Goal: Task Accomplishment & Management: Manage account settings

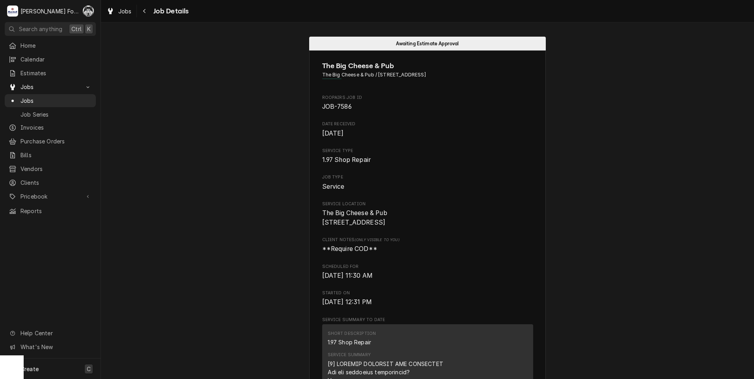
scroll to position [1027, 0]
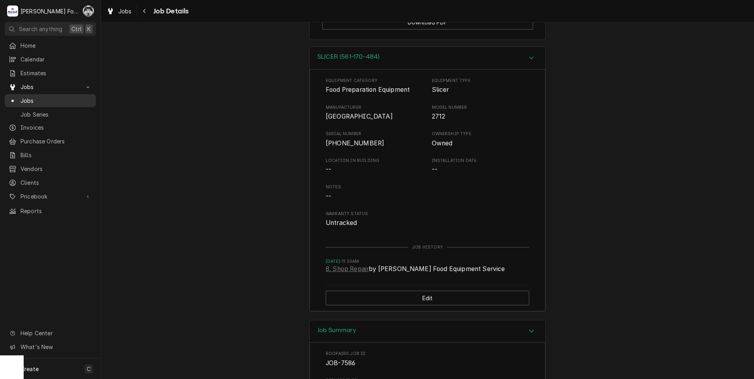
click at [27, 97] on span "Jobs" at bounding box center [55, 101] width 71 height 8
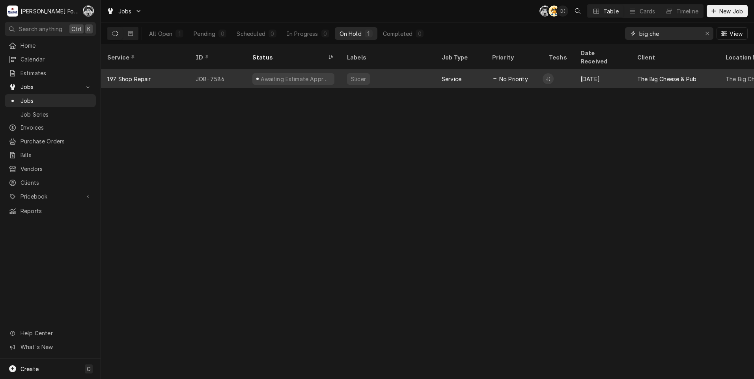
drag, startPoint x: 670, startPoint y: 34, endPoint x: 547, endPoint y: 61, distance: 125.4
click at [568, 53] on div "Jobs C( AT D( Table Cards Timeline New Job All Open 1 Pending 0 Scheduled 0 In …" at bounding box center [427, 189] width 653 height 379
type input "7530"
click at [259, 73] on div "Awaiting (Ordered) Parts" at bounding box center [292, 78] width 80 height 11
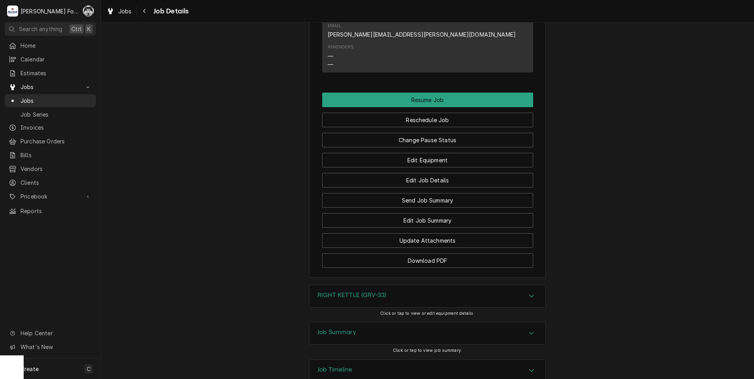
scroll to position [1071, 0]
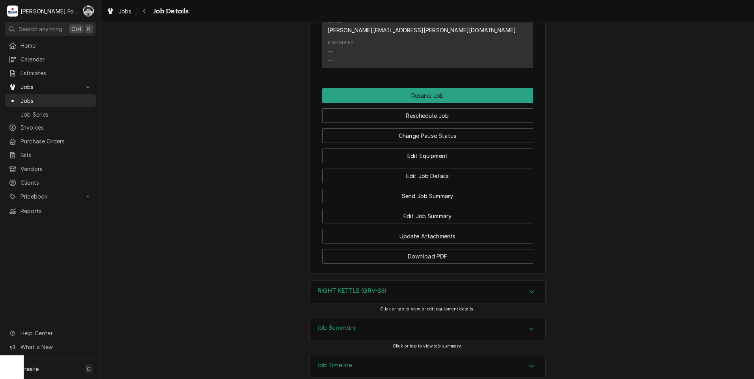
click at [346, 287] on h3 "RIGHT KETTLE (GRV-33)" at bounding box center [351, 290] width 69 height 7
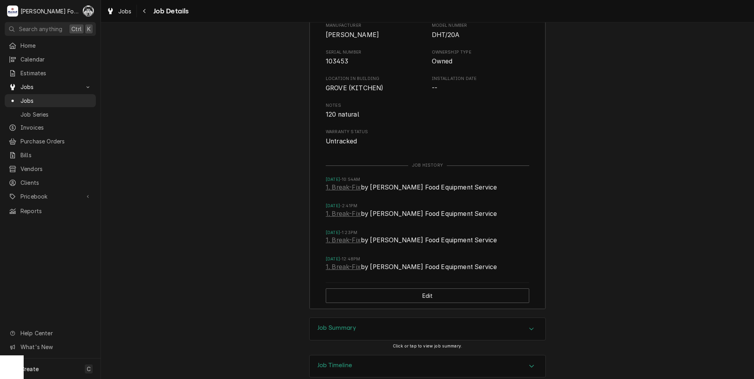
click at [333, 324] on h3 "Job Summary" at bounding box center [336, 327] width 39 height 7
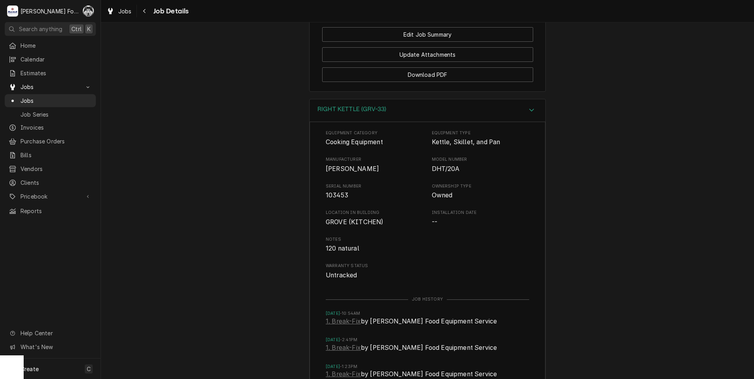
scroll to position [1121, 0]
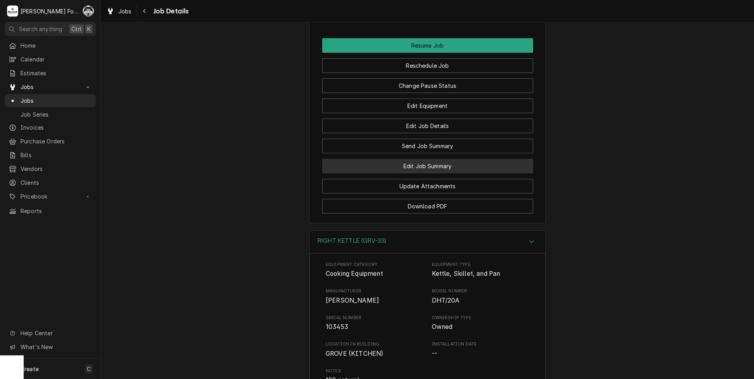
click at [429, 159] on button "Edit Job Summary" at bounding box center [427, 166] width 211 height 15
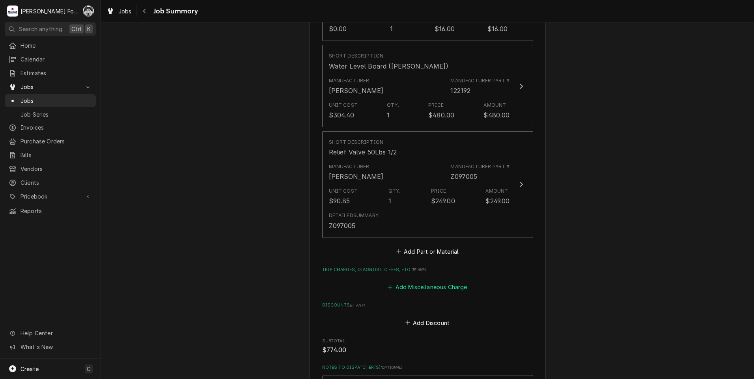
scroll to position [788, 0]
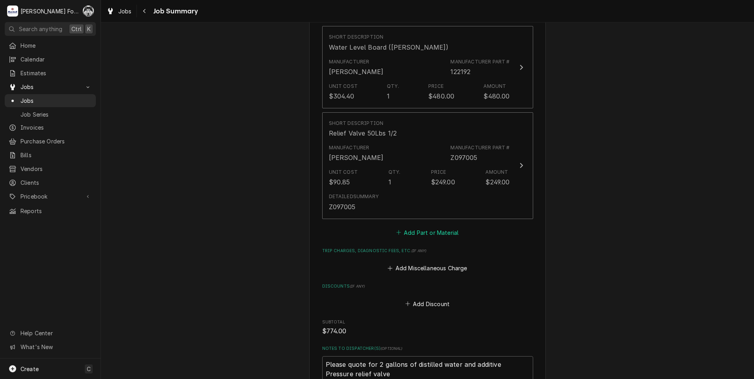
click at [432, 227] on button "Add Part or Material" at bounding box center [427, 232] width 65 height 11
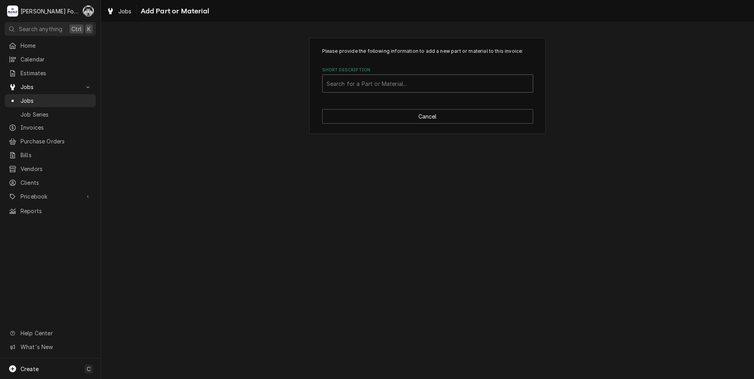
click at [385, 83] on div "Short Description" at bounding box center [427, 83] width 202 height 14
type input "z009029"
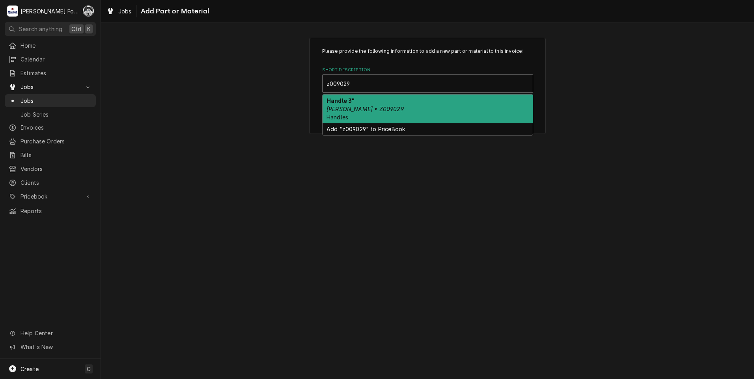
click at [390, 111] on div "Handle 3" Groen • Z009029 Handles" at bounding box center [427, 109] width 210 height 29
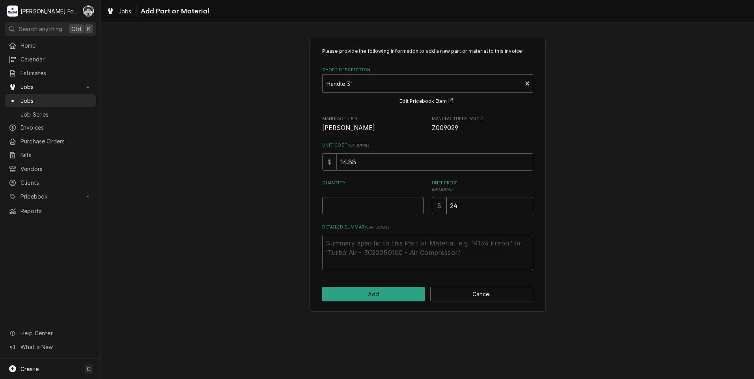
type textarea "x"
type input "0.5"
click at [415, 204] on input "0.5" at bounding box center [372, 205] width 101 height 17
type textarea "x"
type input "1"
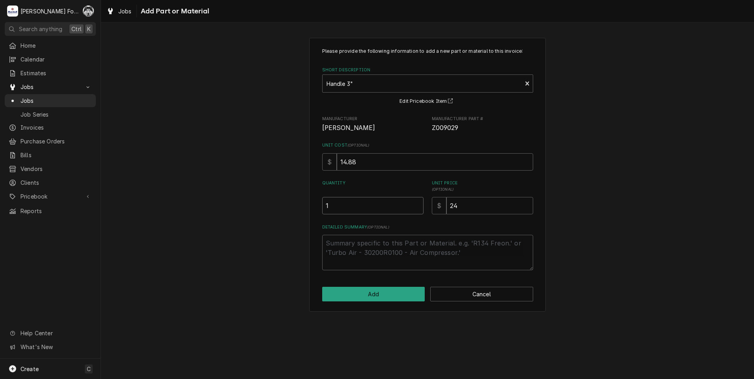
click at [415, 204] on input "1" at bounding box center [372, 205] width 101 height 17
click at [367, 292] on button "Add" at bounding box center [373, 294] width 103 height 15
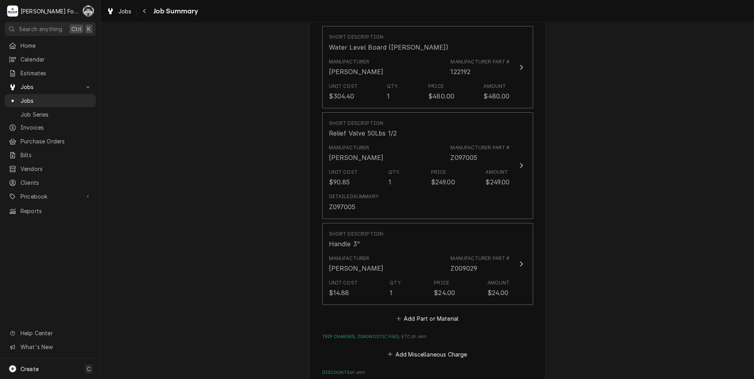
scroll to position [1074, 0]
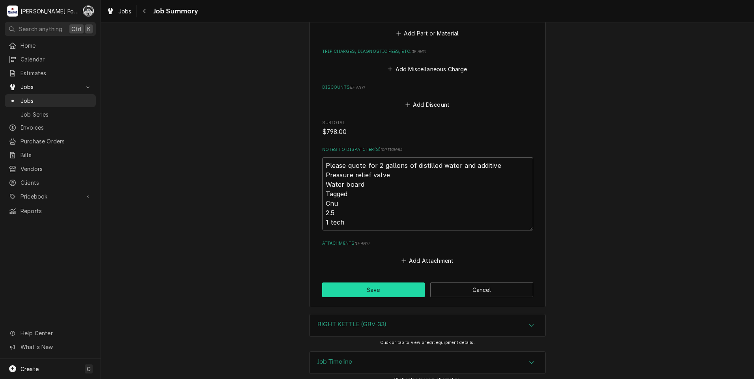
click at [386, 283] on button "Save" at bounding box center [373, 290] width 103 height 15
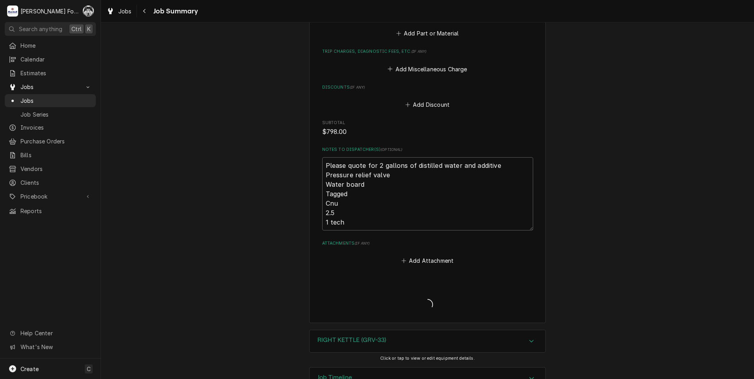
type textarea "x"
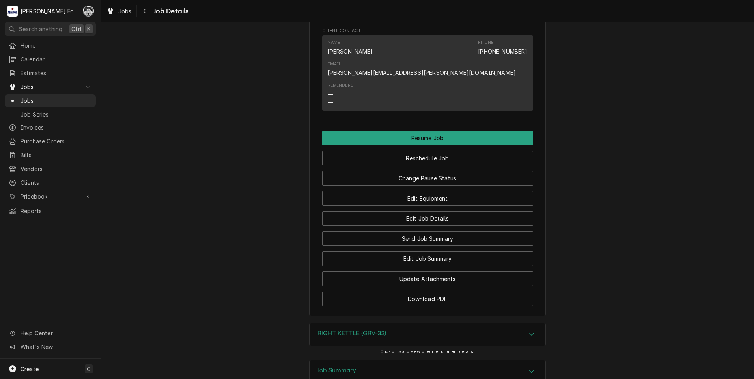
scroll to position [1051, 0]
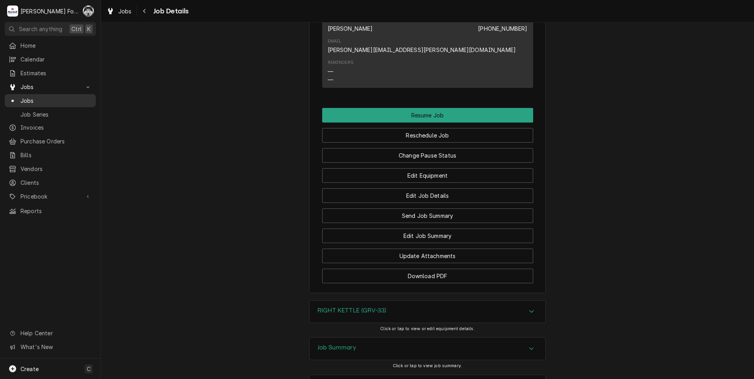
click at [27, 97] on span "Jobs" at bounding box center [55, 101] width 71 height 8
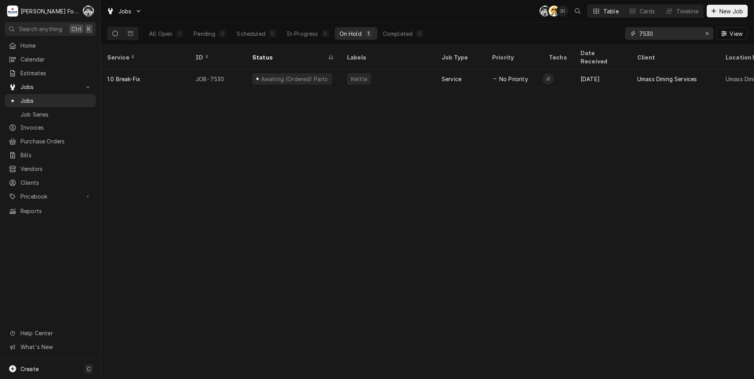
drag, startPoint x: 660, startPoint y: 36, endPoint x: 624, endPoint y: 41, distance: 36.2
click at [624, 41] on div "All Open 1 Pending 0 Scheduled 0 In Progress 0 On Hold 1 Completed 0 7530 View" at bounding box center [427, 33] width 640 height 22
type input "7"
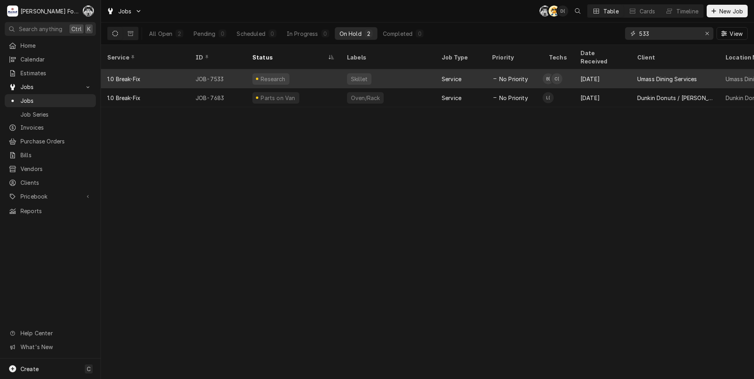
type input "533"
click at [296, 72] on div "Research" at bounding box center [293, 78] width 95 height 19
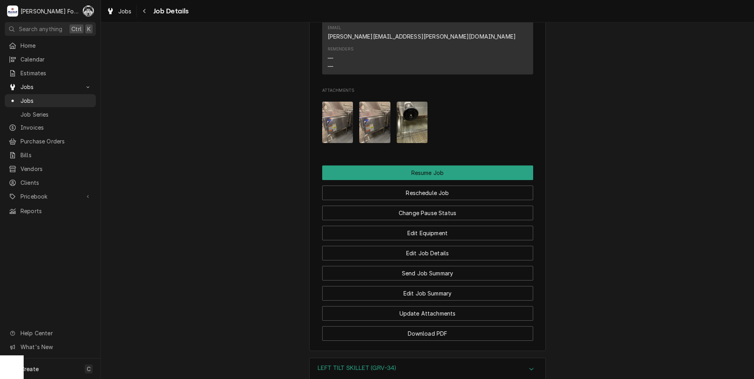
scroll to position [1142, 0]
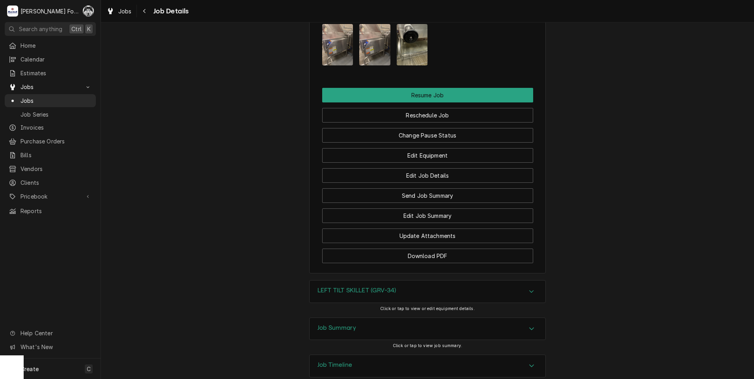
click at [344, 287] on h3 "LEFT TILT SKILLET (GRV-34)" at bounding box center [356, 290] width 78 height 7
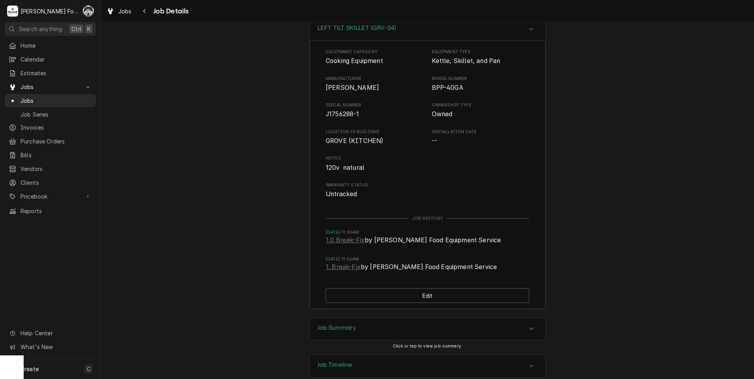
click at [357, 318] on div "Job Summary" at bounding box center [427, 329] width 236 height 22
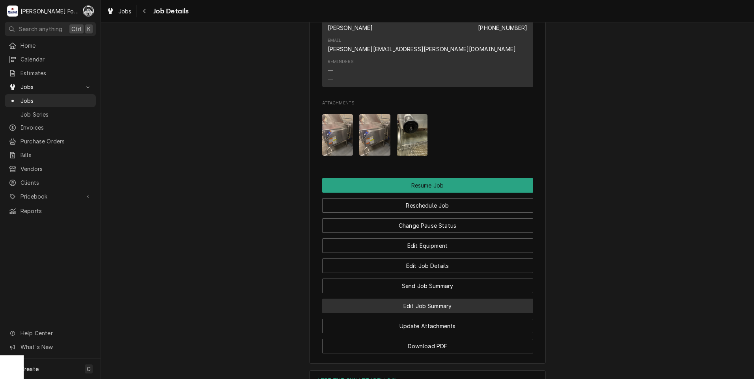
scroll to position [1044, 0]
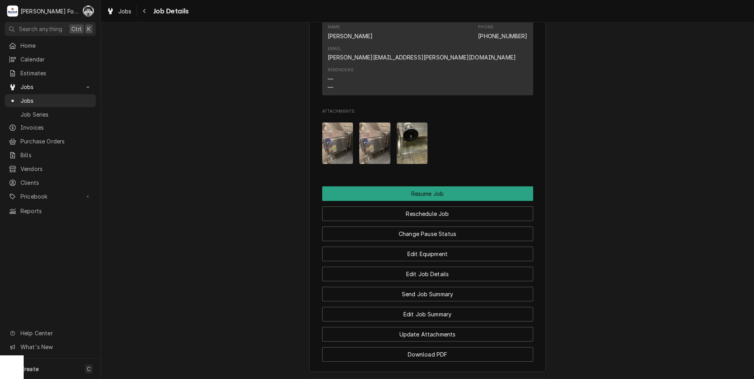
click at [339, 123] on img "Attachments" at bounding box center [337, 143] width 31 height 41
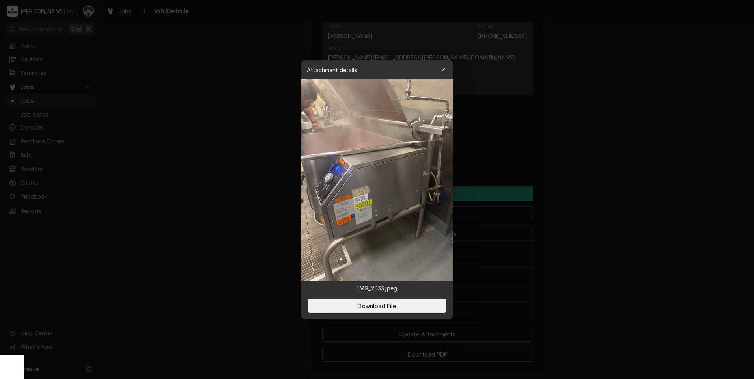
click at [589, 194] on div at bounding box center [377, 189] width 754 height 379
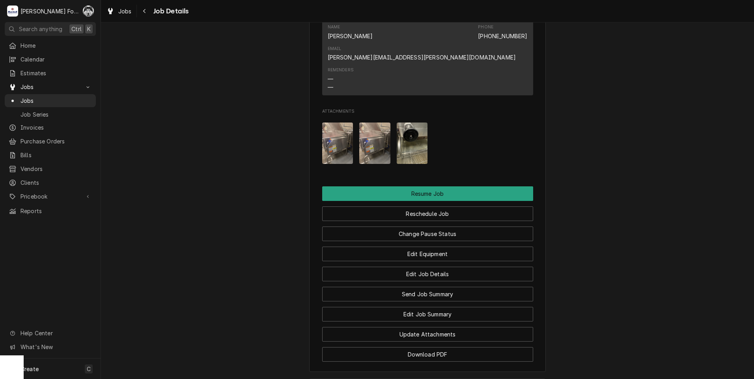
click at [361, 123] on img "Attachments" at bounding box center [374, 143] width 31 height 41
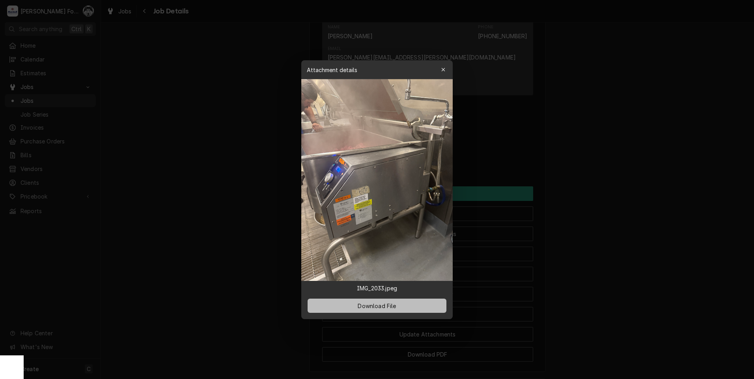
click at [360, 312] on button "Download File" at bounding box center [376, 306] width 139 height 14
click at [182, 150] on div at bounding box center [377, 189] width 754 height 379
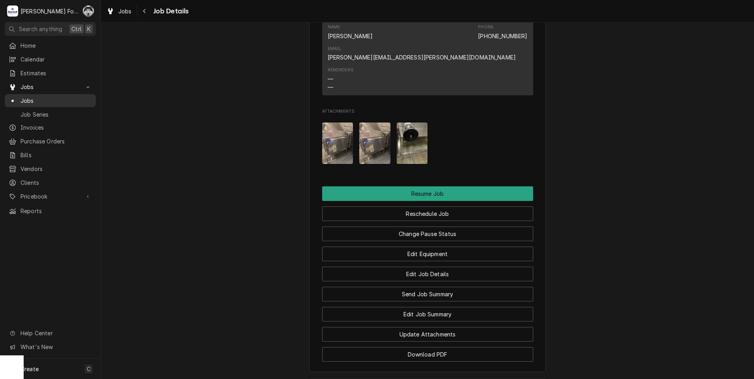
click at [20, 99] on div "Jobs" at bounding box center [50, 101] width 83 height 8
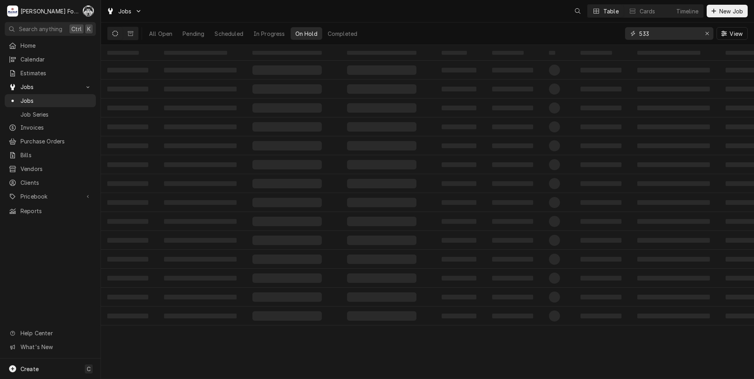
drag, startPoint x: 614, startPoint y: 50, endPoint x: 626, endPoint y: 42, distance: 14.3
click at [626, 41] on div "533 View" at bounding box center [686, 33] width 123 height 22
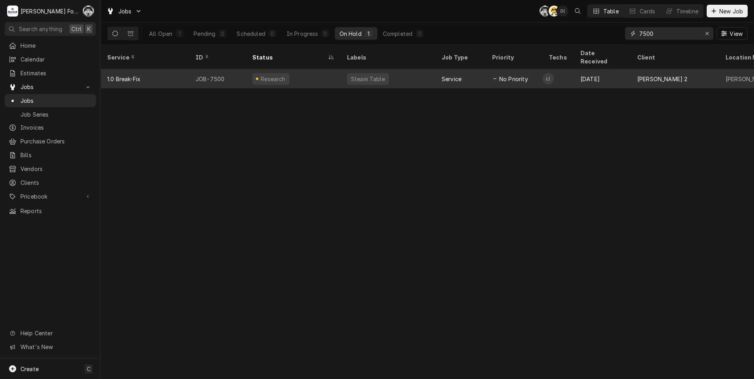
type input "7500"
click at [396, 70] on div "Steam Table" at bounding box center [388, 78] width 95 height 19
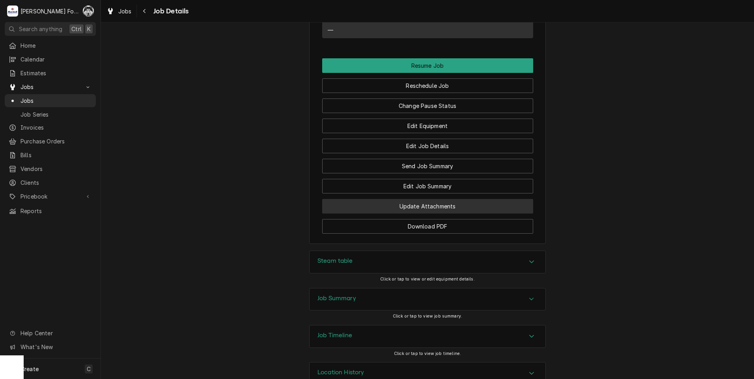
scroll to position [714, 0]
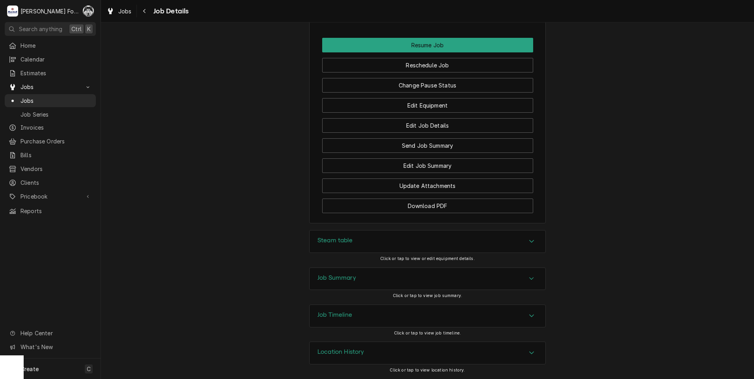
click at [358, 246] on div "Steam table" at bounding box center [427, 242] width 236 height 22
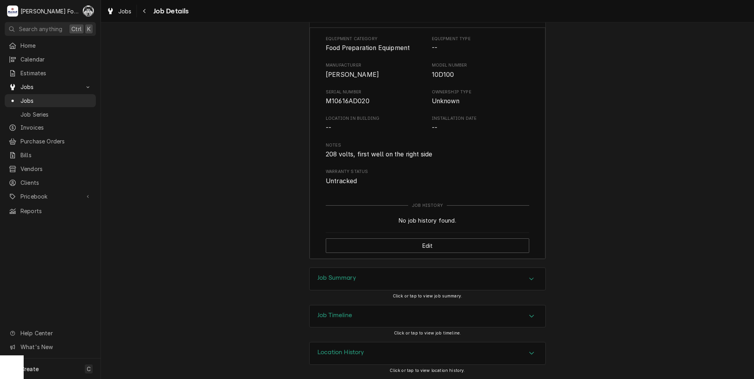
click at [359, 273] on div "Job Summary" at bounding box center [427, 279] width 236 height 22
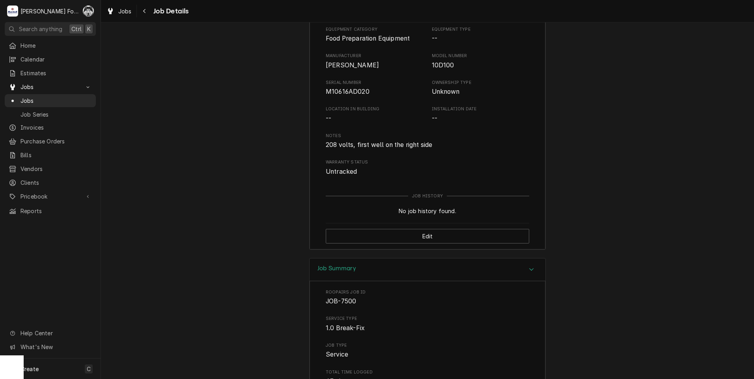
scroll to position [1212, 0]
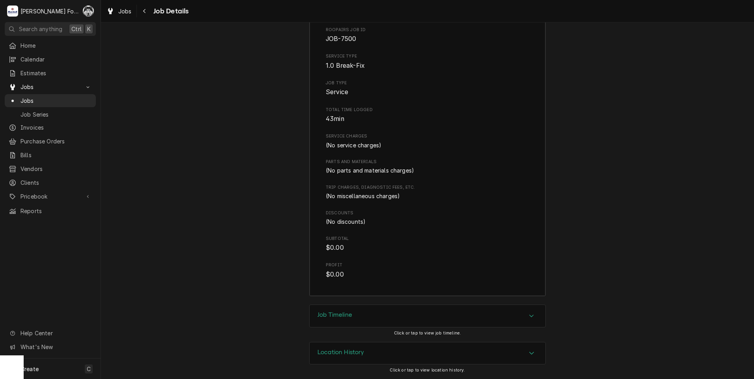
click at [364, 320] on div "Job Timeline" at bounding box center [427, 316] width 236 height 22
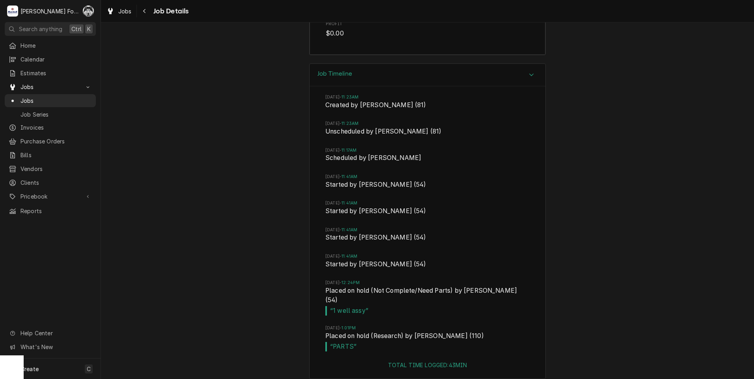
scroll to position [1160, 0]
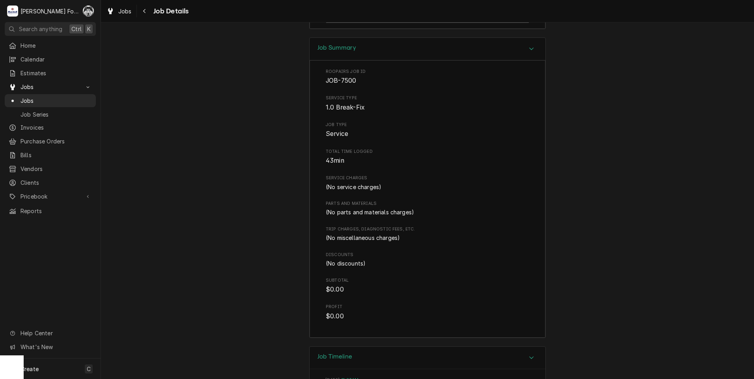
click at [685, 91] on div "Job Summary Roopairs Job ID JOB-7500 Service Type 1.0 Break-Fix Job Type Servic…" at bounding box center [427, 191] width 653 height 309
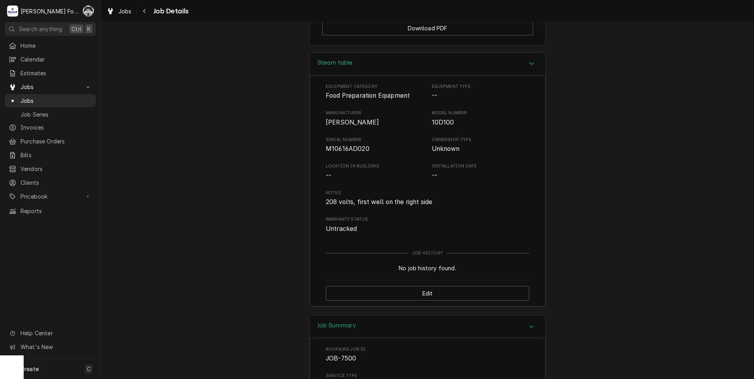
scroll to position [919, 0]
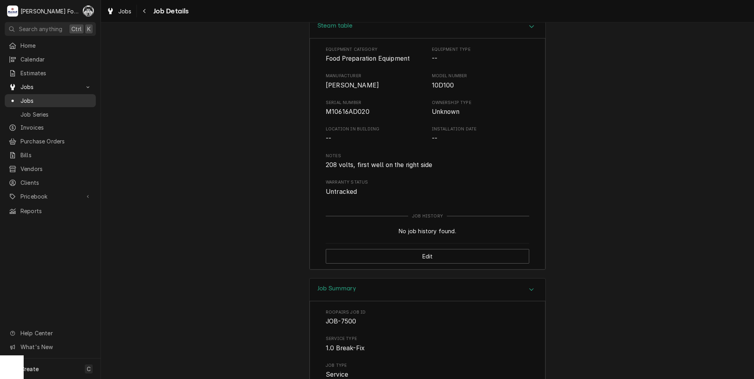
click at [33, 97] on span "Jobs" at bounding box center [55, 101] width 71 height 8
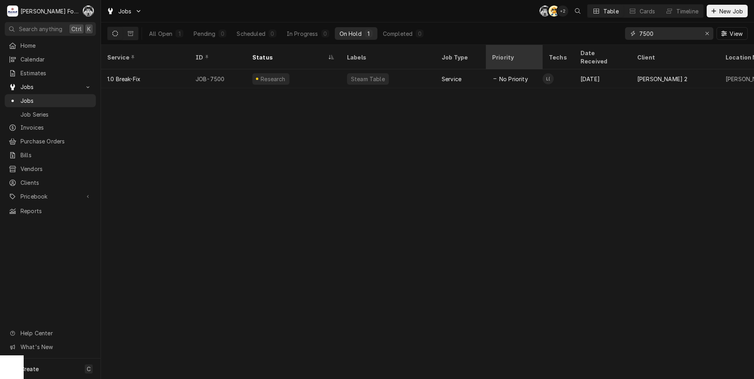
drag, startPoint x: 667, startPoint y: 35, endPoint x: 498, endPoint y: 54, distance: 169.8
click at [499, 54] on div "Jobs C( AT + 2 Table Cards Timeline New Job All Open 1 Pending 0 Scheduled 0 In…" at bounding box center [427, 189] width 653 height 379
type input "7564"
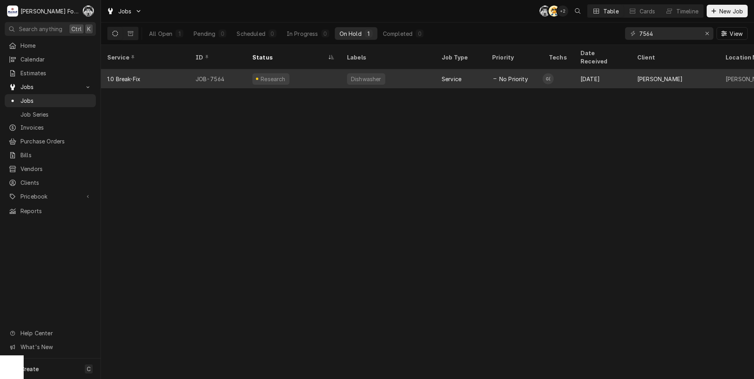
click at [316, 76] on div "Research" at bounding box center [293, 78] width 95 height 19
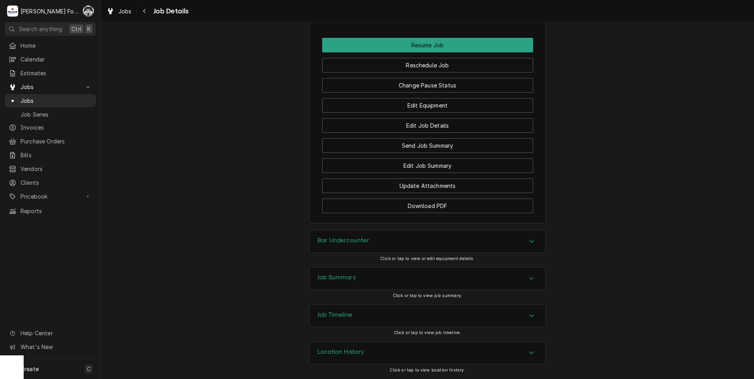
scroll to position [932, 0]
click at [388, 239] on div "Bar Undercounter" at bounding box center [427, 242] width 236 height 22
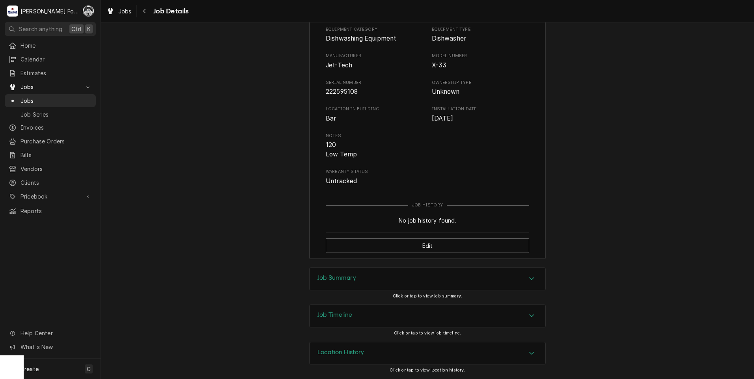
click at [380, 280] on div "Job Summary" at bounding box center [427, 279] width 236 height 22
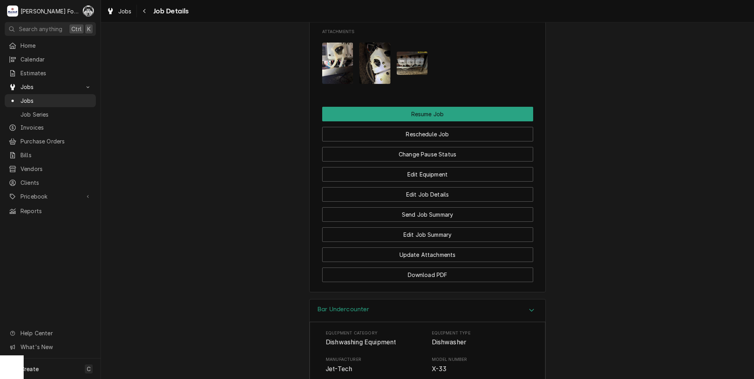
scroll to position [854, 0]
click at [330, 65] on img "Attachments" at bounding box center [337, 62] width 31 height 41
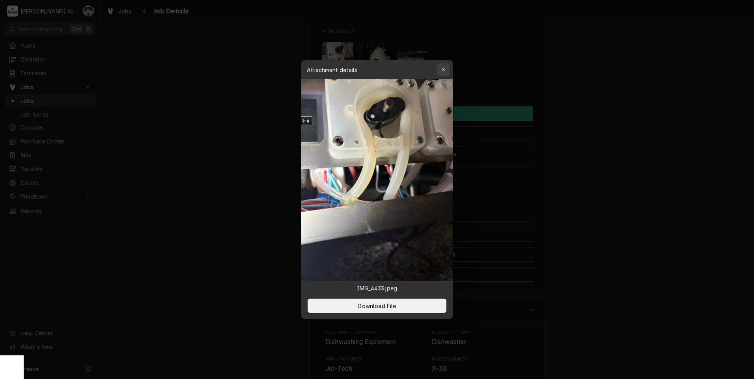
click at [447, 69] on div "button" at bounding box center [443, 70] width 8 height 8
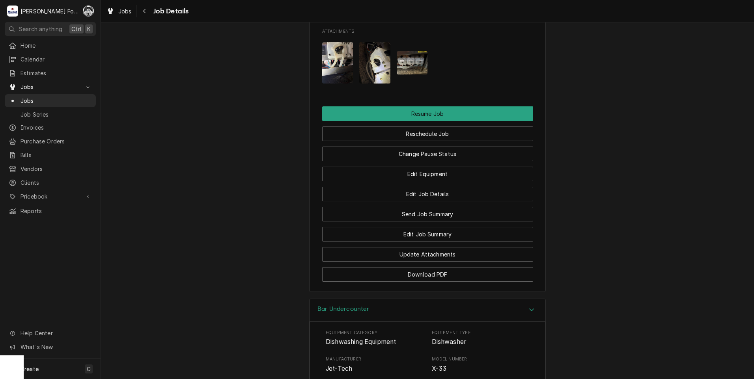
click at [373, 77] on img "Attachments" at bounding box center [374, 62] width 31 height 41
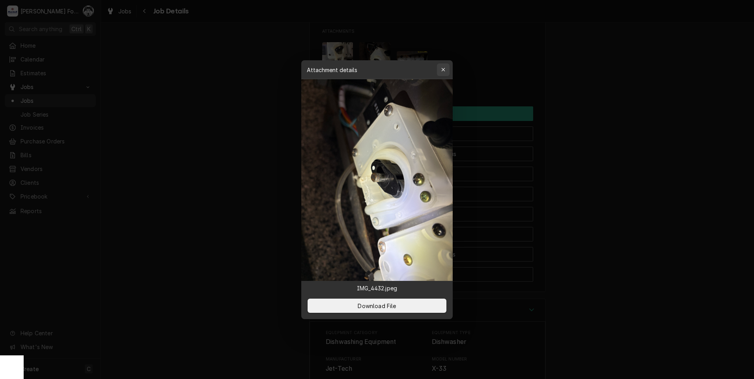
click at [447, 68] on button "button" at bounding box center [443, 69] width 13 height 13
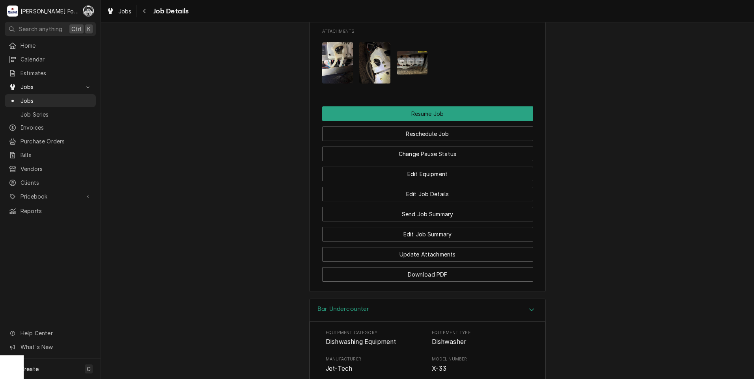
click at [411, 71] on img "Attachments" at bounding box center [411, 62] width 31 height 23
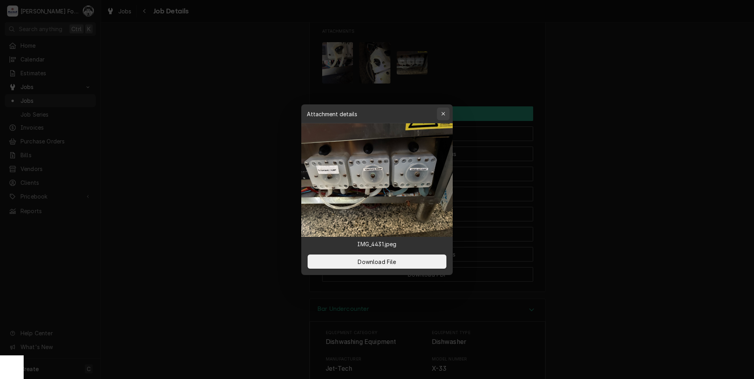
click at [440, 112] on div "button" at bounding box center [443, 114] width 8 height 8
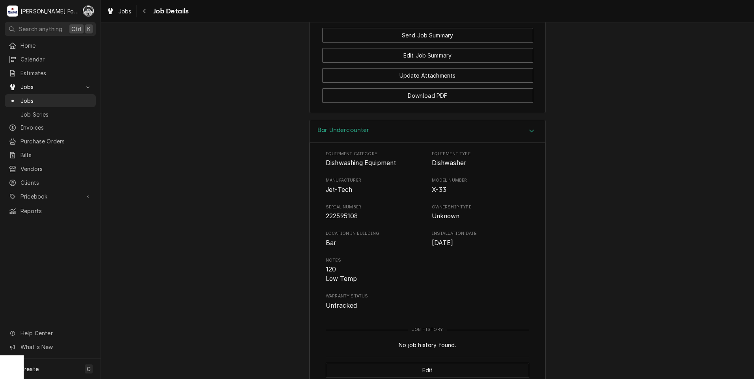
scroll to position [1051, 0]
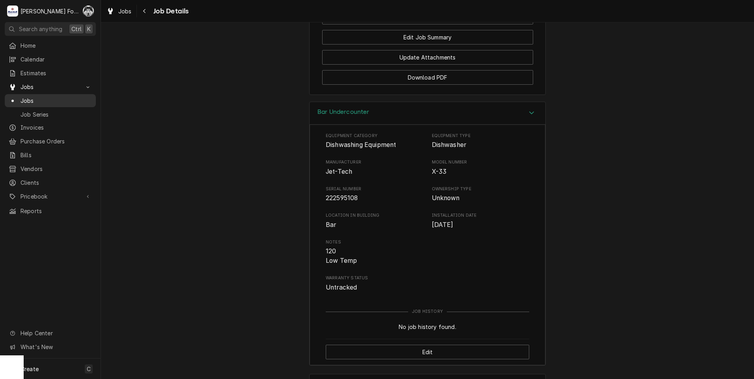
click at [25, 99] on span "Jobs" at bounding box center [55, 101] width 71 height 8
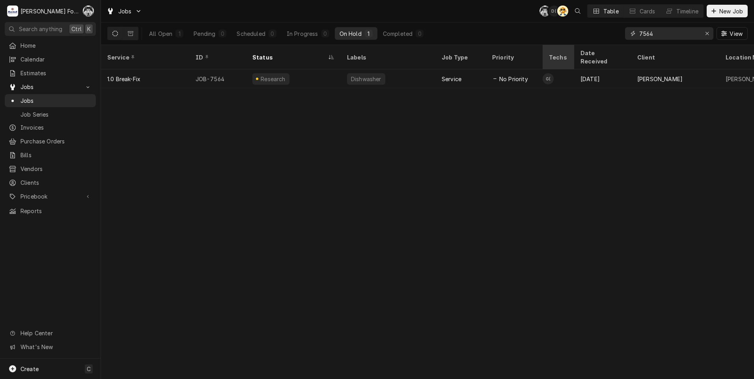
drag, startPoint x: 659, startPoint y: 36, endPoint x: 562, endPoint y: 48, distance: 98.1
click at [562, 48] on div "Jobs C( D( AT Table Cards Timeline New Job All Open 1 Pending 0 Scheduled 0 In …" at bounding box center [427, 189] width 653 height 379
type input "7675"
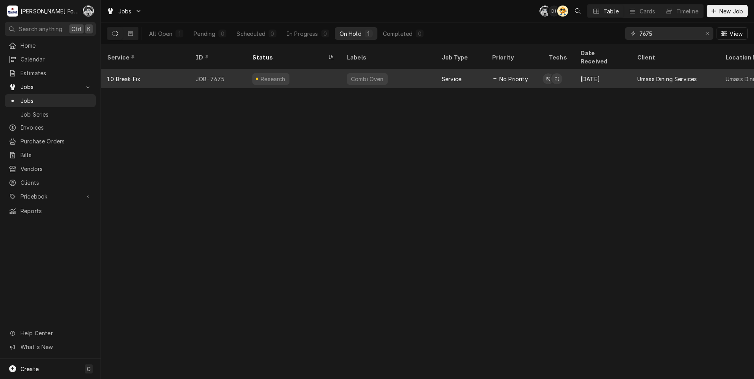
click at [376, 75] on div "Combi Oven" at bounding box center [367, 79] width 34 height 8
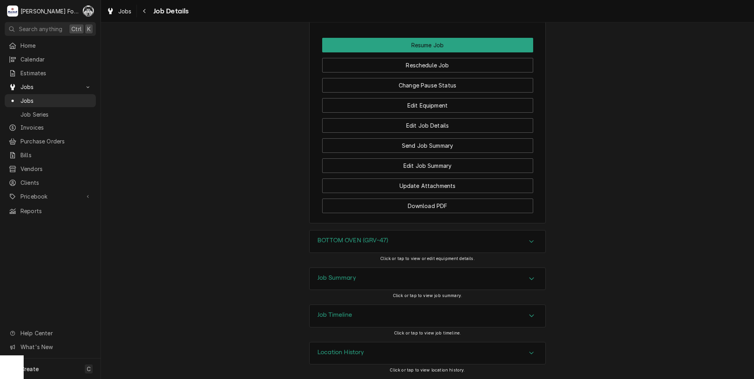
scroll to position [1097, 0]
click at [375, 242] on h3 "BOTTOM OVEN (GRV-47)" at bounding box center [352, 240] width 71 height 7
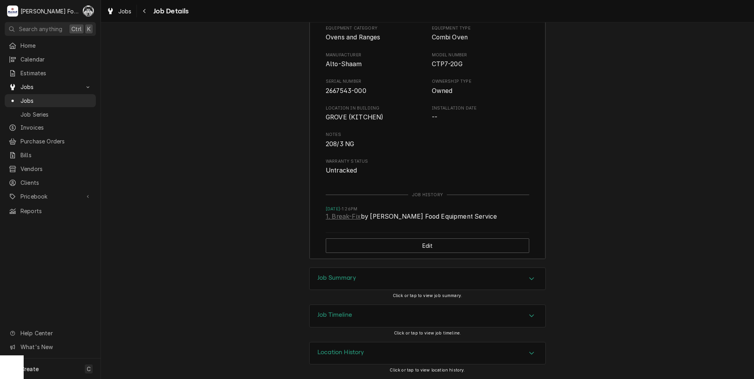
click at [318, 278] on h3 "Job Summary" at bounding box center [336, 277] width 39 height 7
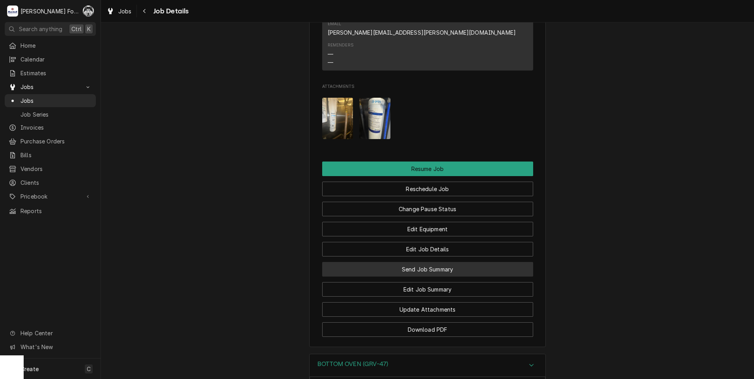
scroll to position [939, 0]
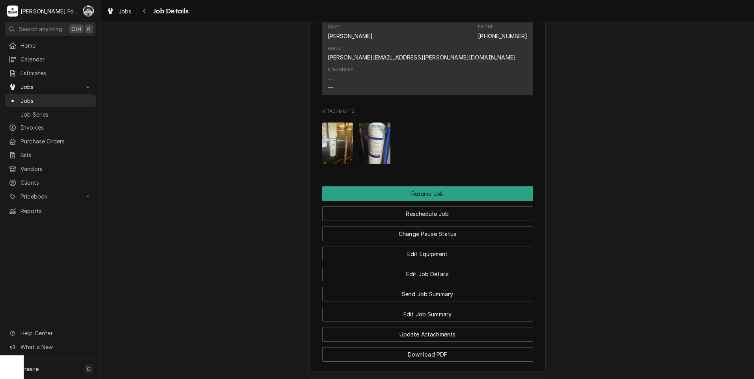
click at [328, 148] on img "Attachments" at bounding box center [337, 143] width 31 height 41
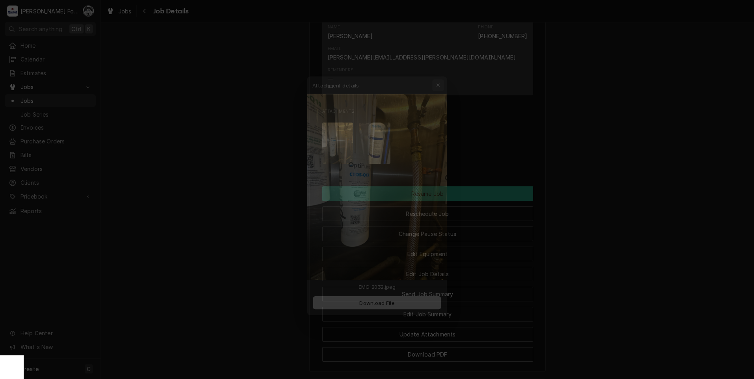
click at [446, 63] on button "button" at bounding box center [443, 69] width 13 height 13
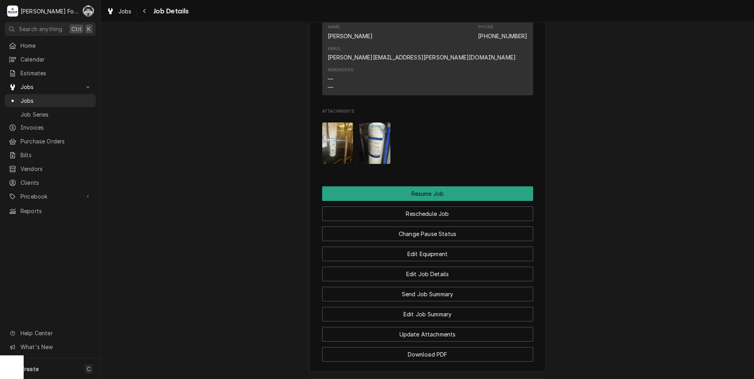
click at [364, 153] on img "Attachments" at bounding box center [374, 143] width 31 height 41
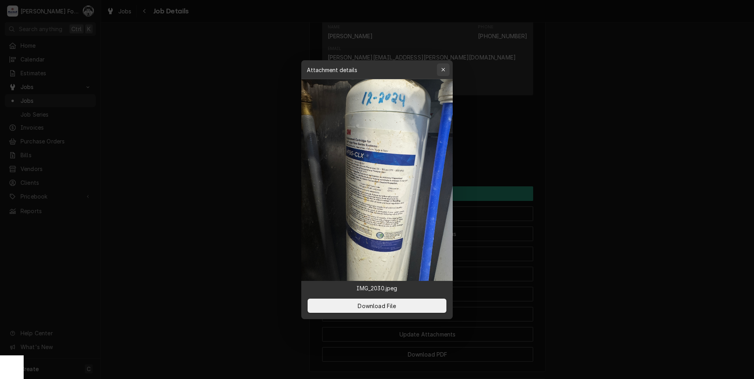
click at [446, 67] on div "button" at bounding box center [443, 70] width 8 height 8
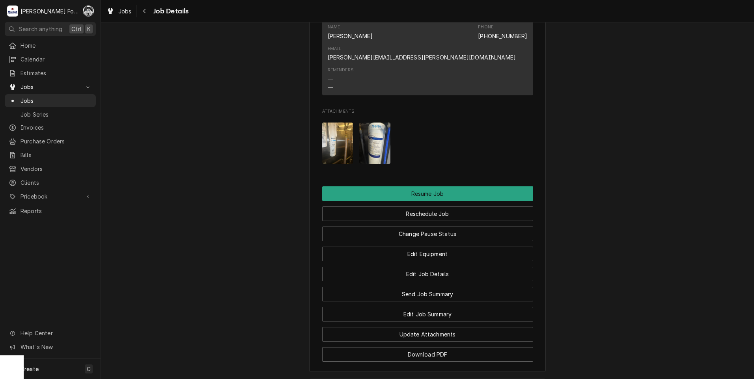
click at [327, 157] on img "Attachments" at bounding box center [337, 143] width 31 height 41
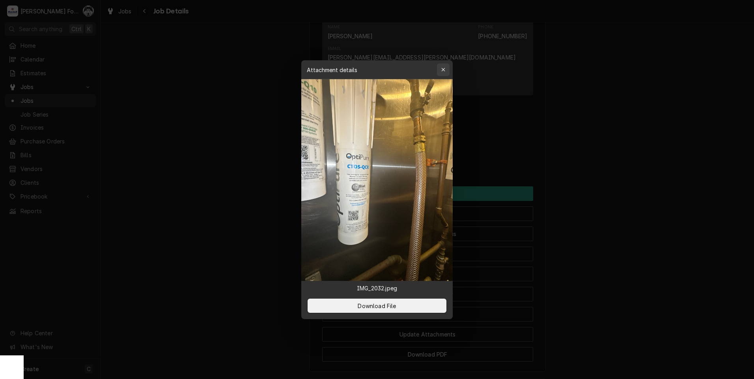
click at [444, 69] on icon "button" at bounding box center [443, 70] width 4 height 6
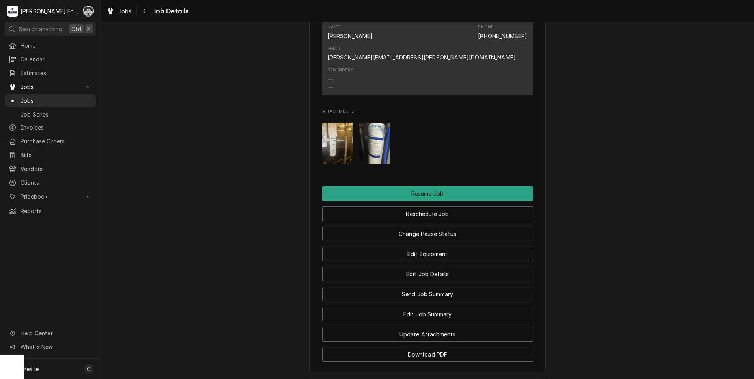
click at [383, 151] on img "Attachments" at bounding box center [374, 143] width 31 height 41
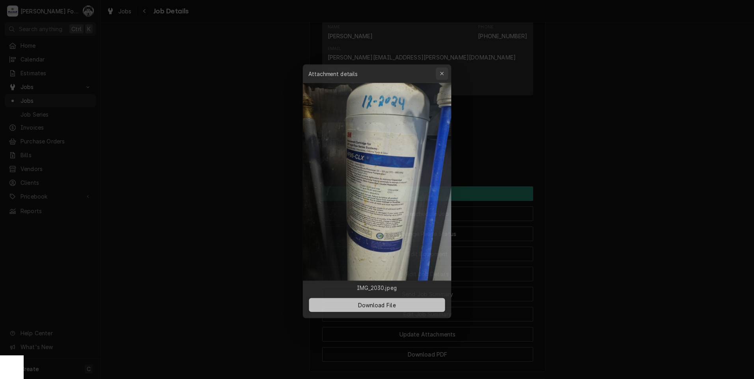
click at [446, 68] on div "button" at bounding box center [443, 70] width 8 height 8
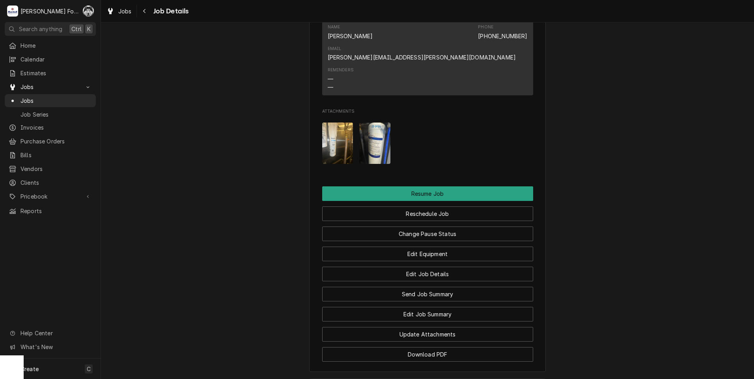
click at [342, 149] on img "Attachments" at bounding box center [337, 143] width 31 height 41
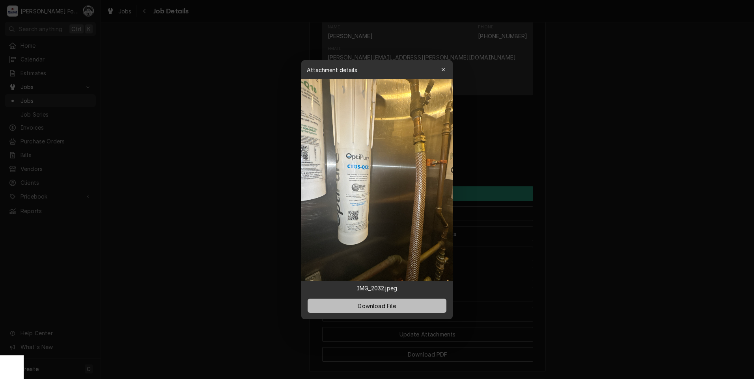
click at [373, 307] on span "Download File" at bounding box center [376, 305] width 41 height 8
drag, startPoint x: 102, startPoint y: 236, endPoint x: 108, endPoint y: 236, distance: 5.5
click at [103, 236] on div at bounding box center [377, 189] width 754 height 379
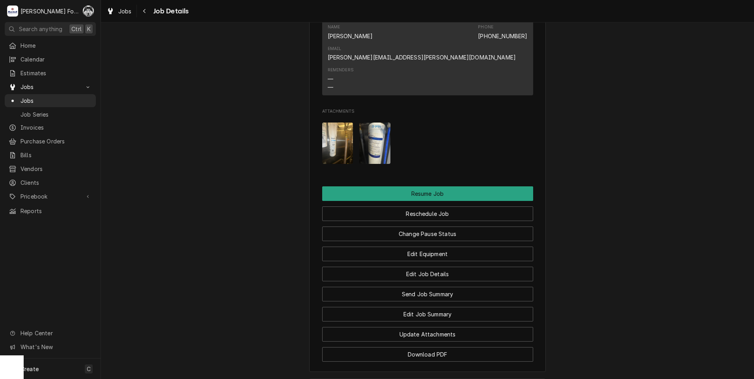
click at [389, 140] on div "Attachments" at bounding box center [427, 143] width 211 height 54
click at [374, 139] on img "Attachments" at bounding box center [374, 143] width 31 height 41
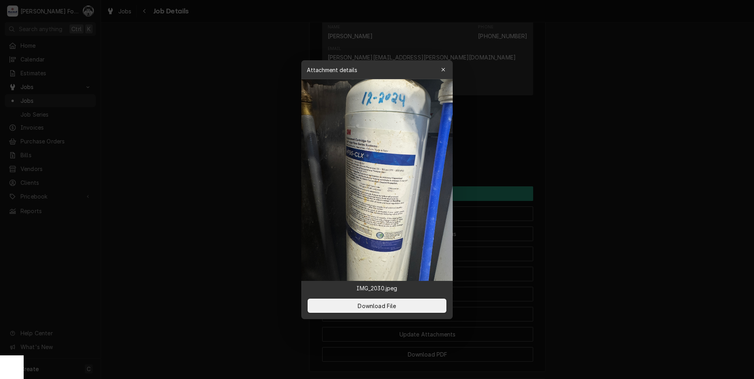
click at [570, 288] on div at bounding box center [377, 189] width 754 height 379
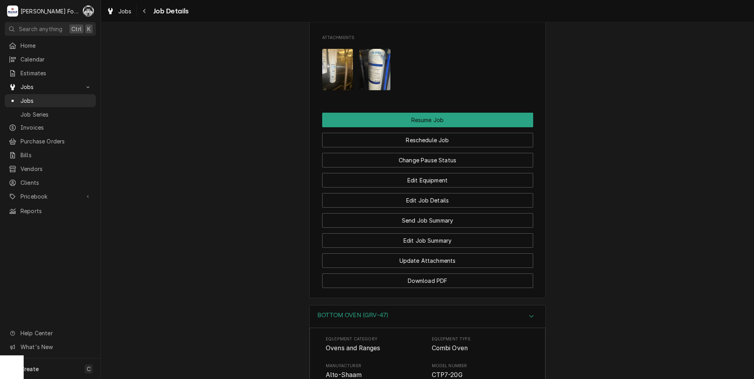
scroll to position [1005, 0]
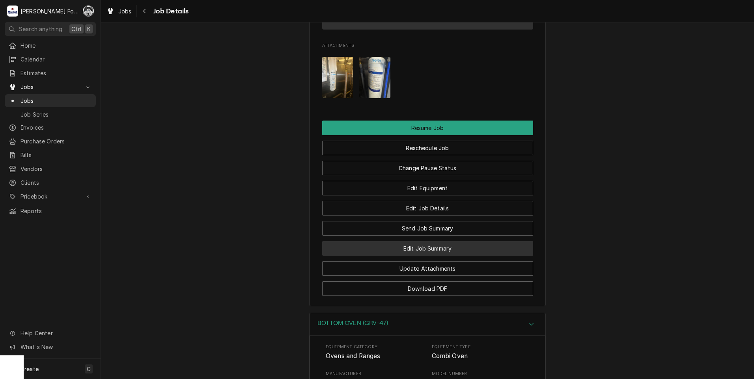
click at [403, 256] on button "Edit Job Summary" at bounding box center [427, 248] width 211 height 15
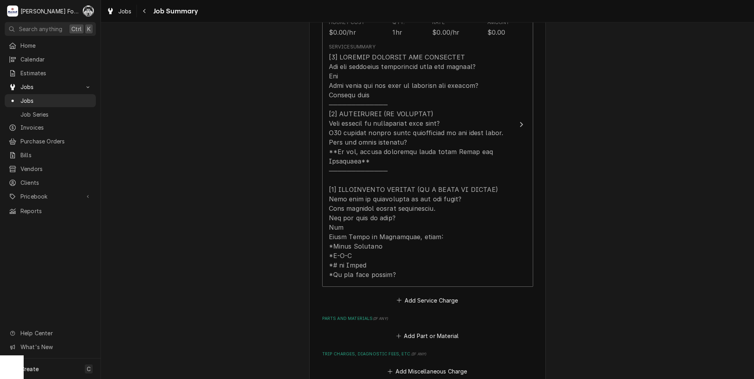
scroll to position [394, 0]
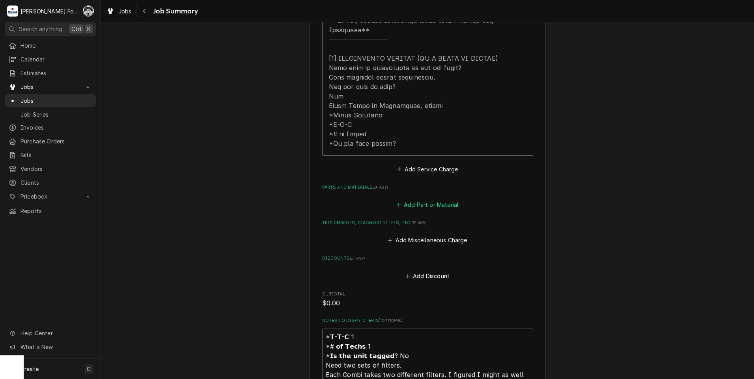
click at [413, 205] on button "Add Part or Material" at bounding box center [427, 204] width 65 height 11
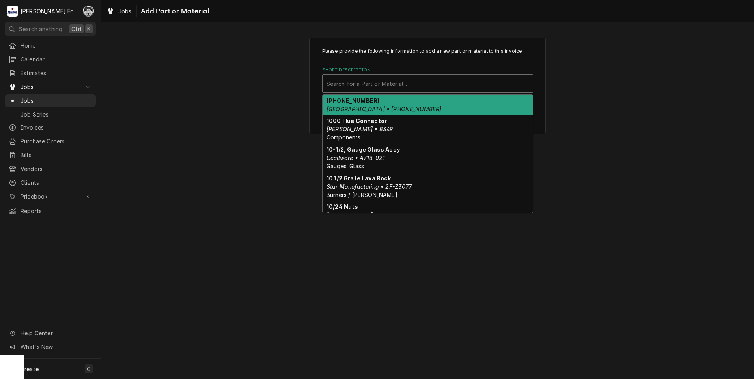
click at [373, 86] on div "Short Description" at bounding box center [427, 83] width 202 height 14
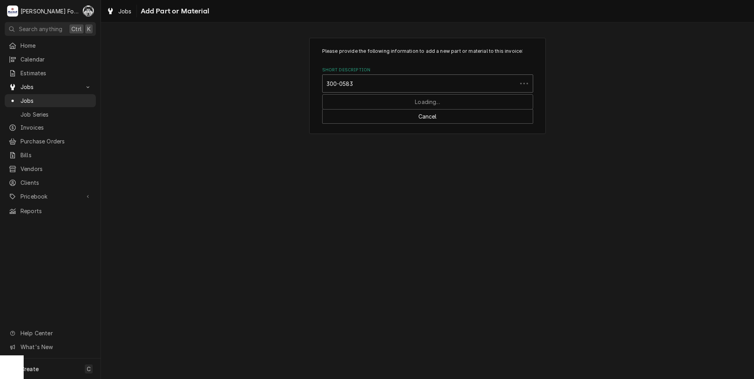
type input "300-05832"
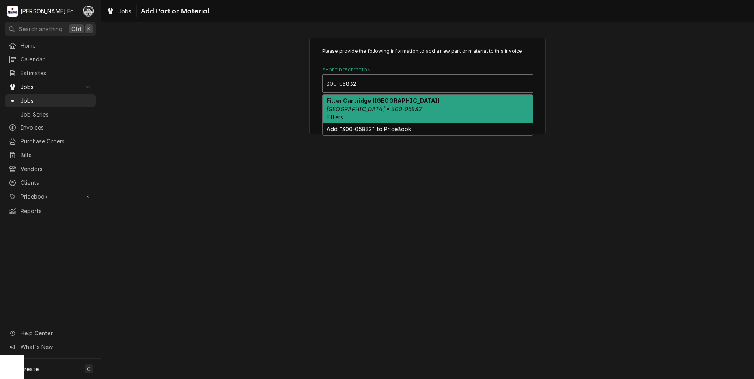
click at [373, 104] on div "Filter Cartridge (CLEVELAND) Cleveland • 300-05832 Filters" at bounding box center [427, 109] width 210 height 29
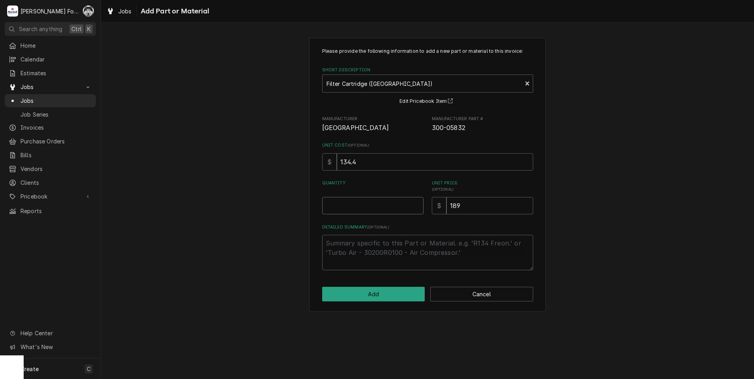
type textarea "x"
type input "0.5"
click at [417, 204] on input "0.5" at bounding box center [372, 205] width 101 height 17
type textarea "x"
type input "1"
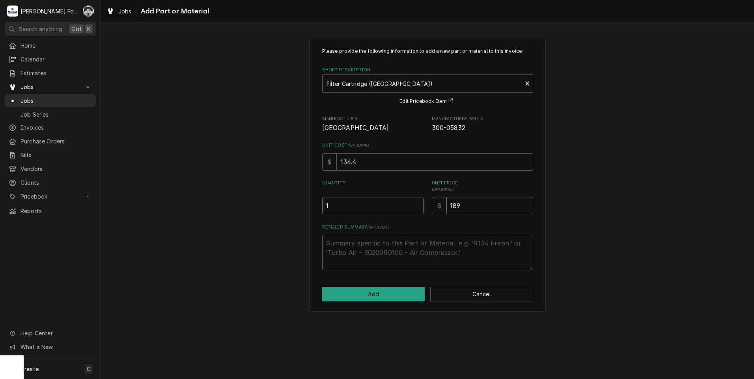
click at [417, 204] on input "1" at bounding box center [372, 205] width 101 height 17
type textarea "x"
type input "1.5"
click at [417, 204] on input "1.5" at bounding box center [372, 205] width 101 height 17
type textarea "x"
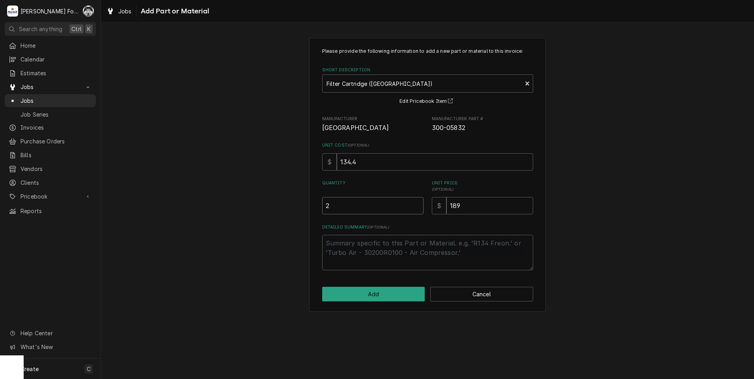
type input "2"
click at [417, 204] on input "2" at bounding box center [372, 205] width 101 height 17
drag, startPoint x: 465, startPoint y: 210, endPoint x: 353, endPoint y: 220, distance: 112.3
click at [353, 220] on div "Please provide the following information to add a new part or material to this …" at bounding box center [427, 159] width 211 height 223
type textarea "x"
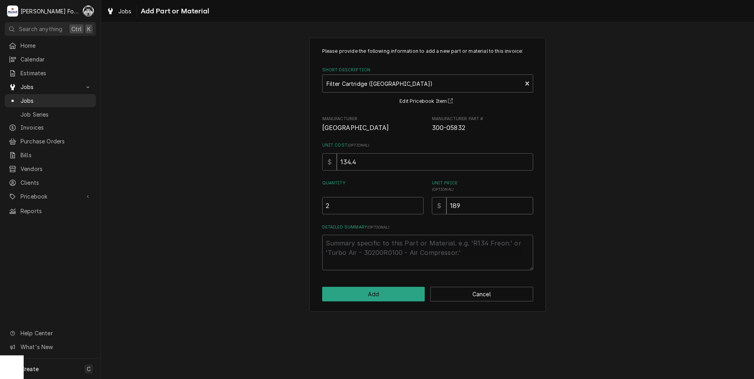
type input "2"
type textarea "x"
type input "20"
type textarea "x"
type input "206"
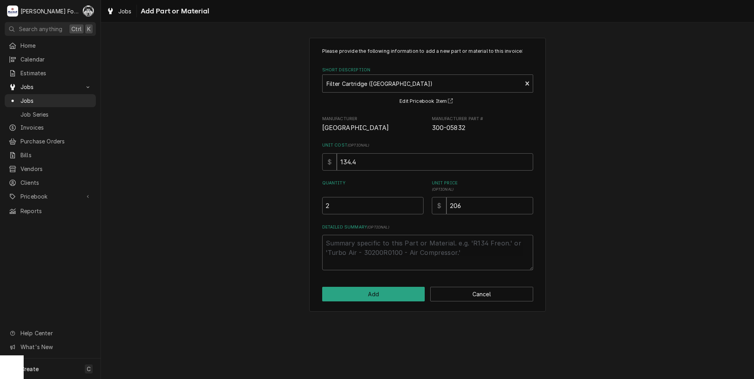
click at [339, 304] on div "Please provide the following information to add a new part or material to this …" at bounding box center [427, 175] width 236 height 274
click at [345, 298] on button "Add" at bounding box center [373, 294] width 103 height 15
type textarea "x"
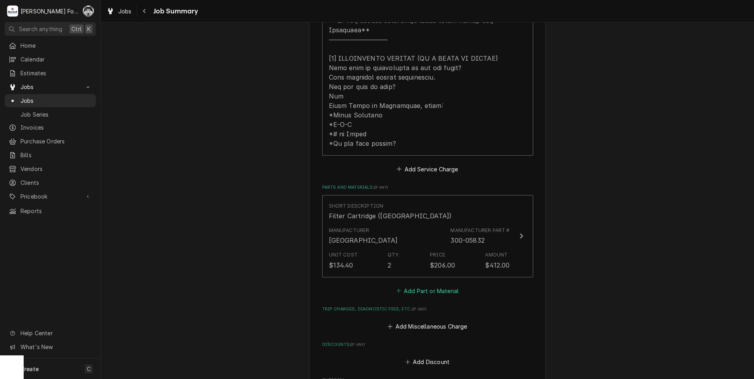
click at [417, 289] on button "Add Part or Material" at bounding box center [427, 290] width 65 height 11
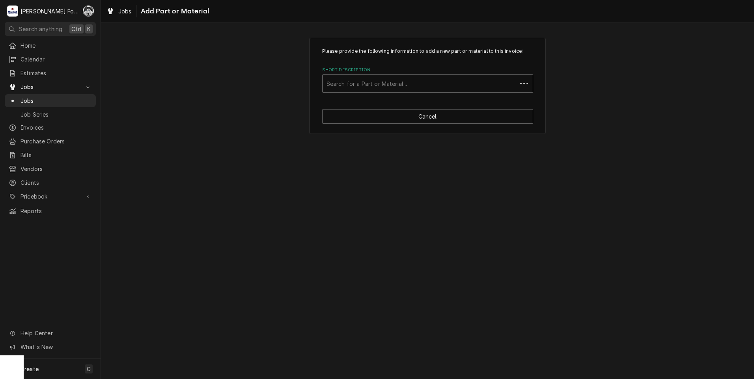
click at [451, 82] on div "Short Description" at bounding box center [419, 83] width 186 height 14
type input "300-05828"
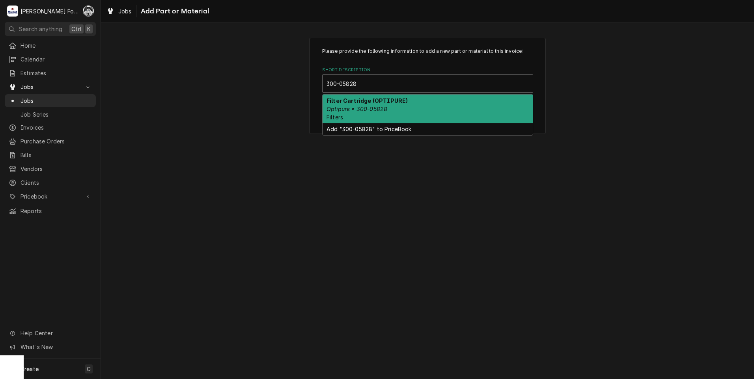
click at [382, 104] on div "Filter Cartridge (OPTIPURE) Optipure • 300-05828 Filters" at bounding box center [427, 109] width 210 height 29
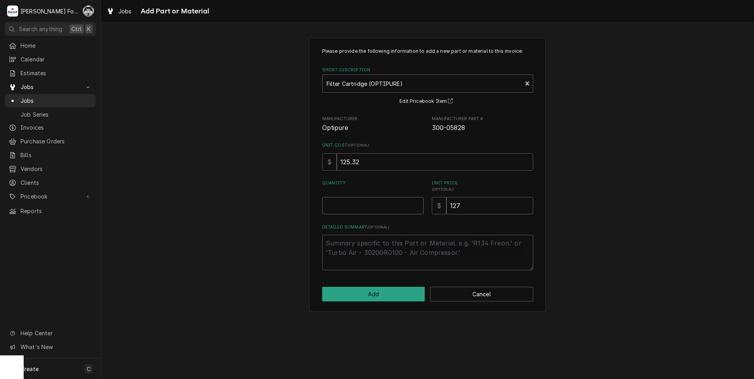
type textarea "x"
type input "0.5"
click at [416, 203] on input "0.5" at bounding box center [372, 205] width 101 height 17
type textarea "x"
type input "1"
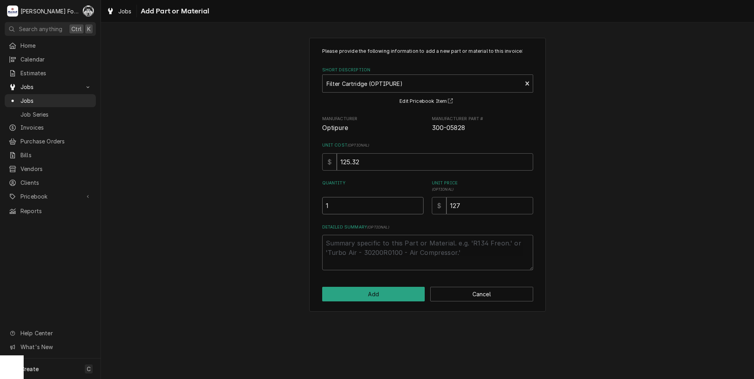
click at [416, 203] on input "1" at bounding box center [372, 205] width 101 height 17
drag, startPoint x: 479, startPoint y: 206, endPoint x: 393, endPoint y: 210, distance: 86.4
click at [411, 214] on div "Quantity 1 Unit Price ( optional ) $ 127" at bounding box center [427, 197] width 211 height 34
type textarea "x"
type input "1"
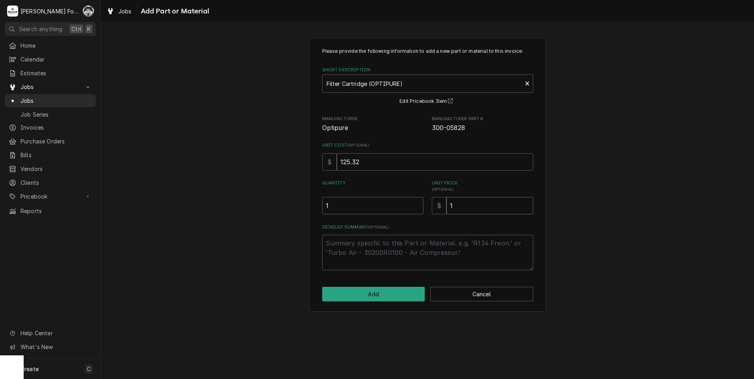
type textarea "x"
type input "13"
type textarea "x"
type input "138"
drag, startPoint x: 344, startPoint y: 207, endPoint x: 288, endPoint y: 211, distance: 55.3
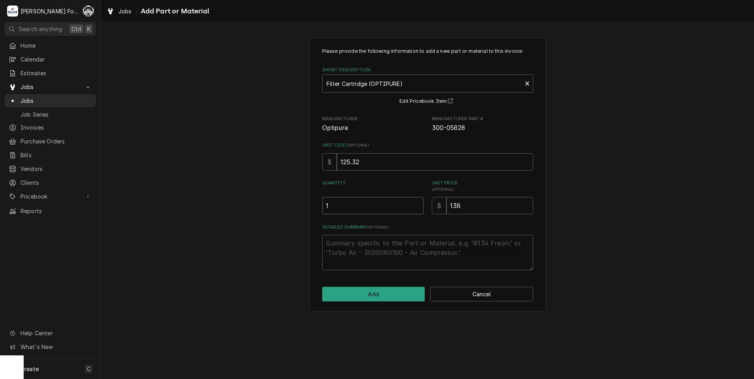
click at [288, 211] on div "Please provide the following information to add a new part or material to this …" at bounding box center [427, 175] width 653 height 288
type textarea "x"
type input "2"
click at [386, 293] on button "Add" at bounding box center [373, 294] width 103 height 15
type textarea "x"
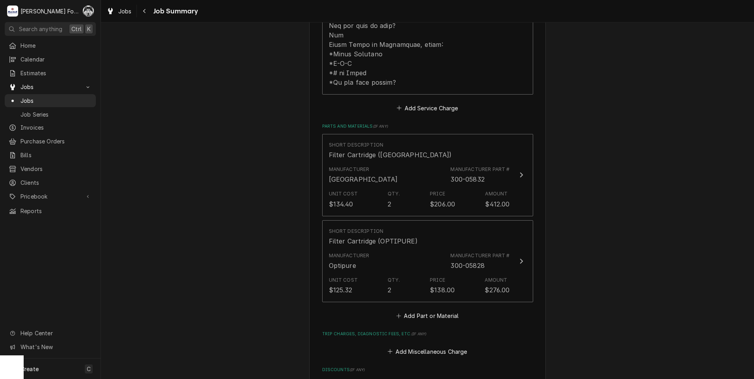
scroll to position [525, 0]
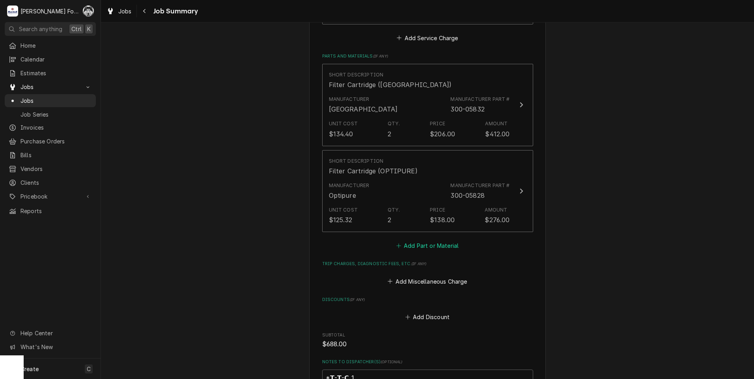
click at [434, 246] on button "Add Part or Material" at bounding box center [427, 245] width 65 height 11
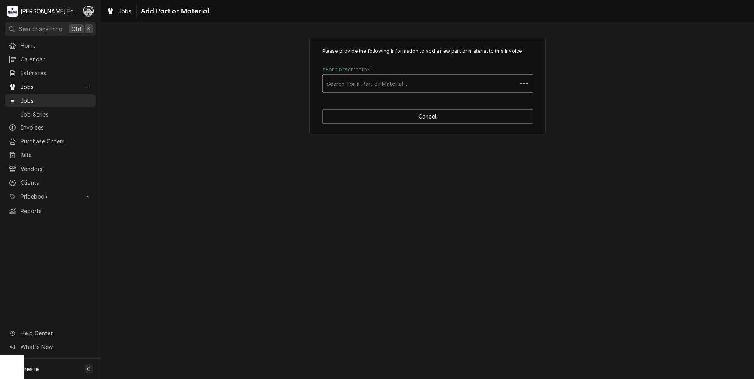
click at [404, 76] on div "Short Description" at bounding box center [419, 83] width 186 height 14
type input "56373-11"
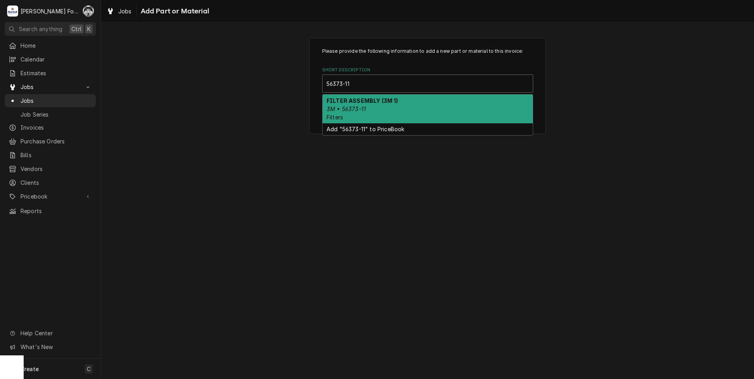
click at [363, 105] on div "FILTER ASSEMBLY (3M 1) 3M • 56373-11 Filters" at bounding box center [427, 109] width 210 height 29
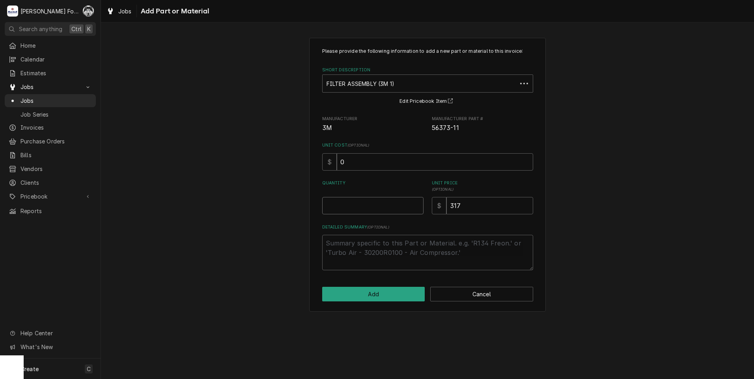
type textarea "x"
type input "0.5"
click at [417, 202] on input "0.5" at bounding box center [372, 205] width 101 height 17
type textarea "x"
type input "1"
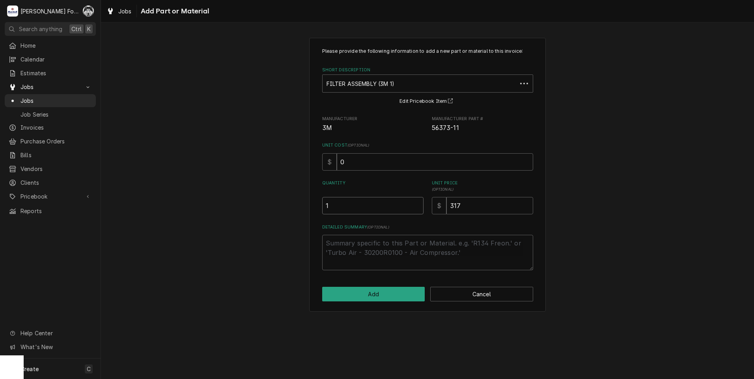
click at [417, 202] on input "1" at bounding box center [372, 205] width 101 height 17
type textarea "x"
type input "1.5"
click at [417, 202] on input "1.5" at bounding box center [372, 205] width 101 height 17
type textarea "x"
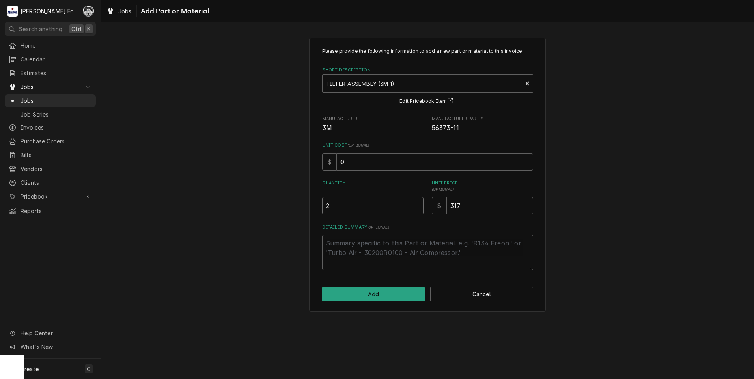
type input "2"
click at [417, 202] on input "2" at bounding box center [372, 205] width 101 height 17
click at [379, 293] on button "Add" at bounding box center [373, 294] width 103 height 15
type textarea "x"
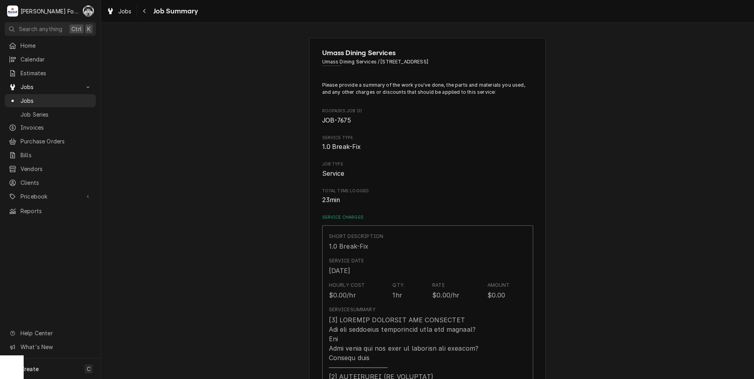
scroll to position [535, 0]
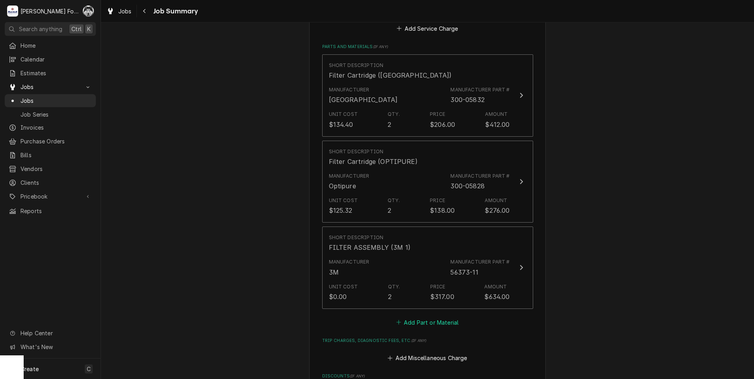
click at [422, 324] on button "Add Part or Material" at bounding box center [427, 322] width 65 height 11
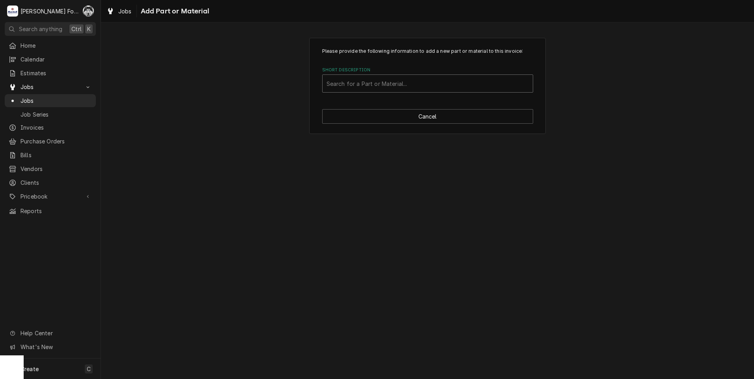
click at [417, 86] on div "Short Description" at bounding box center [427, 83] width 202 height 14
type input "SSDT"
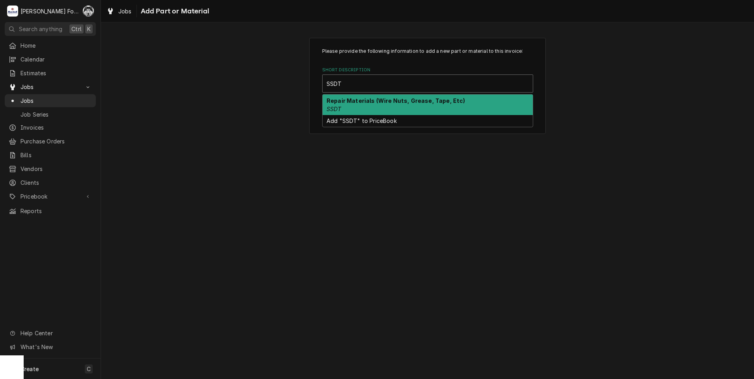
click at [404, 108] on div "Repair Materials (Wire Nuts, Grease, Tape, Etc) SSDT" at bounding box center [427, 105] width 210 height 20
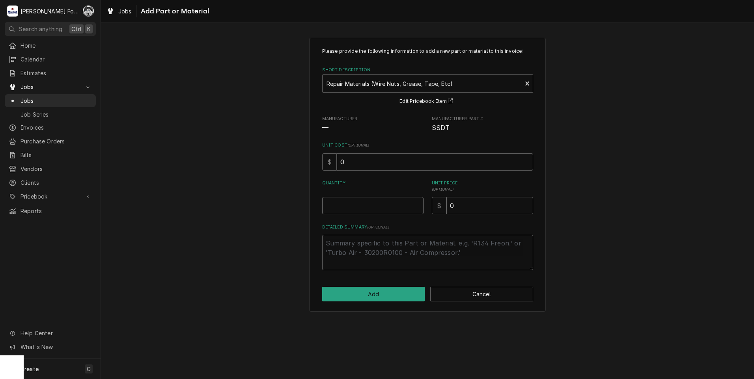
type textarea "x"
type input "0.5"
click at [416, 203] on input "0.5" at bounding box center [372, 205] width 101 height 17
type textarea "x"
type input "1"
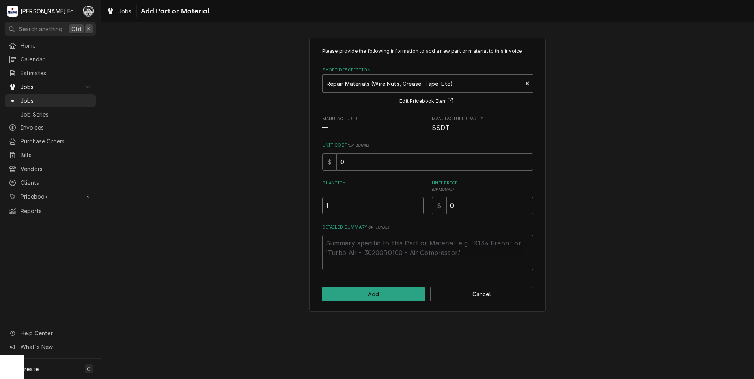
click at [416, 203] on input "1" at bounding box center [372, 205] width 101 height 17
drag, startPoint x: 487, startPoint y: 212, endPoint x: 395, endPoint y: 220, distance: 92.5
click at [395, 220] on div "Please provide the following information to add a new part or material to this …" at bounding box center [427, 159] width 211 height 223
type textarea "x"
type input "2"
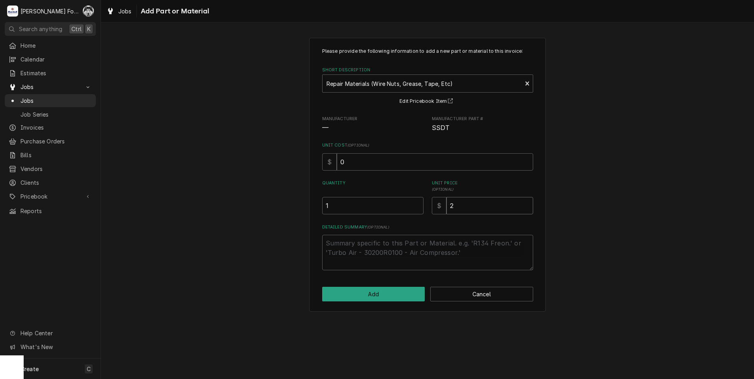
type textarea "x"
type input "20"
click at [600, 332] on div "Please provide the following information to add a new part or material to this …" at bounding box center [427, 200] width 653 height 357
click at [339, 294] on button "Add" at bounding box center [373, 294] width 103 height 15
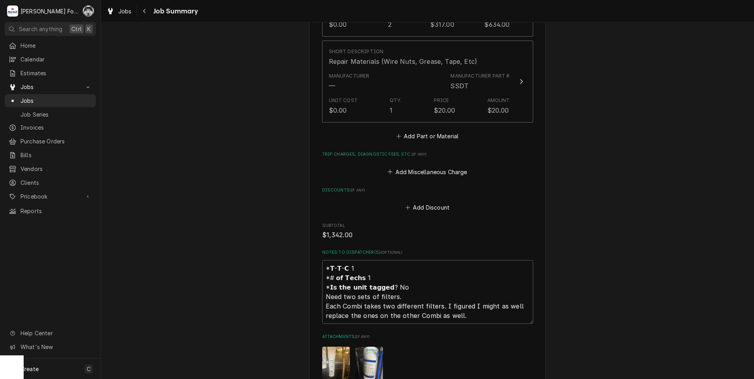
scroll to position [873, 0]
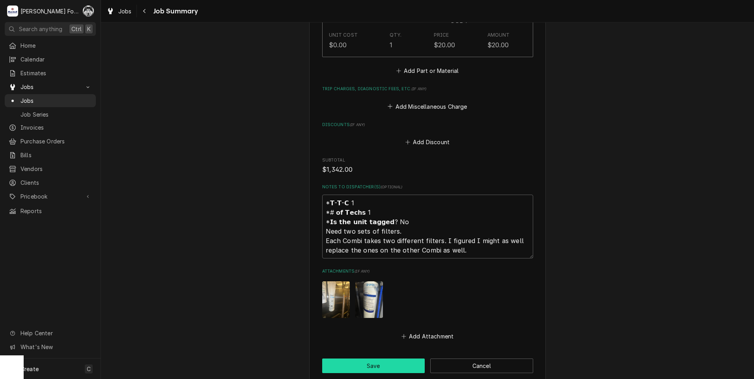
click at [367, 365] on button "Save" at bounding box center [373, 366] width 103 height 15
type textarea "x"
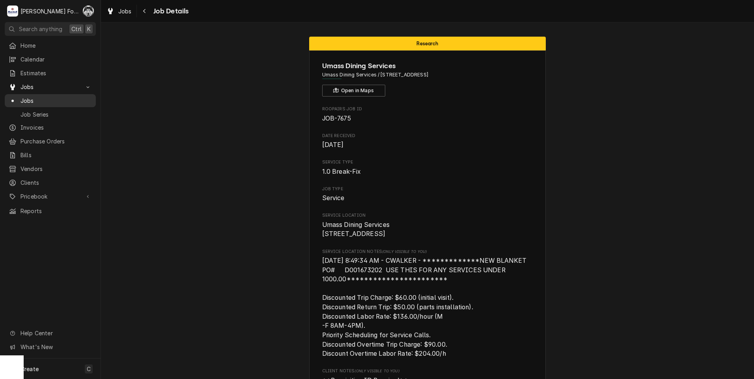
click at [21, 98] on span "Jobs" at bounding box center [55, 101] width 71 height 8
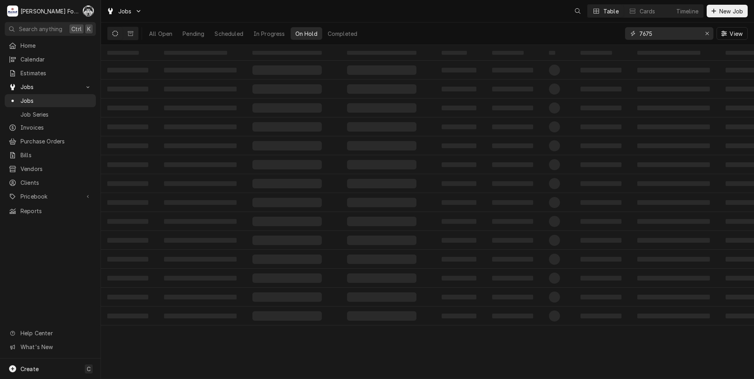
click at [537, 48] on div "Jobs Table Cards Timeline New Job All Open Pending Scheduled In Progress On Hol…" at bounding box center [427, 189] width 653 height 379
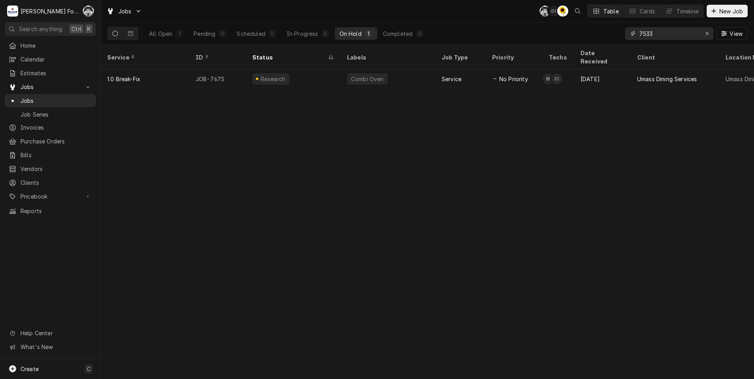
type input "7533"
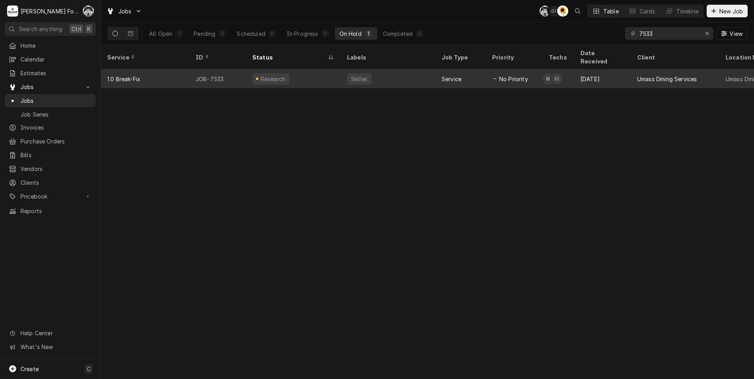
click at [277, 76] on div "Research" at bounding box center [293, 78] width 95 height 19
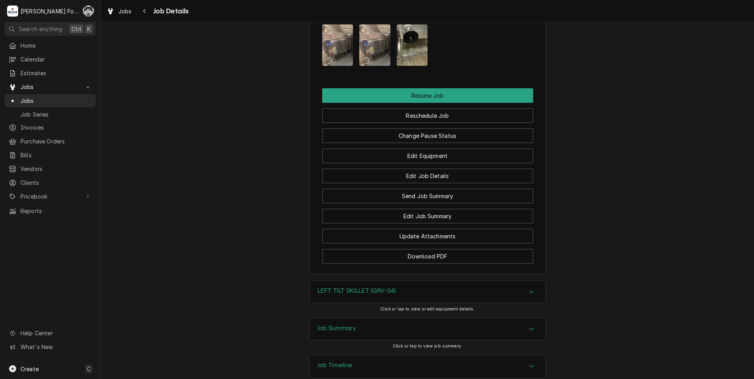
scroll to position [1142, 0]
click at [368, 287] on h3 "LEFT TILT SKILLET (GRV-34)" at bounding box center [356, 290] width 78 height 7
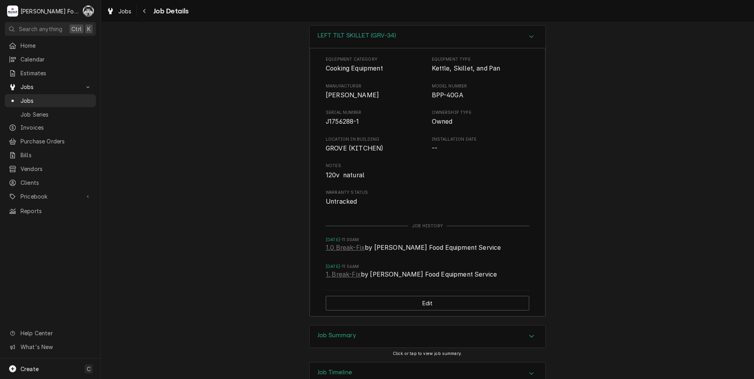
scroll to position [1405, 0]
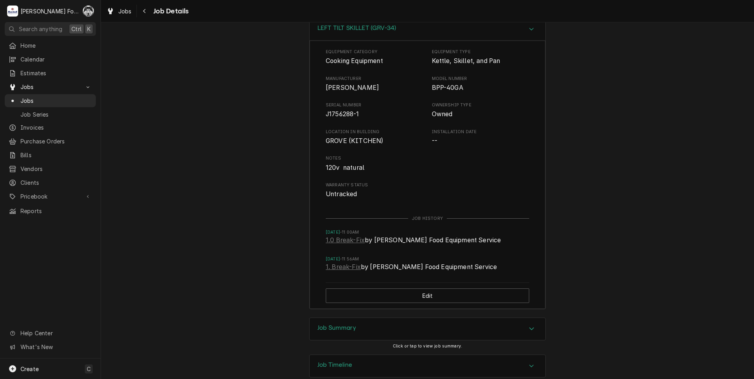
click at [344, 324] on h3 "Job Summary" at bounding box center [336, 327] width 39 height 7
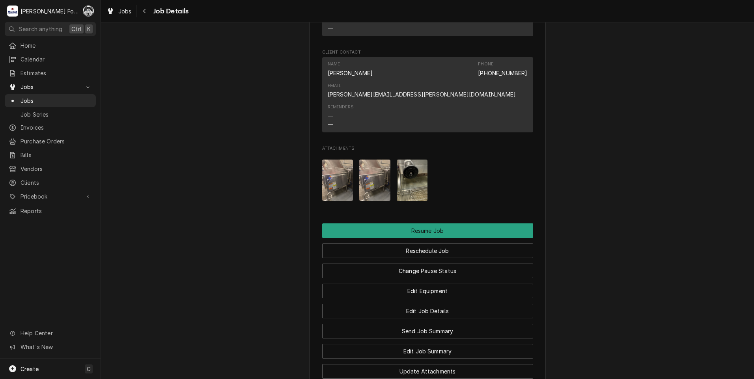
scroll to position [978, 0]
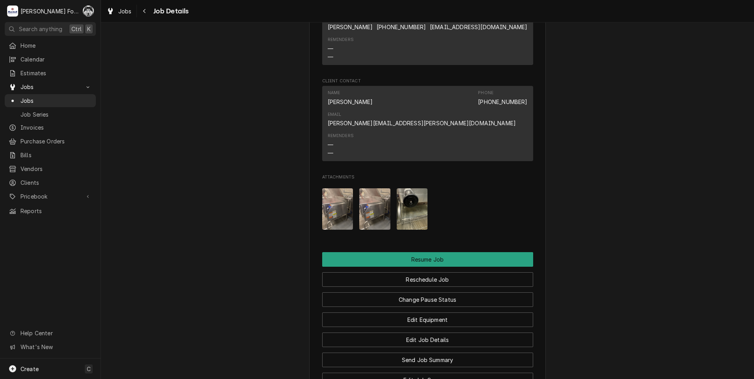
click at [339, 188] on img "Attachments" at bounding box center [337, 208] width 31 height 41
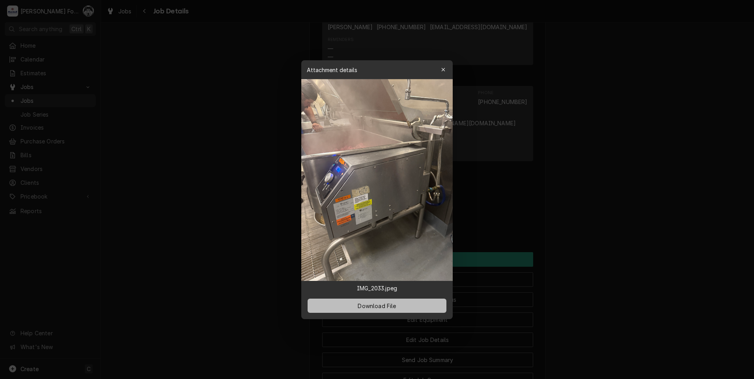
click at [350, 307] on button "Download File" at bounding box center [376, 306] width 139 height 14
drag, startPoint x: 693, startPoint y: 349, endPoint x: 685, endPoint y: 343, distance: 9.6
click at [690, 348] on div at bounding box center [377, 189] width 754 height 379
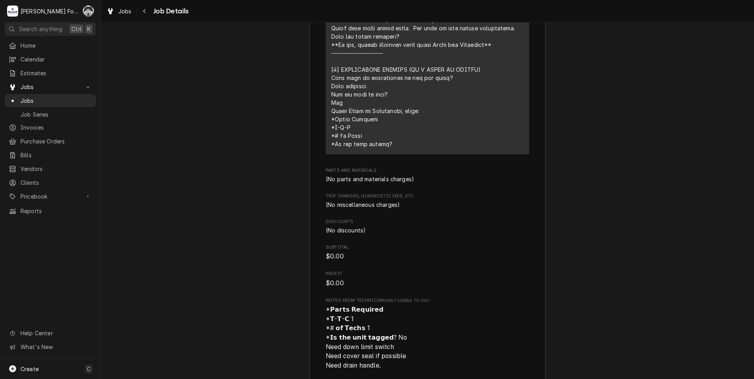
scroll to position [2029, 0]
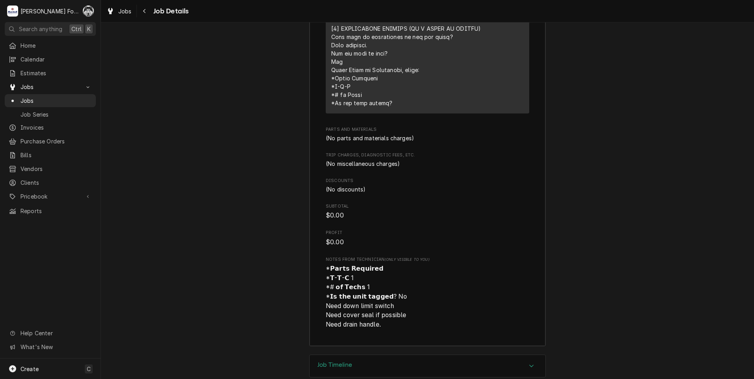
click at [431, 355] on div "Job Timeline" at bounding box center [427, 366] width 236 height 22
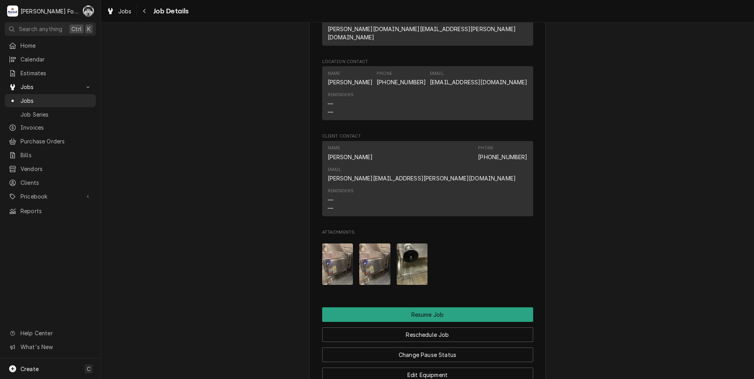
scroll to position [861, 0]
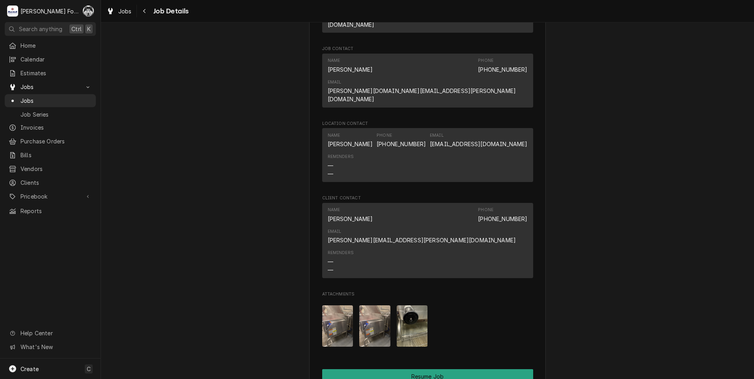
click at [403, 305] on img "Attachments" at bounding box center [411, 325] width 31 height 41
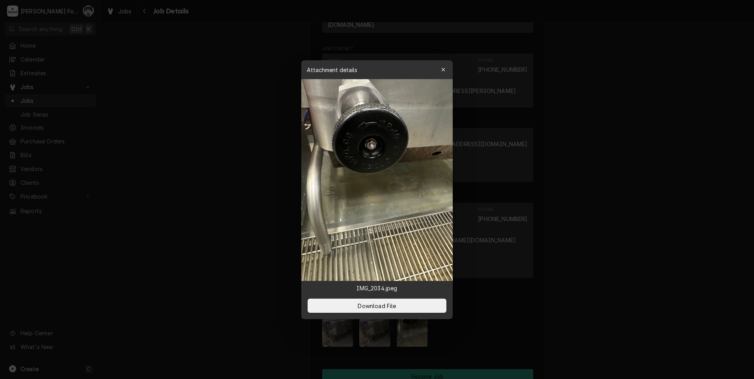
click at [607, 287] on div at bounding box center [377, 189] width 754 height 379
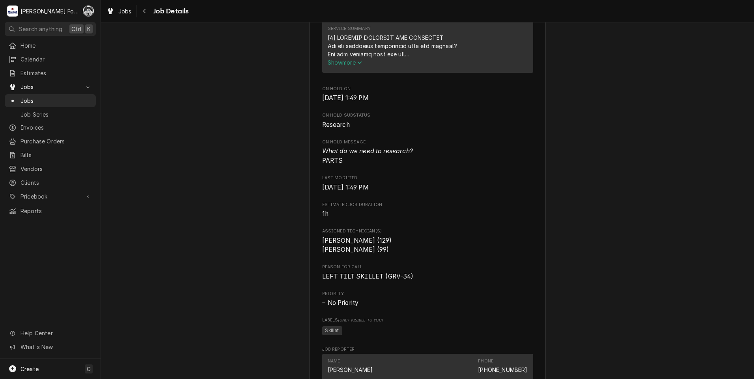
scroll to position [467, 0]
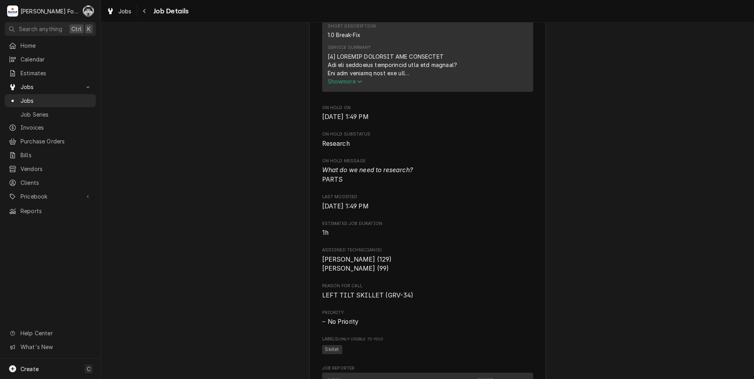
click at [346, 85] on span "Show more" at bounding box center [345, 81] width 35 height 7
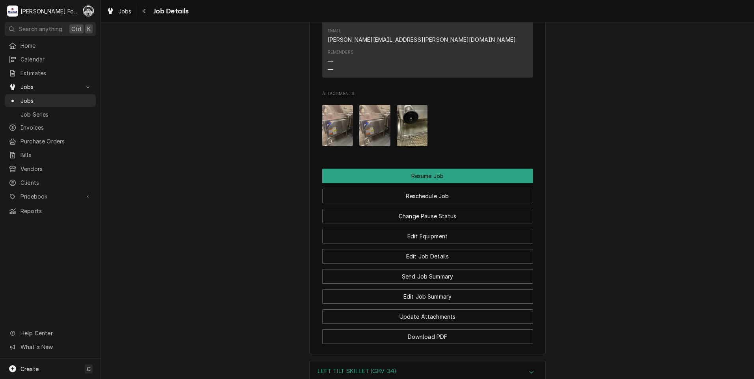
scroll to position [1158, 0]
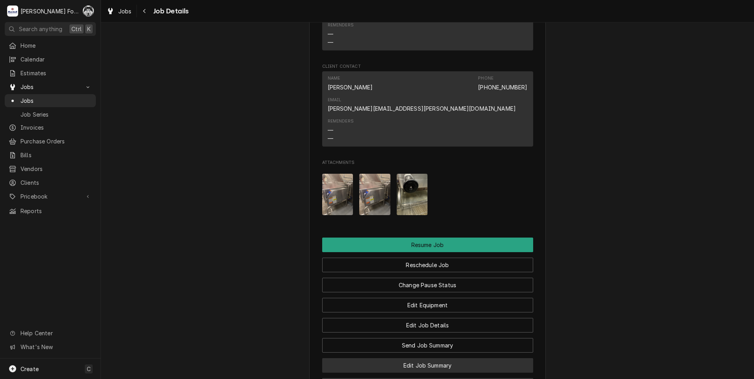
click at [400, 358] on button "Edit Job Summary" at bounding box center [427, 365] width 211 height 15
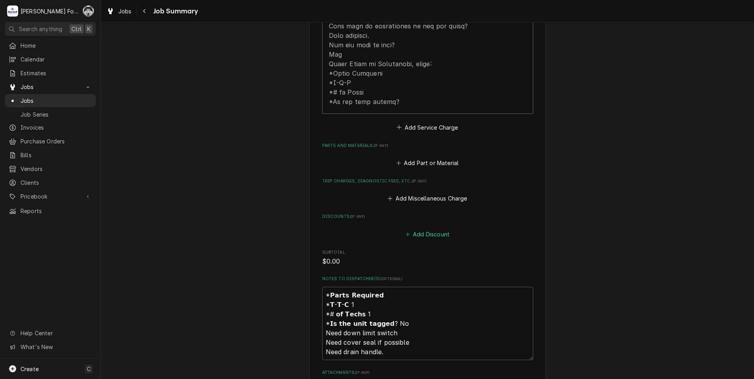
scroll to position [460, 0]
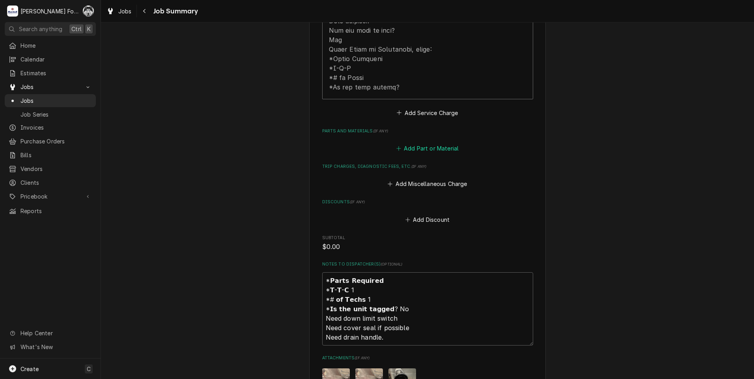
click at [413, 143] on button "Add Part or Material" at bounding box center [427, 148] width 65 height 11
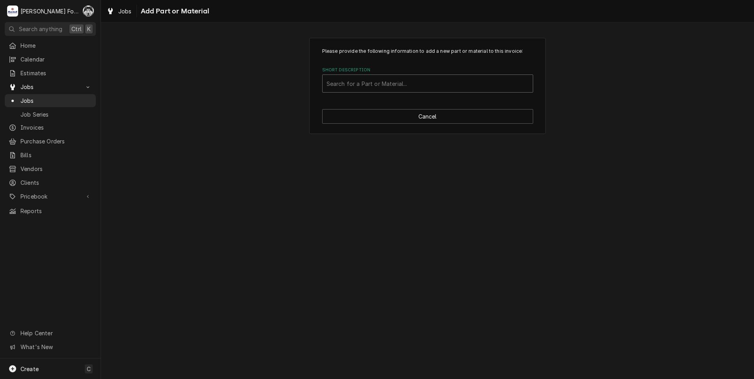
click at [385, 91] on div "Search for a Part or Material..." at bounding box center [427, 83] width 210 height 17
type input "Z002982"
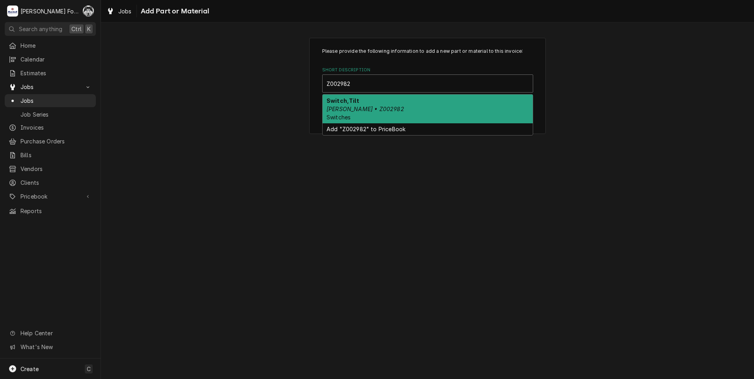
click at [391, 108] on div "Switch,Tilt [PERSON_NAME] • Z002982 Switches" at bounding box center [427, 109] width 210 height 29
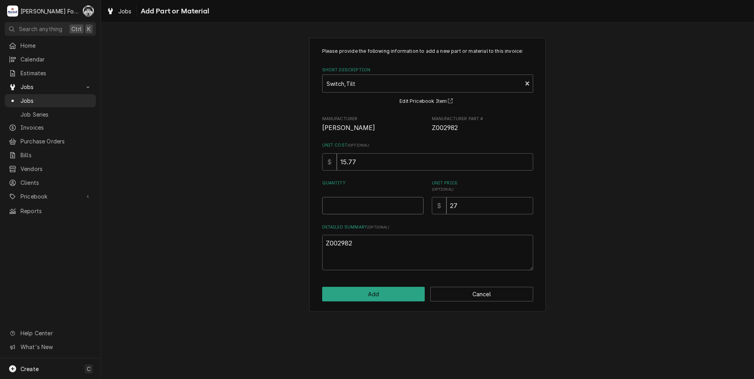
type textarea "x"
type input "0.5"
click at [417, 203] on input "0.5" at bounding box center [372, 205] width 101 height 17
type textarea "x"
type input "1"
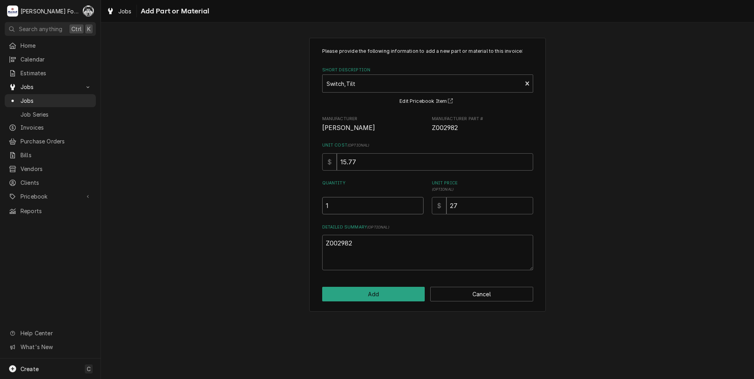
click at [417, 203] on input "1" at bounding box center [372, 205] width 101 height 17
drag, startPoint x: 465, startPoint y: 208, endPoint x: 409, endPoint y: 218, distance: 57.2
click at [411, 217] on div "Please provide the following information to add a new part or material to this …" at bounding box center [427, 159] width 211 height 223
type textarea "x"
type input "2"
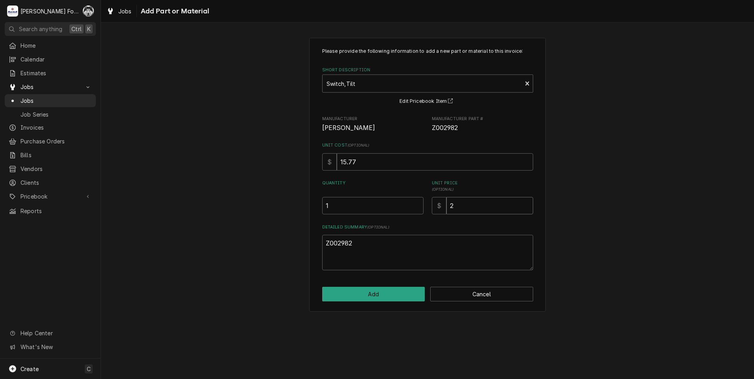
type textarea "x"
type input "28"
drag, startPoint x: 362, startPoint y: 246, endPoint x: 259, endPoint y: 257, distance: 104.3
click at [259, 257] on div "Please provide the following information to add a new part or material to this …" at bounding box center [427, 175] width 653 height 288
type textarea "x"
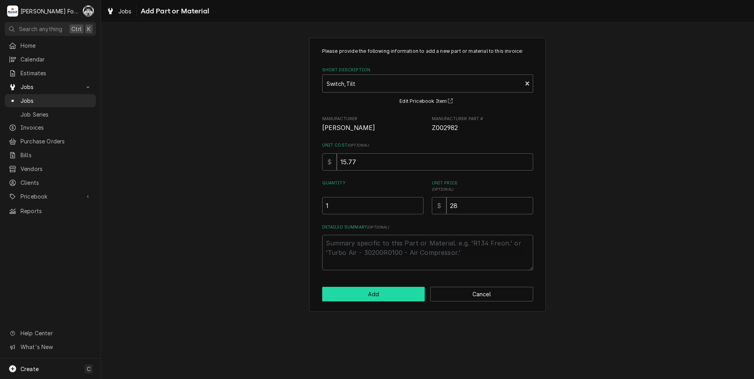
click at [389, 294] on button "Add" at bounding box center [373, 294] width 103 height 15
type textarea "x"
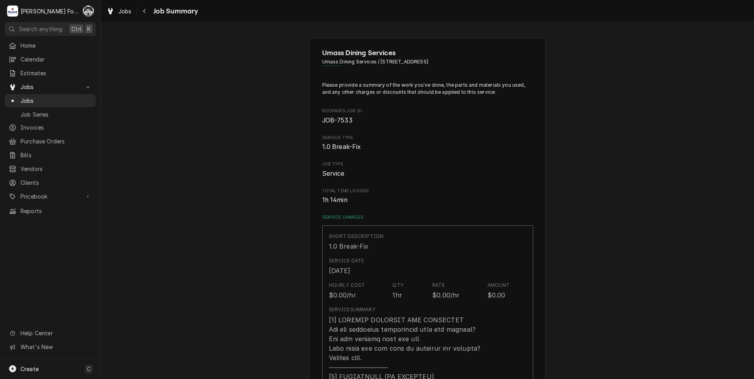
scroll to position [460, 0]
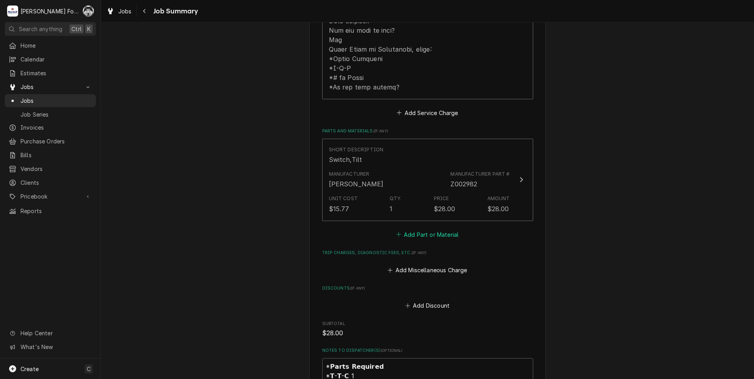
click at [435, 229] on button "Add Part or Material" at bounding box center [427, 234] width 65 height 11
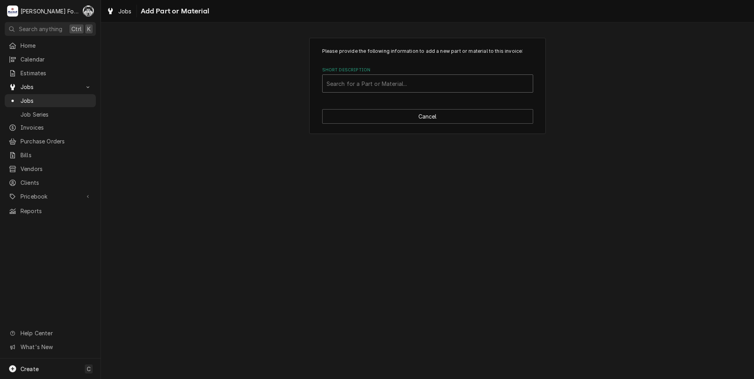
click at [426, 90] on div "Short Description" at bounding box center [427, 83] width 202 height 14
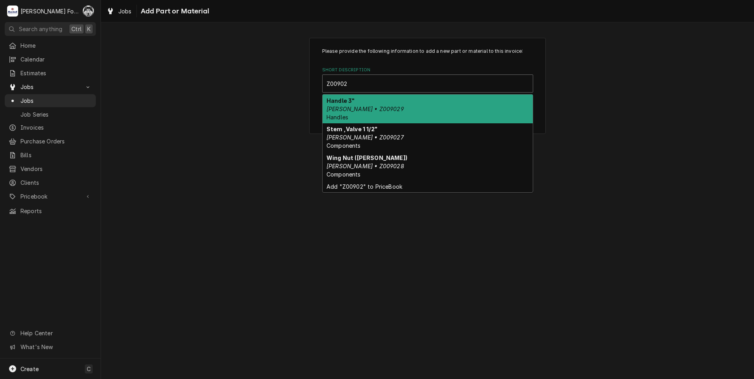
type input "Z009029"
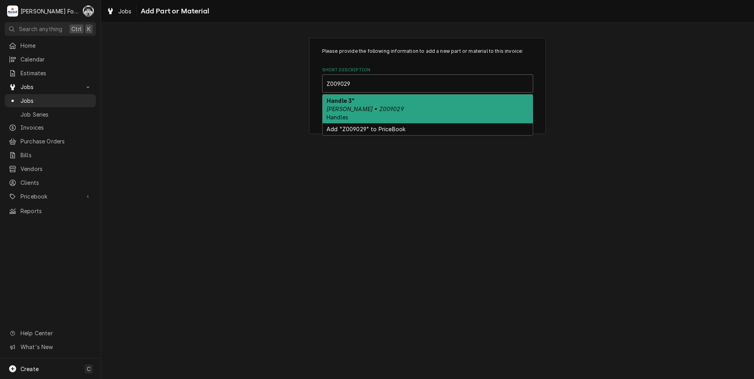
click at [357, 109] on em "[PERSON_NAME] • Z009029" at bounding box center [364, 109] width 77 height 7
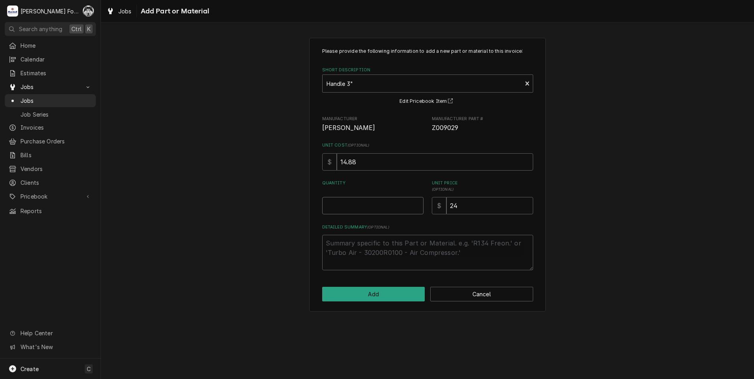
type textarea "x"
type input "0.5"
click at [417, 203] on input "0.5" at bounding box center [372, 205] width 101 height 17
type textarea "x"
type input "1"
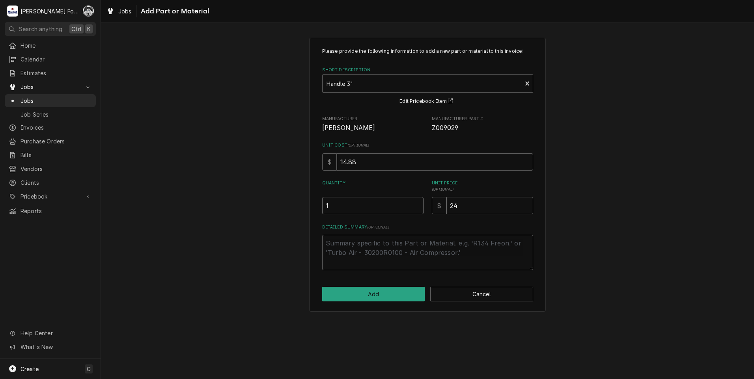
click at [417, 203] on input "1" at bounding box center [372, 205] width 101 height 17
click at [383, 300] on button "Add" at bounding box center [373, 294] width 103 height 15
type textarea "x"
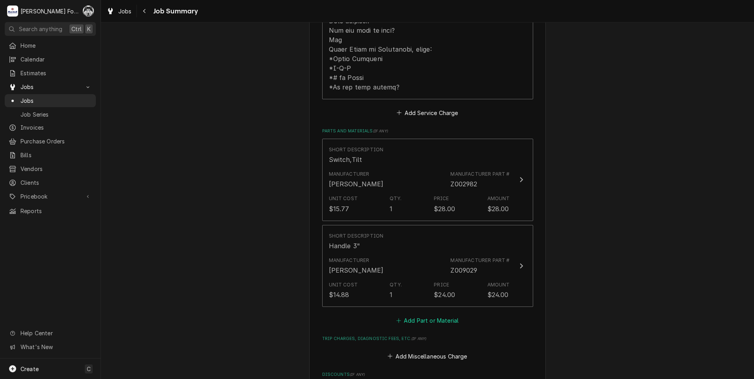
click at [424, 315] on button "Add Part or Material" at bounding box center [427, 320] width 65 height 11
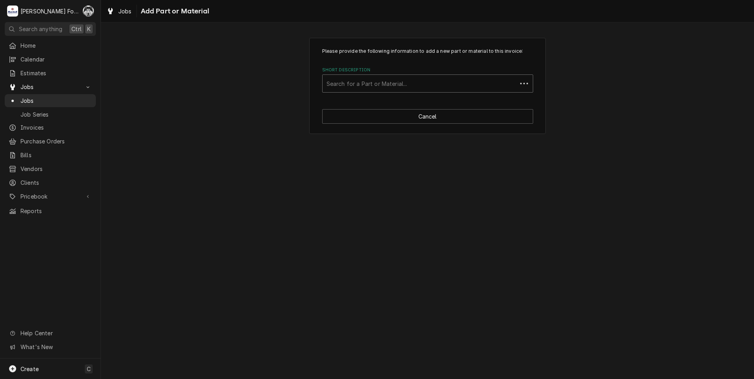
click at [402, 91] on div "Search for a Part or Material..." at bounding box center [419, 83] width 194 height 17
type input "SSDT"
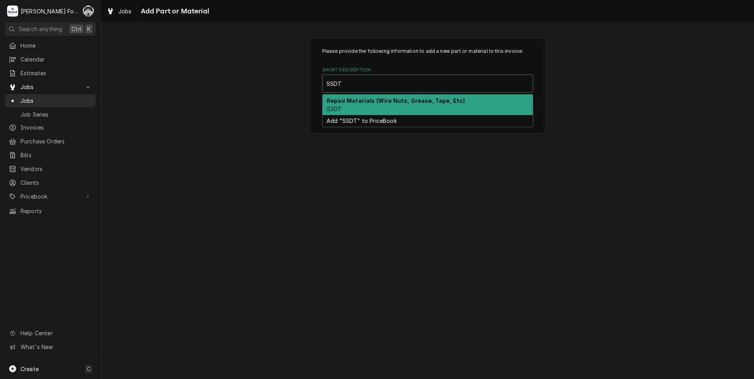
click at [366, 100] on strong "Repair Materials (Wire Nuts, Grease, Tape, Etc)" at bounding box center [395, 100] width 139 height 7
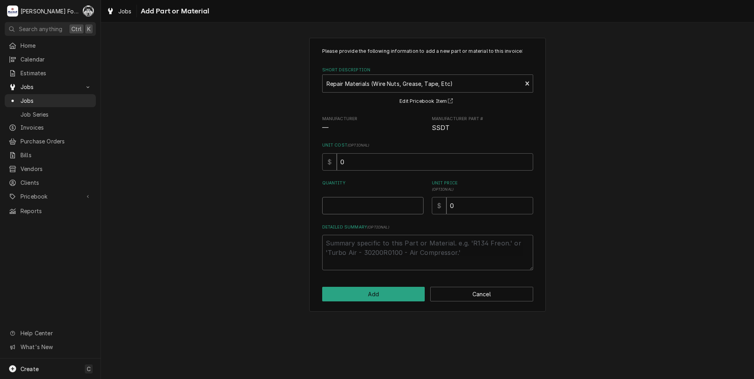
type textarea "x"
type input "0.5"
click at [418, 205] on input "0.5" at bounding box center [372, 205] width 101 height 17
type textarea "x"
type input "1"
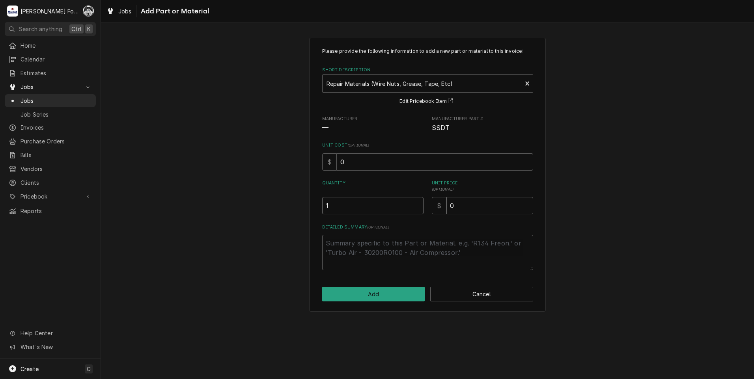
click at [417, 205] on input "1" at bounding box center [372, 205] width 101 height 17
drag, startPoint x: 462, startPoint y: 200, endPoint x: 446, endPoint y: 207, distance: 17.6
click at [446, 207] on input "0" at bounding box center [489, 205] width 87 height 17
type textarea "x"
type input "2"
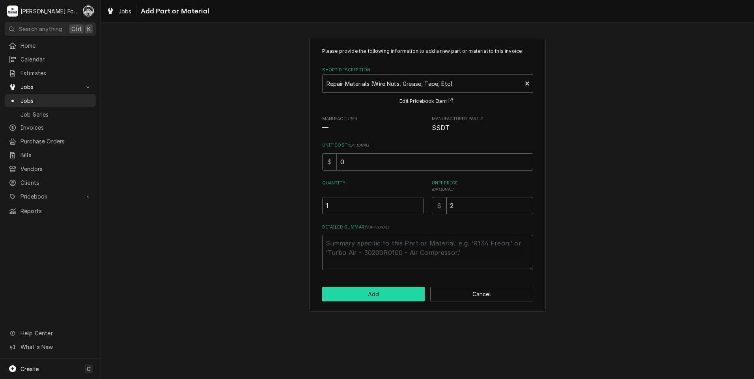
click at [382, 298] on button "Add" at bounding box center [373, 294] width 103 height 15
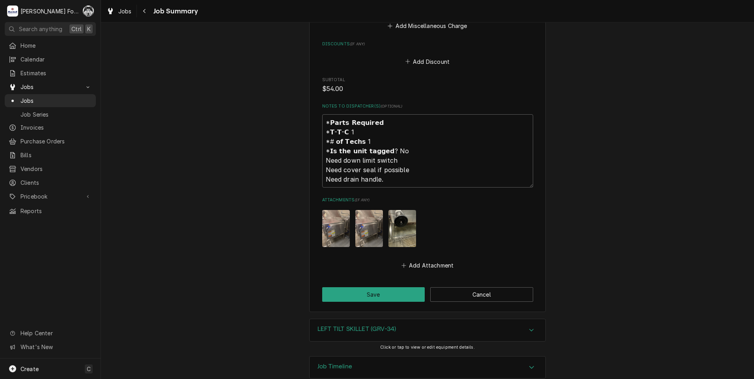
scroll to position [881, 0]
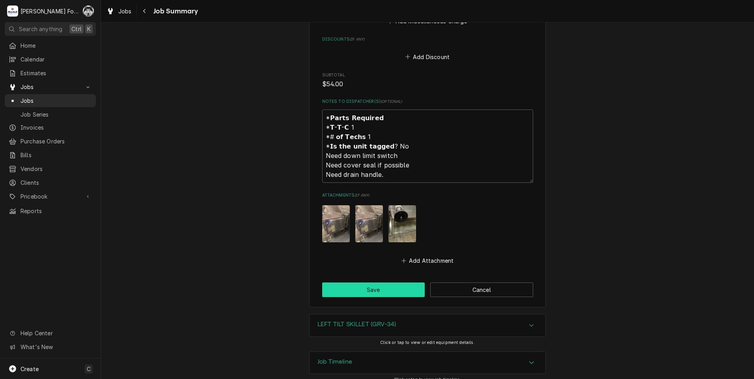
click at [368, 283] on button "Save" at bounding box center [373, 290] width 103 height 15
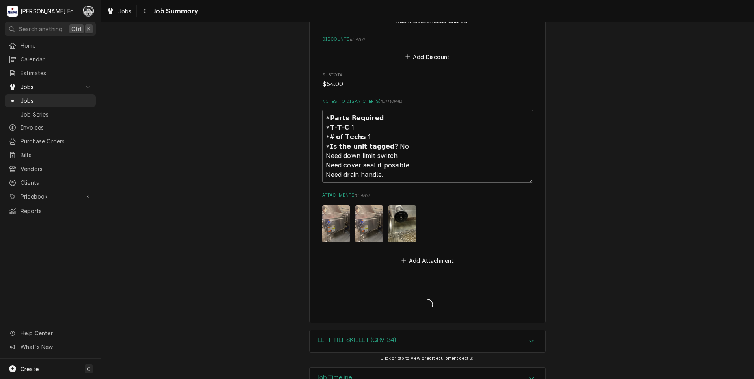
type textarea "x"
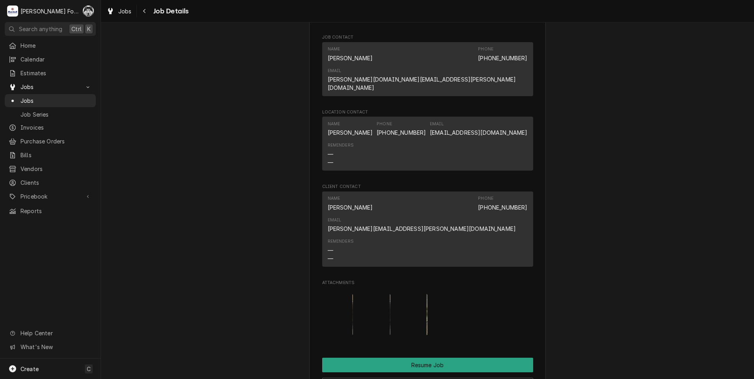
scroll to position [985, 0]
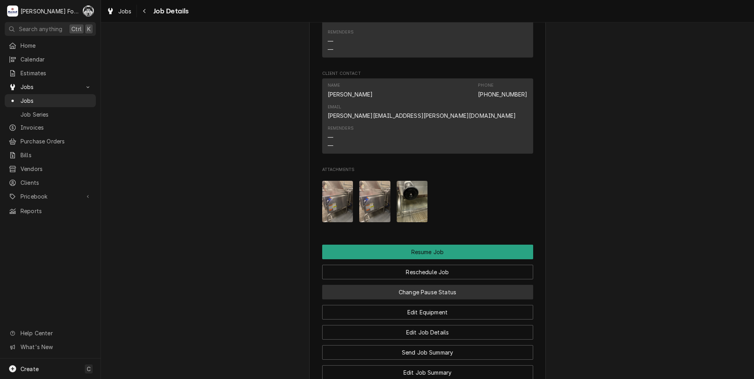
click at [423, 285] on button "Change Pause Status" at bounding box center [427, 292] width 211 height 15
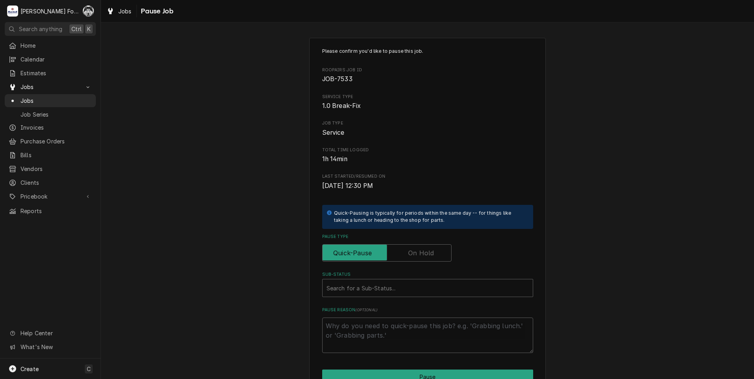
click at [416, 254] on label "Pause Type" at bounding box center [386, 252] width 129 height 17
click at [416, 254] on input "Pause Type" at bounding box center [387, 252] width 122 height 17
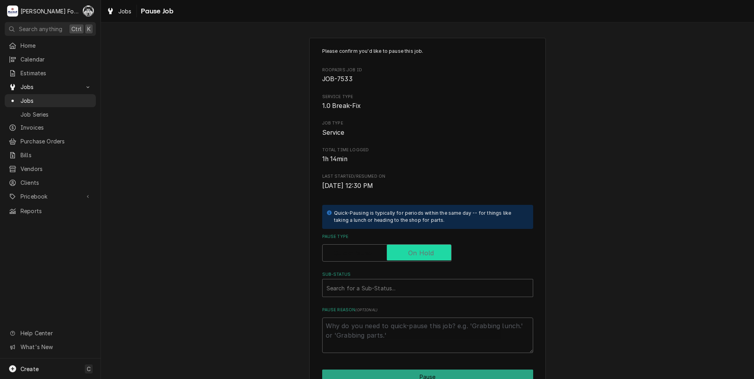
checkbox input "true"
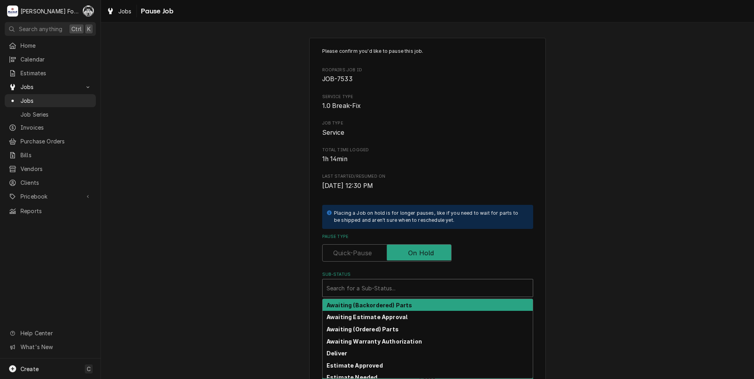
click at [390, 287] on div "Sub-Status" at bounding box center [427, 288] width 202 height 14
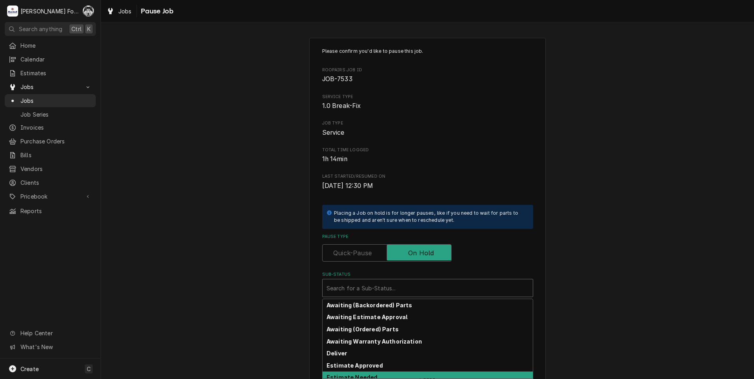
click at [366, 375] on strong "Estimate Needed" at bounding box center [351, 377] width 51 height 7
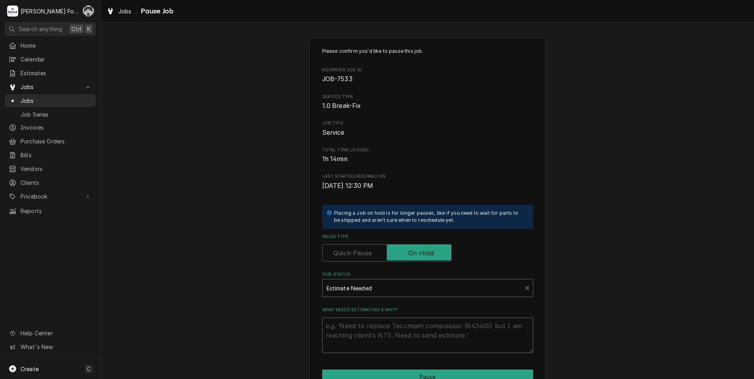
click at [356, 333] on textarea "What needs estimating & why?" at bounding box center [427, 335] width 211 height 35
type textarea "x"
type textarea "P"
type textarea "x"
type textarea "PA"
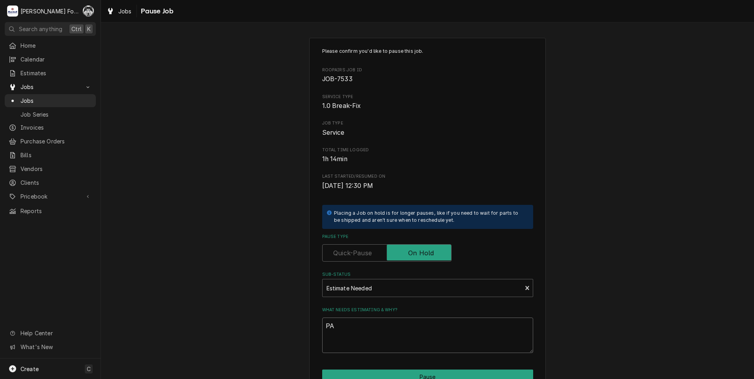
type textarea "x"
type textarea "PAR"
type textarea "x"
type textarea "PART"
type textarea "x"
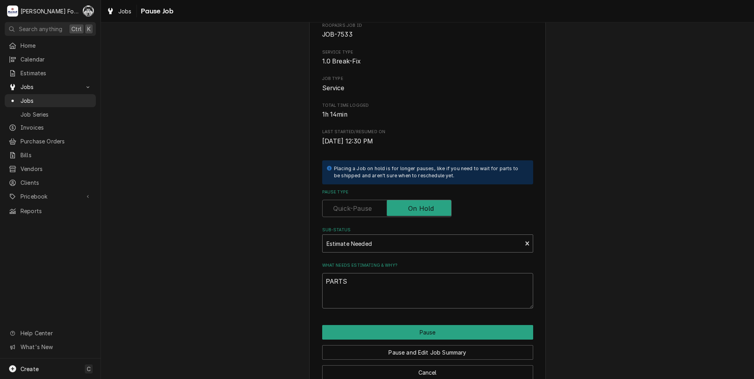
scroll to position [62, 0]
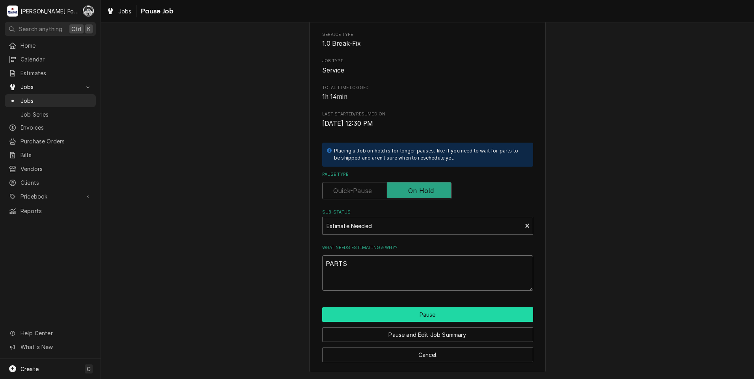
type textarea "PARTS"
click at [385, 314] on button "Pause" at bounding box center [427, 314] width 211 height 15
type textarea "x"
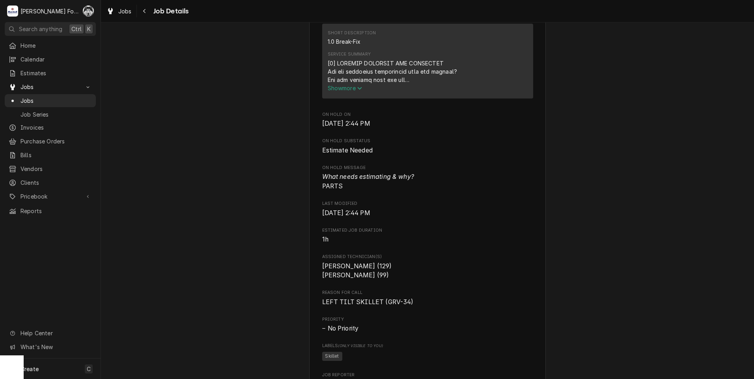
scroll to position [525, 0]
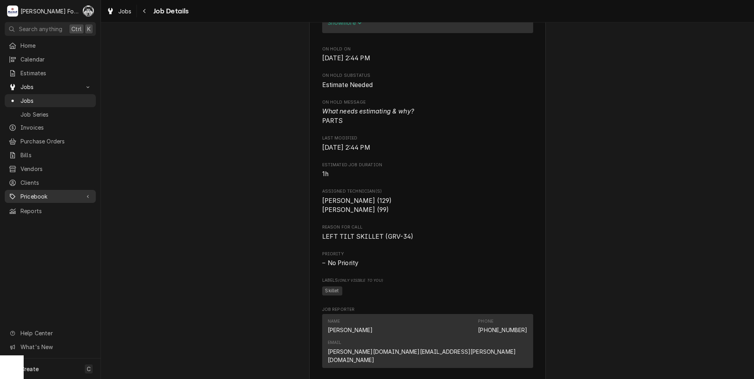
click at [36, 192] on span "Pricebook" at bounding box center [50, 196] width 60 height 8
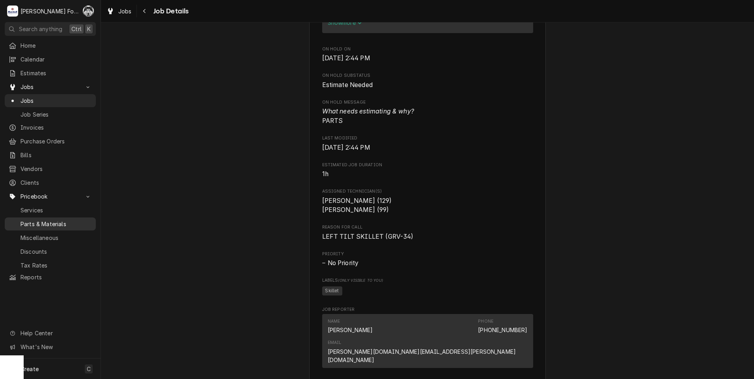
click at [43, 220] on span "Parts & Materials" at bounding box center [55, 224] width 71 height 8
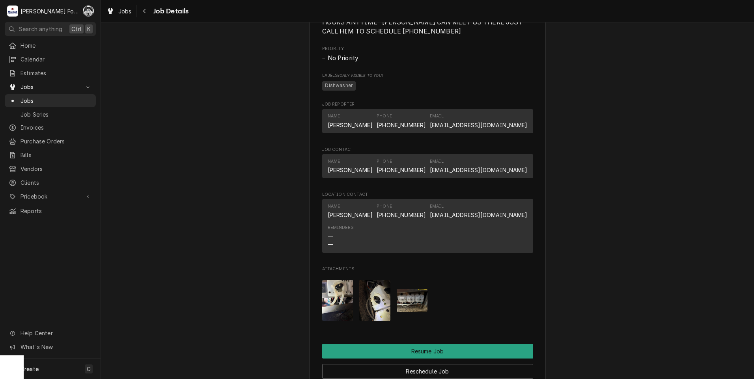
scroll to position [591, 0]
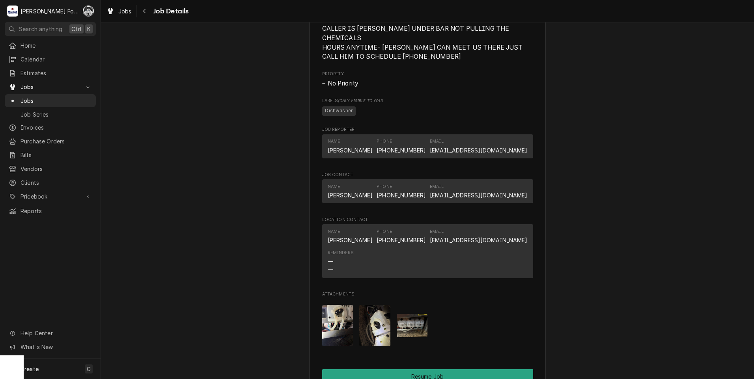
click at [414, 336] on img "Attachments" at bounding box center [411, 325] width 31 height 23
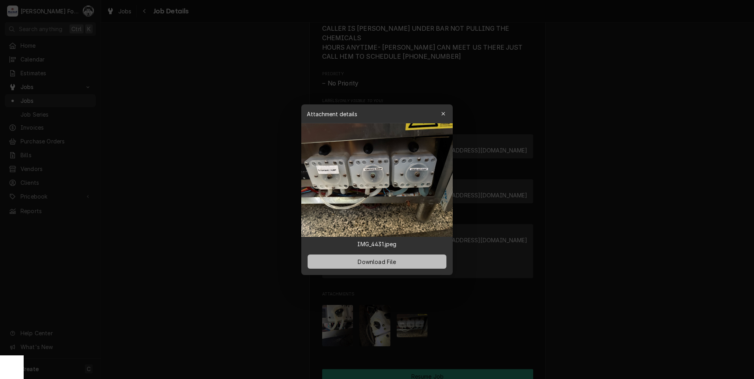
click at [371, 265] on span "Download File" at bounding box center [376, 261] width 41 height 8
click at [390, 261] on span "Download File" at bounding box center [376, 261] width 41 height 8
drag, startPoint x: 186, startPoint y: 173, endPoint x: 192, endPoint y: 171, distance: 5.3
click at [188, 173] on div at bounding box center [377, 189] width 754 height 379
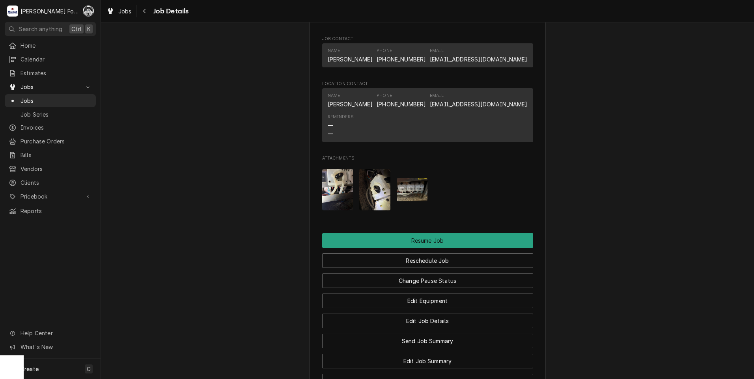
scroll to position [793, 0]
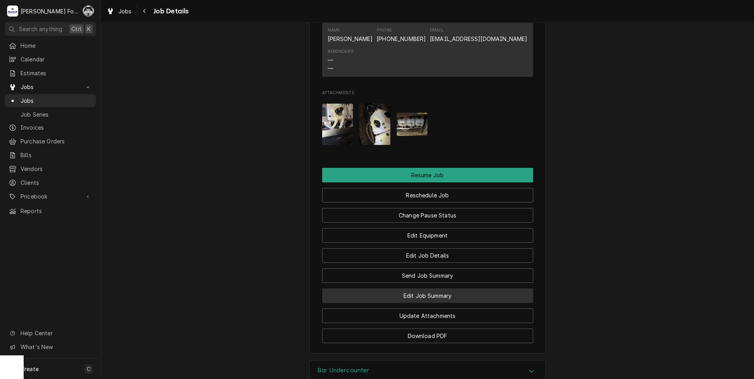
click at [420, 303] on button "Edit Job Summary" at bounding box center [427, 295] width 211 height 15
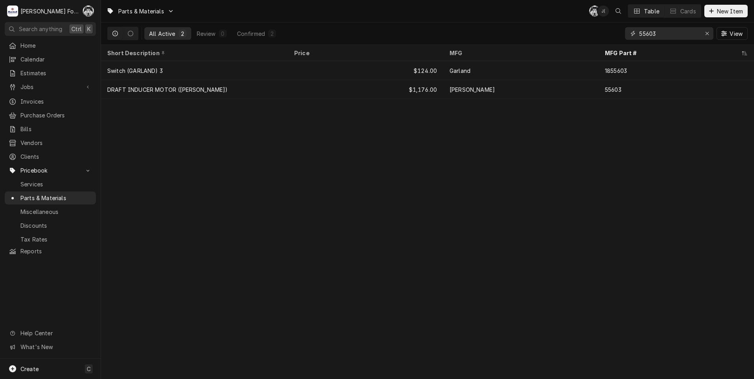
drag, startPoint x: 663, startPoint y: 36, endPoint x: 622, endPoint y: 42, distance: 42.2
click at [622, 42] on div "All Active 2 Review 0 Confirmed 2 55603 View" at bounding box center [427, 33] width 640 height 22
drag, startPoint x: 750, startPoint y: 3, endPoint x: 735, endPoint y: 11, distance: 17.1
click at [749, 3] on div "Parts & Materials C( J( Table Cards New Item" at bounding box center [427, 11] width 653 height 22
click at [733, 12] on span "New Item" at bounding box center [729, 11] width 29 height 8
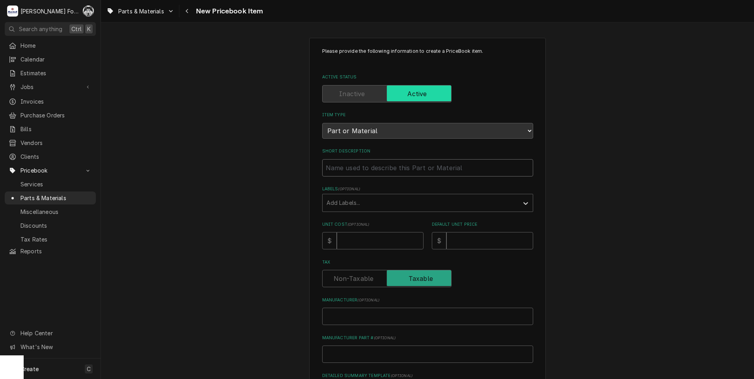
click at [361, 169] on input "Short Description" at bounding box center [427, 167] width 211 height 17
type textarea "x"
type input "S"
type textarea "x"
type input "SQ"
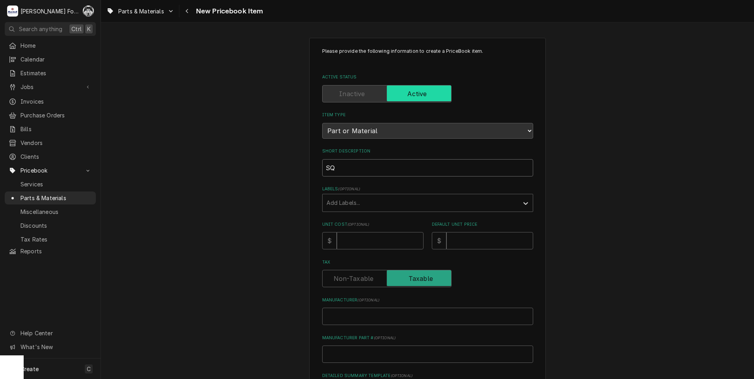
type textarea "x"
type input "SQU"
type textarea "x"
type input "SQUE"
type textarea "x"
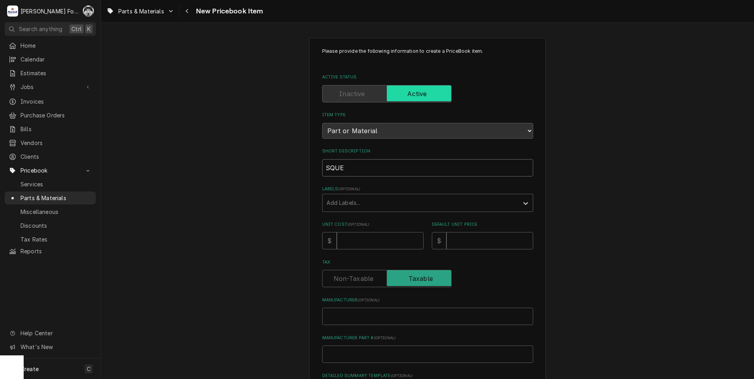
type input "SQUEE"
type textarea "x"
type input "SQUEEZ"
type textarea "x"
type input "SQUEEZE"
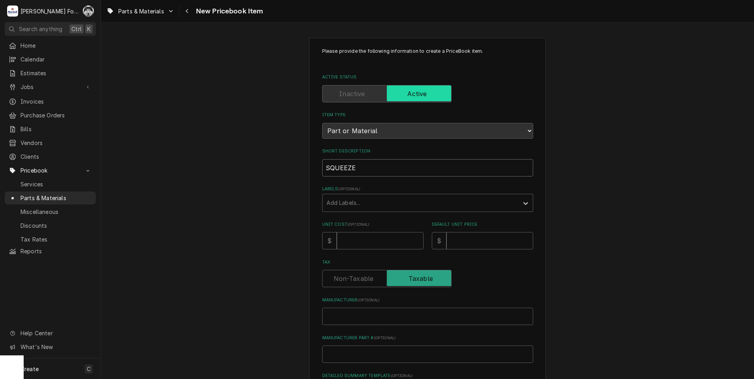
type textarea "x"
type input "SQUEEZE"
type textarea "x"
type input "SQUEEZE T"
type textarea "x"
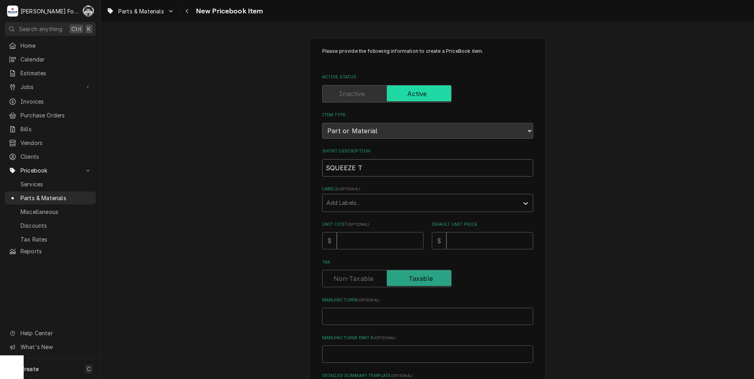
type input "SQUEEZE TU"
type textarea "x"
type input "SQUEEZE TUB"
type textarea "x"
type input "SQUEEZE TUBE"
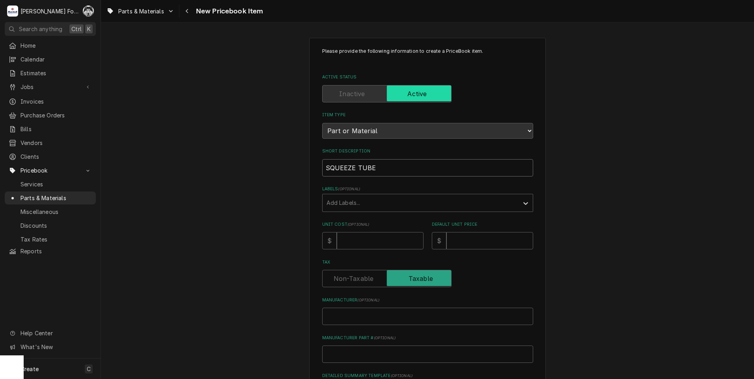
type textarea "x"
type input "SQUEEZE TUBE"
type textarea "x"
type input "SQUEEZE TUBE 9"
type textarea "x"
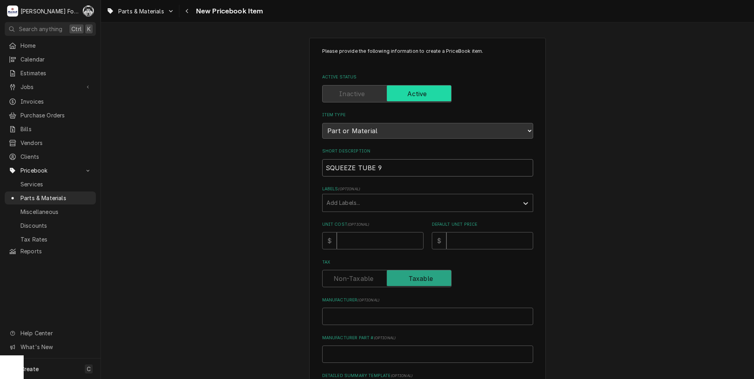
type input "SQUEEZE TUBE 9j"
type textarea "x"
type input "SQUEEZE TUBE 9je"
type textarea "x"
type input "SQUEEZE TUBE 9jet"
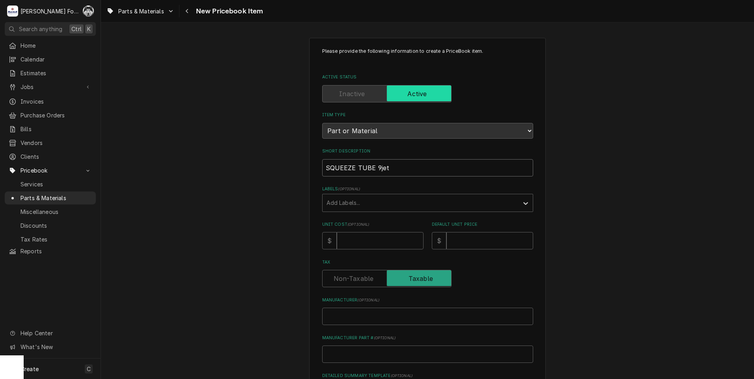
type textarea "x"
type input "SQUEEZE TUBE 9jet"
type textarea "x"
type input "SQUEEZE TUBE 9jet t"
type textarea "x"
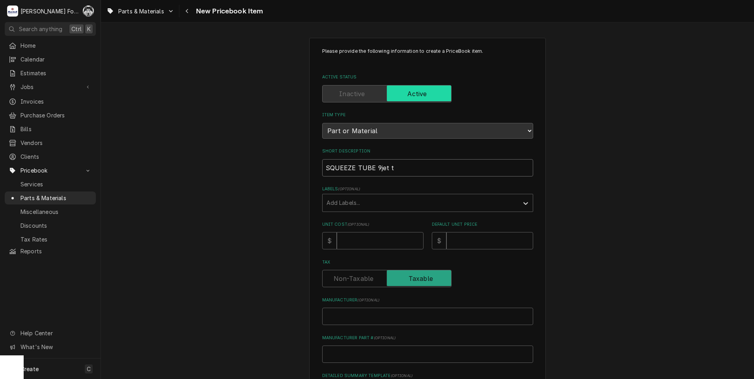
type input "SQUEEZE TUBE 9jet te"
type textarea "x"
type input "SQUEEZE TUBE 9jet tec"
type textarea "x"
type input "SQUEEZE TUBE 9jet tech"
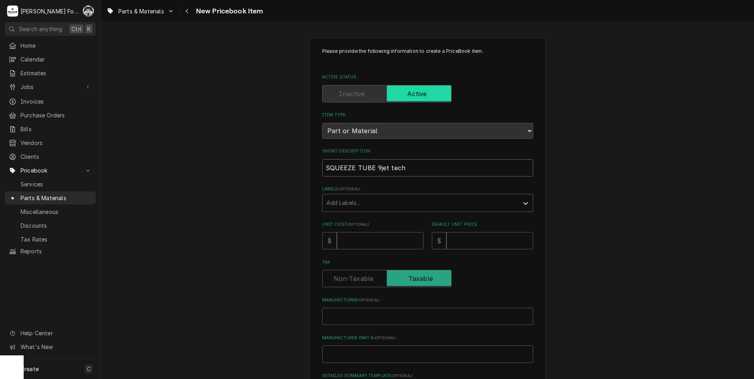
type textarea "x"
type input "SQUEEZE TUBE 9jet tech)"
drag, startPoint x: 407, startPoint y: 167, endPoint x: 374, endPoint y: 169, distance: 32.7
click at [374, 169] on input "SQUEEZE TUBE 9jet tech)" at bounding box center [427, 167] width 211 height 17
type textarea "x"
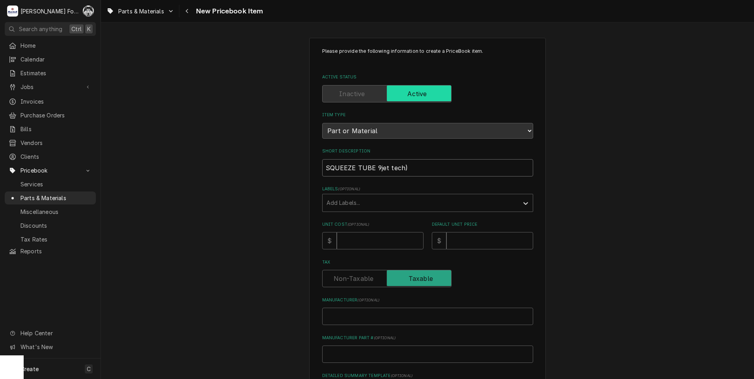
type input "SQUEEZE TUBE"
type textarea "x"
type input "SQUEEZE TUBE ("
type textarea "x"
type input "SQUEEZE TUBE (J"
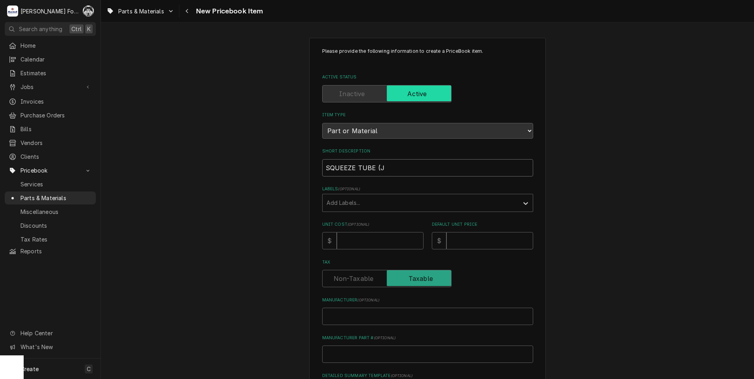
type textarea "x"
type input "SQUEEZE TUBE (JE"
type textarea "x"
type input "SQUEEZE TUBE (JET"
type textarea "x"
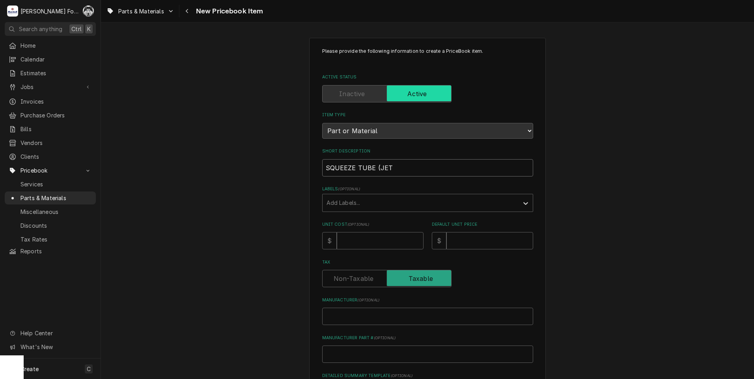
type input "SQUEEZE TUBE (JET"
type textarea "x"
type input "SQUEEZE TUBE (JET T"
type textarea "x"
type input "SQUEEZE TUBE (JET TE"
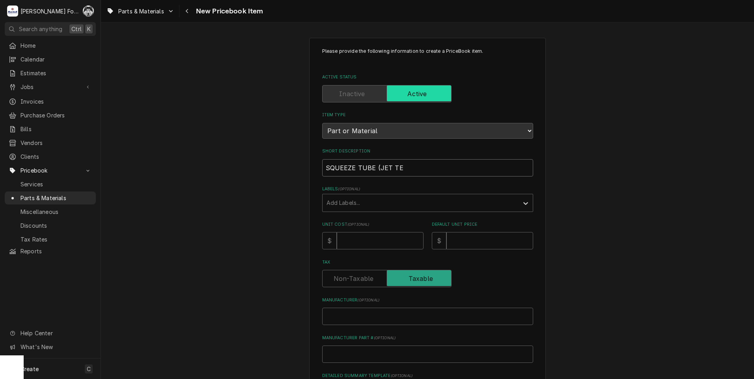
type textarea "x"
type input "SQUEEZE TUBE (JET TEC"
type textarea "x"
type input "SQUEEZE TUBE (JET TECH"
type textarea "x"
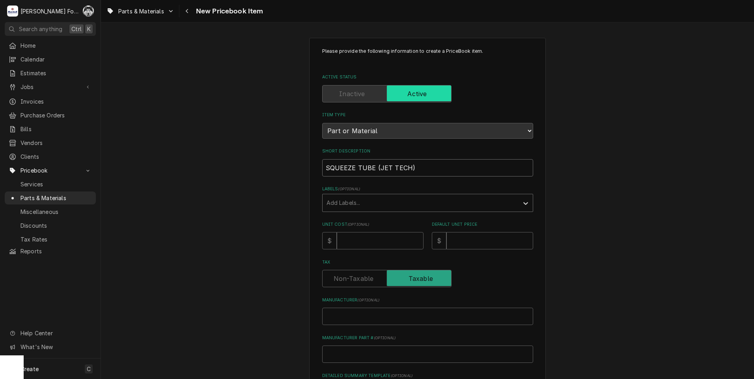
type input "SQUEEZE TUBE (JET TECH)"
click at [338, 208] on div "Labels" at bounding box center [420, 203] width 188 height 14
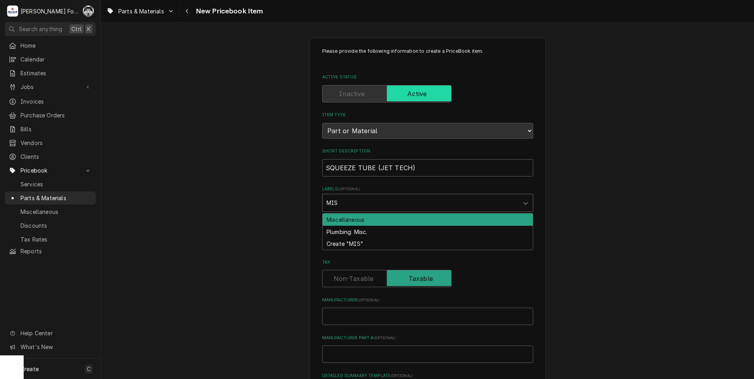
type input "MISC"
type textarea "x"
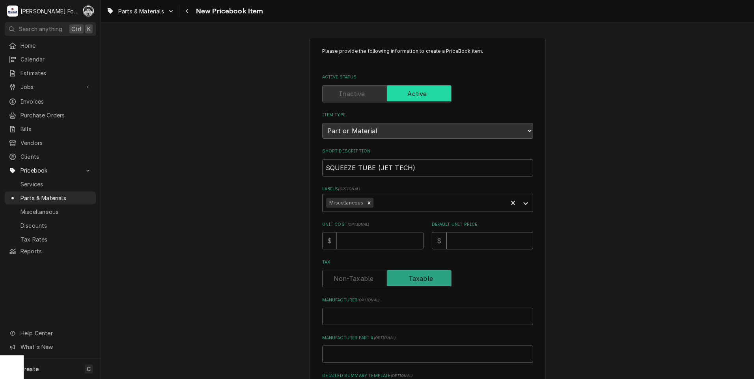
click at [471, 240] on input "Default Unit Price" at bounding box center [489, 240] width 87 height 17
type textarea "x"
type input "3"
type textarea "x"
type input "38"
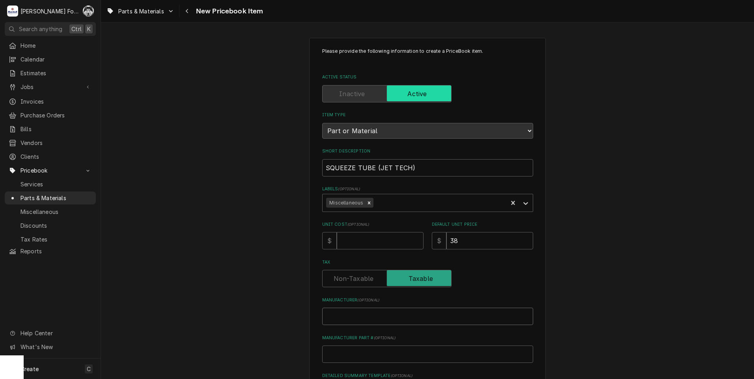
click at [371, 317] on input "Manufacturer ( optional )" at bounding box center [427, 316] width 211 height 17
type textarea "x"
type input "J"
type textarea "x"
type input "JE"
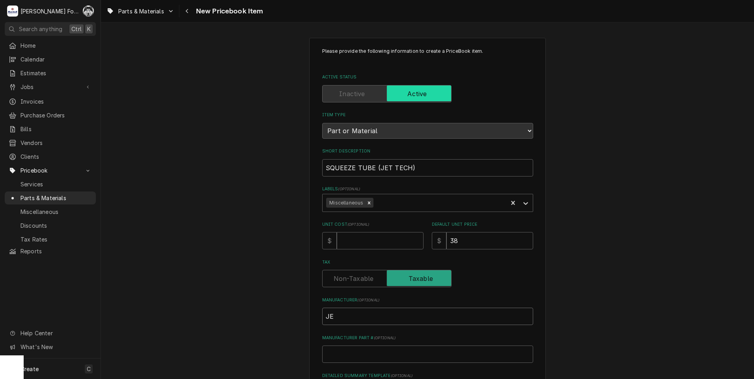
type textarea "x"
type input "JET"
type textarea "x"
type input "JET"
type textarea "x"
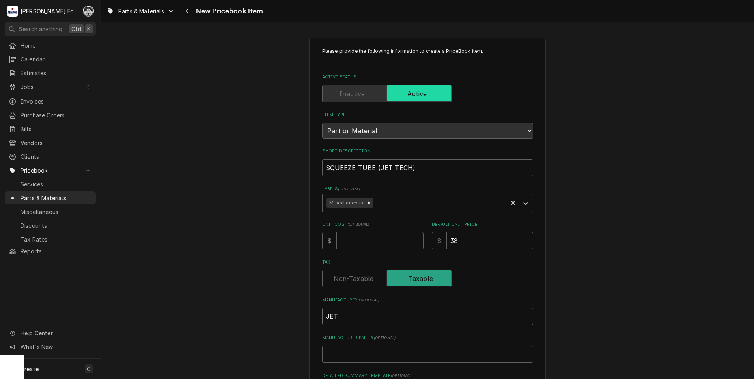
type input "JET T"
type textarea "x"
type input "JET TE"
type textarea "x"
type input "JET TEC"
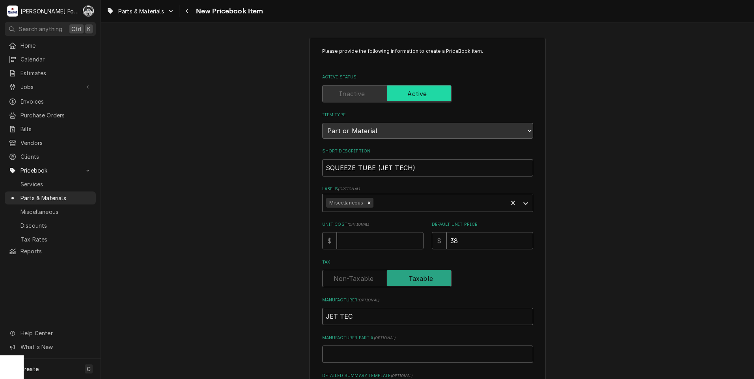
type textarea "x"
type input "JET TECH"
type textarea "x"
type input "4"
type textarea "x"
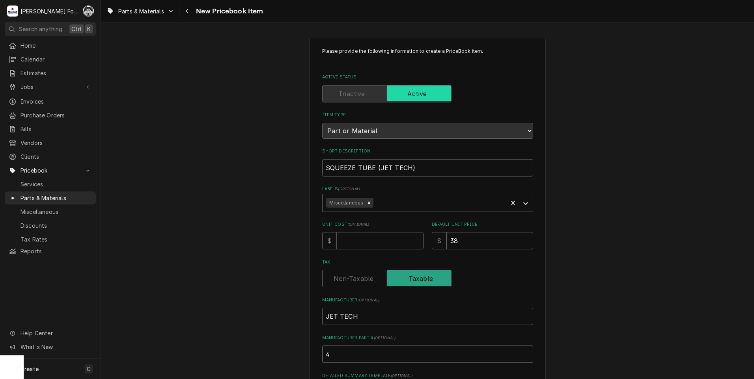
type input "44"
type textarea "x"
type input "440"
type textarea "x"
type input "4401"
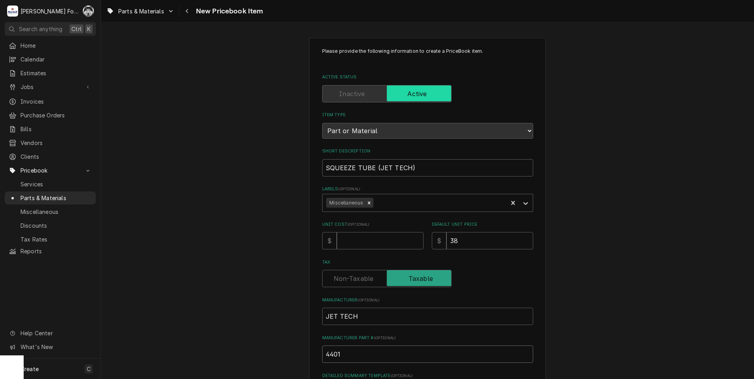
type textarea "x"
type input "44014"
type textarea "x"
type input "440142"
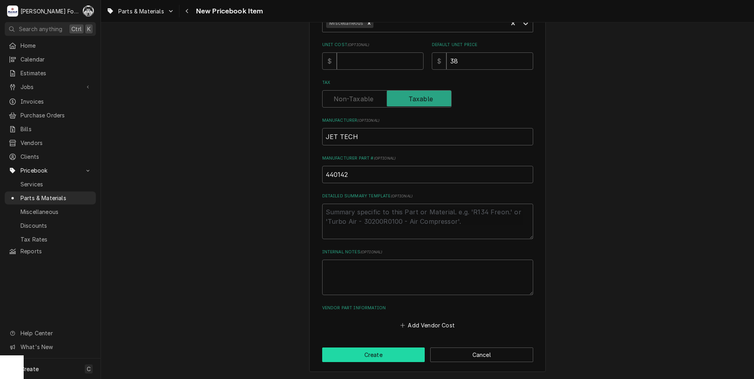
click at [382, 354] on button "Create" at bounding box center [373, 355] width 103 height 15
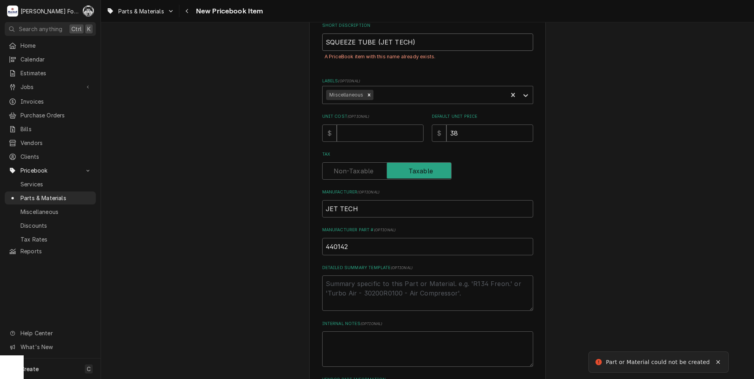
click at [407, 42] on input "SQUEEZE TUBE (JET TECH)" at bounding box center [427, 41] width 211 height 17
type textarea "x"
type input "SQUEEZE TUBE (JET TECH )"
type textarea "x"
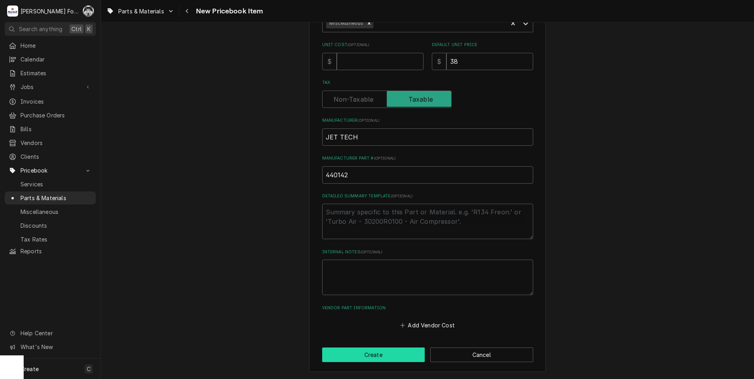
type input "SQUEEZE TUBE (JET TECH 1)"
click at [394, 357] on button "Create" at bounding box center [373, 355] width 103 height 15
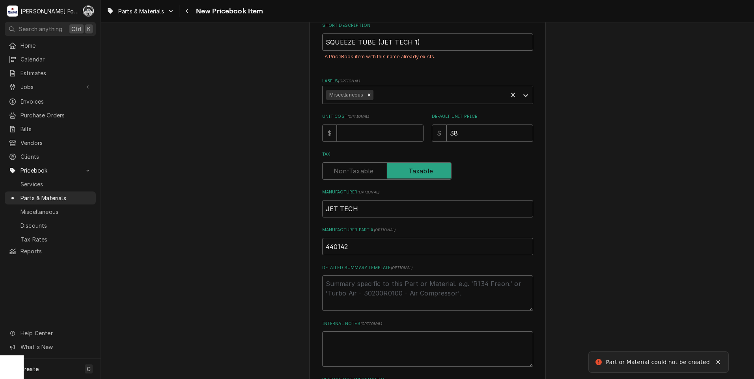
click at [409, 43] on input "SQUEEZE TUBE (JET TECH 1)" at bounding box center [427, 41] width 211 height 17
type textarea "x"
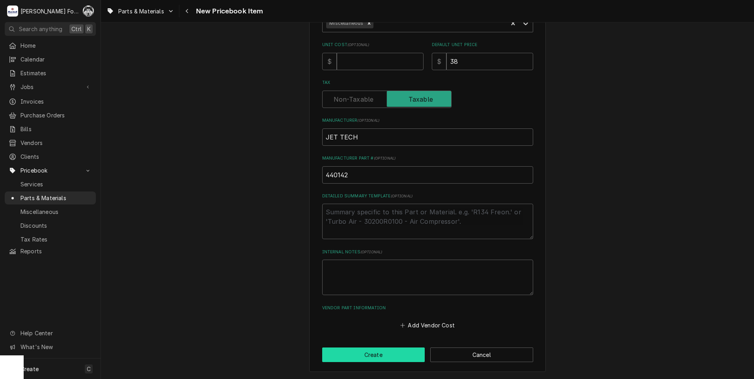
type input "SQUEEZE TUBE (JET TECH 2)"
click at [378, 356] on button "Create" at bounding box center [373, 355] width 103 height 15
type textarea "x"
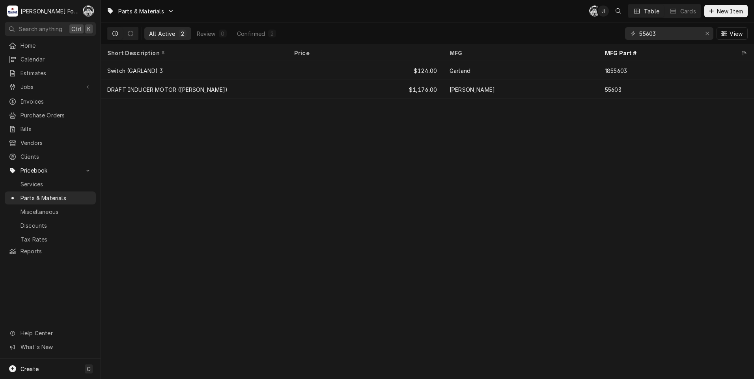
click at [317, 204] on div "Parts & Materials C( J( Table Cards New Item All Active 2 Review 0 Confirmed 2 …" at bounding box center [427, 189] width 653 height 379
click at [722, 15] on button "New Item" at bounding box center [725, 11] width 43 height 13
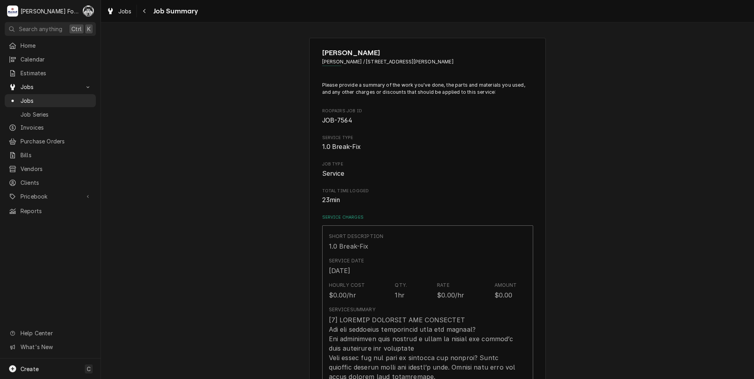
type textarea "x"
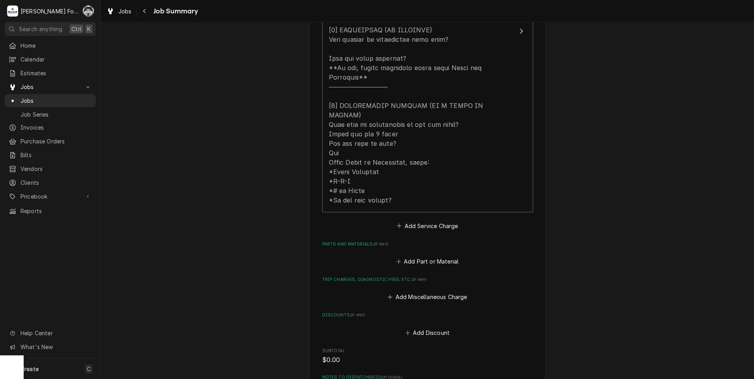
scroll to position [394, 0]
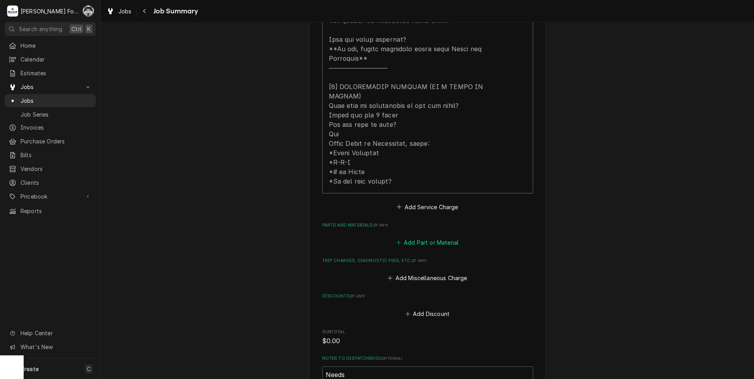
click at [418, 237] on button "Add Part or Material" at bounding box center [427, 242] width 65 height 11
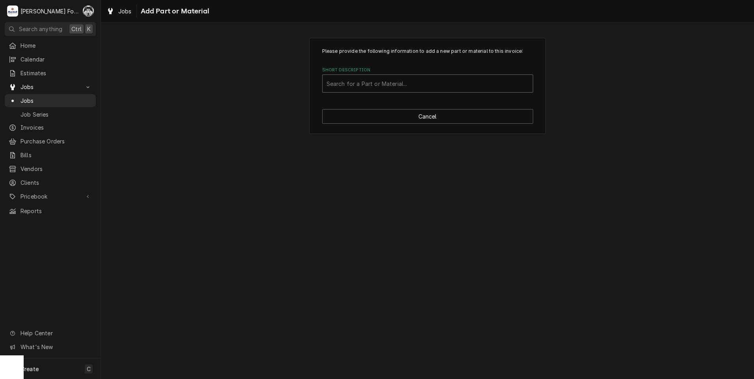
click at [407, 77] on div "Short Description" at bounding box center [427, 83] width 202 height 14
type input "440142"
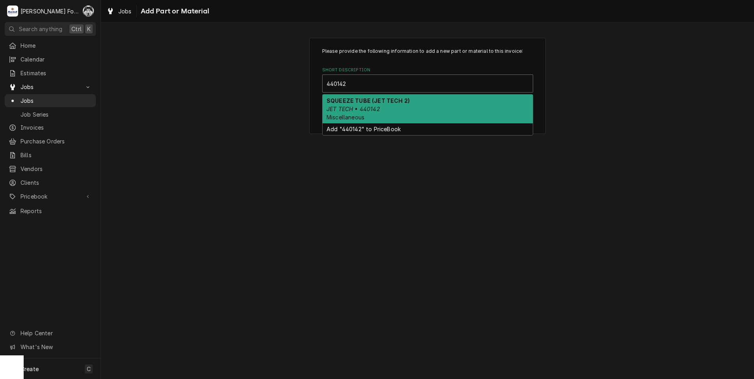
click at [366, 104] on div "SQUEEZE TUBE (JET TECH 2) JET TECH • 440142 Miscellaneous" at bounding box center [427, 109] width 210 height 29
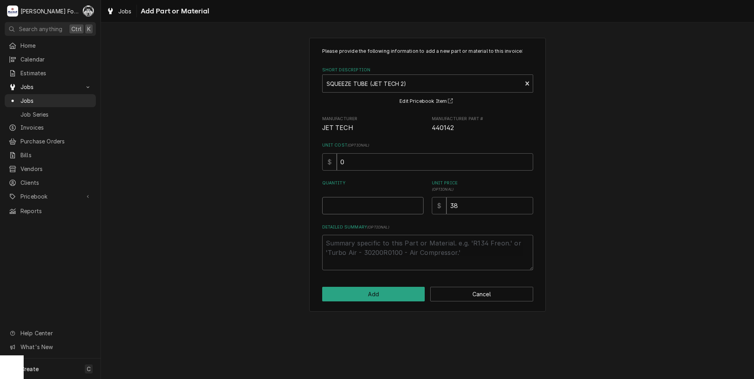
type textarea "x"
type input "0.5"
click at [417, 203] on input "0.5" at bounding box center [372, 205] width 101 height 17
type textarea "x"
type input "1"
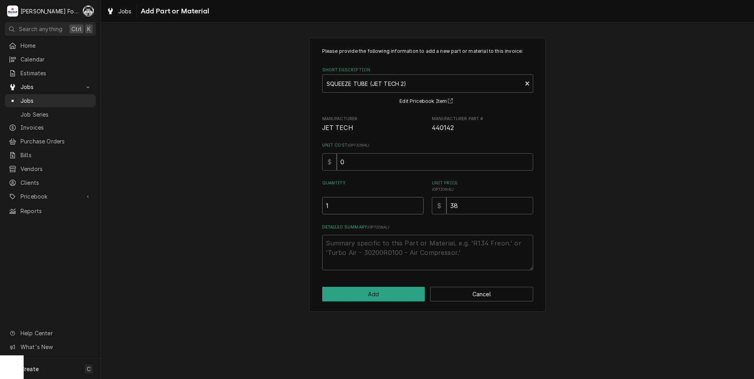
click at [417, 203] on input "1" at bounding box center [372, 205] width 101 height 17
type textarea "x"
type input "1.5"
click at [417, 203] on input "1.5" at bounding box center [372, 205] width 101 height 17
type textarea "x"
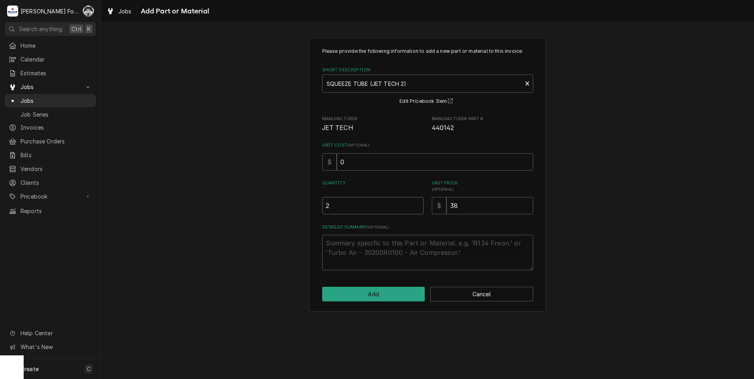
type input "2"
click at [417, 203] on input "2" at bounding box center [372, 205] width 101 height 17
type textarea "x"
type input "2.5"
click at [417, 203] on input "2.5" at bounding box center [372, 205] width 101 height 17
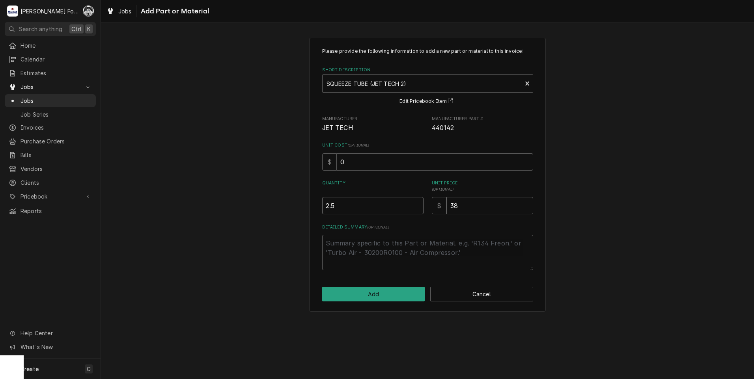
type textarea "x"
type input "3"
click at [417, 203] on input "3" at bounding box center [372, 205] width 101 height 17
click at [386, 291] on button "Add" at bounding box center [373, 294] width 103 height 15
type textarea "x"
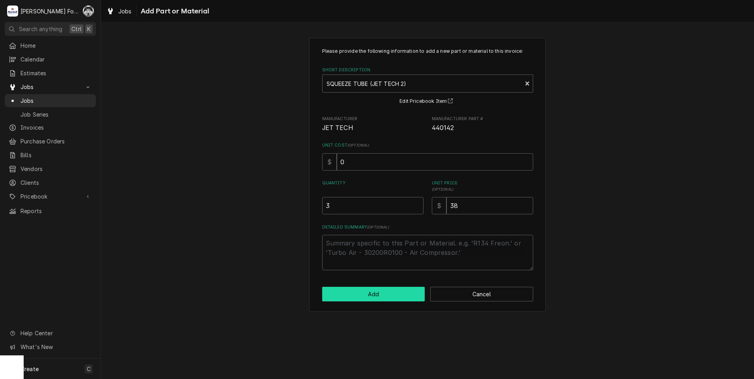
scroll to position [394, 0]
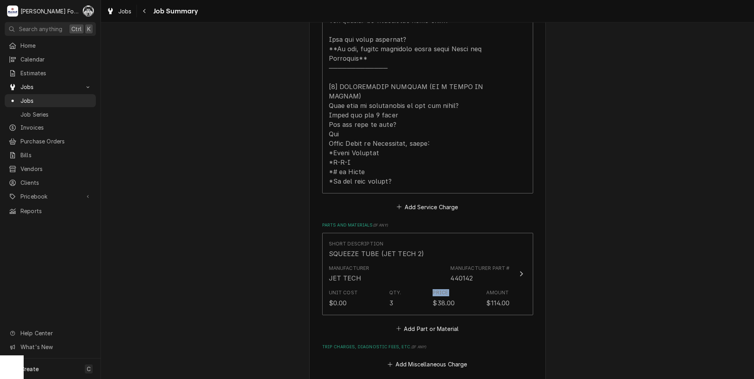
click at [413, 301] on div "Short Description SQUEEZE TUBE (JET TECH 2) Manufacturer JET TECH Manufacturer …" at bounding box center [427, 283] width 211 height 101
drag, startPoint x: 413, startPoint y: 301, endPoint x: 416, endPoint y: 309, distance: 8.4
click at [416, 323] on button "Add Part or Material" at bounding box center [427, 328] width 65 height 11
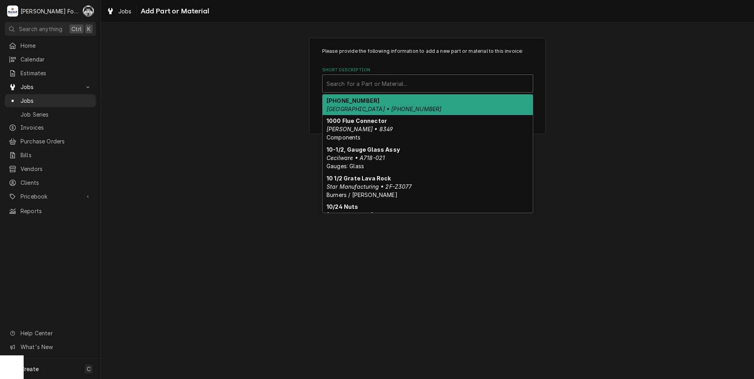
click at [429, 80] on div "Short Description" at bounding box center [427, 83] width 202 height 14
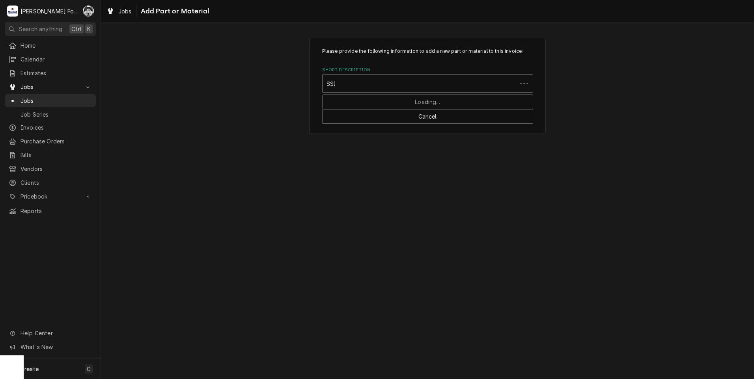
type input "SSDT"
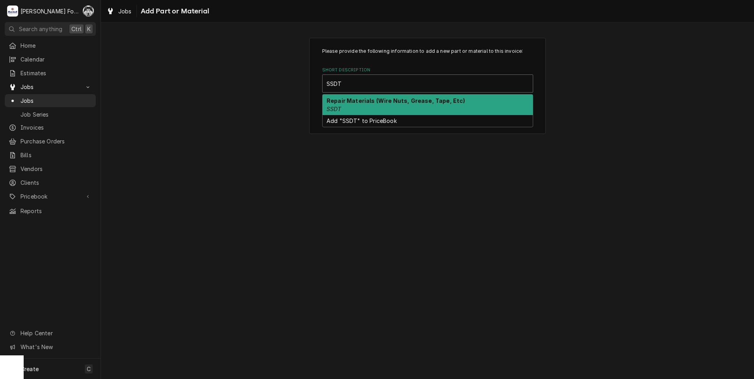
click at [376, 106] on div "Repair Materials (Wire Nuts, Grease, Tape, Etc) SSDT" at bounding box center [427, 105] width 210 height 20
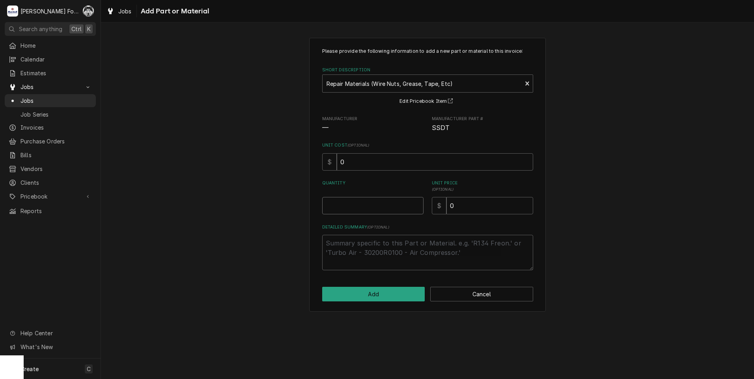
type textarea "x"
type input "0.5"
click at [417, 203] on input "0.5" at bounding box center [372, 205] width 101 height 17
type textarea "x"
type input "1"
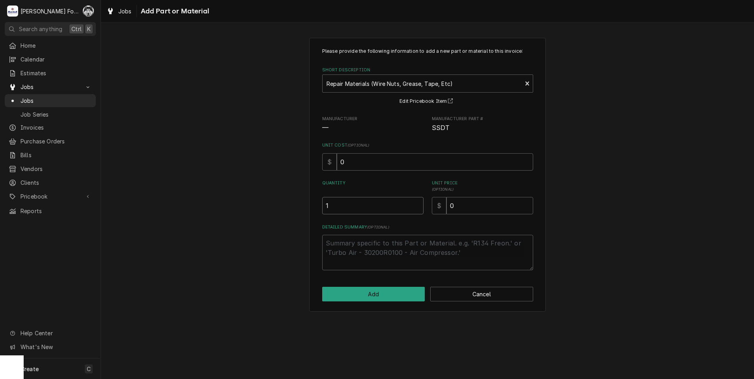
click at [417, 203] on input "1" at bounding box center [372, 205] width 101 height 17
drag, startPoint x: 478, startPoint y: 205, endPoint x: 404, endPoint y: 228, distance: 77.8
click at [410, 227] on div "Please provide the following information to add a new part or material to this …" at bounding box center [427, 159] width 211 height 223
type textarea "x"
type input "4"
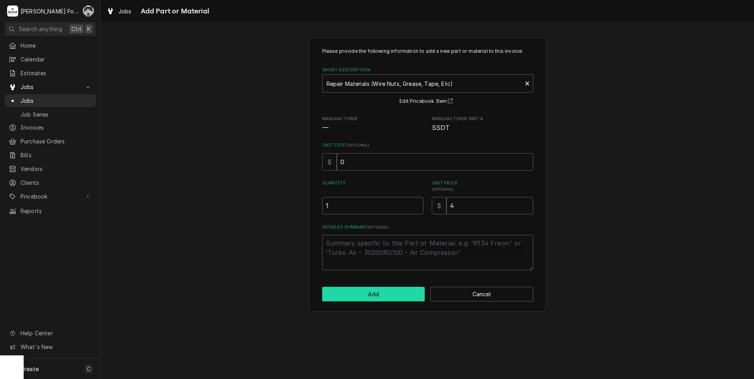
click at [368, 292] on button "Add" at bounding box center [373, 294] width 103 height 15
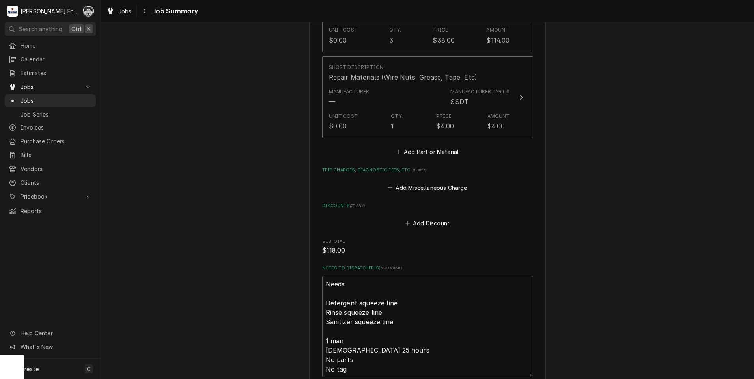
scroll to position [842, 0]
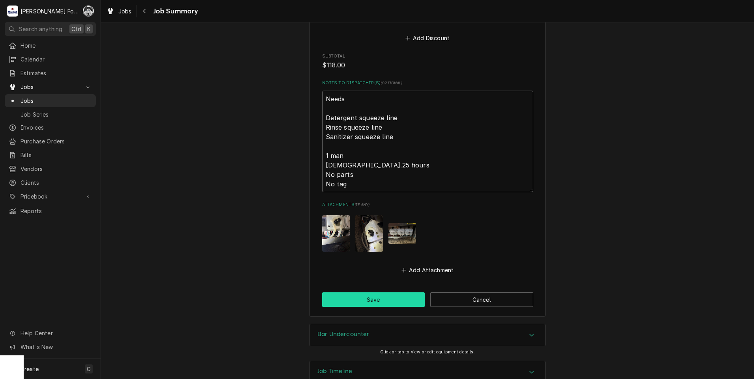
click at [374, 292] on button "Save" at bounding box center [373, 299] width 103 height 15
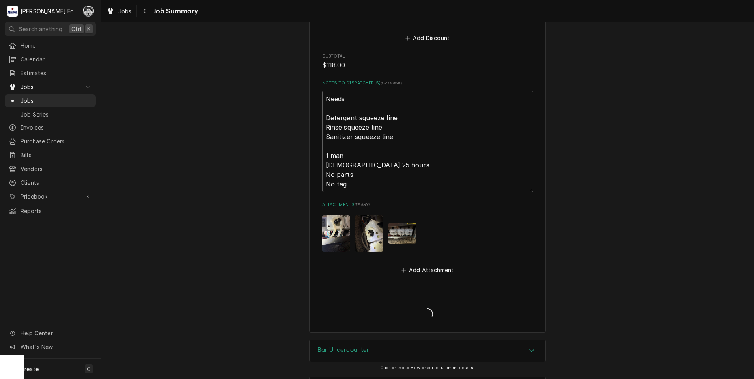
click at [374, 292] on div "Job Summary Form" at bounding box center [427, 307] width 211 height 30
type textarea "x"
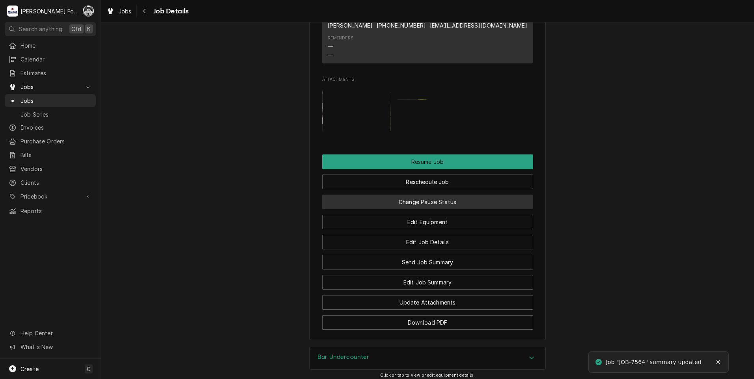
scroll to position [800, 0]
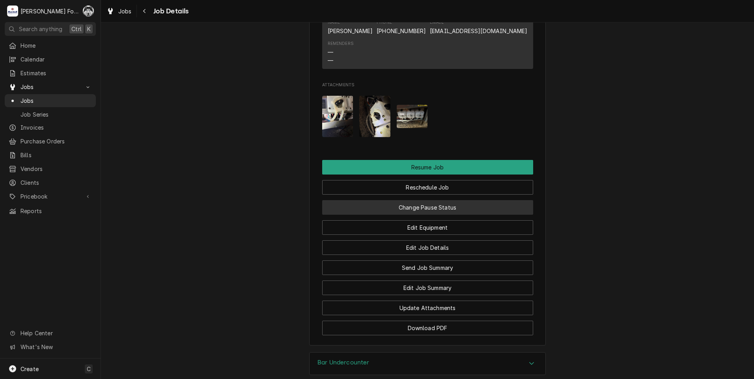
click at [421, 215] on button "Change Pause Status" at bounding box center [427, 207] width 211 height 15
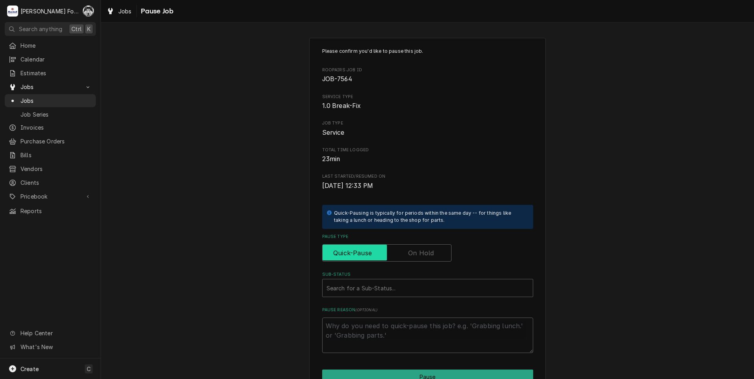
click at [404, 251] on input "Pause Type" at bounding box center [387, 252] width 122 height 17
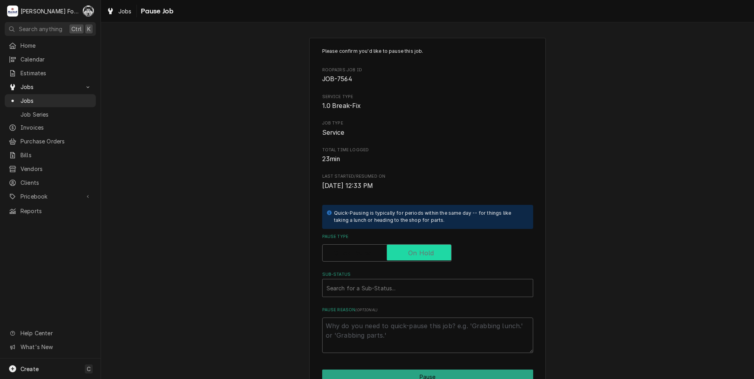
checkbox input "true"
click at [382, 284] on div "Sub-Status" at bounding box center [427, 288] width 202 height 14
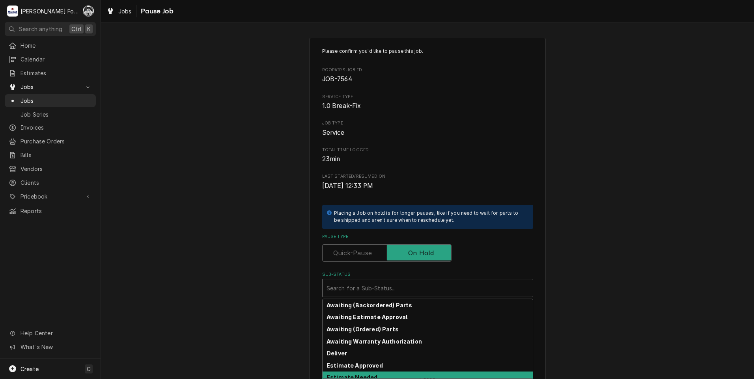
click at [357, 376] on strong "Estimate Needed" at bounding box center [351, 377] width 51 height 7
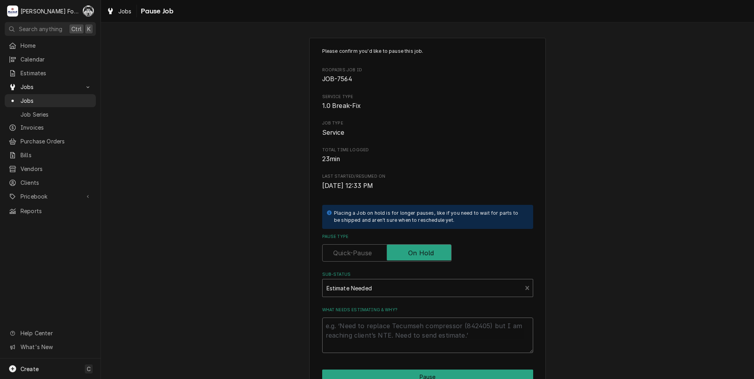
click at [358, 330] on textarea "What needs estimating & why?" at bounding box center [427, 335] width 211 height 35
type textarea "x"
type textarea "P"
type textarea "x"
type textarea "PA"
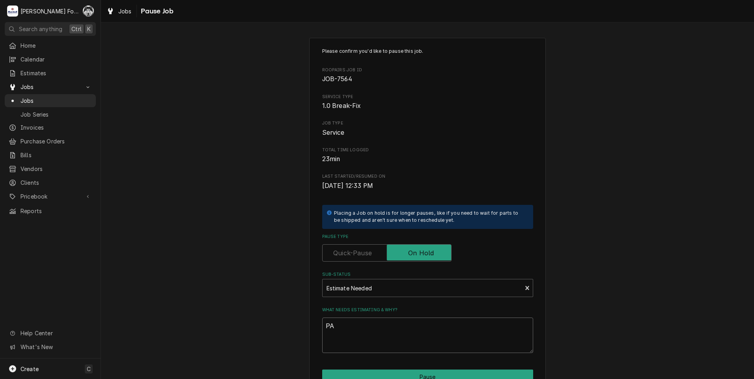
type textarea "x"
type textarea "PAR"
type textarea "x"
type textarea "PART"
type textarea "x"
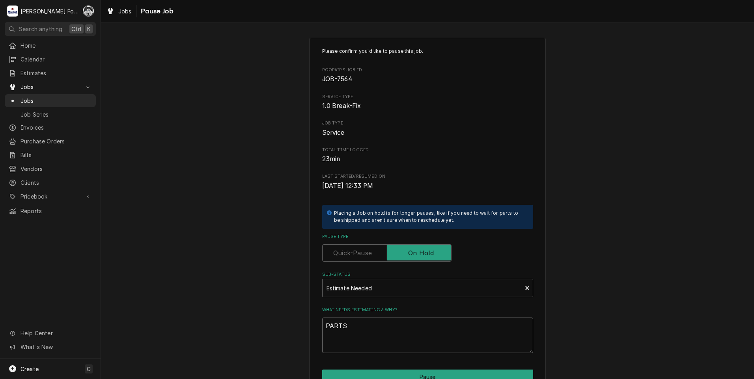
type textarea "PARTS"
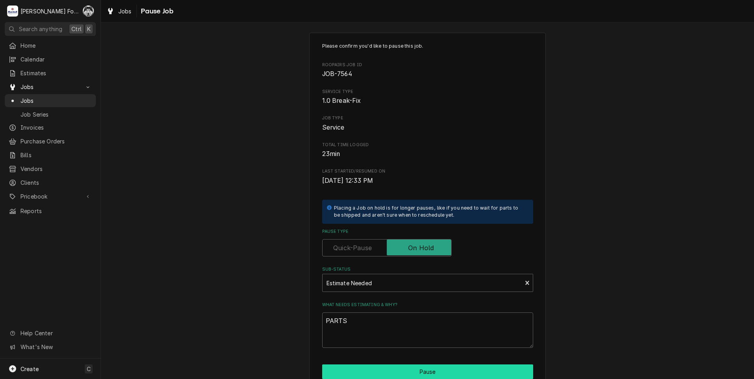
click at [378, 374] on button "Pause" at bounding box center [427, 372] width 211 height 15
type textarea "x"
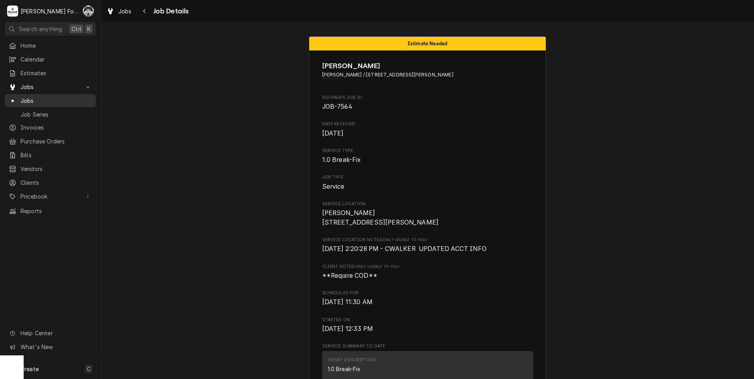
click at [29, 100] on span "Jobs" at bounding box center [55, 101] width 71 height 8
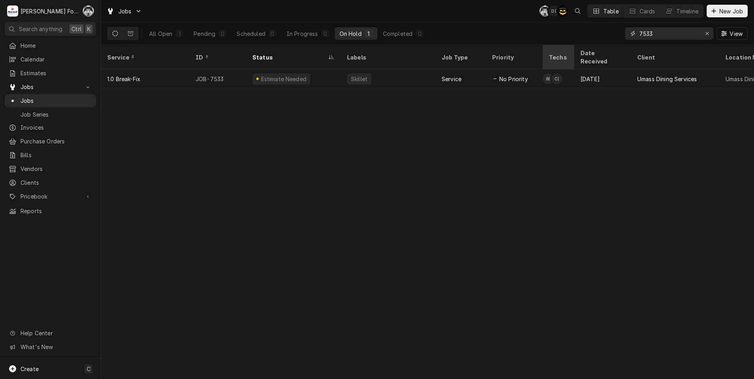
drag, startPoint x: 660, startPoint y: 34, endPoint x: 545, endPoint y: 57, distance: 117.3
click at [545, 57] on div "Jobs C( D( AT Table Cards Timeline New Job All Open 1 Pending 0 Scheduled 0 In …" at bounding box center [427, 189] width 653 height 379
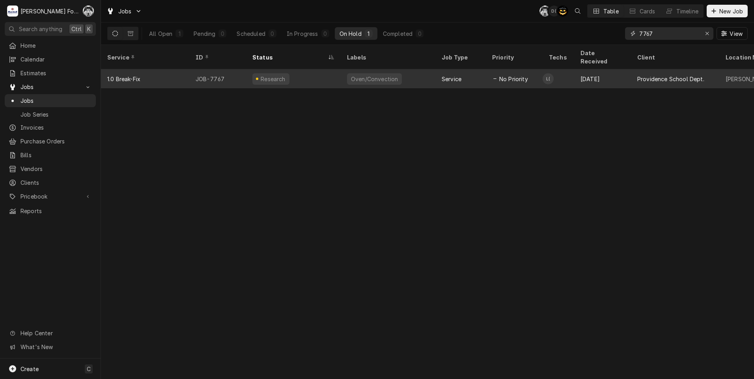
type input "7767"
click at [336, 74] on div "Research" at bounding box center [293, 78] width 95 height 19
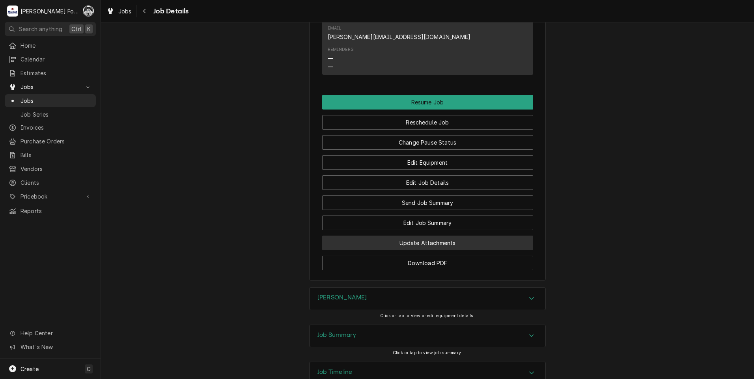
scroll to position [864, 0]
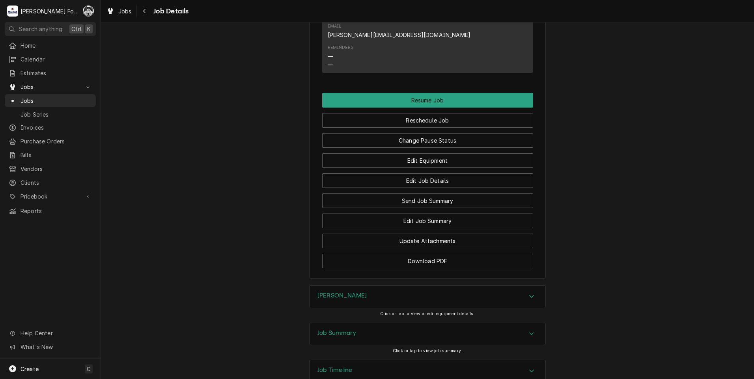
click at [400, 286] on div "[PERSON_NAME]" at bounding box center [427, 297] width 236 height 22
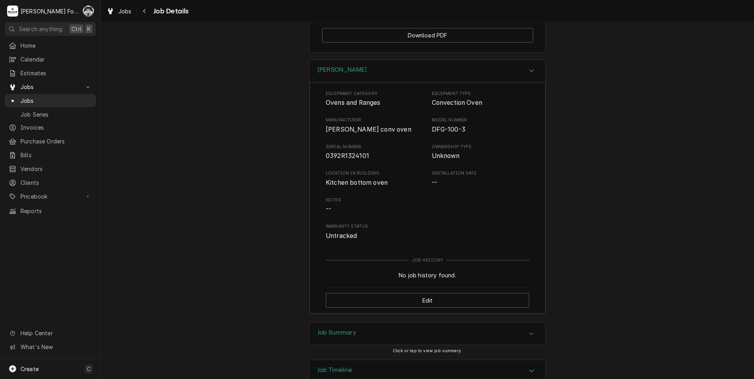
click at [388, 323] on div "Job Summary" at bounding box center [427, 334] width 236 height 22
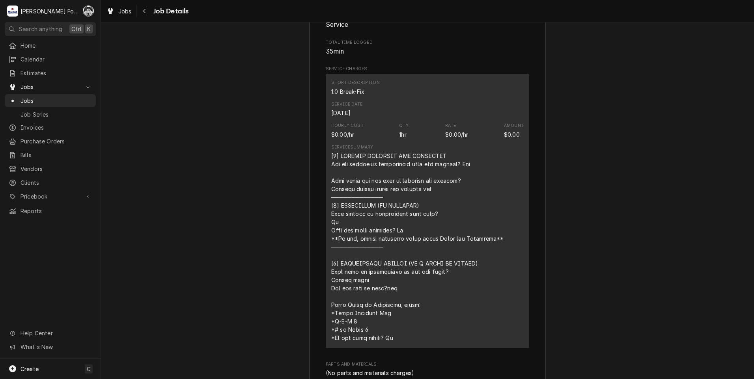
scroll to position [1631, 0]
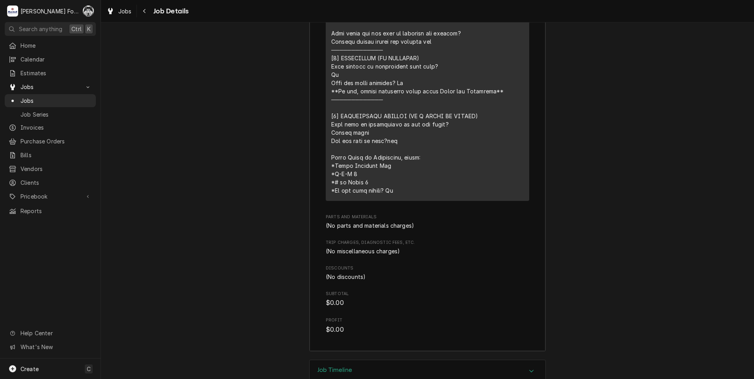
click at [384, 360] on div "Job Timeline" at bounding box center [427, 371] width 236 height 23
click at [385, 360] on div "Job Timeline" at bounding box center [427, 371] width 236 height 22
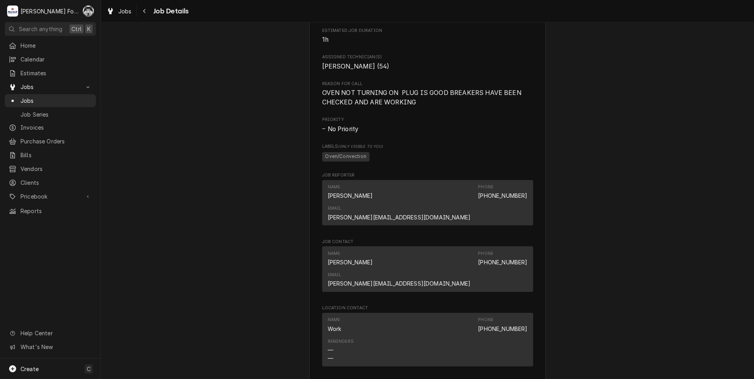
scroll to position [591, 0]
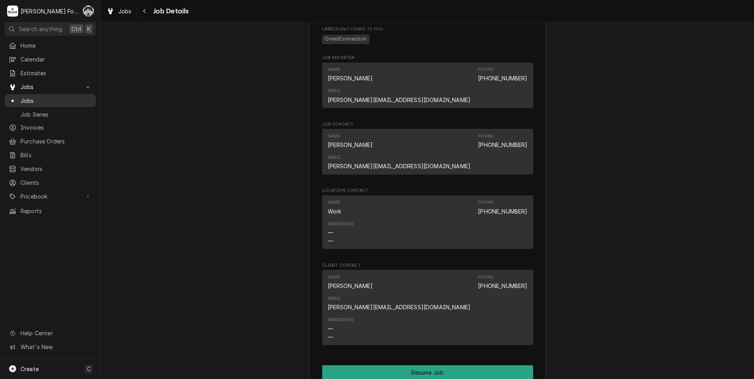
drag, startPoint x: 4, startPoint y: 91, endPoint x: 9, endPoint y: 96, distance: 6.7
click at [5, 93] on div "Home Calendar Estimates Jobs Jobs Job Series Invoices Purchase Orders Bills Ven…" at bounding box center [50, 128] width 100 height 179
click at [17, 97] on div "Jobs" at bounding box center [50, 101] width 83 height 8
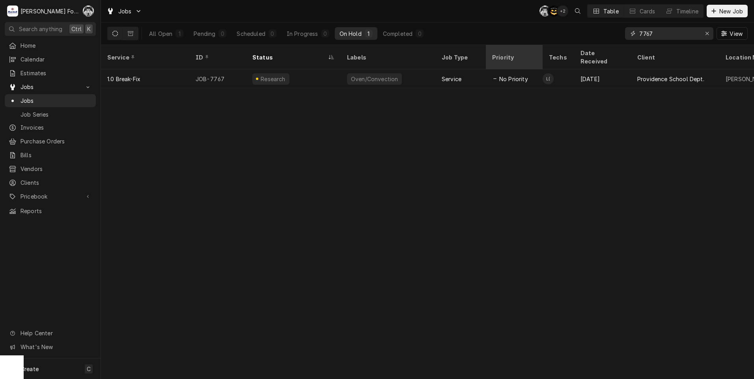
drag, startPoint x: 629, startPoint y: 34, endPoint x: 494, endPoint y: 55, distance: 136.4
click at [494, 55] on div "Jobs C( AT + 2 Table Cards Timeline New Job All Open 1 Pending 0 Scheduled 0 In…" at bounding box center [427, 189] width 653 height 379
type input "7575"
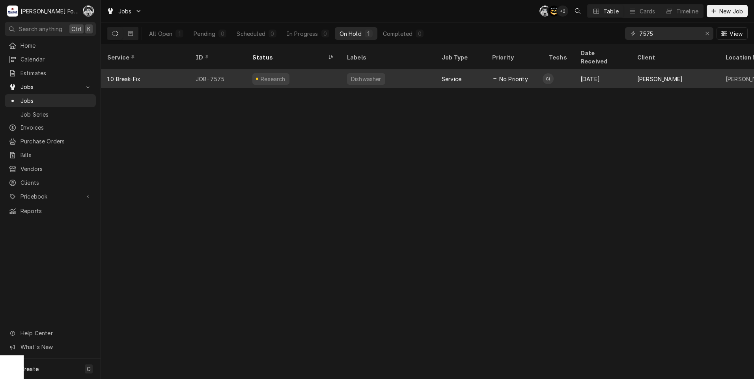
click at [359, 75] on div "Dishwasher" at bounding box center [366, 79] width 32 height 8
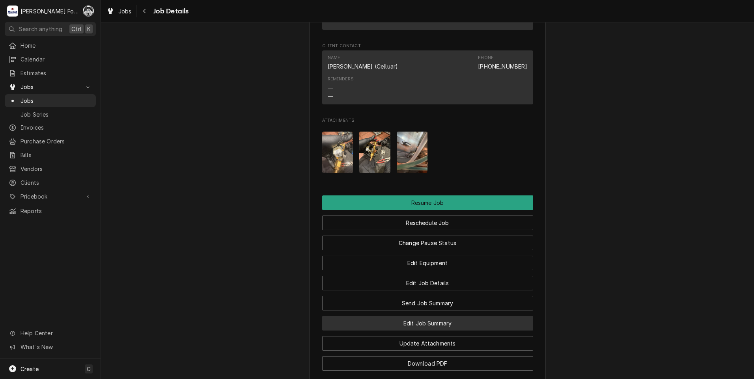
scroll to position [919, 0]
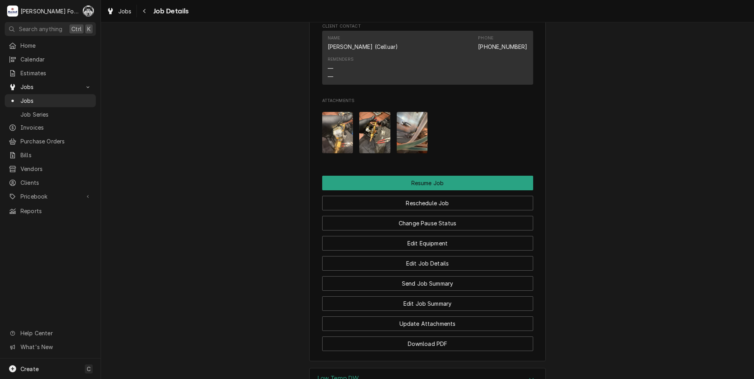
click at [376, 368] on div "Low Temp DW" at bounding box center [427, 379] width 236 height 22
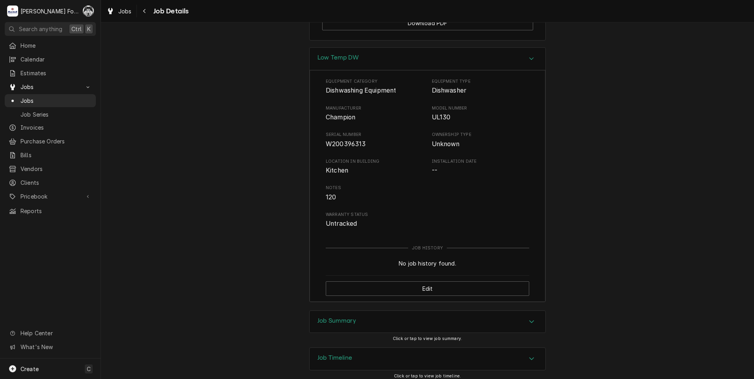
click at [389, 311] on div "Job Summary" at bounding box center [427, 322] width 236 height 22
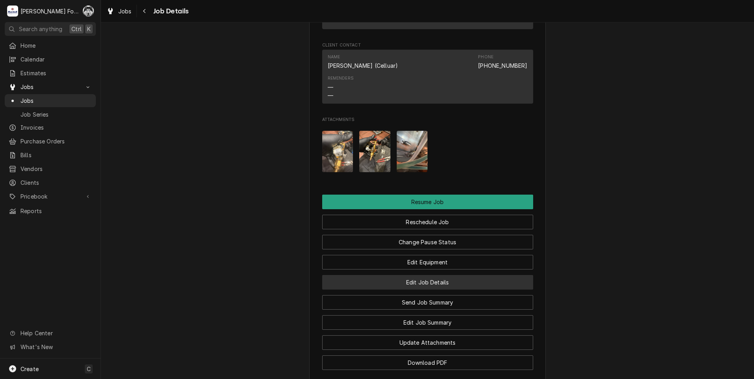
scroll to position [846, 0]
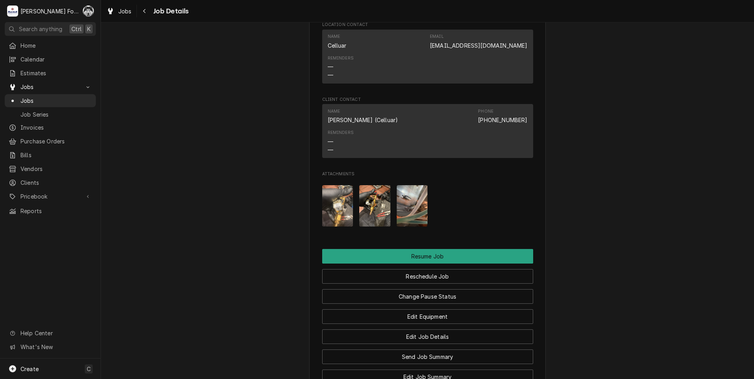
click at [322, 185] on img "Attachments" at bounding box center [337, 205] width 31 height 41
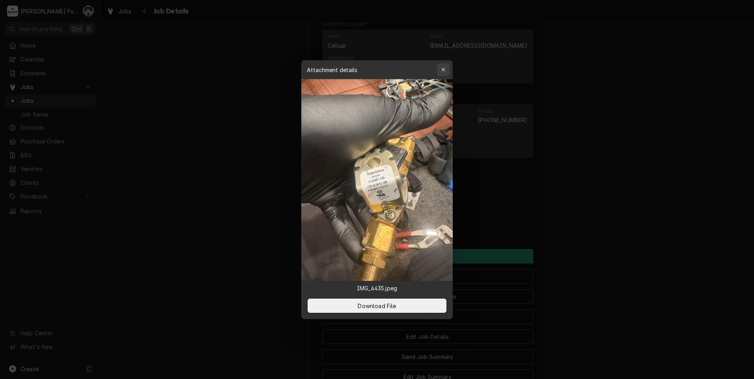
click at [442, 71] on icon "button" at bounding box center [443, 70] width 4 height 6
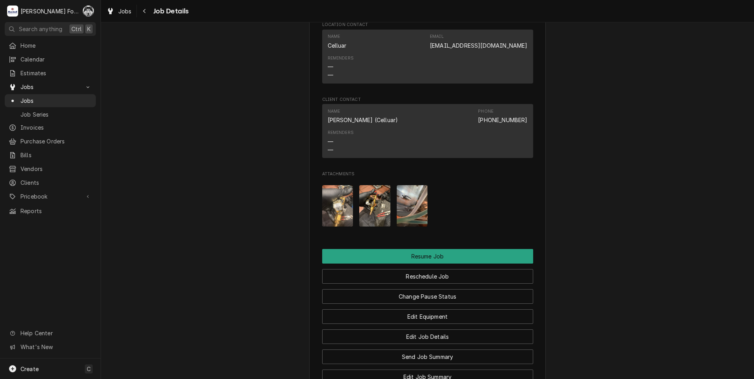
click at [381, 185] on img "Attachments" at bounding box center [374, 205] width 31 height 41
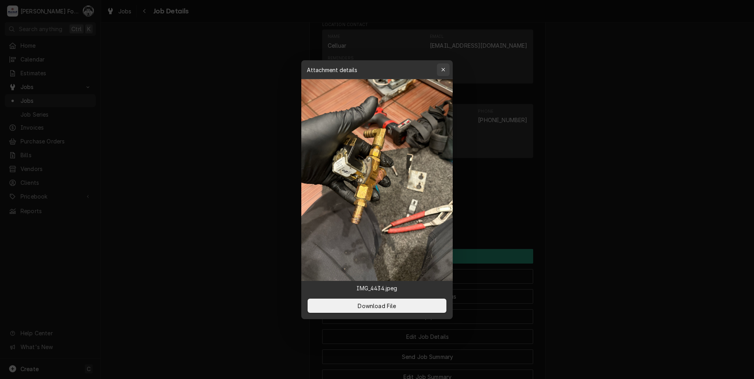
click at [441, 73] on div "button" at bounding box center [443, 70] width 8 height 8
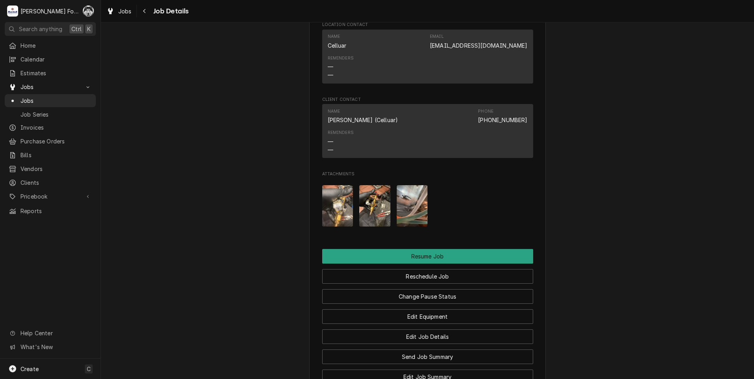
click at [408, 185] on img "Attachments" at bounding box center [411, 205] width 31 height 41
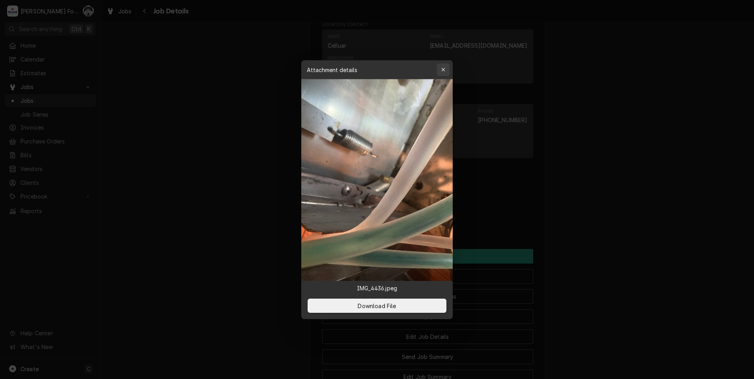
click at [444, 67] on div "button" at bounding box center [443, 70] width 8 height 8
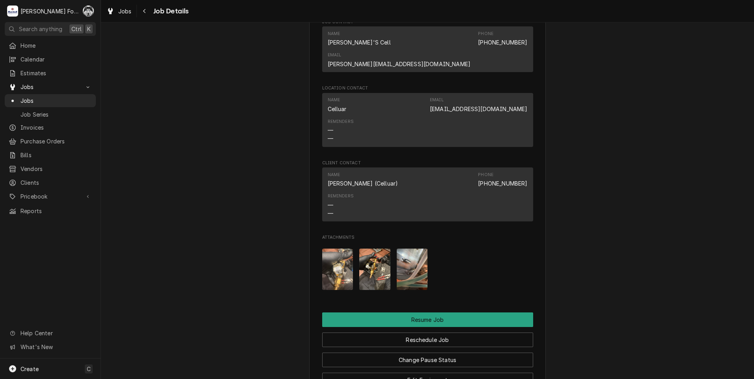
scroll to position [788, 0]
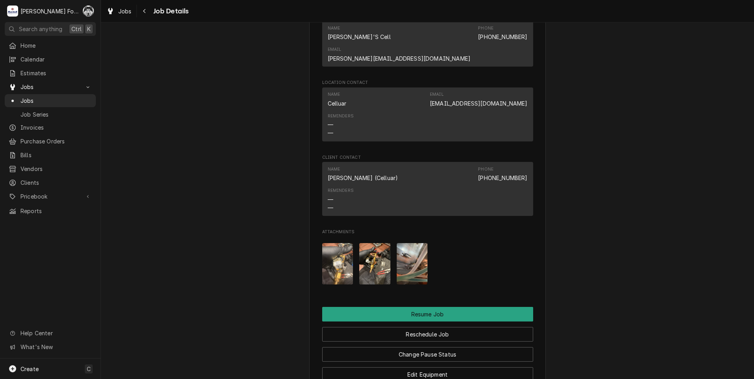
click at [342, 243] on img "Attachments" at bounding box center [337, 263] width 31 height 41
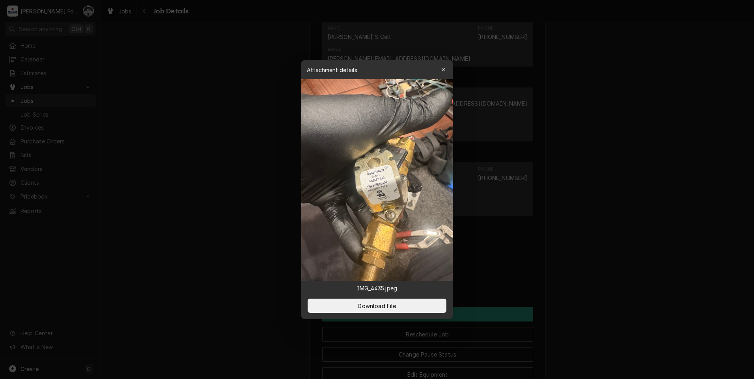
click at [371, 188] on img at bounding box center [376, 180] width 151 height 202
click at [382, 308] on span "Download File" at bounding box center [376, 305] width 41 height 8
click at [441, 69] on icon "button" at bounding box center [443, 70] width 4 height 6
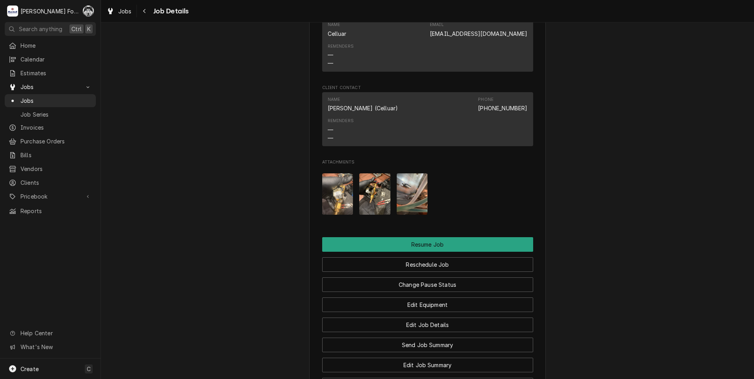
scroll to position [1051, 0]
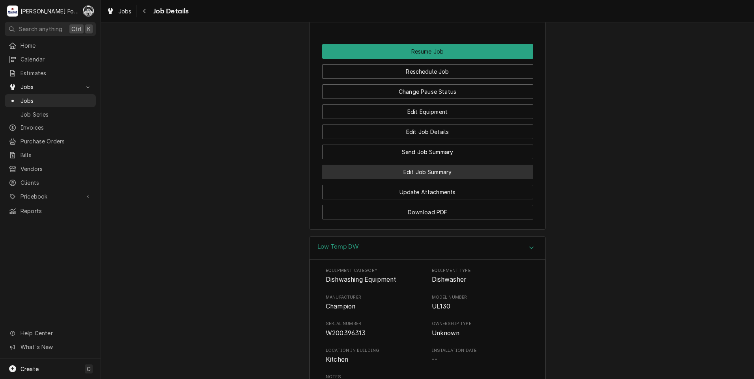
click at [421, 165] on button "Edit Job Summary" at bounding box center [427, 172] width 211 height 15
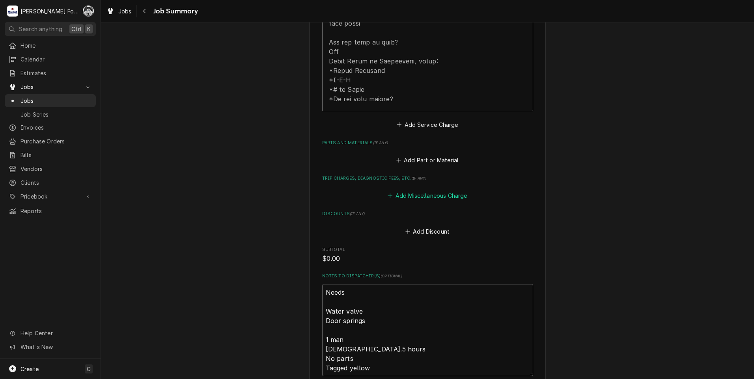
scroll to position [525, 0]
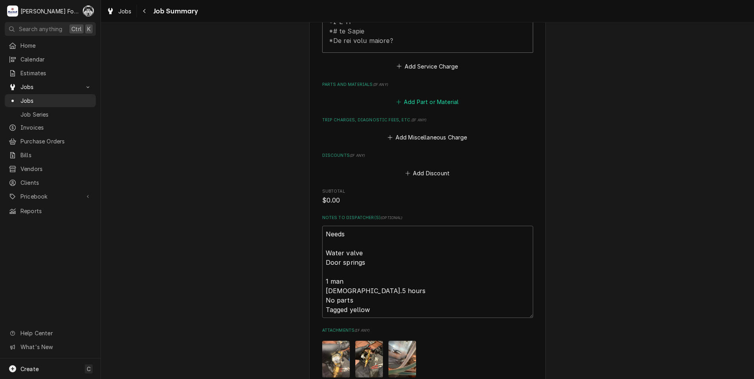
click at [430, 97] on button "Add Part or Material" at bounding box center [427, 102] width 65 height 11
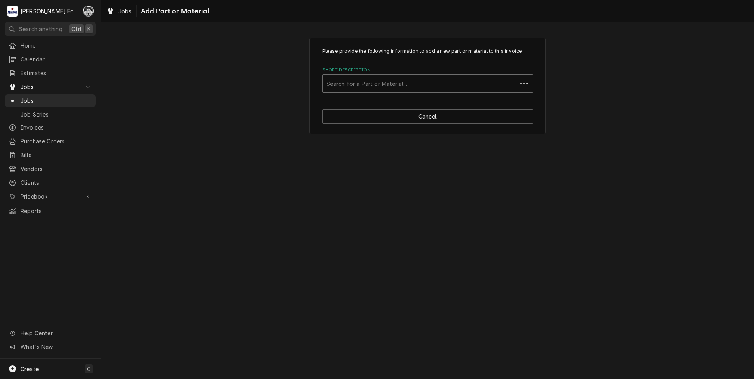
click at [385, 82] on div "Short Description" at bounding box center [419, 83] width 186 height 14
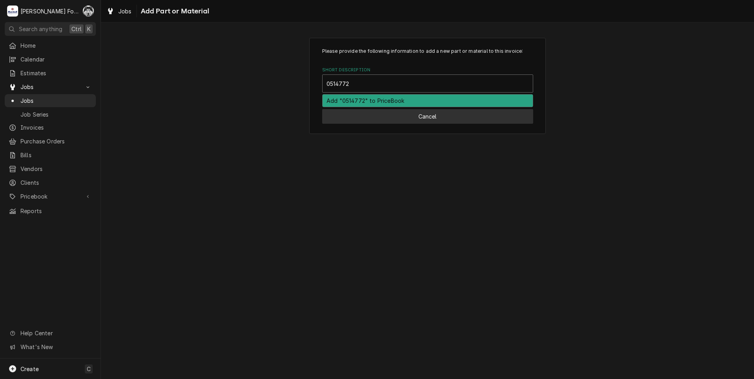
type input "0514772"
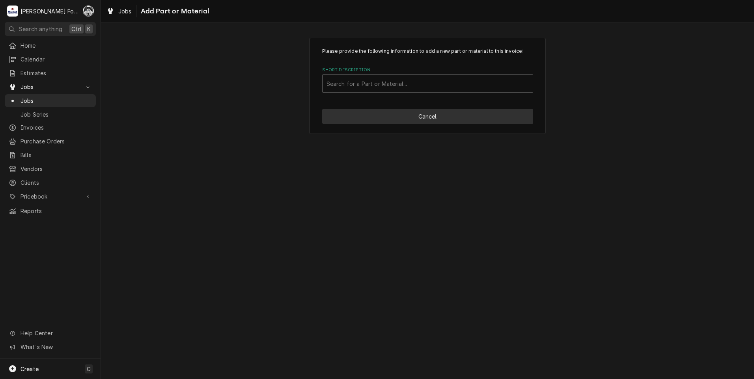
click at [388, 118] on button "Cancel" at bounding box center [427, 116] width 211 height 15
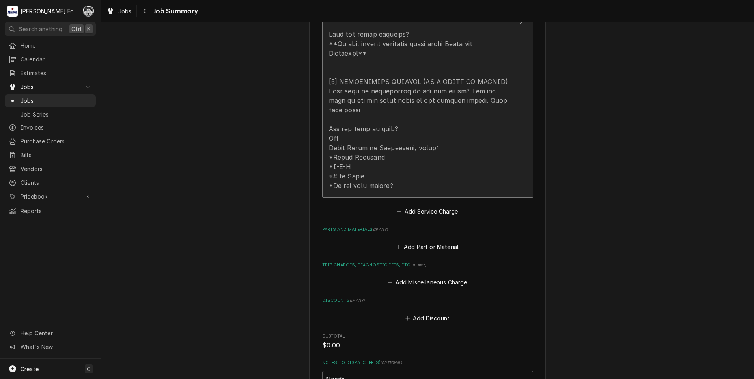
scroll to position [460, 0]
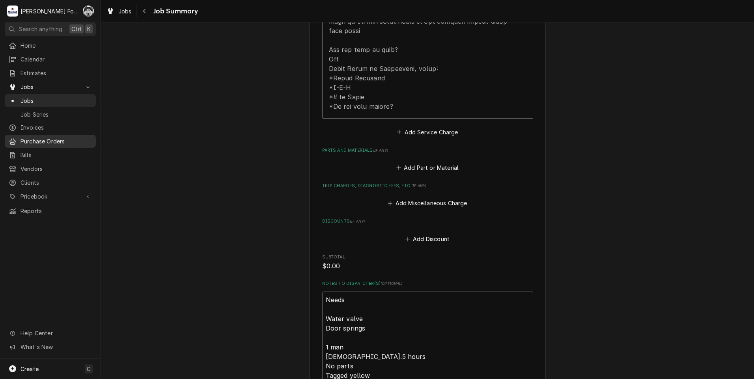
type textarea "x"
click at [424, 162] on button "Add Part or Material" at bounding box center [427, 167] width 65 height 11
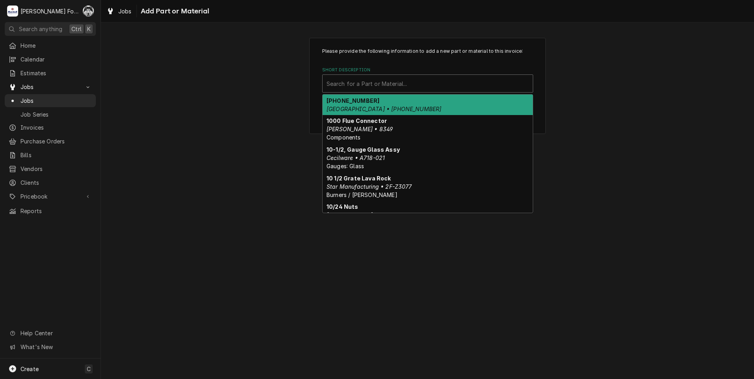
click at [424, 82] on div "Short Description" at bounding box center [427, 83] width 202 height 14
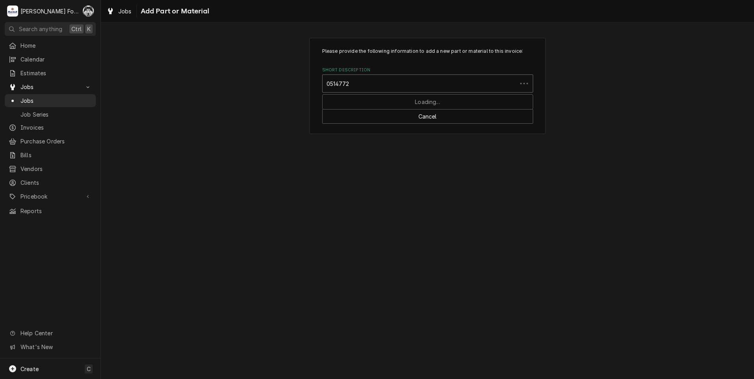
type input "0514772"
click at [400, 82] on div "Short Description" at bounding box center [427, 83] width 202 height 14
type input "0514772"
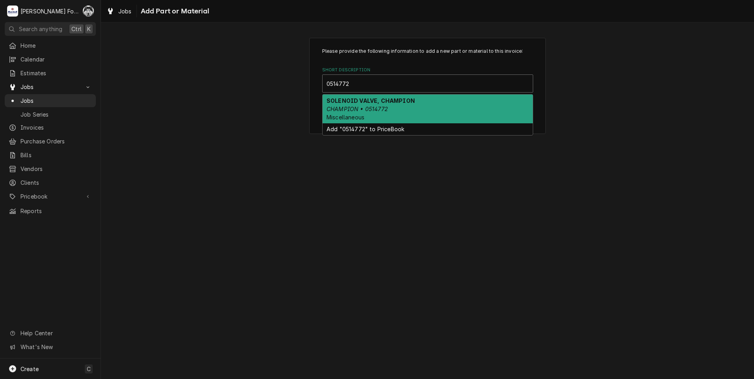
click at [417, 103] on div "SOLENOID VALVE, CHAMPION CHAMPION • 0514772 Miscellaneous" at bounding box center [427, 109] width 210 height 29
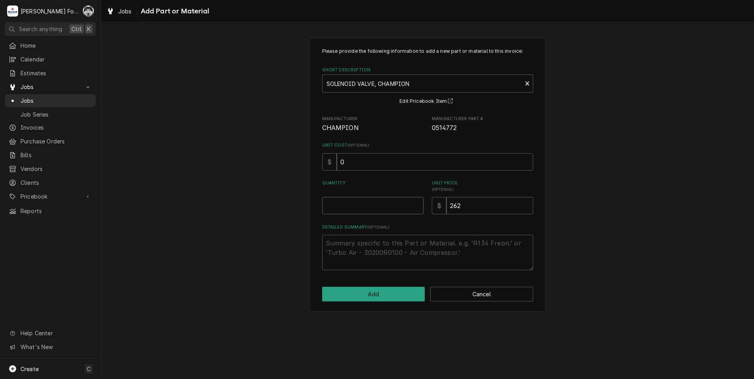
type textarea "x"
type input "0.5"
click at [417, 205] on input "0.5" at bounding box center [372, 205] width 101 height 17
type textarea "x"
type input "1"
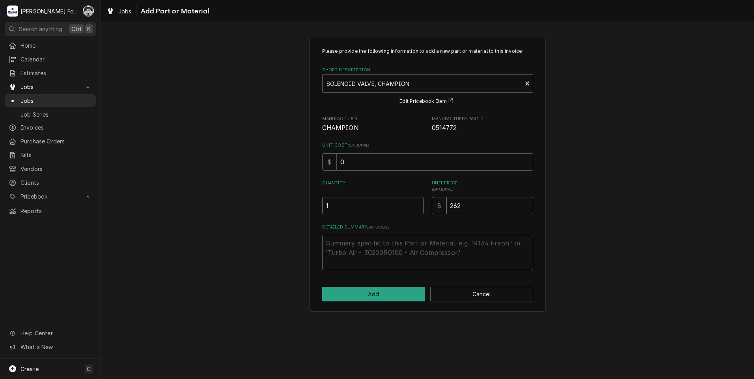
click at [417, 205] on input "1" at bounding box center [372, 205] width 101 height 17
click at [366, 295] on button "Add" at bounding box center [373, 294] width 103 height 15
type textarea "x"
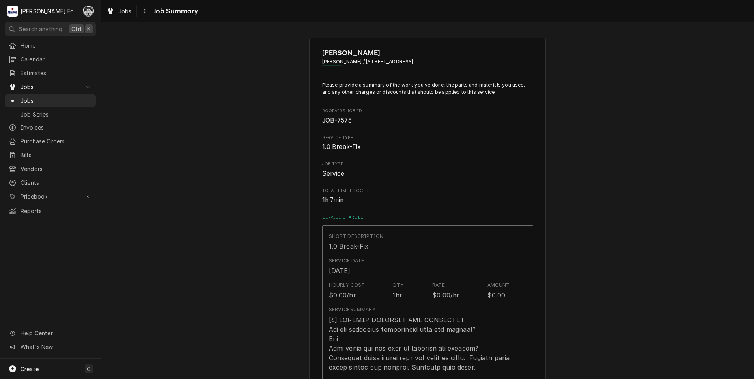
scroll to position [460, 0]
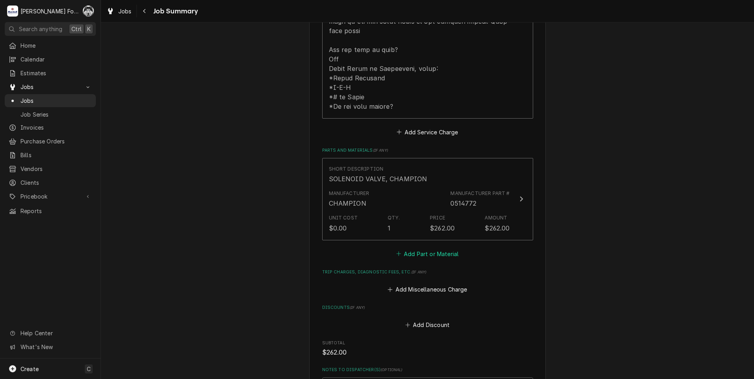
click at [415, 248] on button "Add Part or Material" at bounding box center [427, 253] width 65 height 11
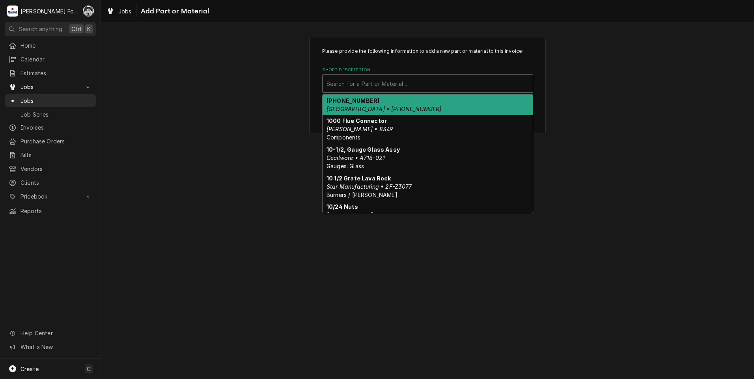
click at [408, 85] on div "Short Description" at bounding box center [427, 83] width 202 height 14
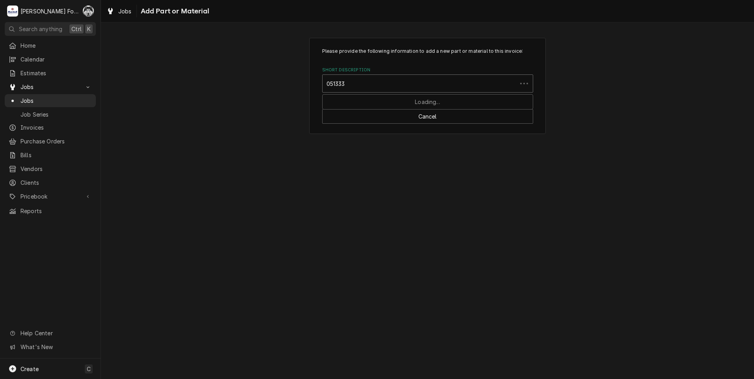
type input "0513332"
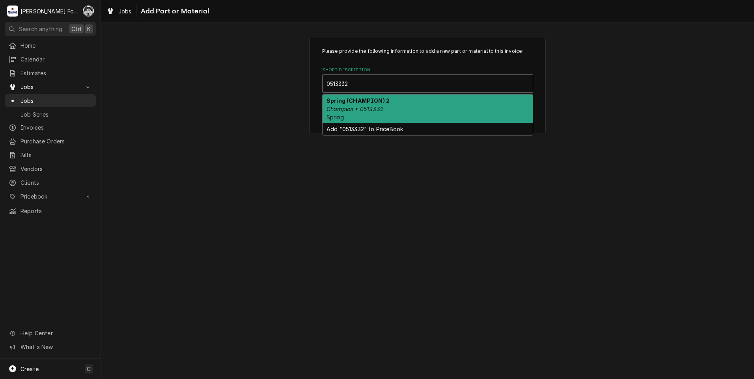
click at [381, 110] on em "Champion • 0513332" at bounding box center [354, 109] width 57 height 7
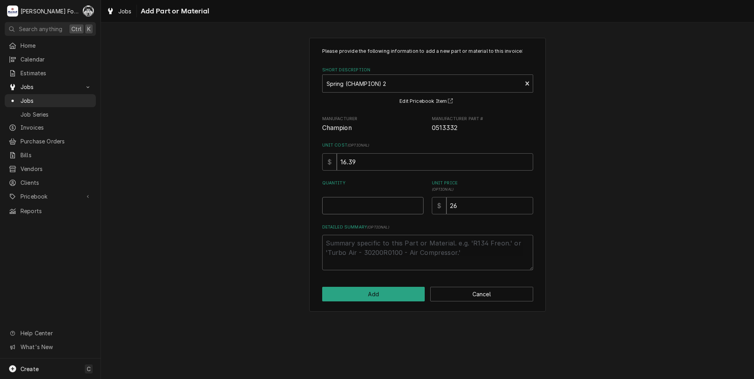
type textarea "x"
type input "0.5"
click at [416, 204] on input "0.5" at bounding box center [372, 205] width 101 height 17
type textarea "x"
type input "1"
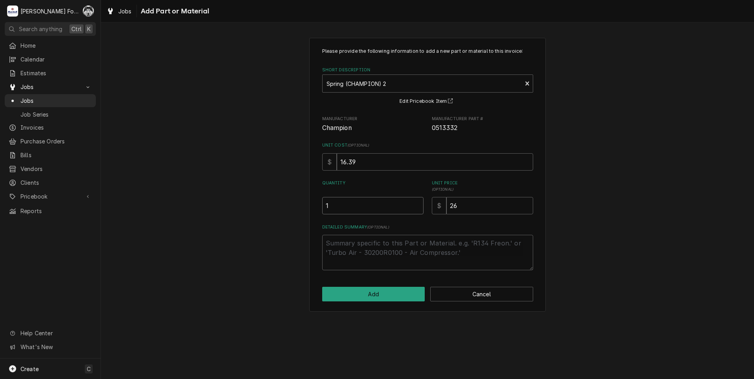
click at [417, 204] on input "1" at bounding box center [372, 205] width 101 height 17
type textarea "x"
type input "1.5"
click at [417, 204] on input "1.5" at bounding box center [372, 205] width 101 height 17
type textarea "x"
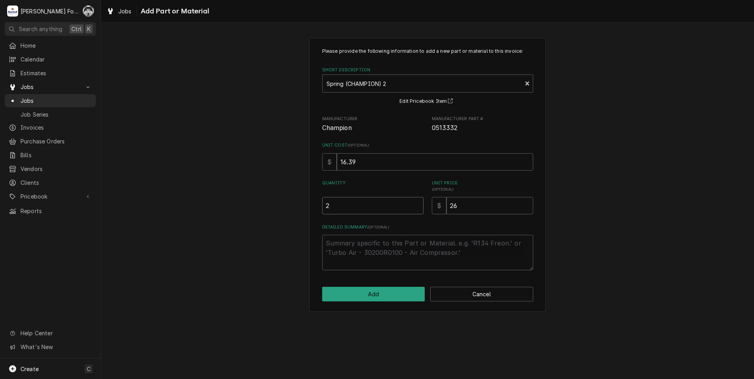
type input "2"
click at [417, 204] on input "2" at bounding box center [372, 205] width 101 height 17
click at [362, 290] on button "Add" at bounding box center [373, 294] width 103 height 15
type textarea "x"
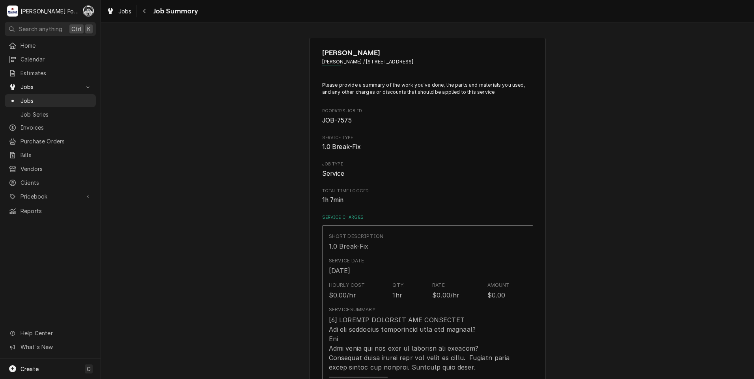
scroll to position [460, 0]
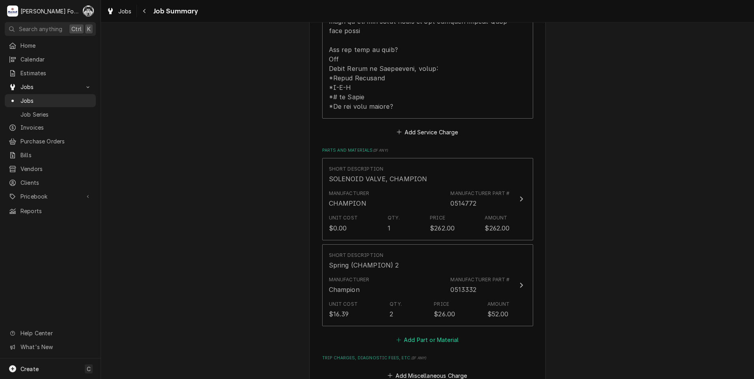
click at [441, 335] on button "Add Part or Material" at bounding box center [427, 340] width 65 height 11
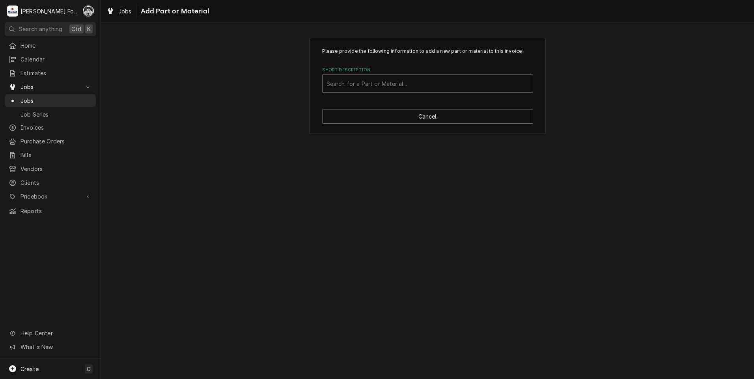
click at [445, 85] on div "Short Description" at bounding box center [427, 83] width 202 height 14
type input "SSDT"
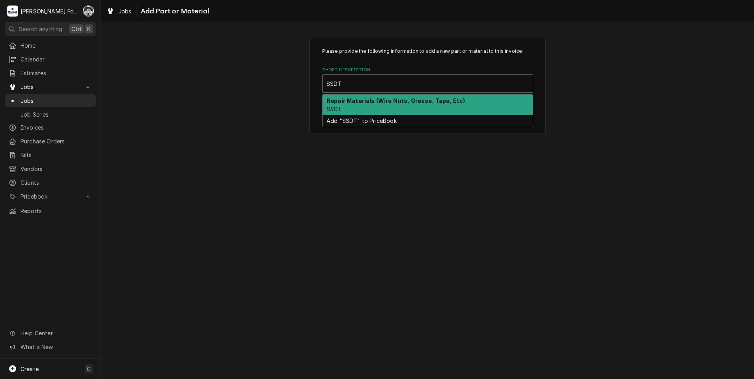
click at [425, 106] on div "Repair Materials (Wire Nuts, Grease, Tape, Etc) SSDT" at bounding box center [427, 105] width 210 height 20
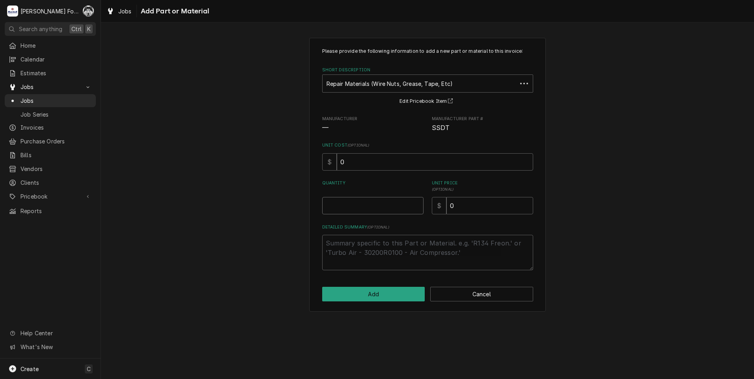
type textarea "x"
type input "0.5"
click at [417, 204] on input "0.5" at bounding box center [372, 205] width 101 height 17
type textarea "x"
type input "1"
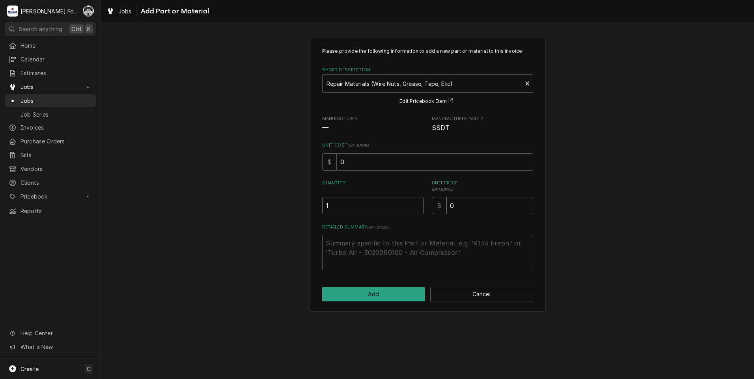
click at [417, 204] on input "1" at bounding box center [372, 205] width 101 height 17
drag, startPoint x: 478, startPoint y: 203, endPoint x: 389, endPoint y: 221, distance: 90.7
click at [389, 221] on div "Please provide the following information to add a new part or material to this …" at bounding box center [427, 159] width 211 height 223
type textarea "x"
type input "8"
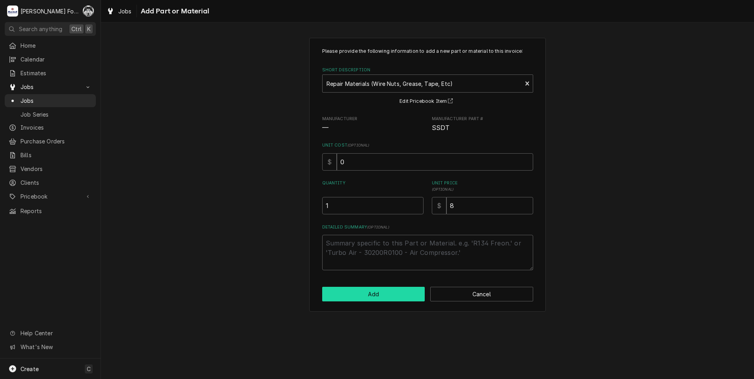
click at [361, 292] on button "Add" at bounding box center [373, 294] width 103 height 15
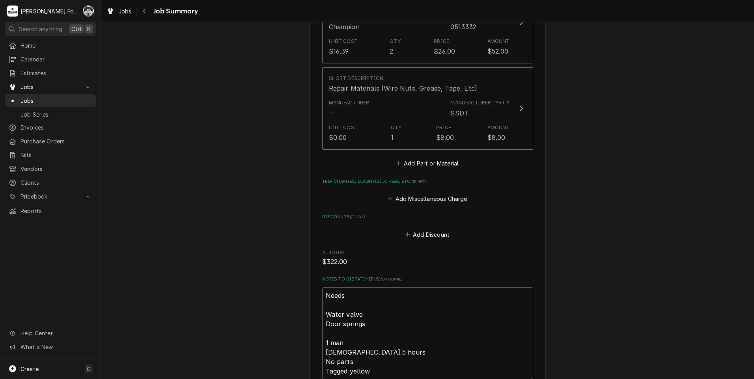
scroll to position [910, 0]
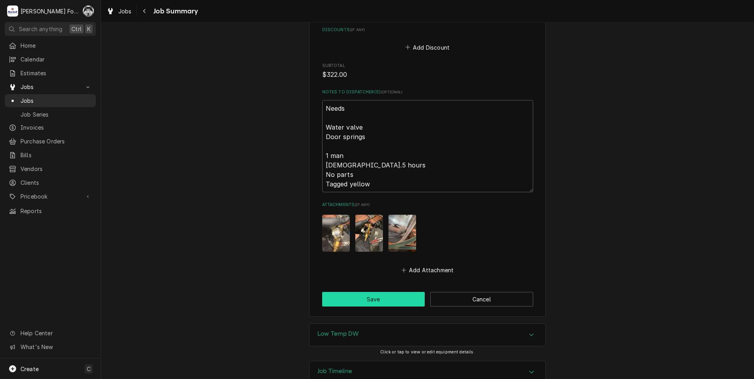
click at [358, 292] on button "Save" at bounding box center [373, 299] width 103 height 15
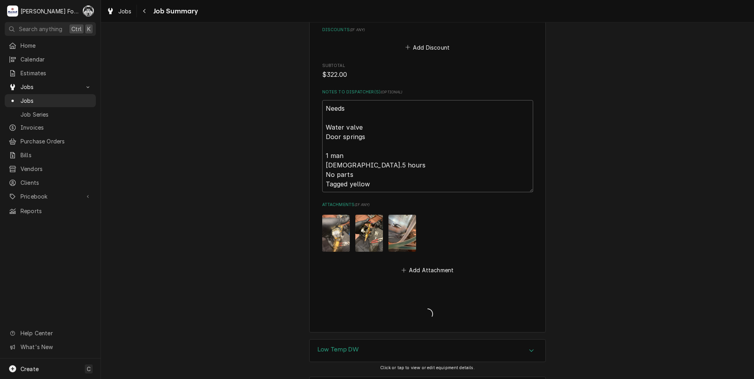
type textarea "x"
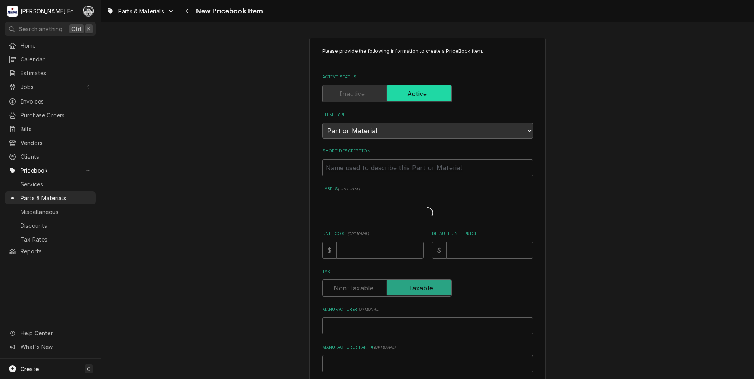
type textarea "x"
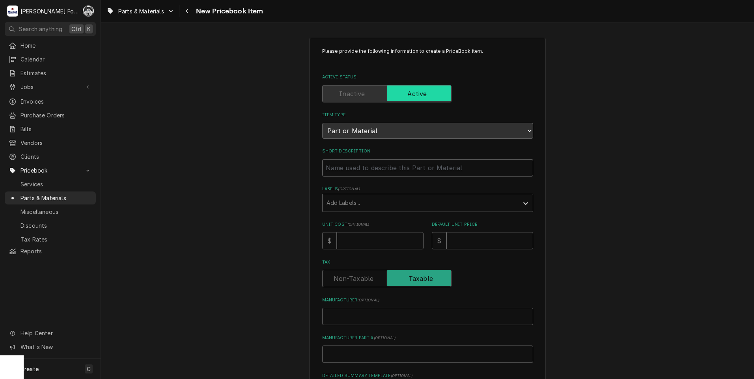
click at [394, 171] on input "Short Description" at bounding box center [427, 167] width 211 height 17
type input "S"
type textarea "x"
type input "SO"
type textarea "x"
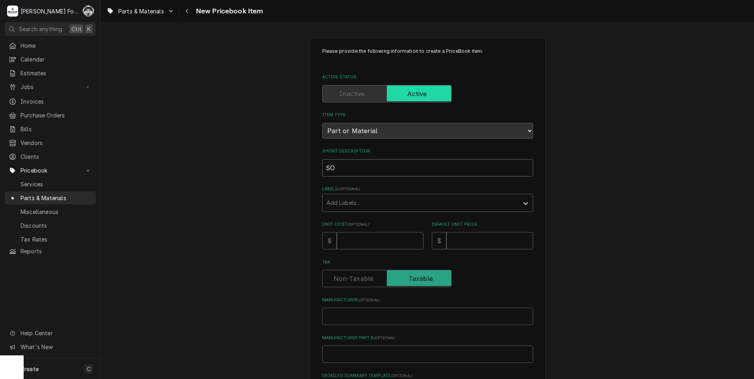
type input "SOL"
type textarea "x"
type input "SOLE"
type textarea "x"
type input "SOLEN"
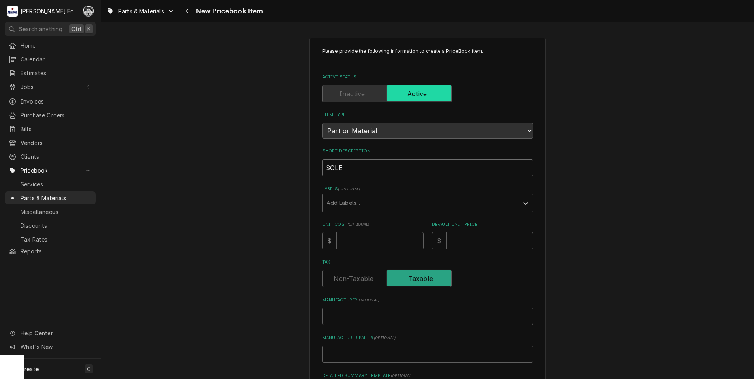
type textarea "x"
type input "SOLENO"
type textarea "x"
type input "SOLENOI"
type textarea "x"
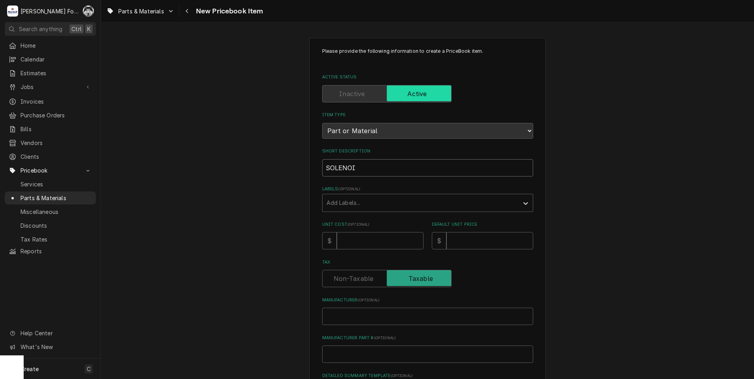
type input "SOLENOID"
type textarea "x"
type input "SOLENOID"
type textarea "x"
type input "SOLENOID C"
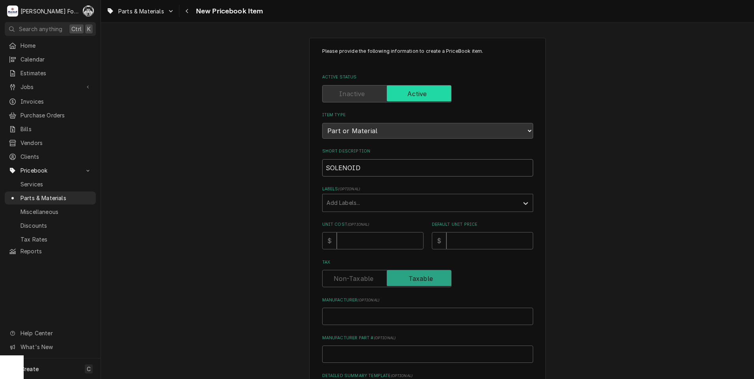
type textarea "x"
type input "SOLENOID"
type textarea "x"
type input "SOLENOID V"
type textarea "x"
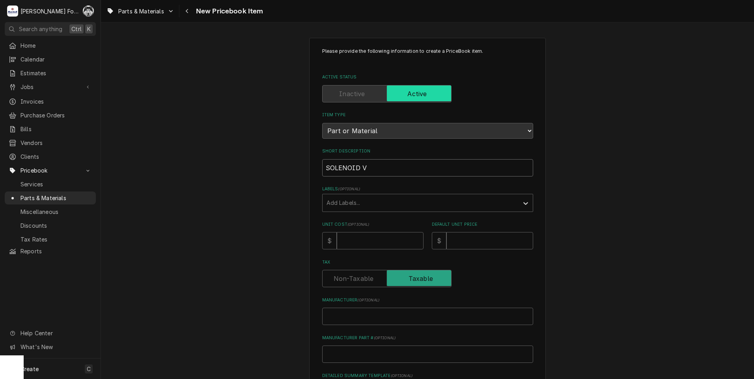
type input "SOLENOID VA"
type textarea "x"
type input "SOLENOID VAL"
type textarea "x"
type input "SOLENOID VALV"
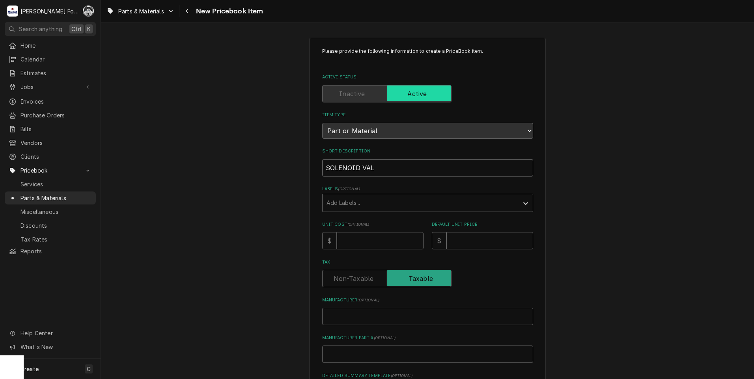
type textarea "x"
type input "SOLENOID VALVE"
type textarea "x"
type input "SOLENOID VALVE,"
type textarea "x"
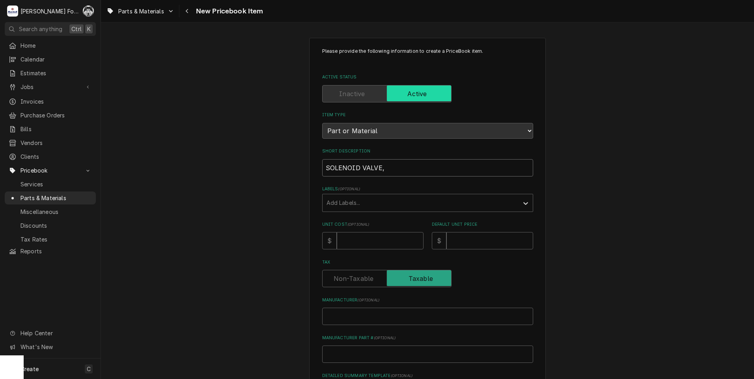
type input "SOLENOID VALVE,"
type textarea "x"
type input "SOLENOID VALVE, C"
type textarea "x"
type input "SOLENOID VALVE, CH"
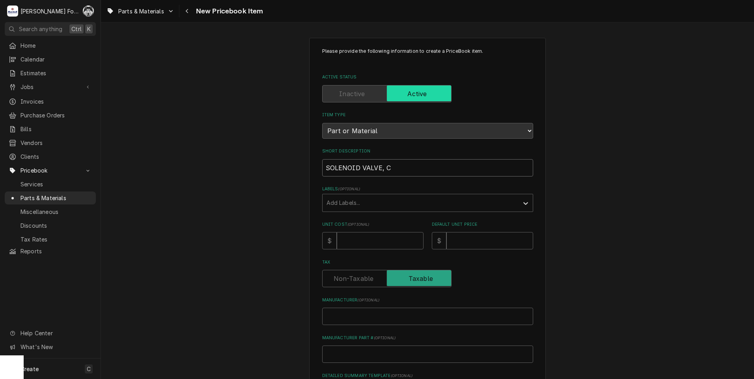
type textarea "x"
type input "SOLENOID VALVE, CHA"
type textarea "x"
type input "SOLENOID VALVE, CHAM"
type textarea "x"
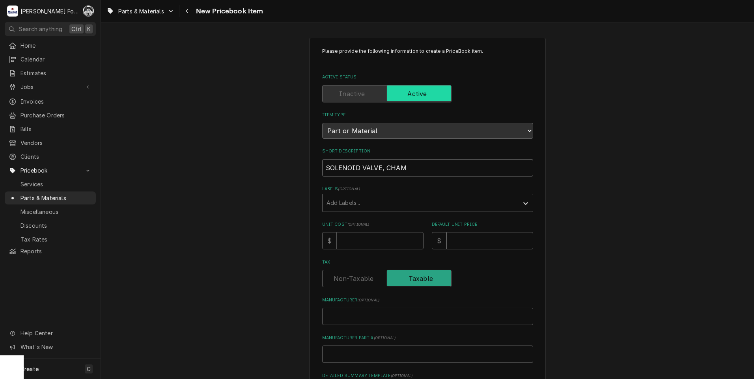
type input "SOLENOID VALVE, CHAMP"
type textarea "x"
type input "SOLENOID VALVE, CHAMPI"
type textarea "x"
type input "SOLENOID VALVE, CHAMPIO"
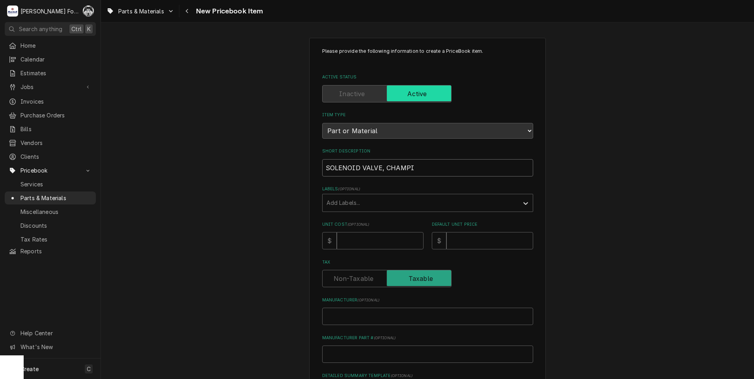
type textarea "x"
type input "SOLENOID VALVE, CHAMPION"
type textarea "x"
type input "SOLENOID VALVE, CHAMPION"
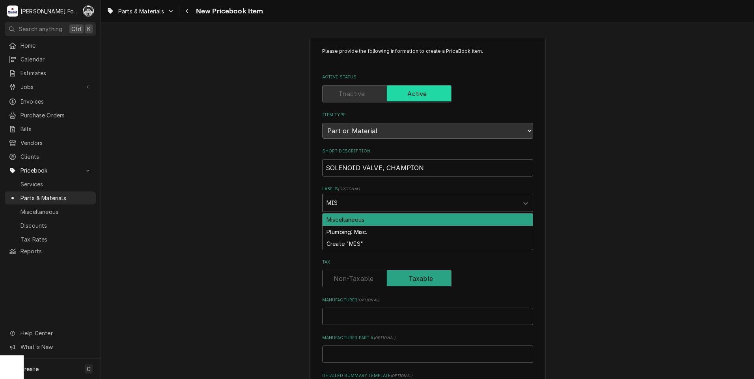
type input "MISC"
type textarea "x"
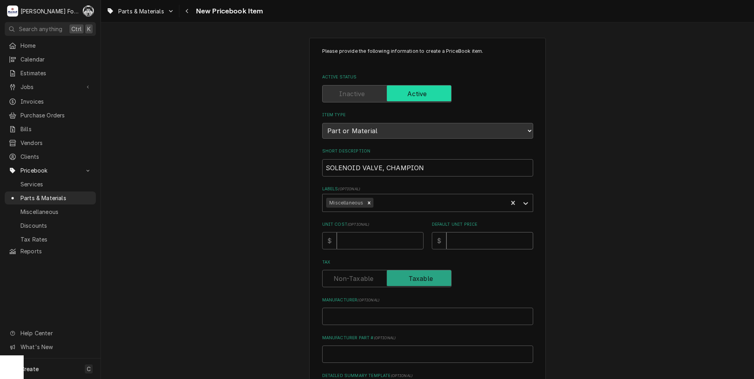
type input "2"
type textarea "x"
type input "26"
type textarea "x"
type input "262"
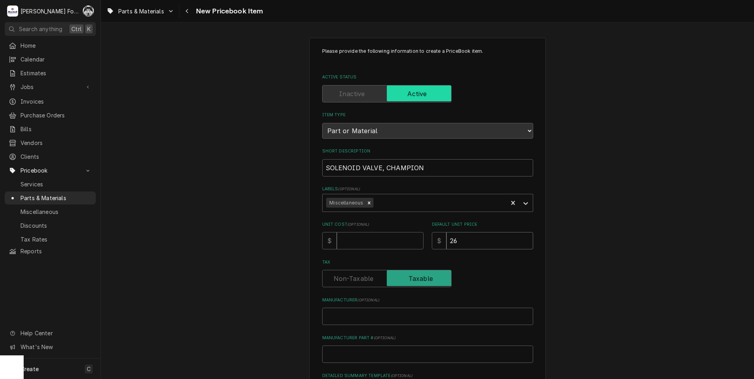
type textarea "x"
type input "262"
click at [453, 313] on input "Manufacturer ( optional )" at bounding box center [427, 316] width 211 height 17
type input "C"
type textarea "x"
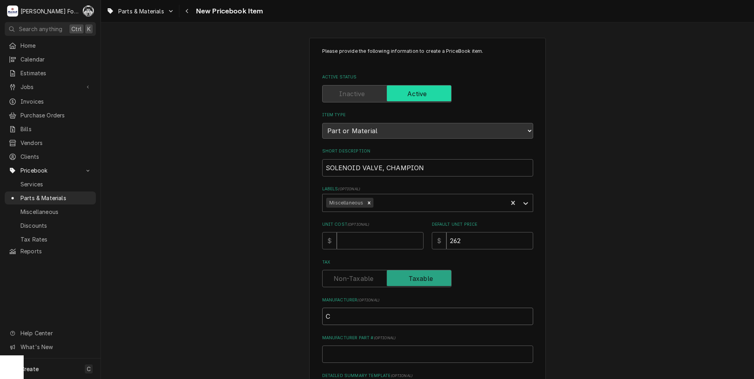
type input "CH"
type textarea "x"
type input "CHA"
type textarea "x"
type input "CHAM"
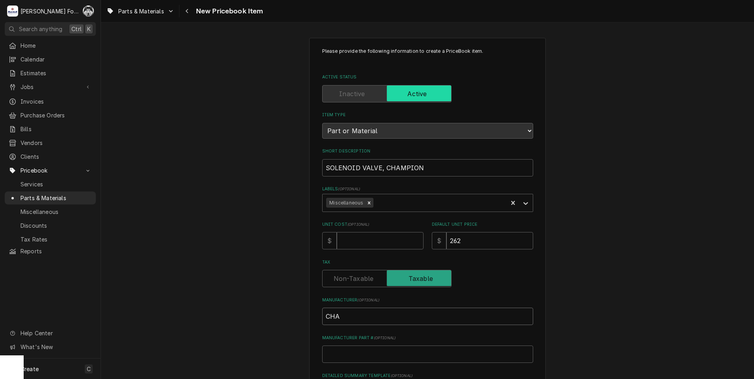
type textarea "x"
type input "CHAMP"
type textarea "x"
type input "CHAMPI"
type textarea "x"
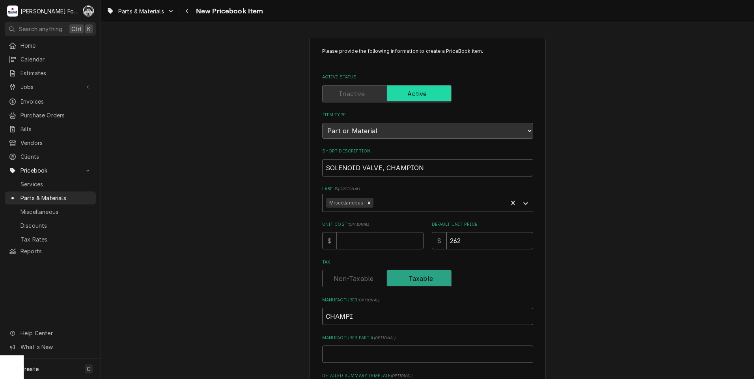
type input "CHAMPIO"
type textarea "x"
type input "CHAMPION"
type textarea "x"
type input "CHAMPION"
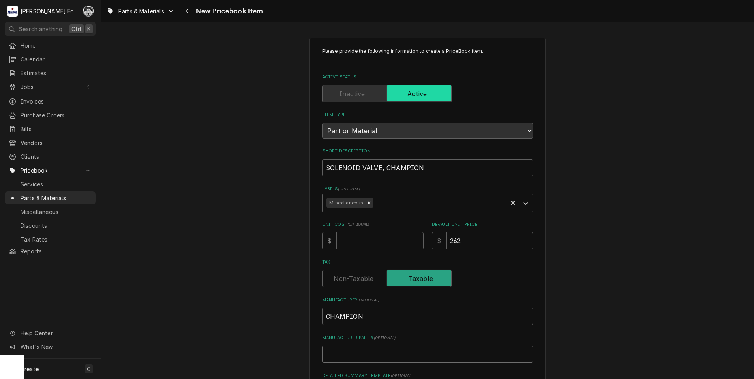
type input "0"
type textarea "x"
type input "05"
type textarea "x"
type input "051"
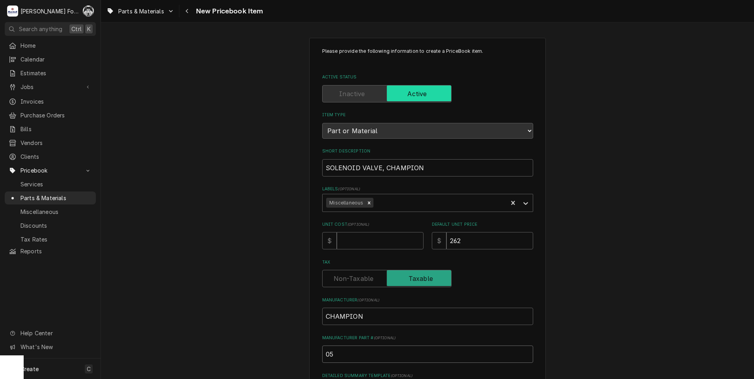
type textarea "x"
type input "0514"
type textarea "x"
type input "05147"
type textarea "x"
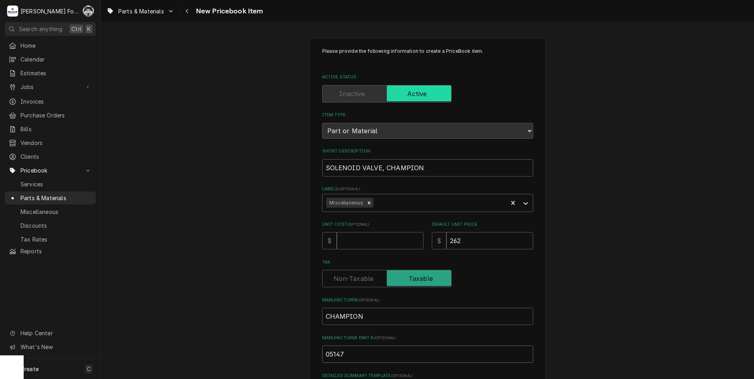
type input "051477"
type textarea "x"
type input "0514772"
type textarea "x"
type input "0514772"
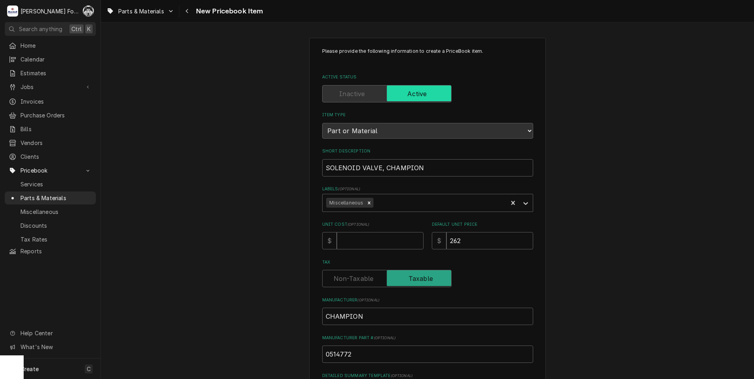
scroll to position [180, 0]
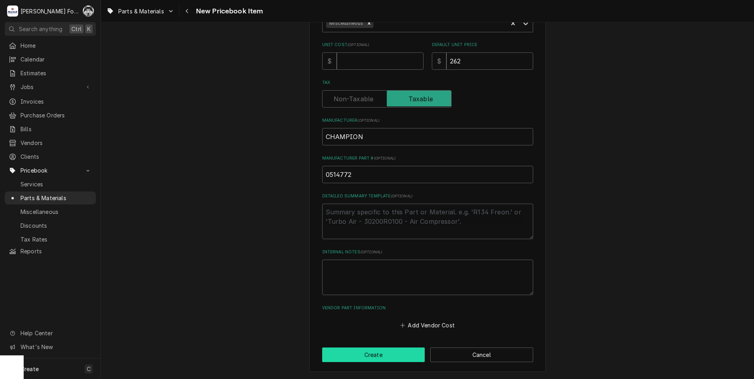
click at [392, 361] on button "Create" at bounding box center [373, 355] width 103 height 15
type textarea "x"
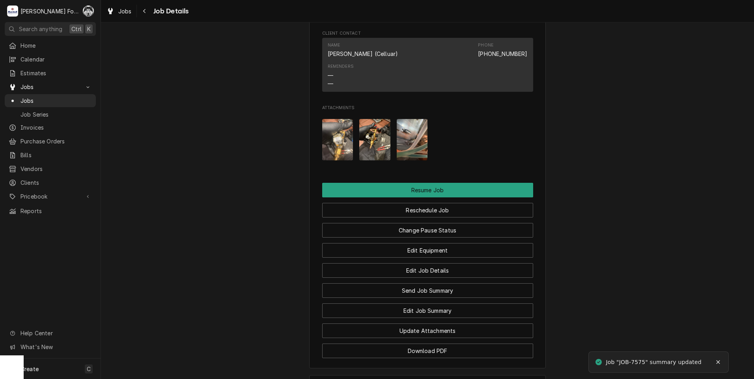
scroll to position [985, 0]
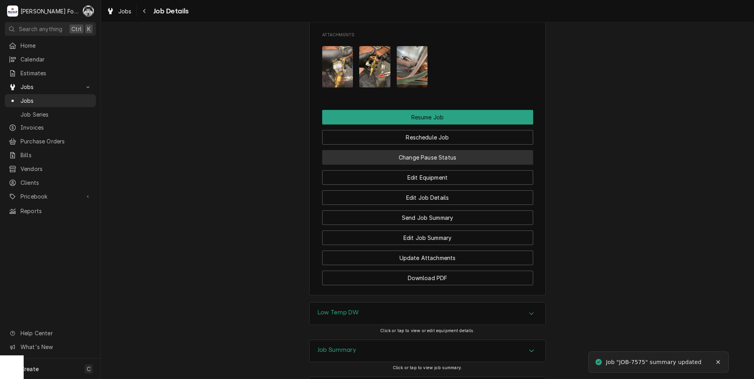
click at [427, 150] on button "Change Pause Status" at bounding box center [427, 157] width 211 height 15
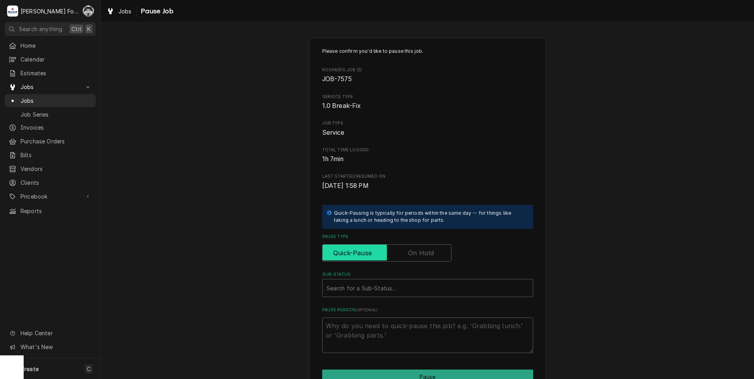
click at [406, 253] on input "Pause Type" at bounding box center [387, 252] width 122 height 17
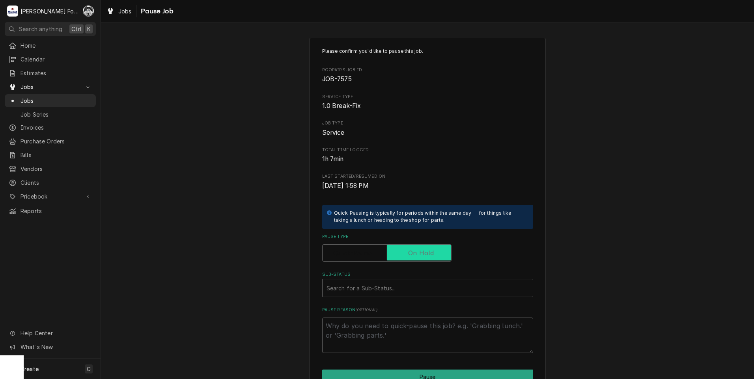
checkbox input "true"
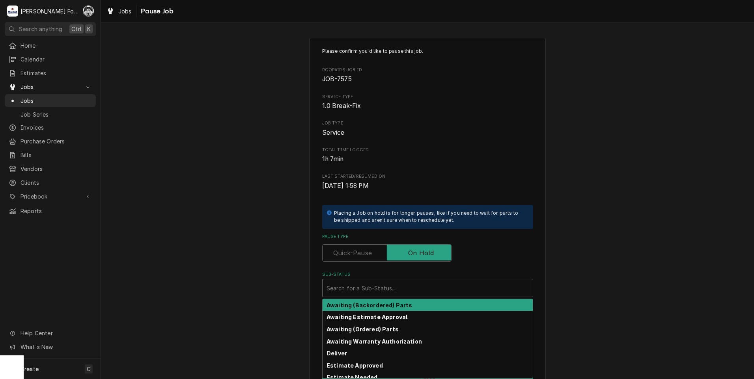
click at [389, 288] on div "Sub-Status" at bounding box center [427, 288] width 202 height 14
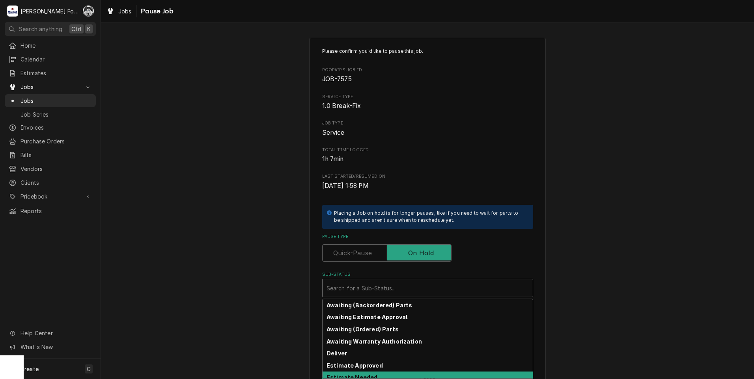
click at [363, 378] on strong "Estimate Needed" at bounding box center [351, 377] width 51 height 7
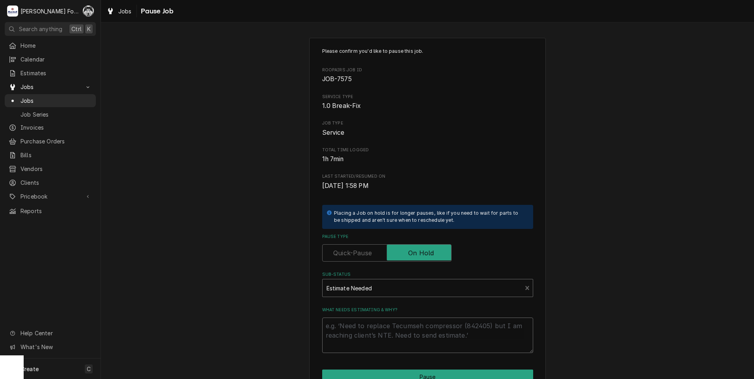
click at [364, 343] on textarea "What needs estimating & why?" at bounding box center [427, 335] width 211 height 35
type textarea "x"
type textarea "P"
type textarea "x"
type textarea "PA"
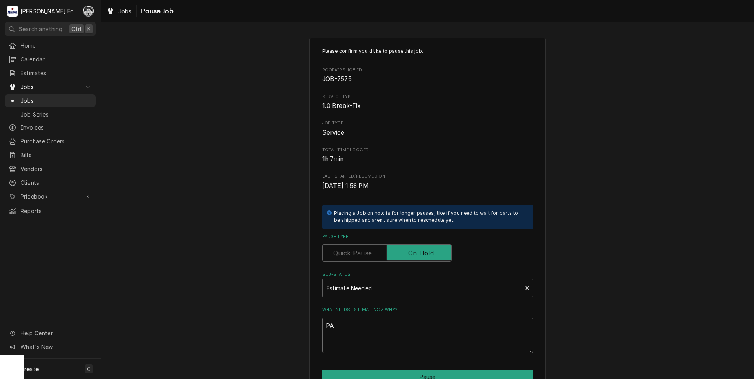
type textarea "x"
type textarea "PAR"
type textarea "x"
type textarea "PART"
type textarea "x"
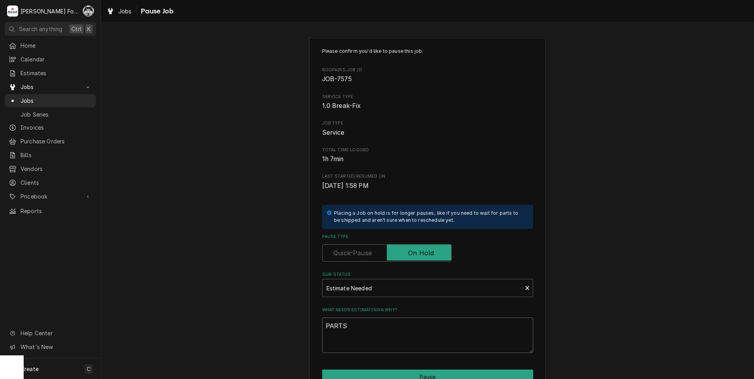
type textarea "PARTS"
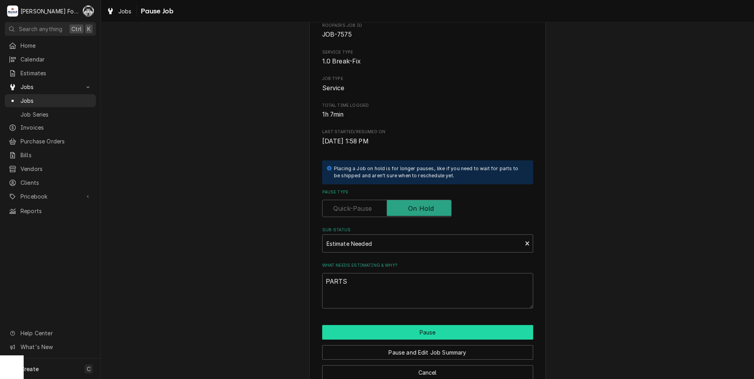
scroll to position [62, 0]
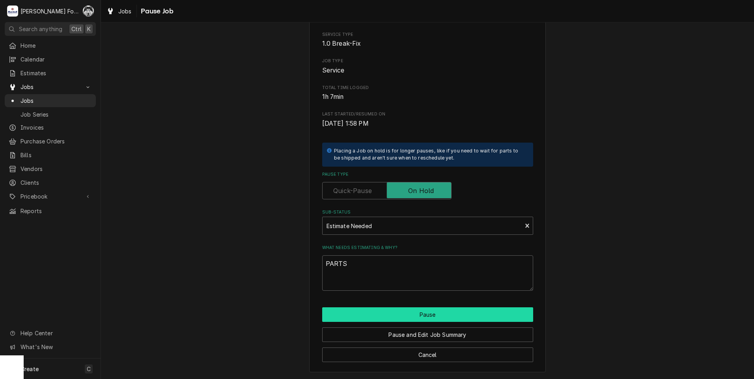
click at [378, 318] on button "Pause" at bounding box center [427, 314] width 211 height 15
type textarea "x"
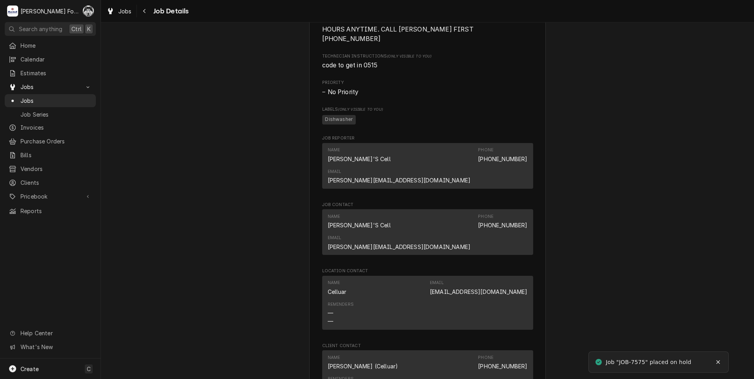
scroll to position [788, 0]
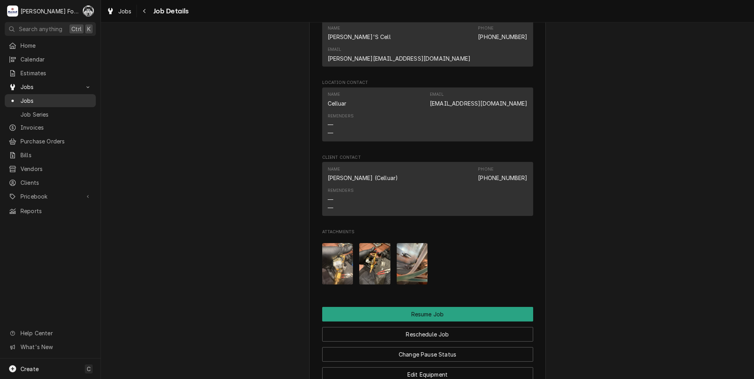
click at [27, 97] on span "Jobs" at bounding box center [55, 101] width 71 height 8
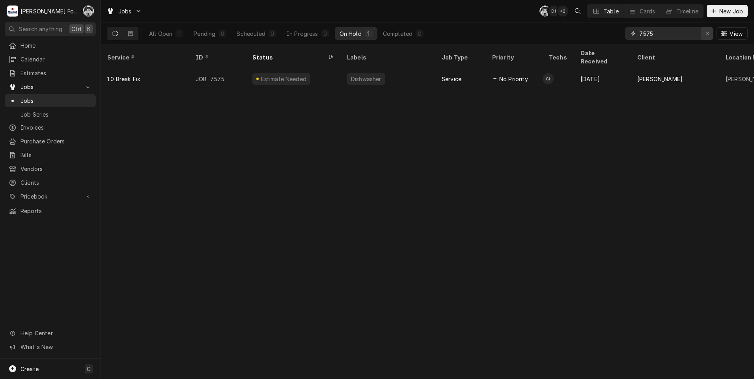
click at [709, 32] on div "Erase input" at bounding box center [707, 34] width 8 height 8
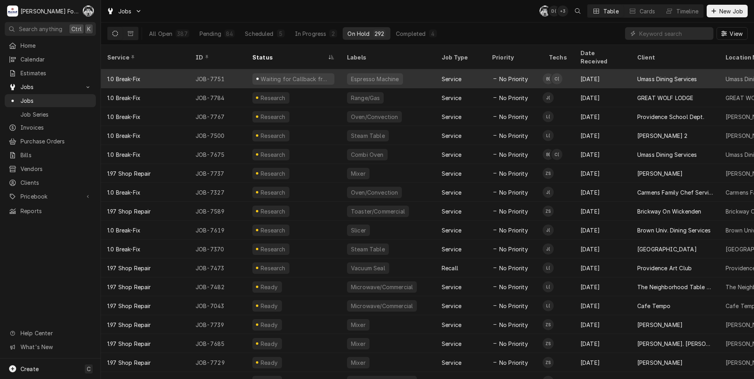
click at [467, 72] on div "Service" at bounding box center [460, 78] width 50 height 19
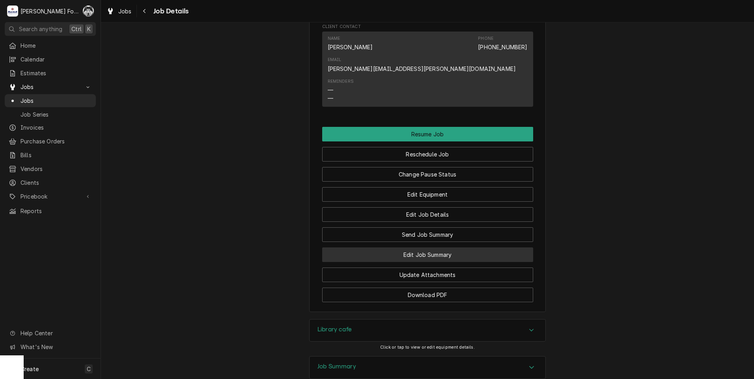
scroll to position [985, 0]
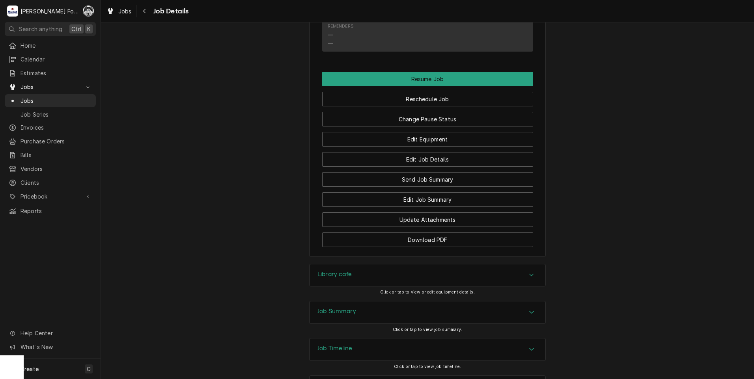
click at [359, 264] on div "Library cafe" at bounding box center [427, 275] width 236 height 22
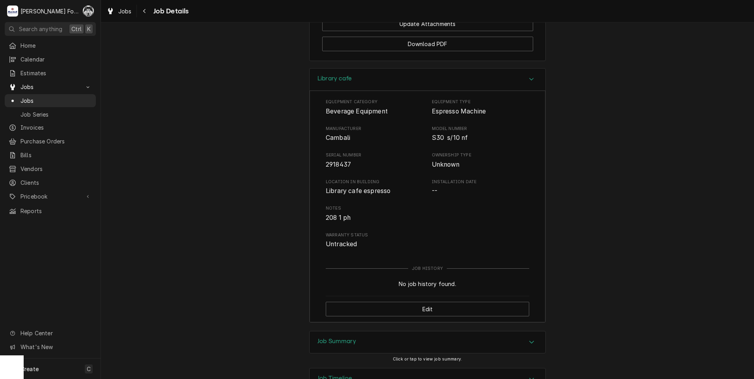
scroll to position [1182, 0]
click at [346, 337] on h3 "Job Summary" at bounding box center [336, 340] width 39 height 7
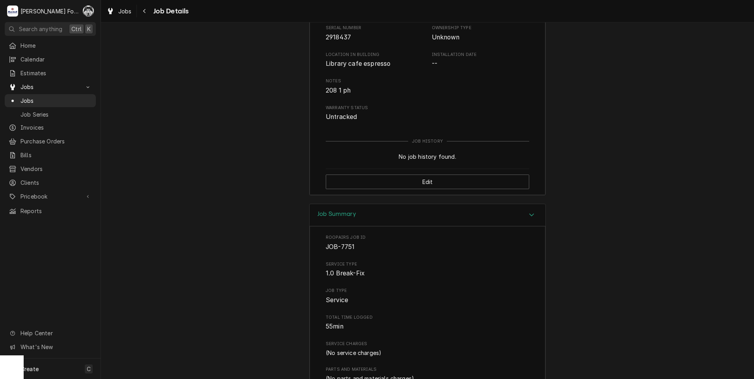
scroll to position [1482, 0]
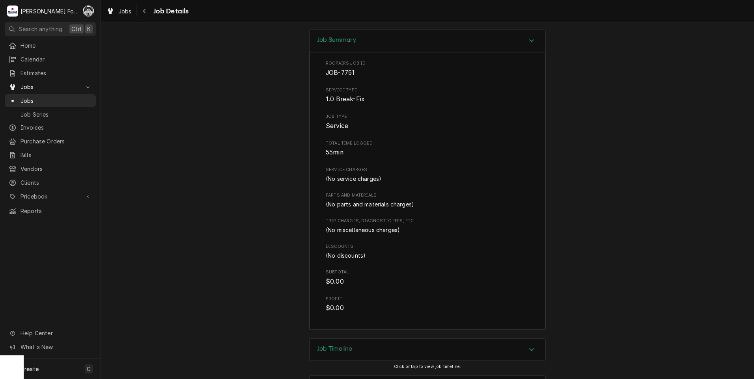
click at [350, 345] on h3 "Job Timeline" at bounding box center [334, 348] width 35 height 7
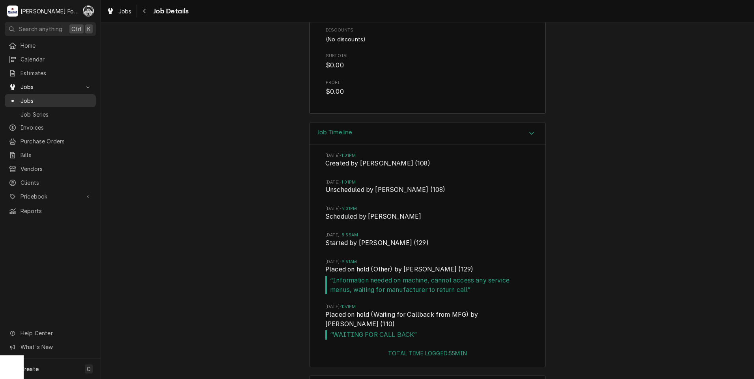
click at [30, 98] on span "Jobs" at bounding box center [55, 101] width 71 height 8
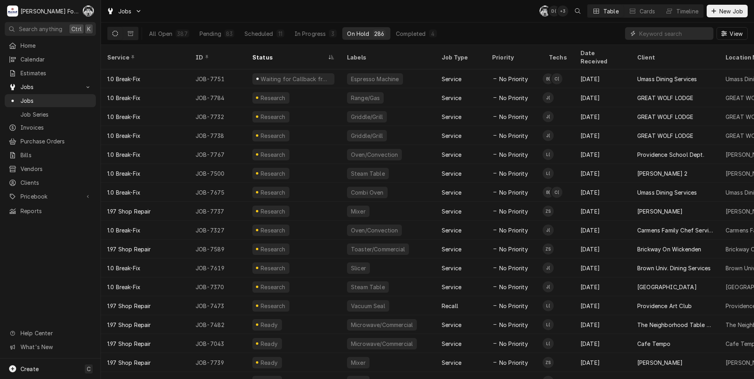
click at [651, 37] on input "Dynamic Content Wrapper" at bounding box center [674, 33] width 70 height 13
type input "7768"
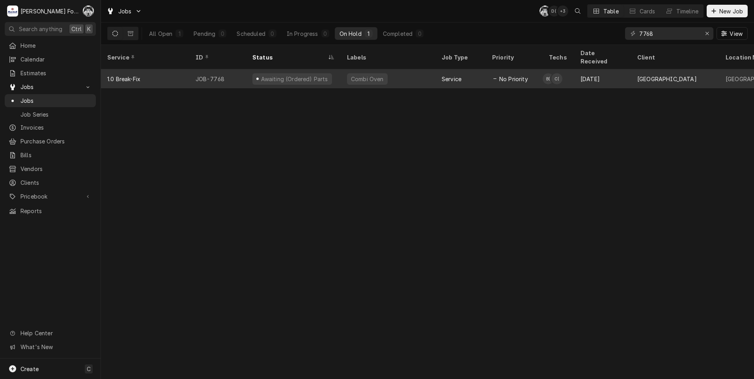
click at [350, 76] on div "Combi Oven" at bounding box center [388, 78] width 95 height 19
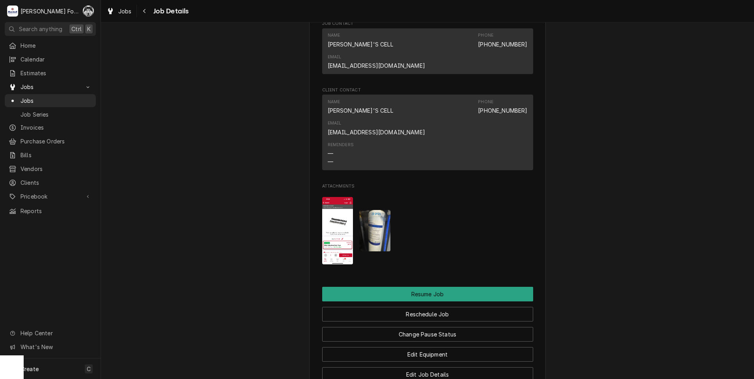
scroll to position [949, 0]
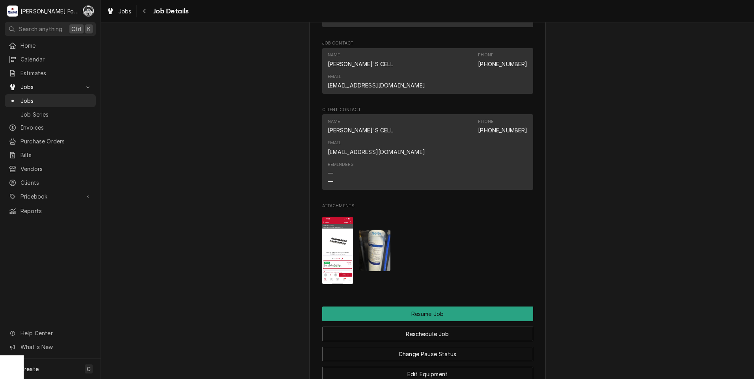
click at [366, 230] on img "Attachments" at bounding box center [374, 250] width 31 height 41
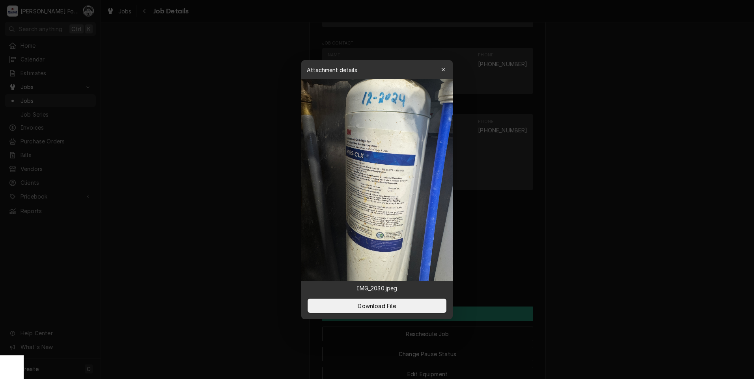
click at [132, 147] on div at bounding box center [377, 189] width 754 height 379
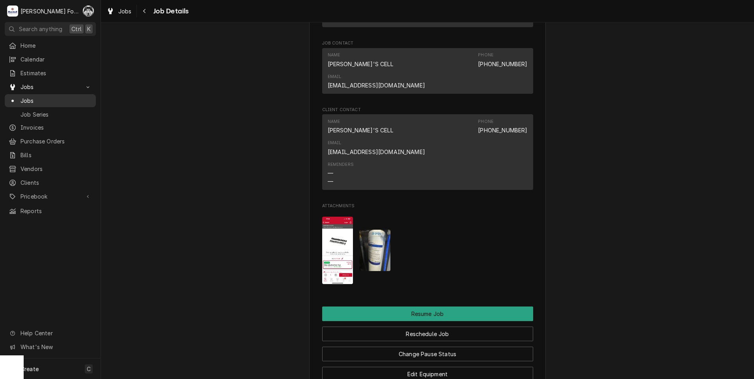
click at [16, 98] on div "Dynamic Content Wrapper" at bounding box center [13, 101] width 8 height 8
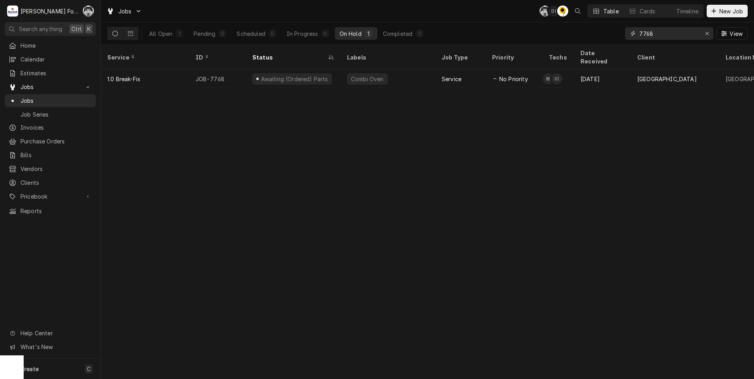
drag, startPoint x: 672, startPoint y: 35, endPoint x: 605, endPoint y: 41, distance: 66.8
click at [605, 41] on div "All Open 1 Pending 0 Scheduled 0 In Progress 0 On Hold 1 Completed 0 7768 View" at bounding box center [427, 33] width 640 height 22
type input "7551"
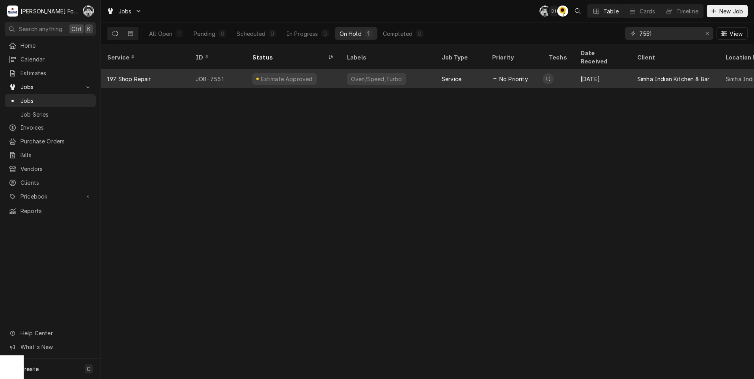
click at [334, 73] on div "Estimate Approved" at bounding box center [293, 78] width 95 height 19
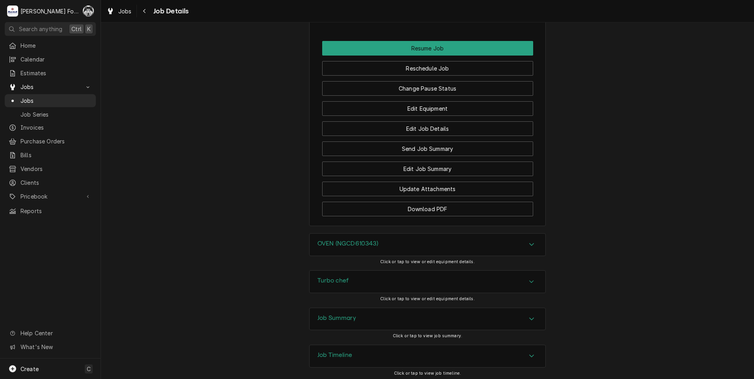
scroll to position [837, 0]
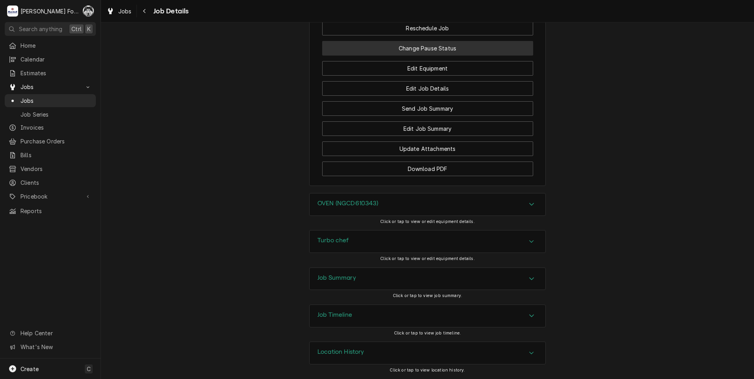
click at [428, 50] on button "Change Pause Status" at bounding box center [427, 48] width 211 height 15
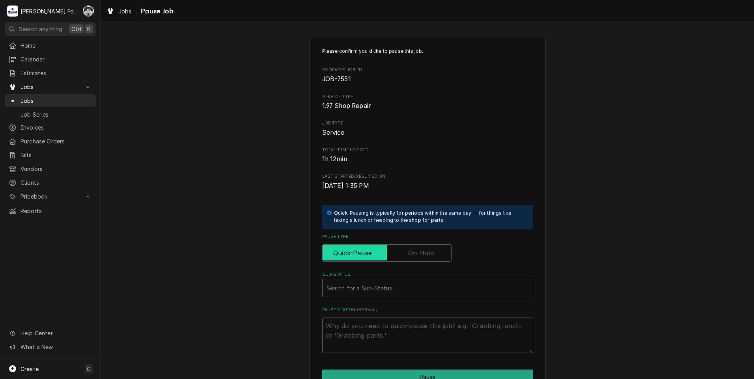
click at [392, 254] on input "Pause Type" at bounding box center [387, 252] width 122 height 17
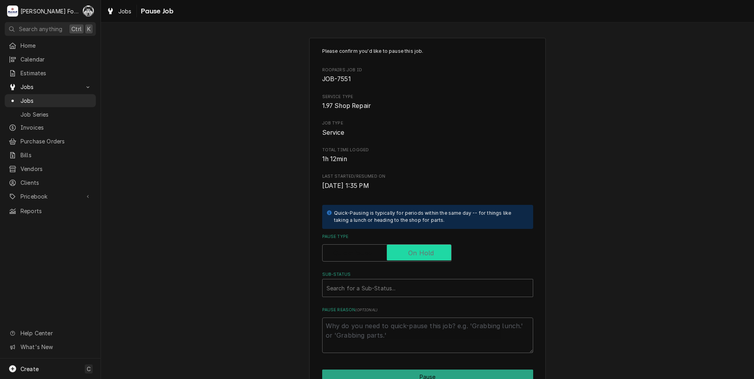
checkbox input "true"
type textarea "x"
click at [15, 97] on div "Dynamic Content Wrapper" at bounding box center [13, 101] width 8 height 8
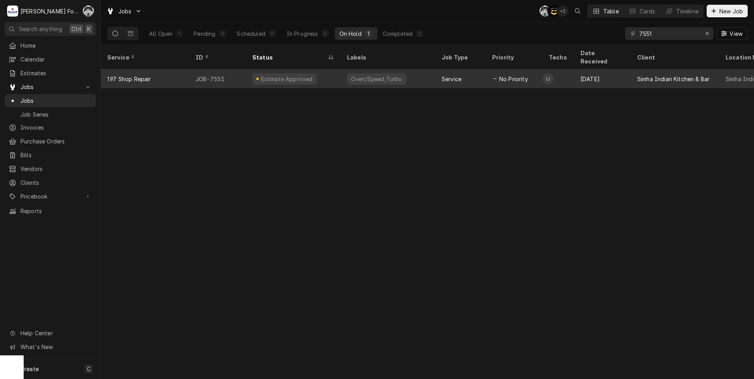
click at [584, 76] on div "[DATE]" at bounding box center [602, 78] width 57 height 19
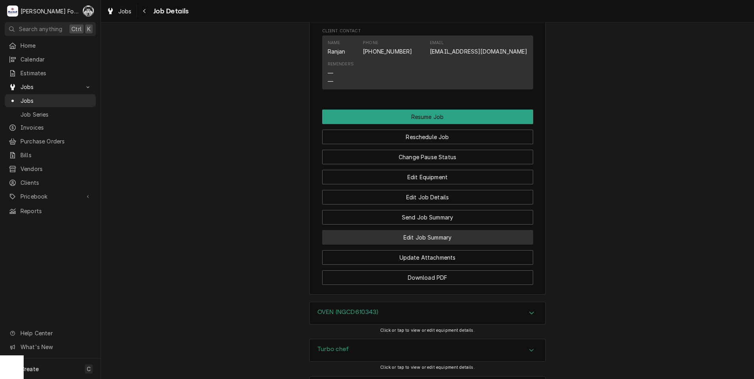
scroll to position [722, 0]
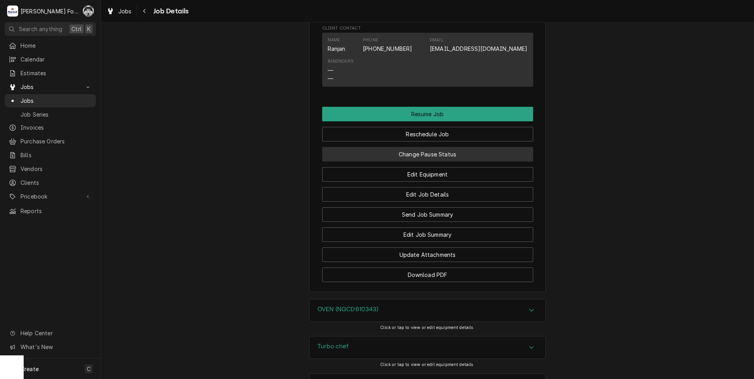
click at [420, 162] on button "Change Pause Status" at bounding box center [427, 154] width 211 height 15
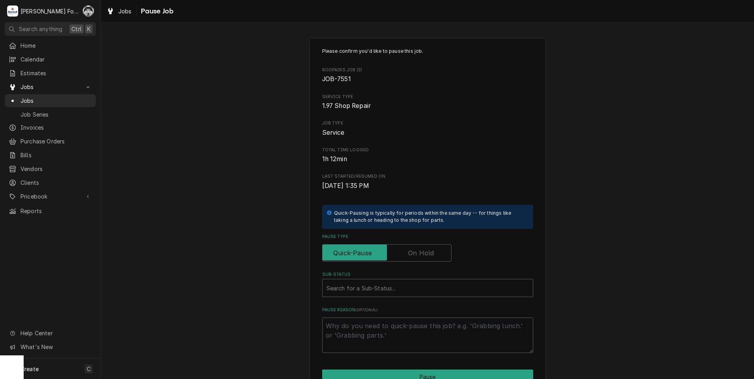
click at [410, 257] on label "Pause Type" at bounding box center [386, 252] width 129 height 17
click at [410, 257] on input "Pause Type" at bounding box center [387, 252] width 122 height 17
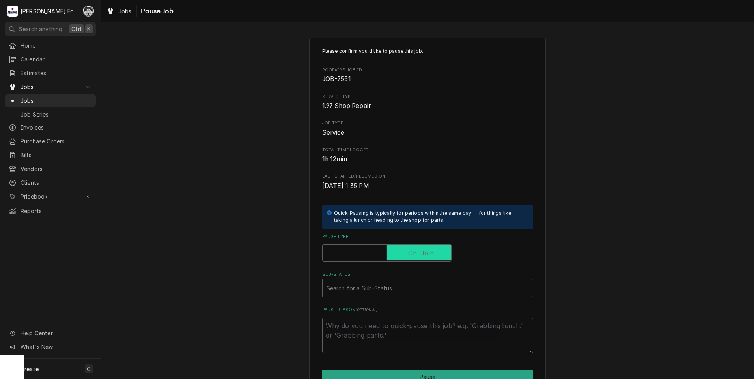
checkbox input "true"
click at [391, 288] on div "Sub-Status" at bounding box center [427, 288] width 202 height 14
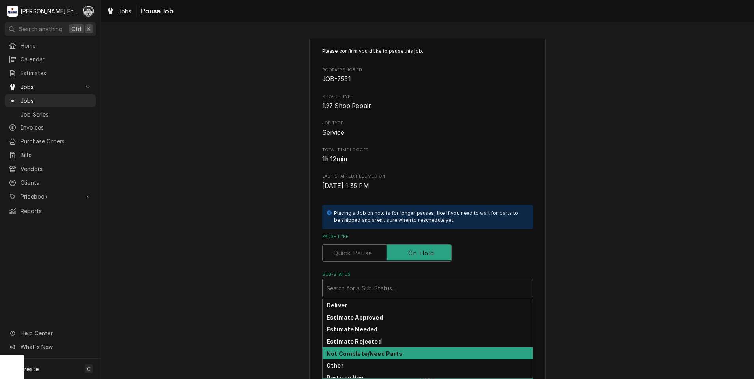
scroll to position [66, 0]
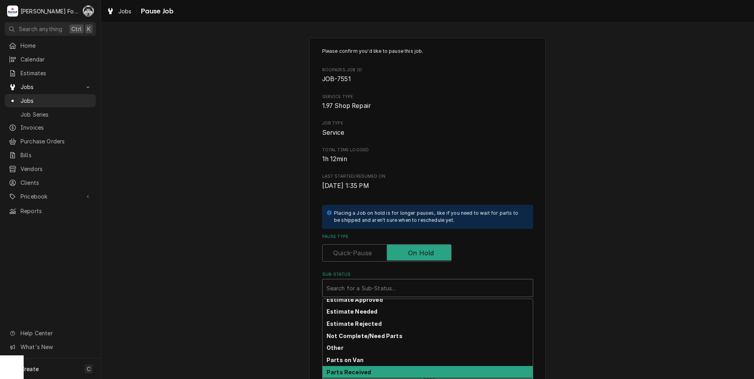
click at [370, 372] on div "Parts Received" at bounding box center [427, 372] width 210 height 12
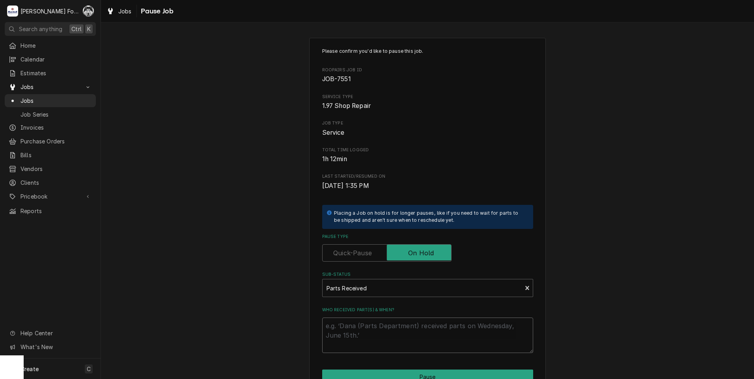
click at [361, 326] on textarea "Who received part(s) & when?" at bounding box center [427, 335] width 211 height 35
paste textarea "00-478747"
type textarea "x"
type textarea "00-478747"
drag, startPoint x: 370, startPoint y: 326, endPoint x: 290, endPoint y: 328, distance: 79.6
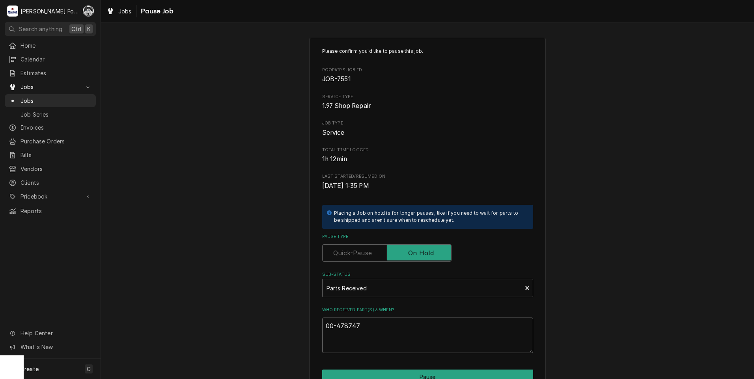
click at [290, 328] on div "Please confirm you'd like to pause this job. Roopairs Job ID JOB-7551 Service T…" at bounding box center [427, 236] width 653 height 411
type textarea "x"
type textarea "1"
type textarea "x"
type textarea "10"
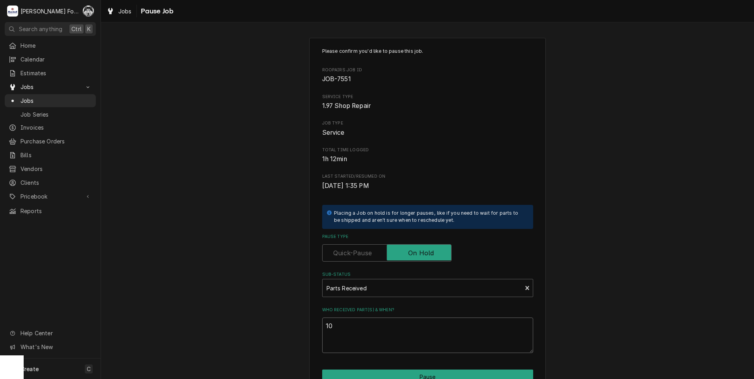
type textarea "x"
type textarea "10/"
type textarea "x"
type textarea "10/9"
type textarea "x"
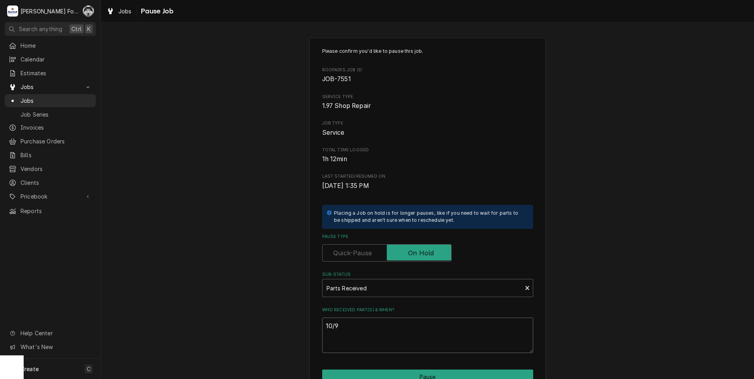
type textarea "10/9/"
type textarea "x"
type textarea "10/9/2"
type textarea "x"
type textarea "10/9/20"
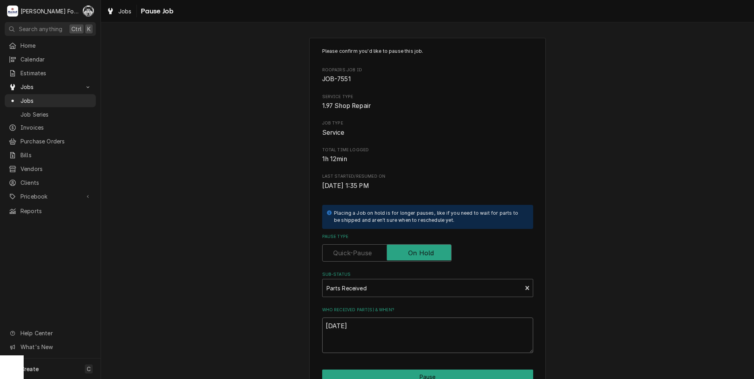
type textarea "x"
type textarea "10/9/202"
type textarea "x"
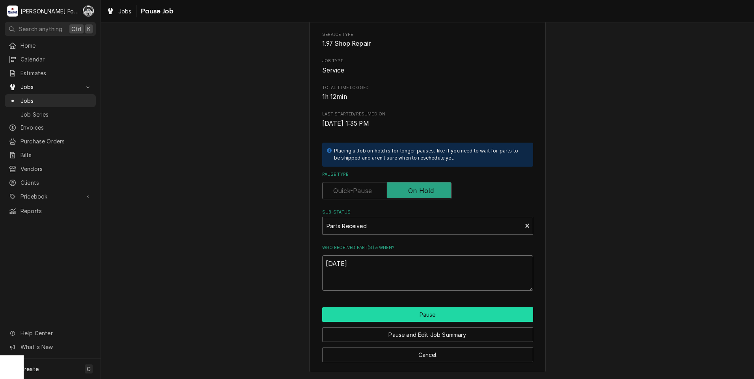
type textarea "[DATE]"
click at [420, 316] on button "Pause" at bounding box center [427, 314] width 211 height 15
type textarea "x"
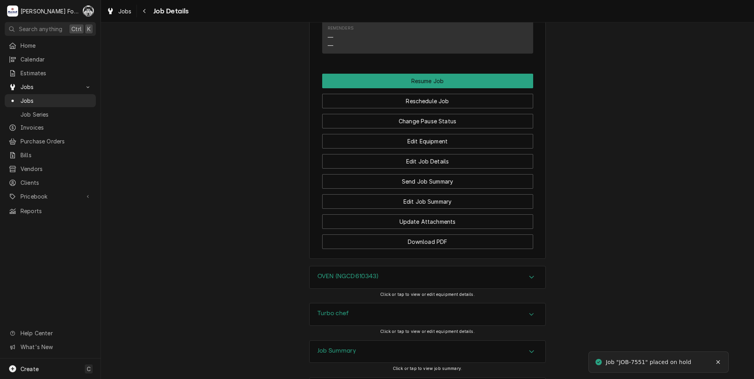
scroll to position [788, 0]
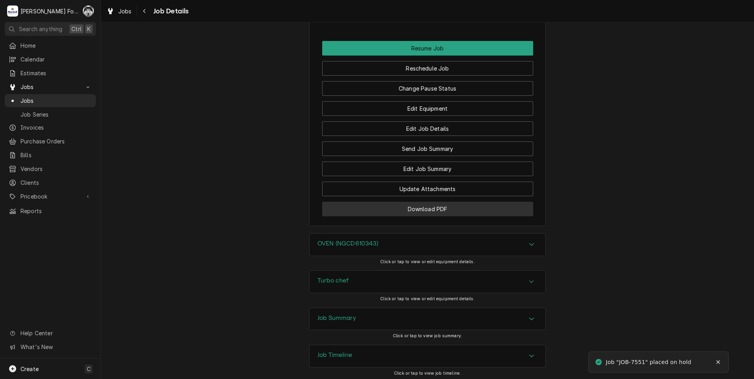
click at [409, 216] on button "Download PDF" at bounding box center [427, 209] width 211 height 15
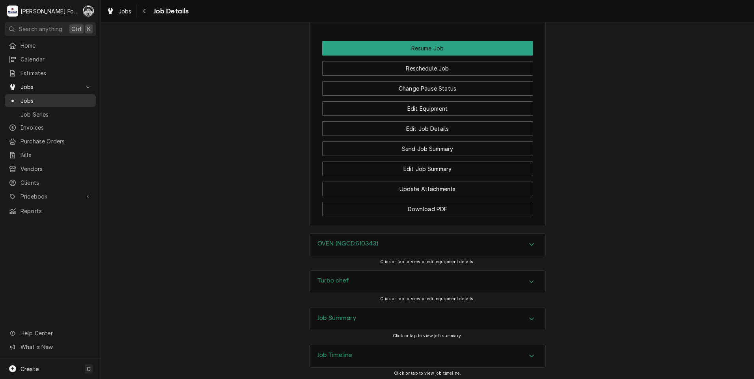
click at [28, 97] on span "Jobs" at bounding box center [55, 101] width 71 height 8
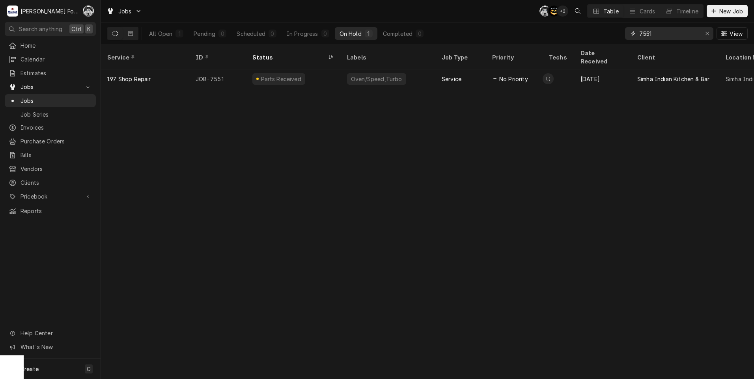
drag, startPoint x: 660, startPoint y: 39, endPoint x: 511, endPoint y: 45, distance: 149.1
click at [511, 45] on div "All Open 1 Pending 0 Scheduled 0 In Progress 0 On Hold 1 Completed 0 7551 View" at bounding box center [427, 33] width 653 height 22
drag, startPoint x: 662, startPoint y: 34, endPoint x: 570, endPoint y: 41, distance: 92.1
click at [571, 41] on div "All Open 1 Pending 0 Scheduled 0 In Progress 0 On Hold 1 Completed 0 7745 View" at bounding box center [427, 33] width 640 height 22
drag, startPoint x: 661, startPoint y: 36, endPoint x: 584, endPoint y: 41, distance: 77.4
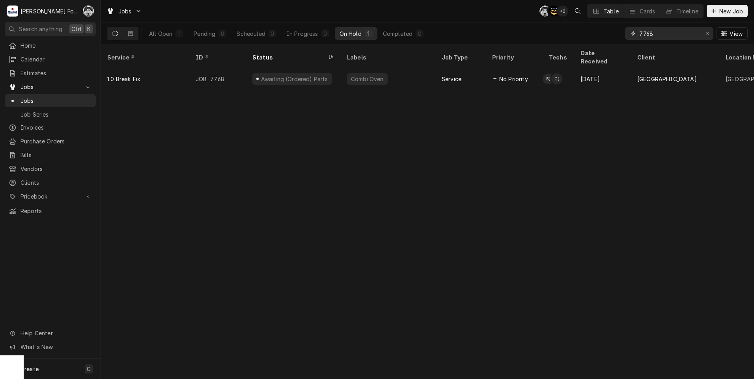
click at [586, 40] on div "All Open 1 Pending 0 Scheduled 0 In Progress 0 On Hold 1 Completed 0 7768 View" at bounding box center [427, 33] width 640 height 22
drag, startPoint x: 657, startPoint y: 33, endPoint x: 580, endPoint y: 47, distance: 78.4
click at [582, 46] on div "Jobs C( AT + 2 Table Cards Timeline New Job All Open 1 Pending 0 Scheduled 0 In…" at bounding box center [427, 189] width 653 height 379
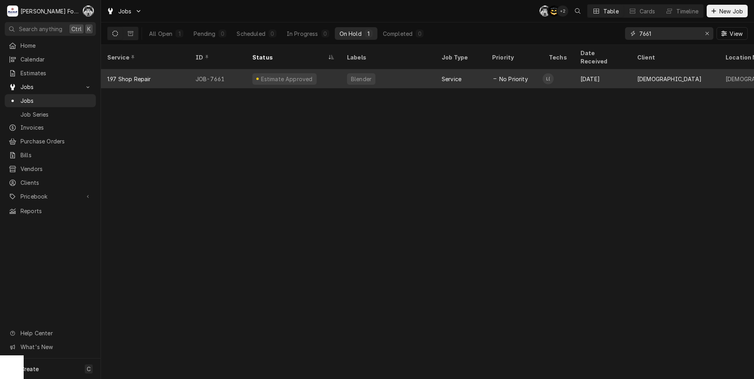
type input "7661"
click at [390, 73] on div "Blender" at bounding box center [388, 78] width 95 height 19
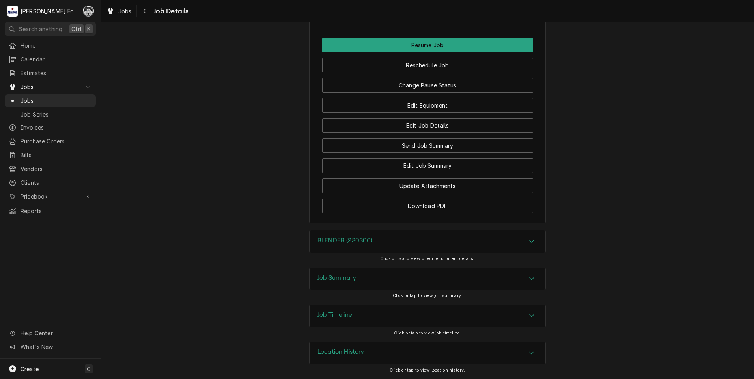
scroll to position [819, 0]
click at [430, 86] on button "Change Pause Status" at bounding box center [427, 85] width 211 height 15
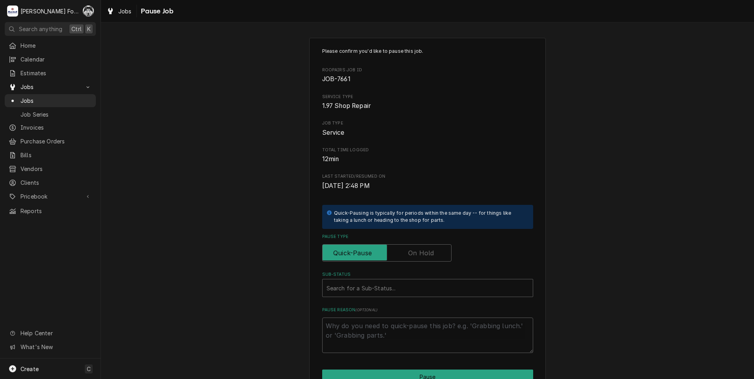
click at [411, 254] on label "Pause Type" at bounding box center [386, 252] width 129 height 17
click at [411, 254] on input "Pause Type" at bounding box center [387, 252] width 122 height 17
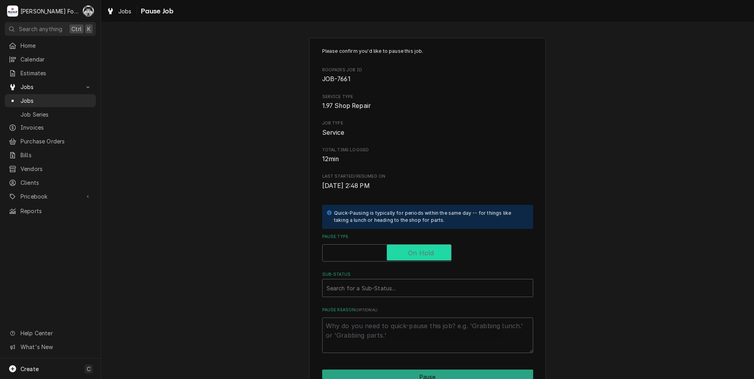
checkbox input "true"
drag, startPoint x: 387, startPoint y: 302, endPoint x: 388, endPoint y: 297, distance: 5.1
click at [387, 301] on div "Please confirm you'd like to pause this job. Roopairs Job ID JOB-7661 Service T…" at bounding box center [427, 200] width 211 height 305
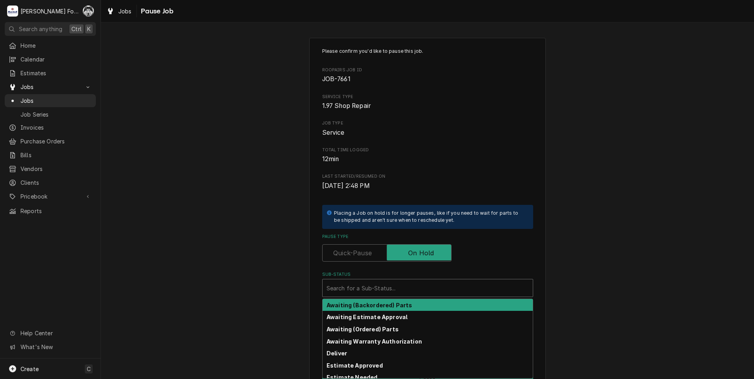
click at [388, 294] on div "Sub-Status" at bounding box center [427, 288] width 202 height 14
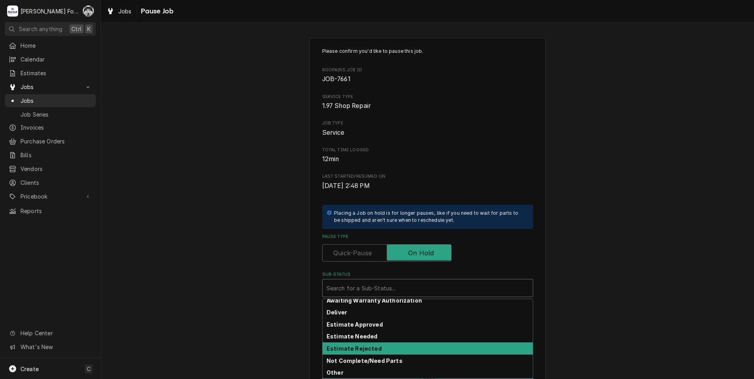
scroll to position [66, 0]
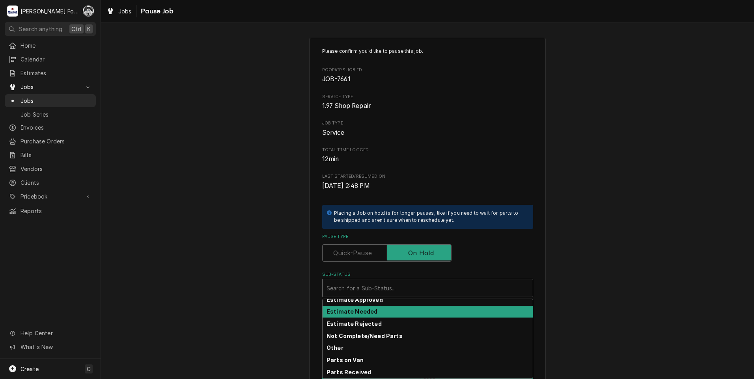
click at [375, 314] on div "Estimate Needed" at bounding box center [427, 312] width 210 height 12
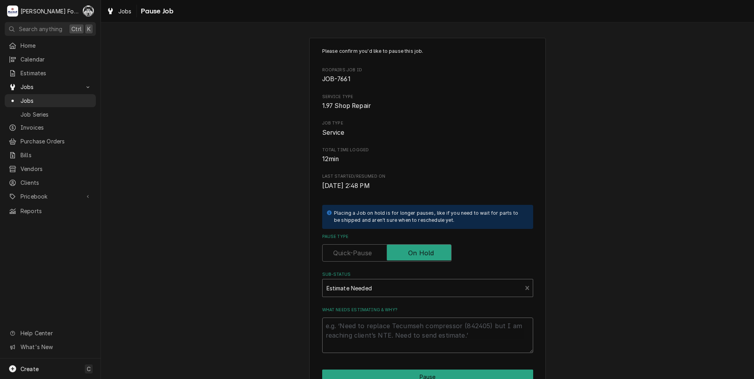
click at [357, 327] on textarea "What needs estimating & why?" at bounding box center [427, 335] width 211 height 35
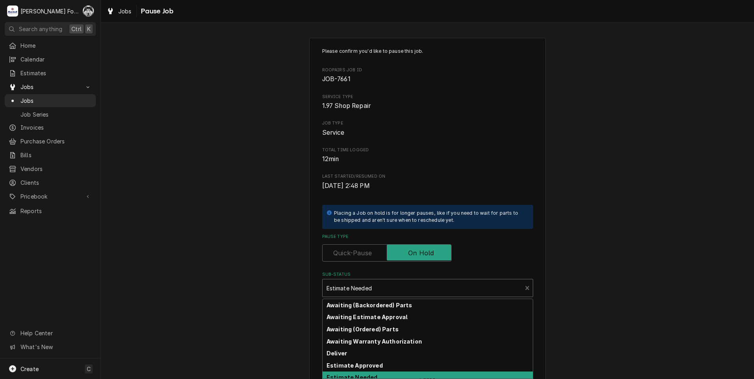
click at [365, 290] on div "Sub-Status" at bounding box center [422, 288] width 192 height 14
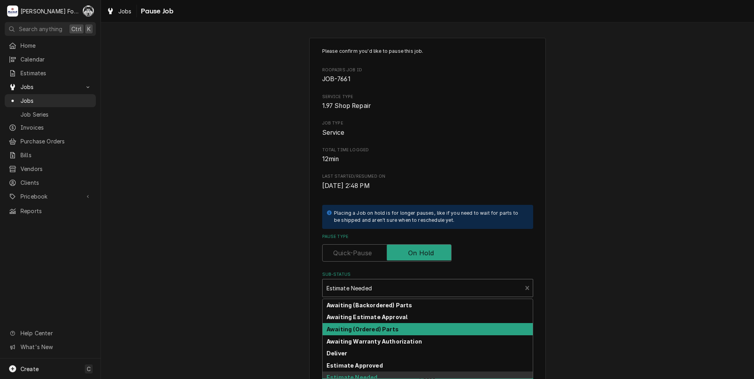
click at [365, 327] on strong "Awaiting (Ordered) Parts" at bounding box center [362, 329] width 72 height 7
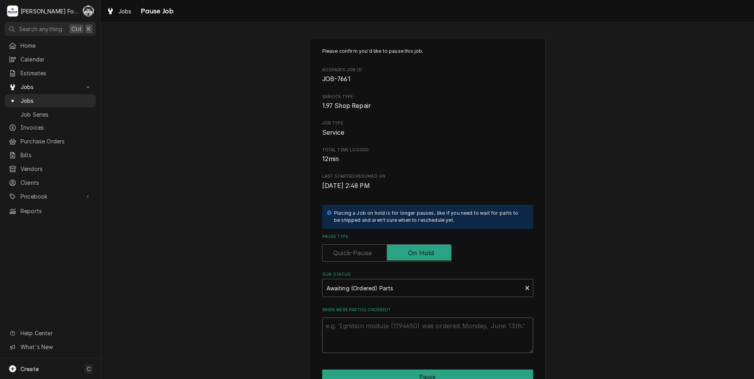
click at [361, 326] on textarea "When were part(s) ordered?" at bounding box center [427, 335] width 211 height 35
type textarea "x"
type textarea "1"
type textarea "x"
type textarea "10"
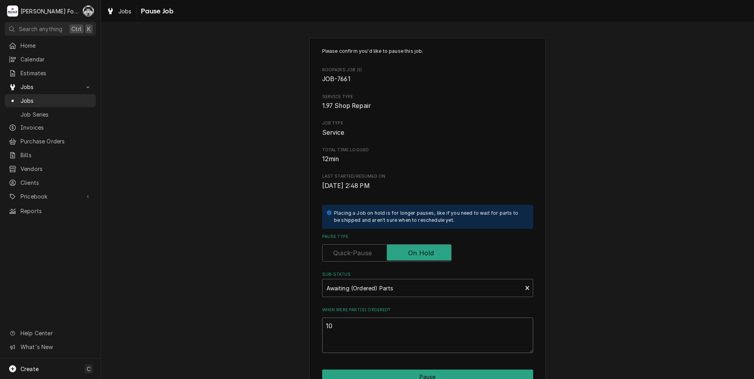
type textarea "x"
type textarea "10/"
type textarea "x"
type textarea "10/9"
type textarea "x"
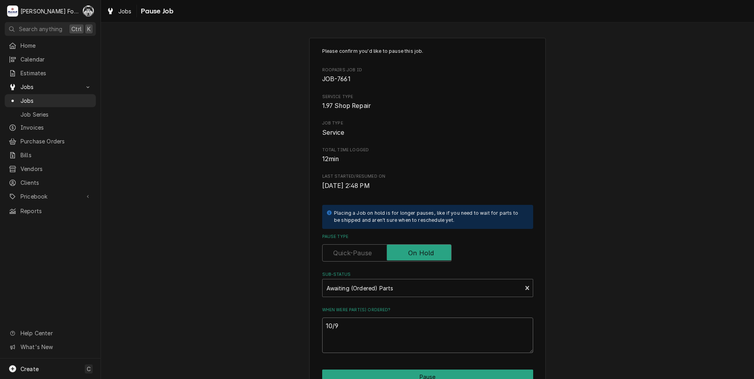
type textarea "10/9/"
type textarea "x"
type textarea "10/9/2"
type textarea "x"
type textarea "10/9/20"
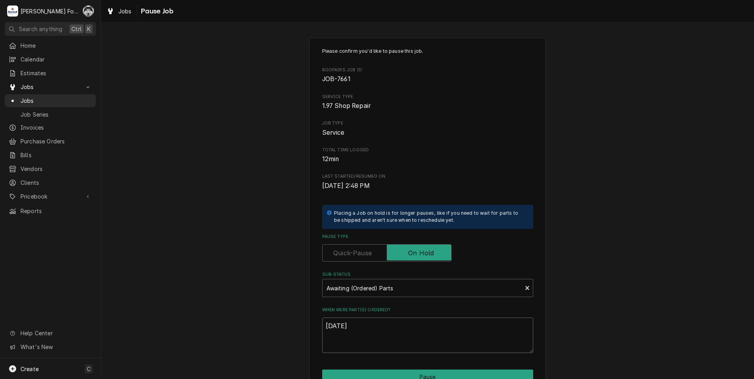
type textarea "x"
type textarea "10/9/202"
type textarea "x"
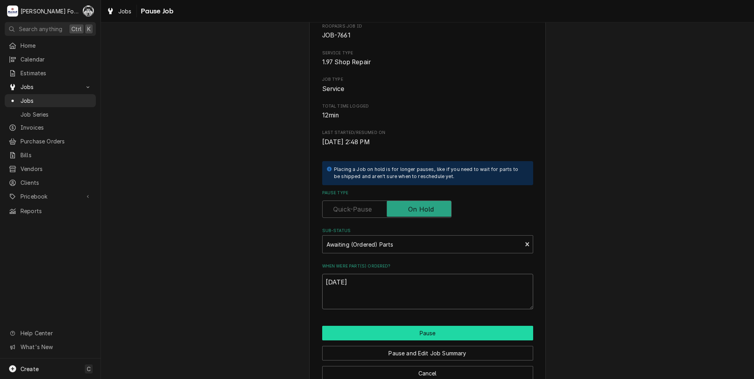
scroll to position [62, 0]
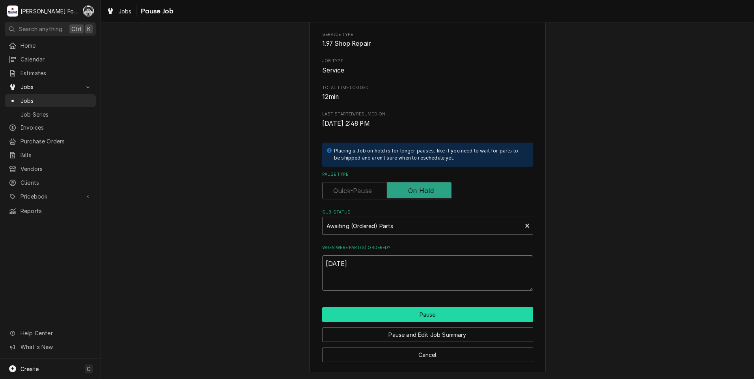
type textarea "[DATE]"
click at [385, 319] on button "Pause" at bounding box center [427, 314] width 211 height 15
type textarea "x"
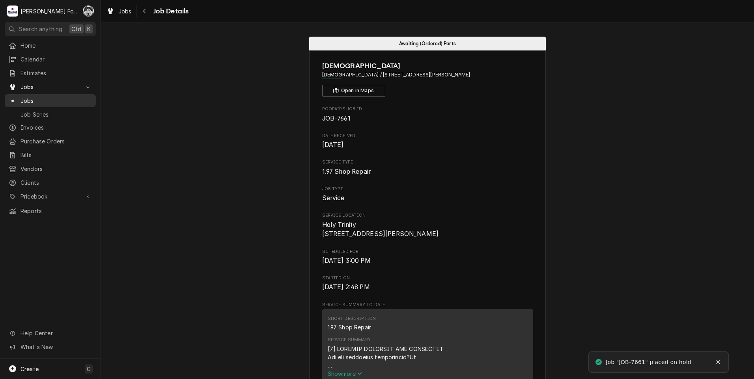
click at [26, 99] on span "Jobs" at bounding box center [55, 101] width 71 height 8
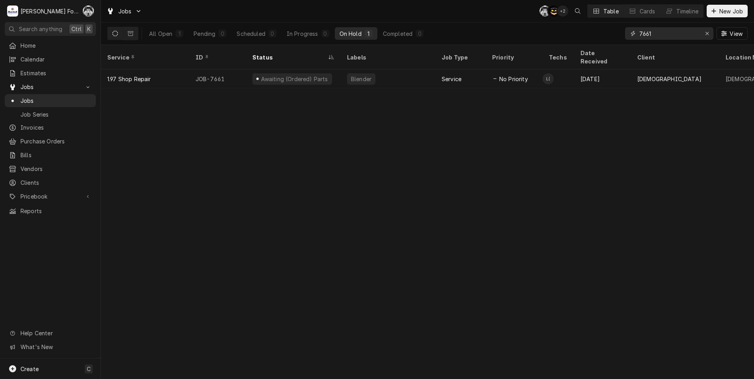
drag, startPoint x: 658, startPoint y: 33, endPoint x: 597, endPoint y: 32, distance: 61.1
click at [597, 32] on div "All Open 1 Pending 0 Scheduled 0 In Progress 0 On Hold 1 Completed 0 7661 View" at bounding box center [427, 33] width 640 height 22
type input "7563"
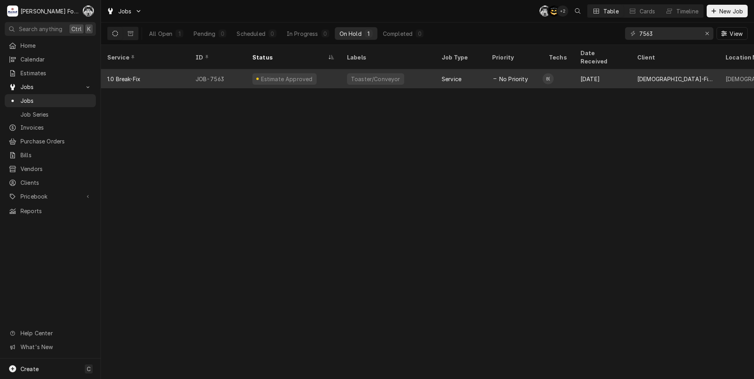
click at [374, 73] on div "Toaster/Conveyor" at bounding box center [375, 78] width 57 height 11
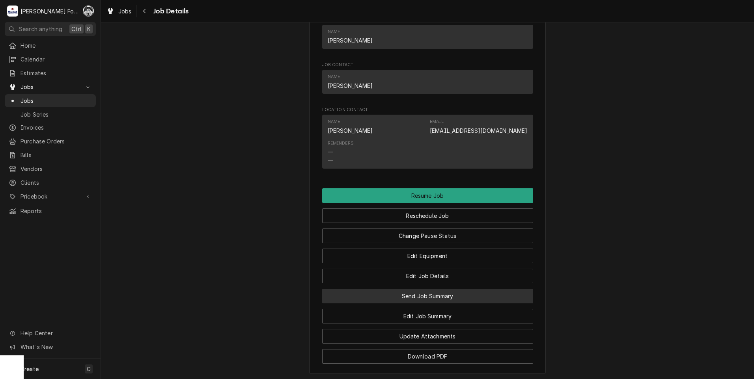
scroll to position [722, 0]
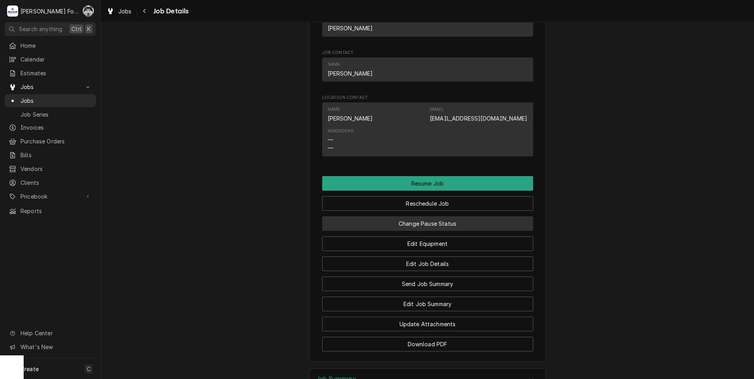
click at [427, 231] on button "Change Pause Status" at bounding box center [427, 223] width 211 height 15
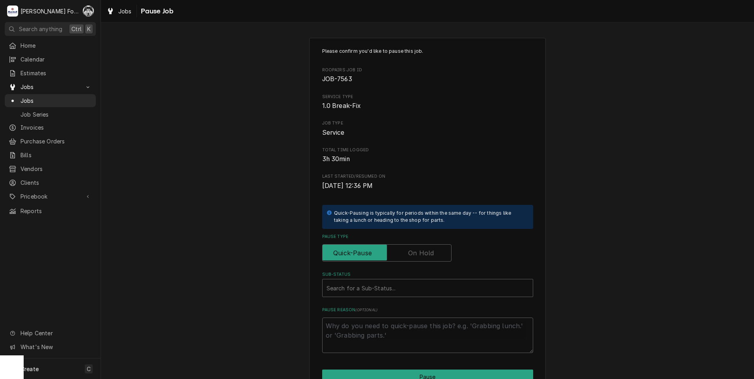
click at [407, 251] on label "Pause Type" at bounding box center [386, 252] width 129 height 17
click at [407, 251] on input "Pause Type" at bounding box center [387, 252] width 122 height 17
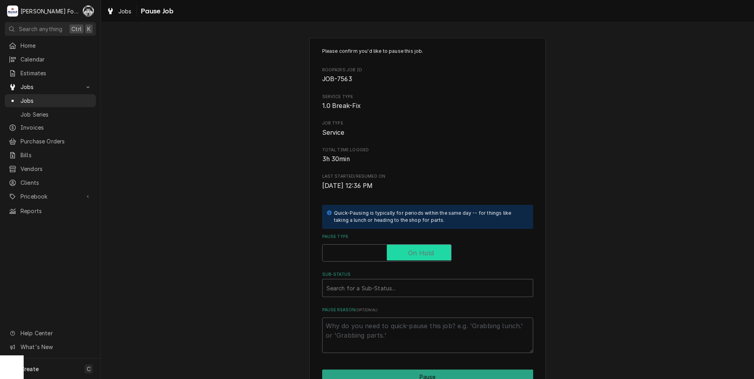
checkbox input "true"
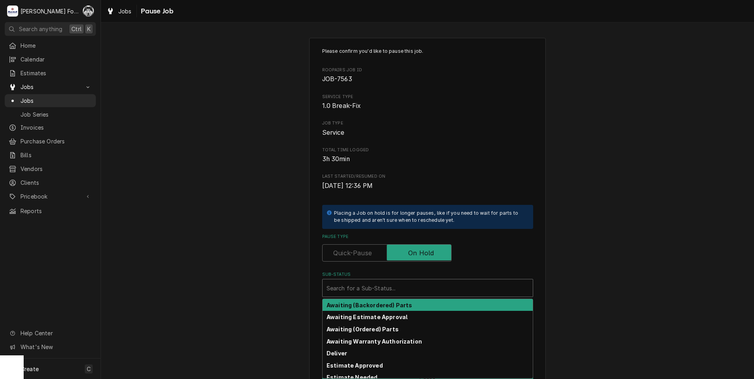
click at [387, 282] on div "Sub-Status" at bounding box center [427, 288] width 202 height 14
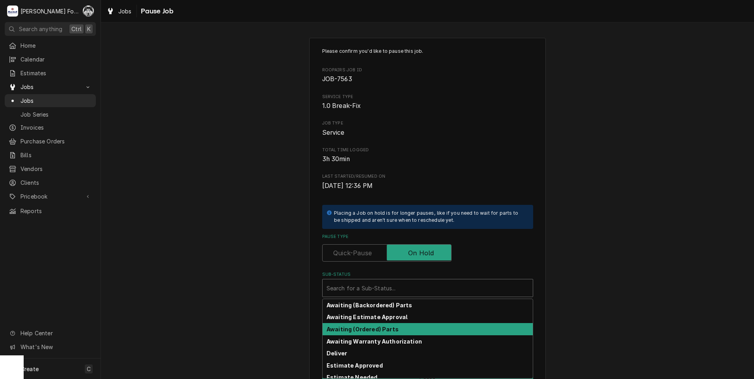
click at [372, 330] on strong "Awaiting (Ordered) Parts" at bounding box center [362, 329] width 72 height 7
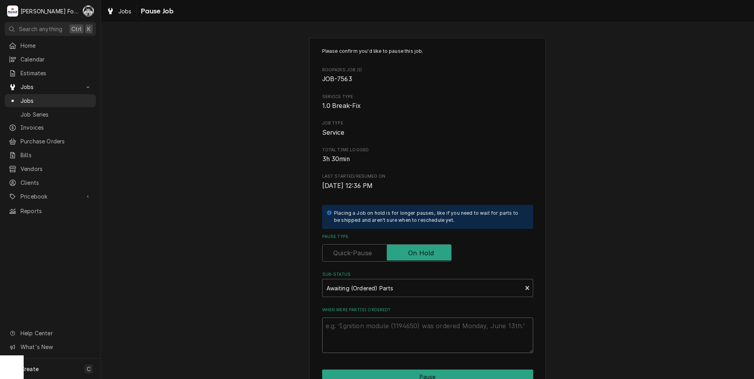
click at [370, 328] on textarea "When were part(s) ordered?" at bounding box center [427, 335] width 211 height 35
paste textarea "00-478747"
type textarea "x"
type textarea "00-478747"
drag, startPoint x: 360, startPoint y: 328, endPoint x: 252, endPoint y: 329, distance: 108.0
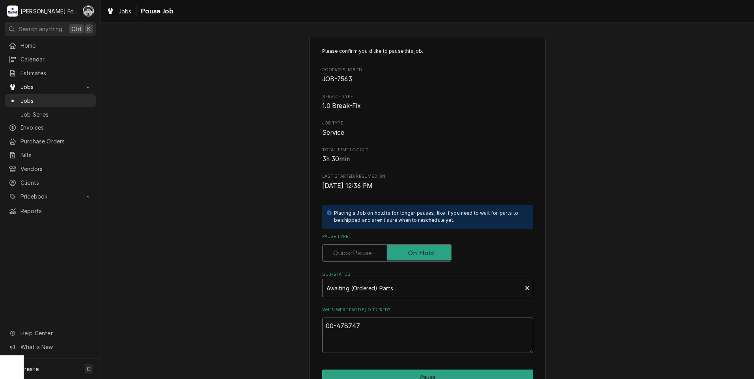
click at [252, 329] on div "Please confirm you'd like to pause this job. Roopairs Job ID JOB-7563 Service T…" at bounding box center [427, 236] width 653 height 411
type textarea "x"
type textarea "1"
type textarea "x"
type textarea "10"
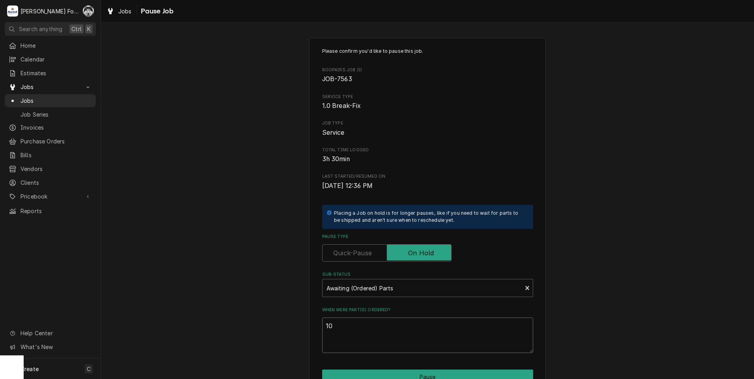
type textarea "x"
type textarea "10/"
type textarea "x"
type textarea "10/9"
type textarea "x"
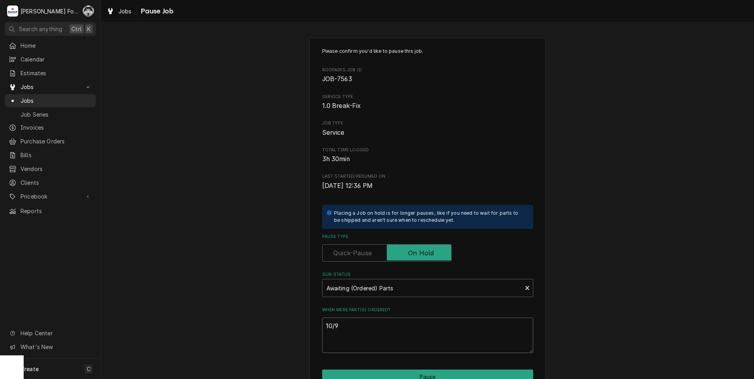
type textarea "10/9/"
type textarea "x"
type textarea "10/9/2"
type textarea "x"
type textarea "10/9/20"
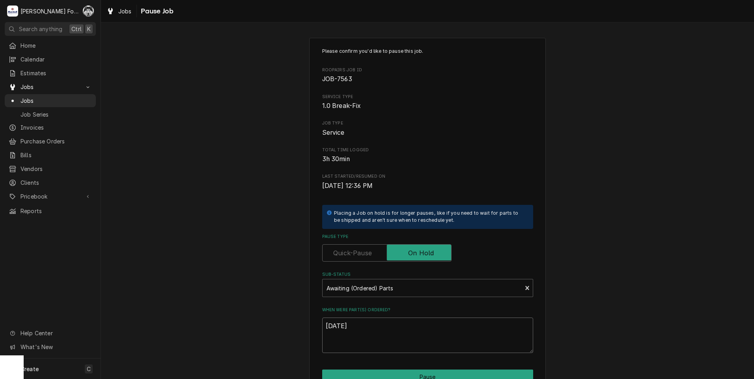
type textarea "x"
type textarea "10/9/202"
type textarea "x"
type textarea "10/9/2025"
drag, startPoint x: 358, startPoint y: 324, endPoint x: 308, endPoint y: 332, distance: 50.7
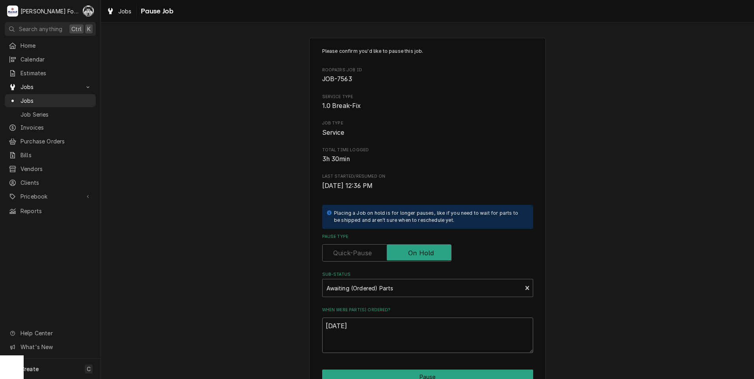
click at [309, 332] on div "Please confirm you'd like to pause this job. Roopairs Job ID JOB-7563 Service T…" at bounding box center [427, 236] width 236 height 397
type textarea "x"
paste textarea "[DATE]"
type textarea "x"
type textarea "[DATE]"
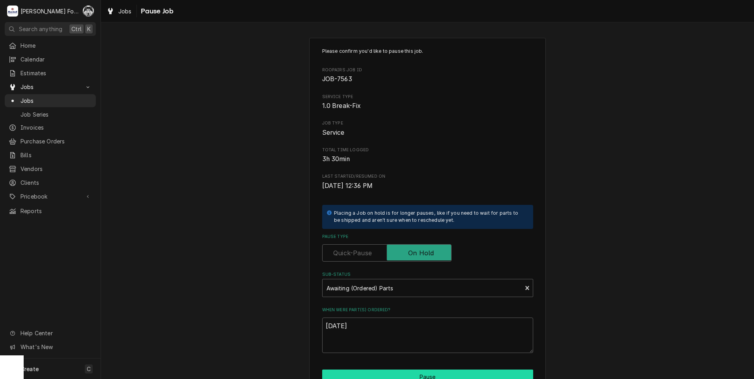
click at [356, 374] on button "Pause" at bounding box center [427, 377] width 211 height 15
type textarea "x"
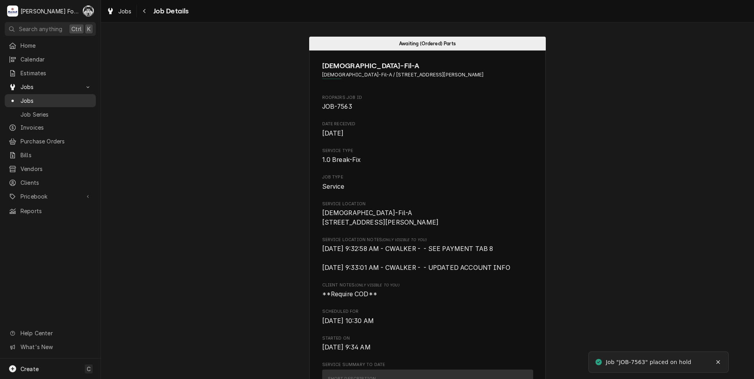
click at [25, 99] on span "Jobs" at bounding box center [55, 101] width 71 height 8
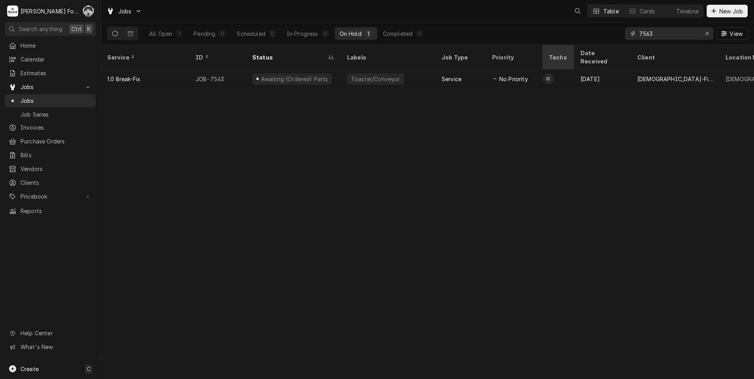
drag, startPoint x: 657, startPoint y: 35, endPoint x: 547, endPoint y: 52, distance: 110.5
click at [553, 52] on div "Jobs Table Cards Timeline New Job All Open 1 Pending 0 Scheduled 0 In Progress …" at bounding box center [427, 189] width 653 height 379
type input "7649"
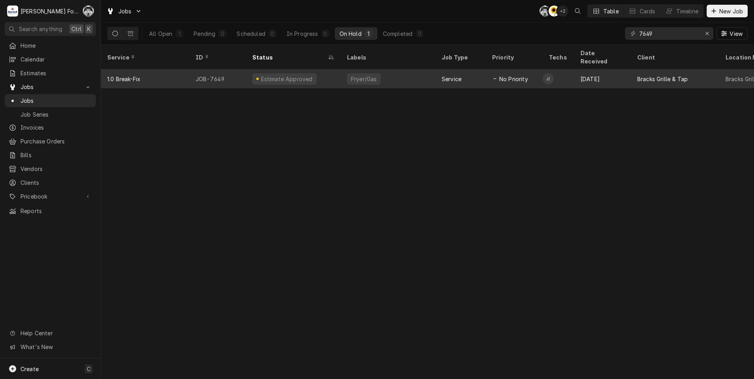
click at [370, 75] on div "Fryer/Gas" at bounding box center [363, 79] width 27 height 8
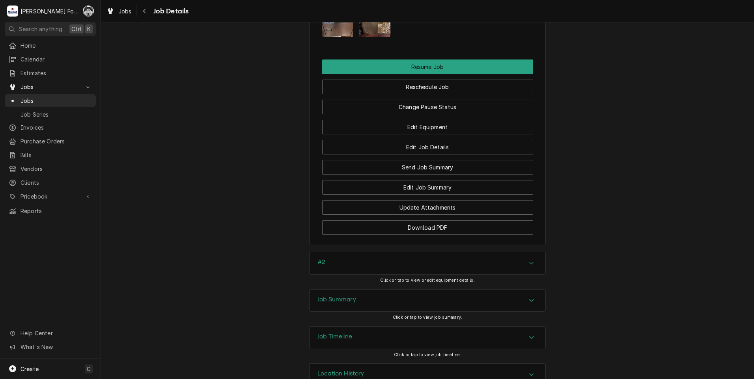
scroll to position [871, 0]
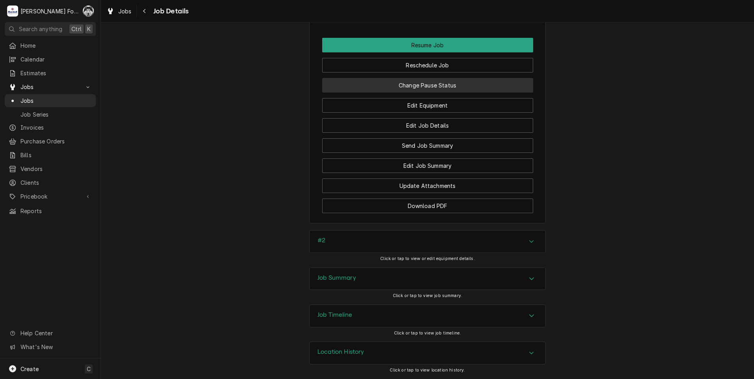
click at [427, 89] on button "Change Pause Status" at bounding box center [427, 85] width 211 height 15
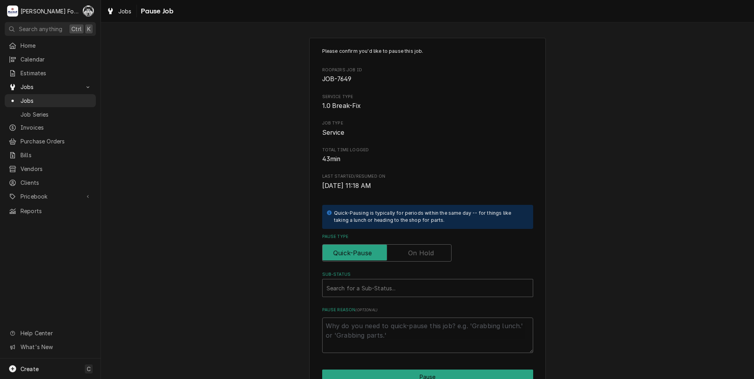
click at [414, 253] on label "Pause Type" at bounding box center [386, 252] width 129 height 17
click at [414, 253] on input "Pause Type" at bounding box center [387, 252] width 122 height 17
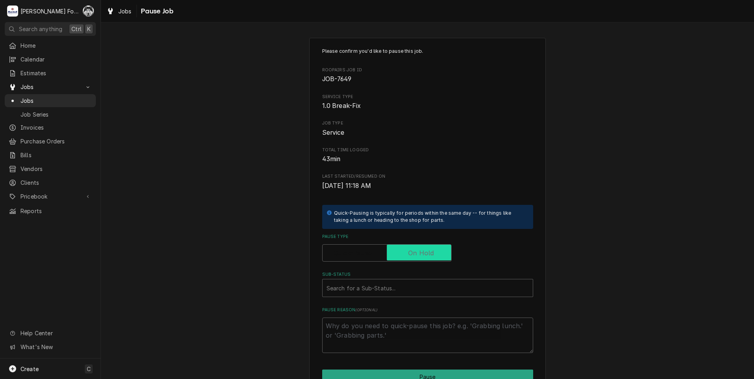
checkbox input "true"
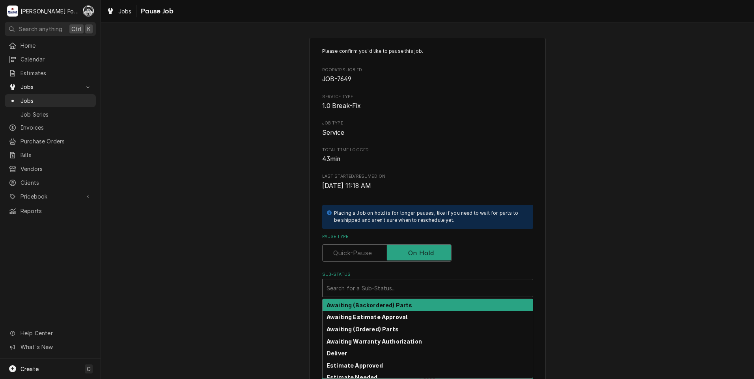
click at [355, 290] on div "Sub-Status" at bounding box center [427, 288] width 202 height 14
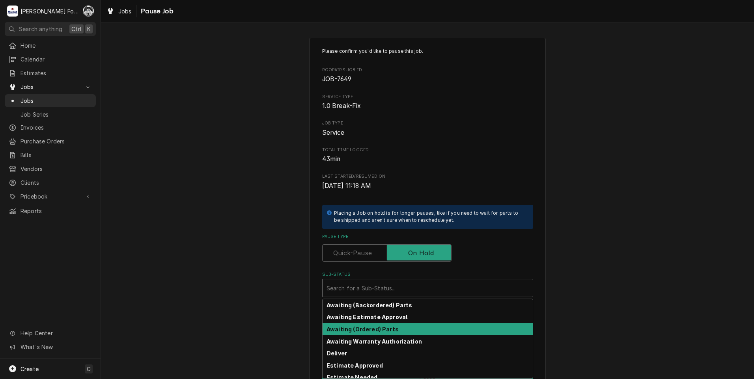
click at [363, 325] on div "Awaiting (Ordered) Parts" at bounding box center [427, 329] width 210 height 12
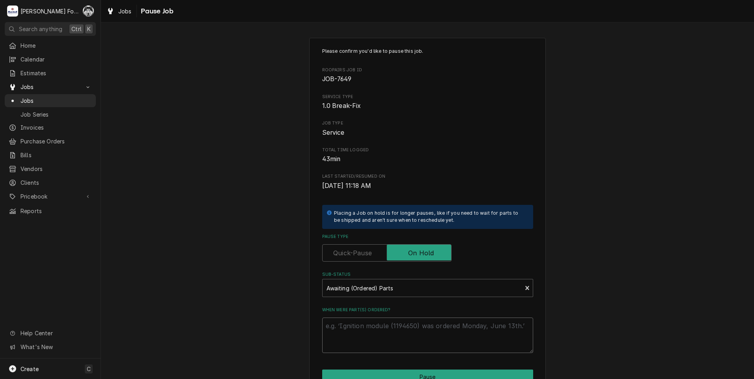
click at [357, 325] on textarea "When were part(s) ordered?" at bounding box center [427, 335] width 211 height 35
paste textarea "10/9/2025"
type textarea "x"
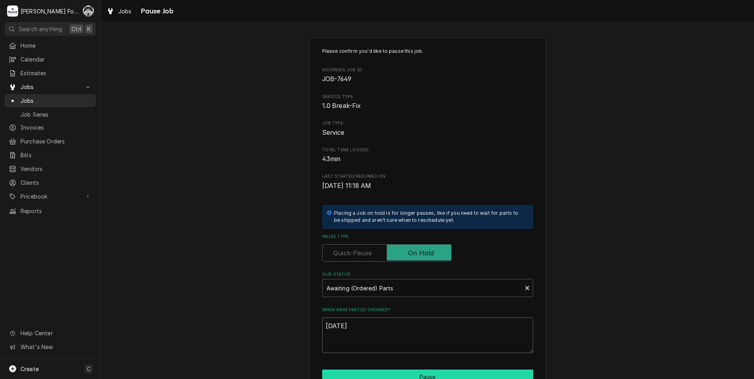
type textarea "10/9/2025"
click at [374, 372] on button "Pause" at bounding box center [427, 377] width 211 height 15
type textarea "x"
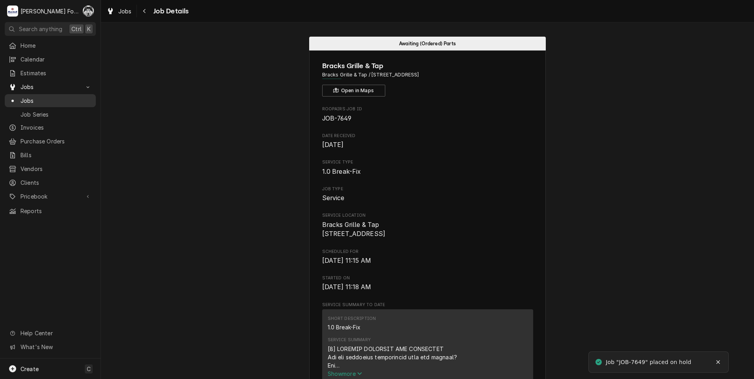
click at [33, 99] on span "Jobs" at bounding box center [55, 101] width 71 height 8
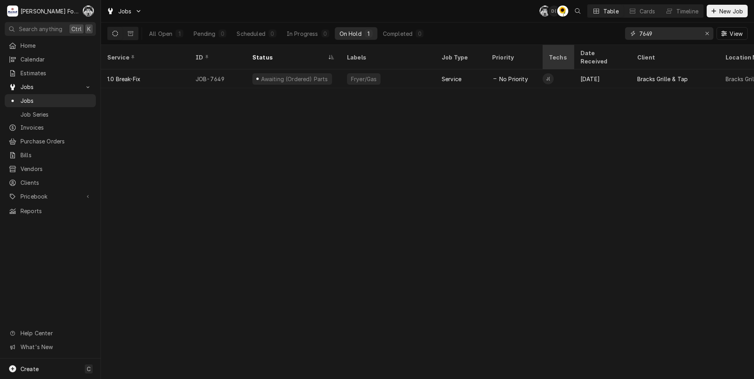
drag, startPoint x: 661, startPoint y: 36, endPoint x: 571, endPoint y: 50, distance: 90.5
click at [575, 47] on div "Jobs C( D( C( Table Cards Timeline New Job All Open 1 Pending 0 Scheduled 0 In …" at bounding box center [427, 189] width 653 height 379
type input "7640"
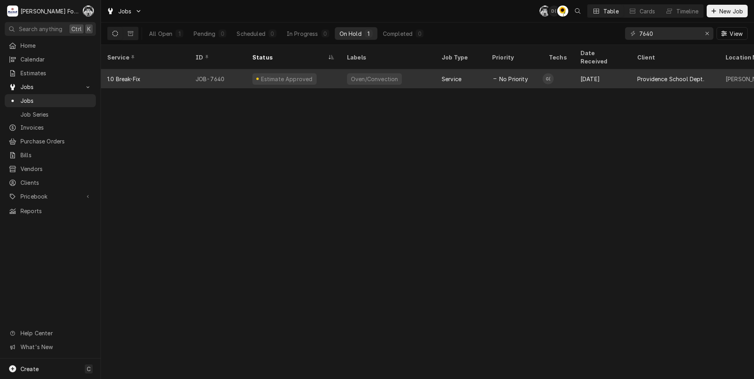
click at [316, 71] on div "Estimate Approved" at bounding box center [293, 78] width 95 height 19
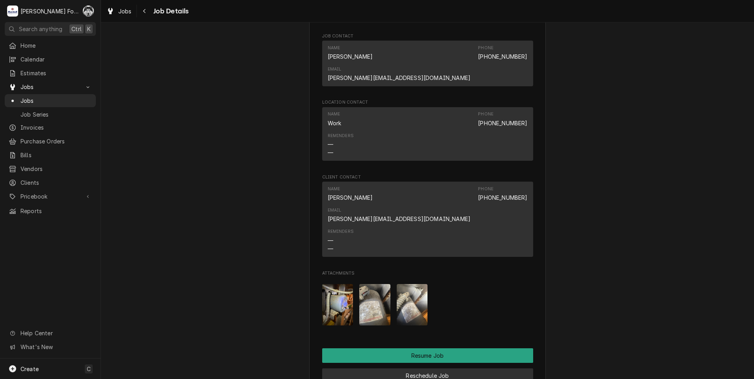
scroll to position [854, 0]
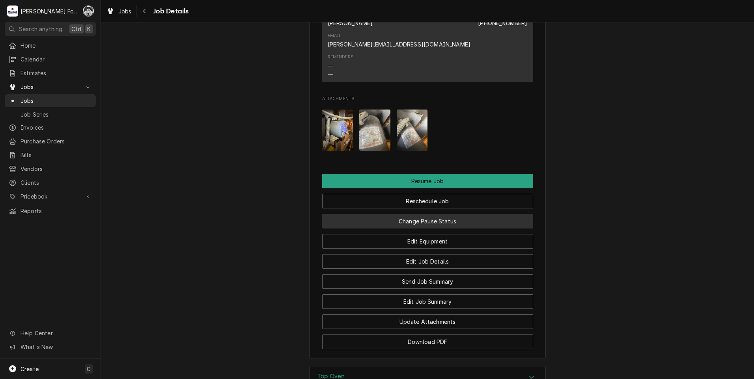
click at [398, 214] on button "Change Pause Status" at bounding box center [427, 221] width 211 height 15
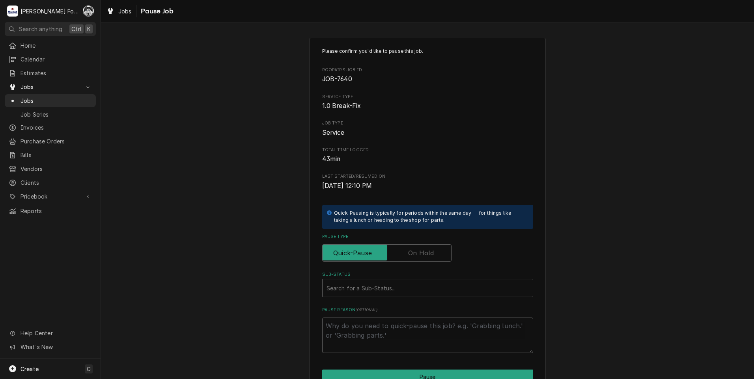
click at [406, 248] on label "Pause Type" at bounding box center [386, 252] width 129 height 17
click at [406, 248] on input "Pause Type" at bounding box center [387, 252] width 122 height 17
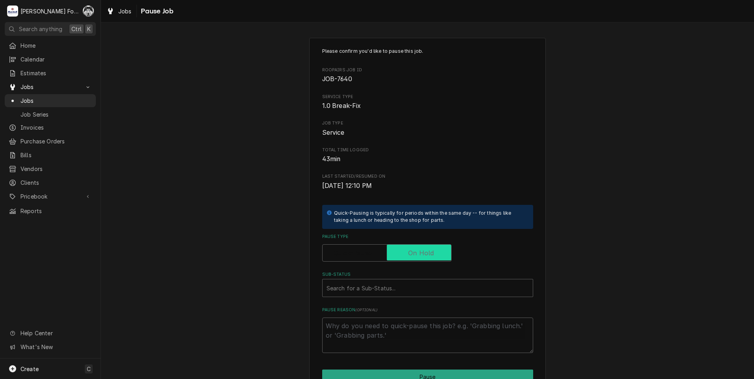
checkbox input "true"
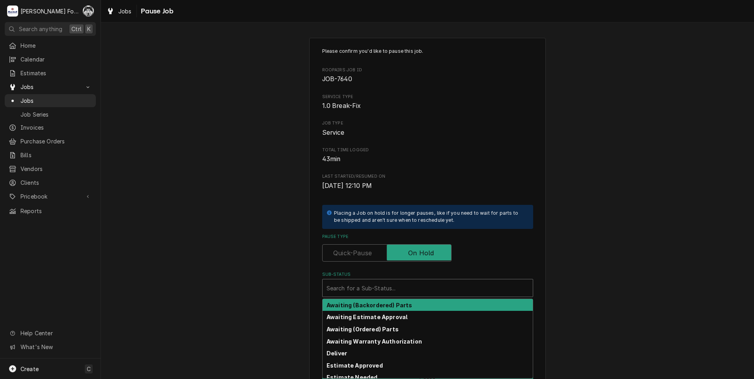
click at [368, 294] on div "Sub-Status" at bounding box center [427, 288] width 202 height 14
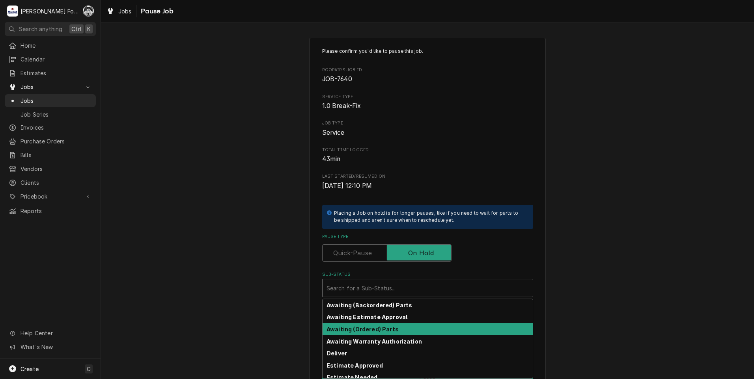
click at [369, 328] on strong "Awaiting (Ordered) Parts" at bounding box center [362, 329] width 72 height 7
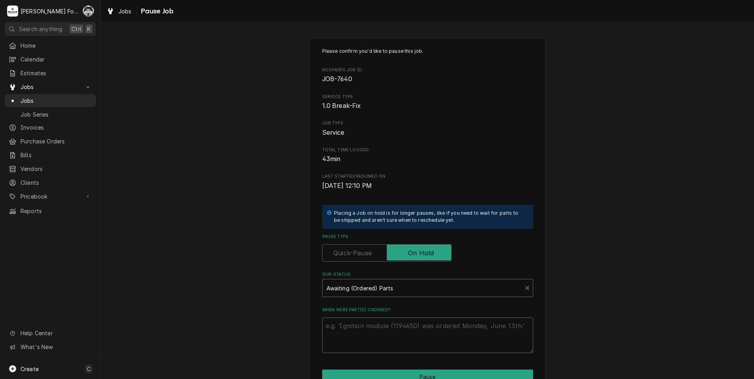
click at [361, 330] on textarea "When were part(s) ordered?" at bounding box center [427, 335] width 211 height 35
paste textarea "[DATE]"
type textarea "x"
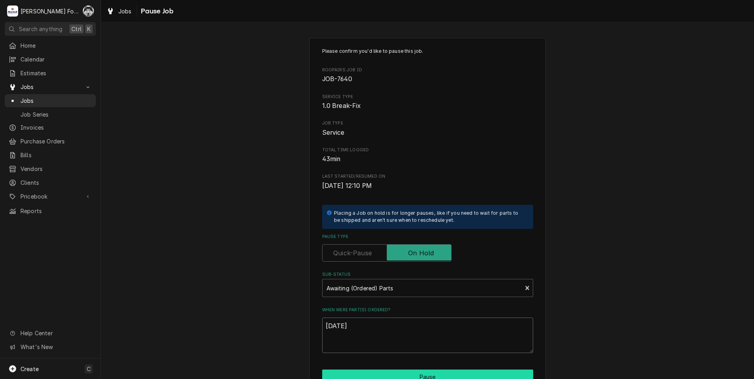
type textarea "[DATE]"
click at [367, 374] on button "Pause" at bounding box center [427, 377] width 211 height 15
type textarea "x"
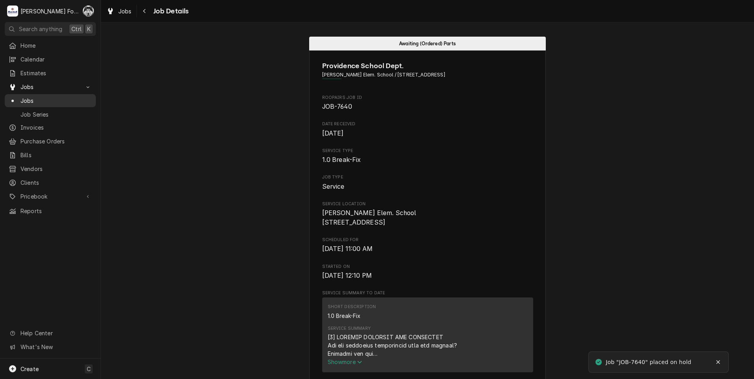
click at [29, 100] on span "Jobs" at bounding box center [55, 101] width 71 height 8
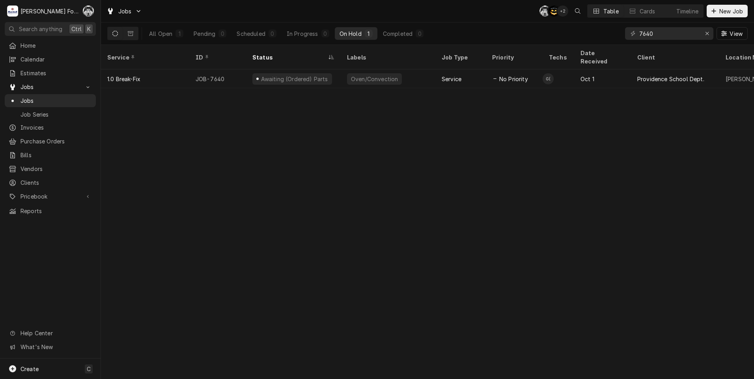
drag, startPoint x: 658, startPoint y: 40, endPoint x: 648, endPoint y: 40, distance: 10.6
click at [648, 40] on div "7640 View" at bounding box center [686, 33] width 123 height 22
drag, startPoint x: 660, startPoint y: 34, endPoint x: 574, endPoint y: 50, distance: 87.0
click at [575, 50] on div "Jobs C( AT + 2 Table Cards Timeline New Job All Open 1 Pending 0 Scheduled 0 In…" at bounding box center [427, 189] width 653 height 379
type input "7750"
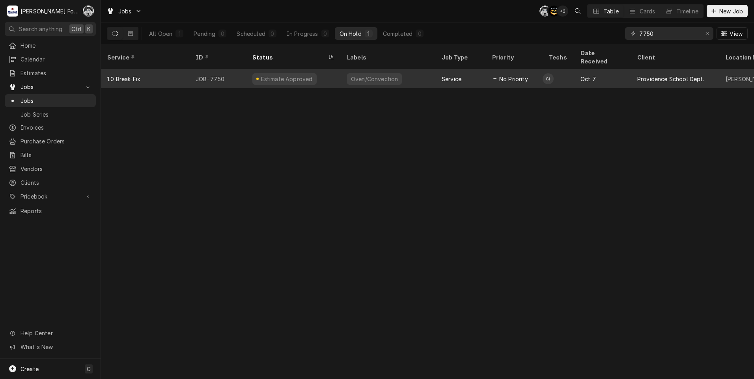
click at [342, 72] on div "Oven/Convection" at bounding box center [388, 78] width 95 height 19
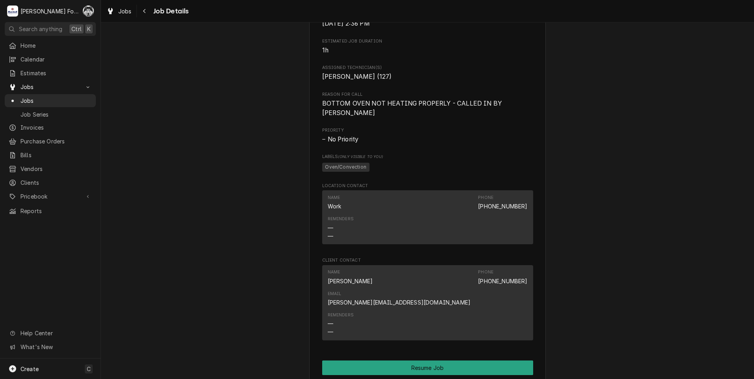
scroll to position [722, 0]
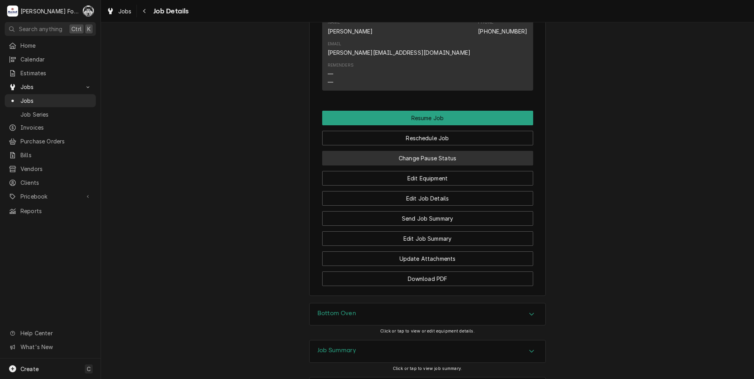
click at [419, 151] on button "Change Pause Status" at bounding box center [427, 158] width 211 height 15
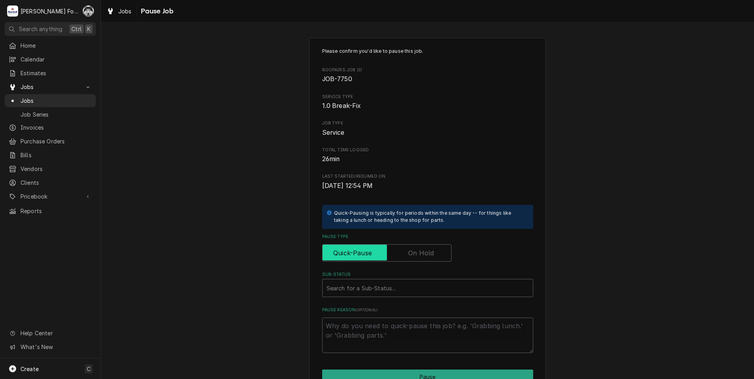
drag, startPoint x: 412, startPoint y: 256, endPoint x: 404, endPoint y: 261, distance: 9.2
click at [412, 255] on label "Pause Type" at bounding box center [386, 252] width 129 height 17
click at [412, 255] on input "Pause Type" at bounding box center [387, 252] width 122 height 17
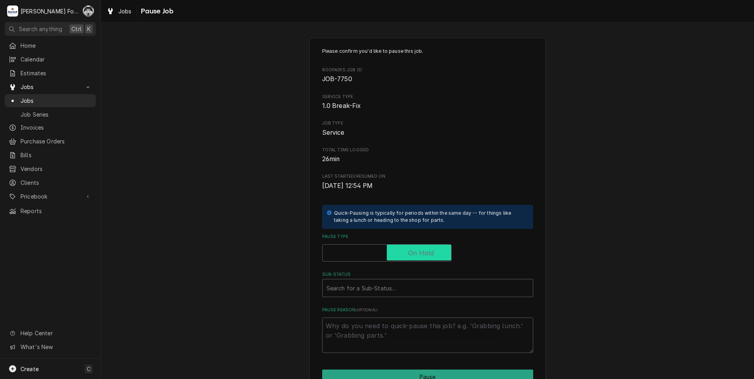
checkbox input "true"
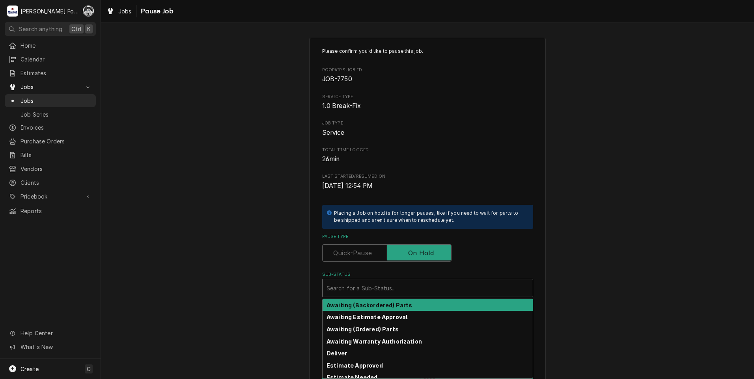
click at [377, 287] on div "Sub-Status" at bounding box center [427, 288] width 202 height 14
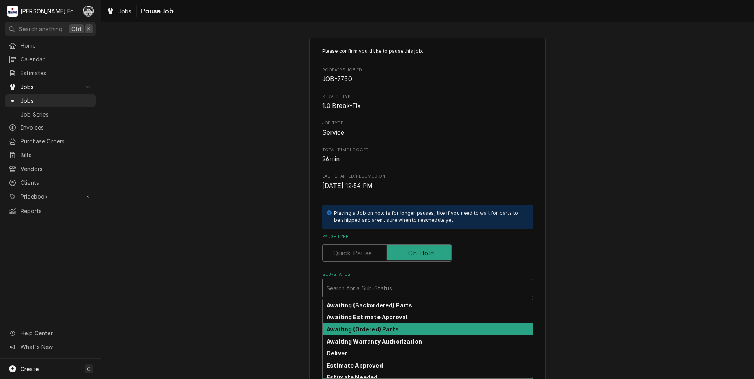
click at [367, 331] on strong "Awaiting (Ordered) Parts" at bounding box center [362, 329] width 72 height 7
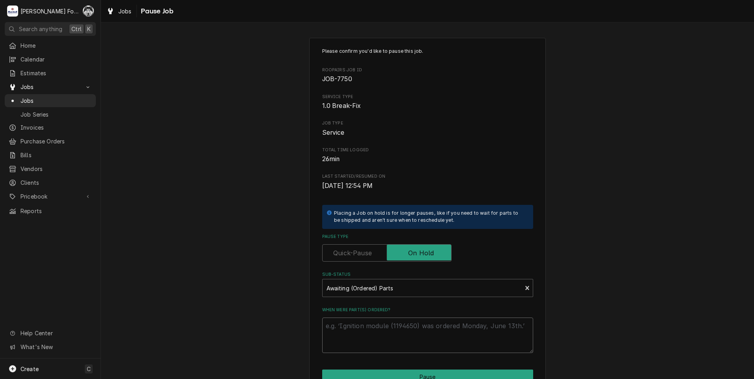
click at [363, 330] on textarea "When were part(s) ordered?" at bounding box center [427, 335] width 211 height 35
paste textarea "10/9/2025"
type textarea "x"
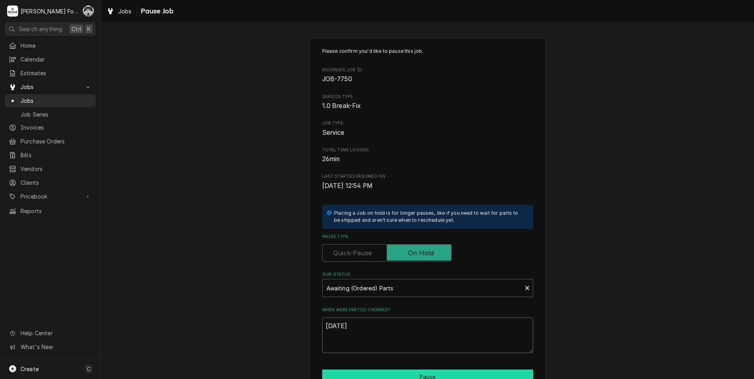
type textarea "10/9/2025"
click at [371, 375] on button "Pause" at bounding box center [427, 377] width 211 height 15
type textarea "x"
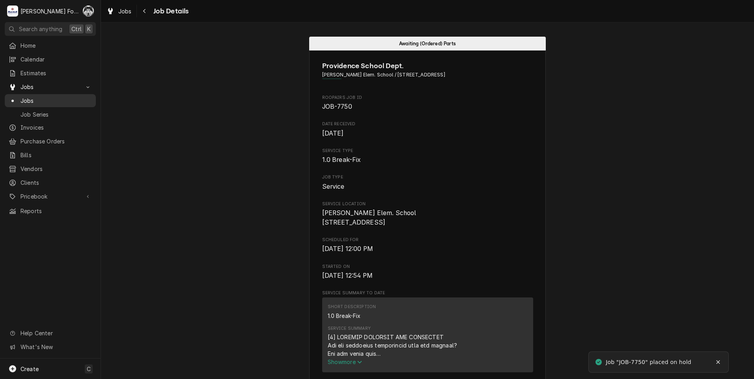
click at [24, 98] on span "Jobs" at bounding box center [55, 101] width 71 height 8
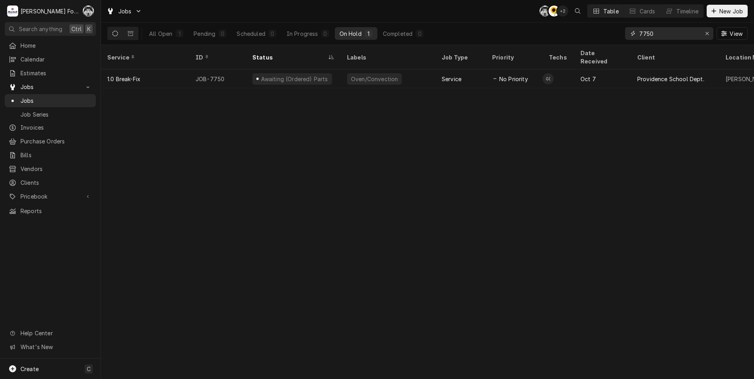
drag, startPoint x: 642, startPoint y: 39, endPoint x: 594, endPoint y: 40, distance: 47.7
click at [594, 40] on div "All Open 1 Pending 0 Scheduled 0 In Progress 0 On Hold 1 Completed 0 7750 View" at bounding box center [427, 33] width 640 height 22
type input "7665"
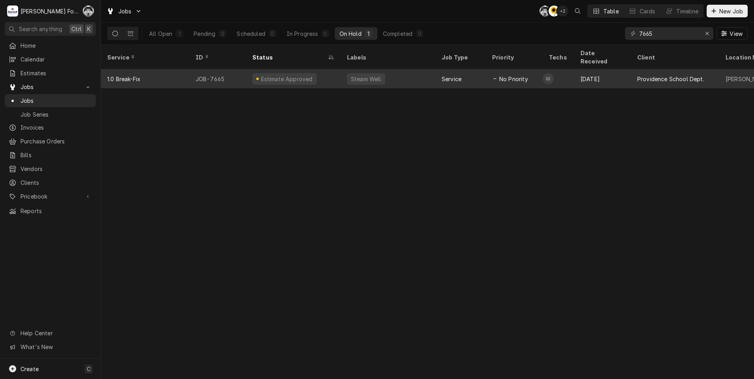
click at [294, 75] on div "Estimate Approved" at bounding box center [287, 79] width 54 height 8
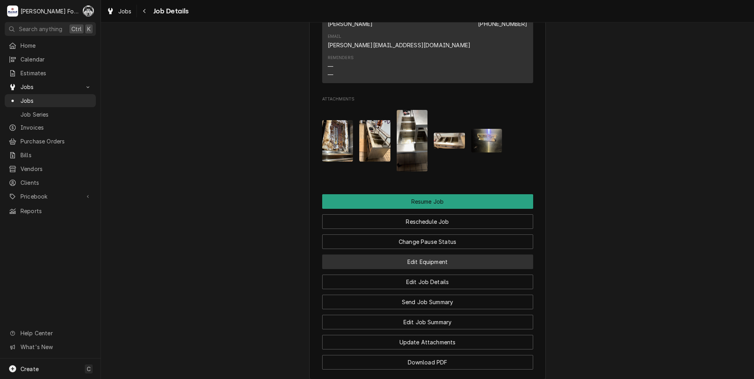
scroll to position [788, 0]
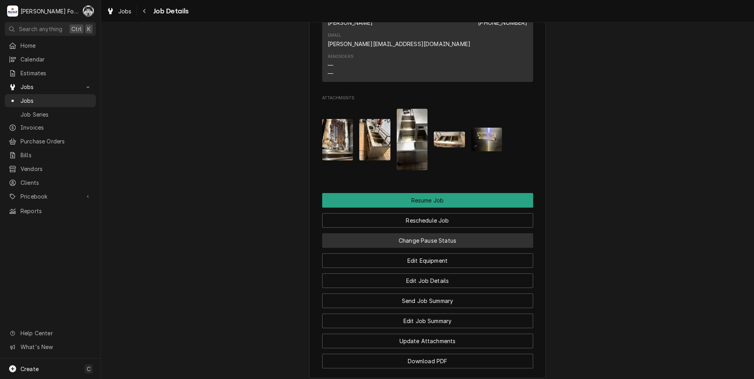
click at [409, 233] on button "Change Pause Status" at bounding box center [427, 240] width 211 height 15
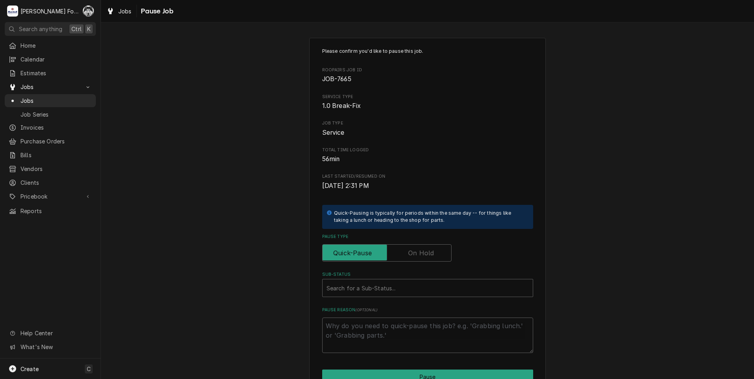
click at [408, 256] on label "Pause Type" at bounding box center [386, 252] width 129 height 17
click at [408, 256] on input "Pause Type" at bounding box center [387, 252] width 122 height 17
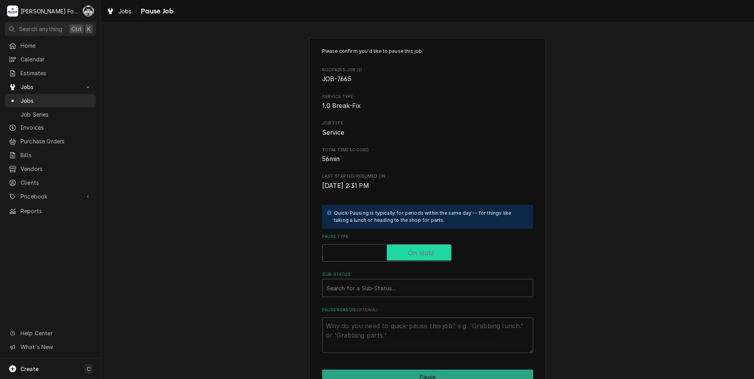
checkbox input "true"
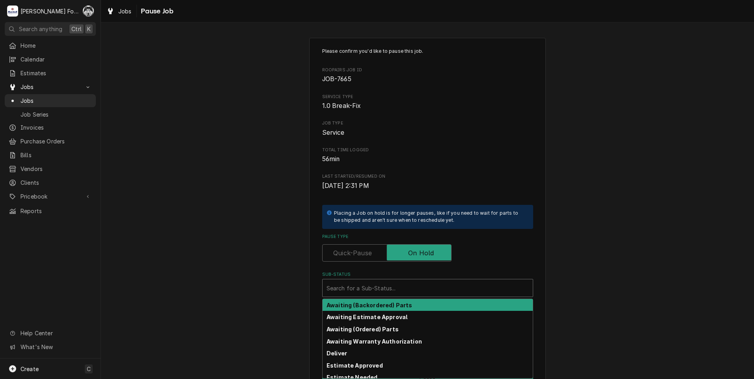
click at [374, 288] on div "Sub-Status" at bounding box center [427, 288] width 202 height 14
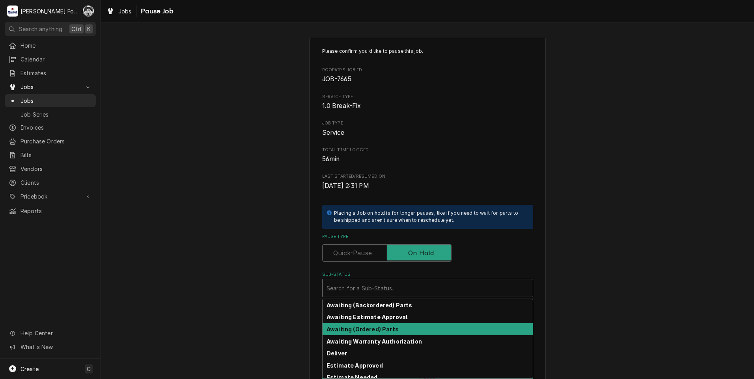
click at [366, 332] on strong "Awaiting (Ordered) Parts" at bounding box center [362, 329] width 72 height 7
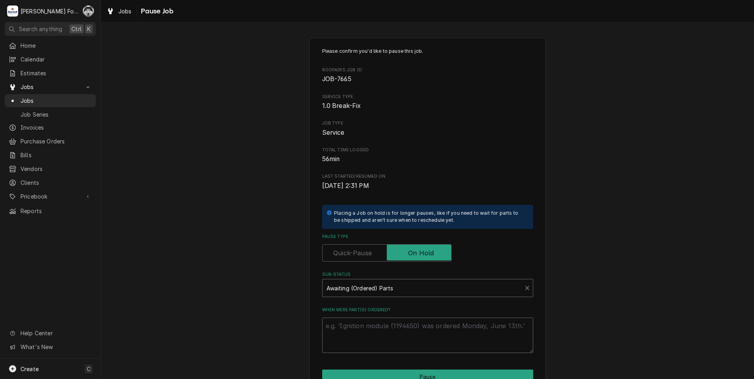
click at [364, 329] on textarea "When were part(s) ordered?" at bounding box center [427, 335] width 211 height 35
paste textarea "[DATE]"
type textarea "x"
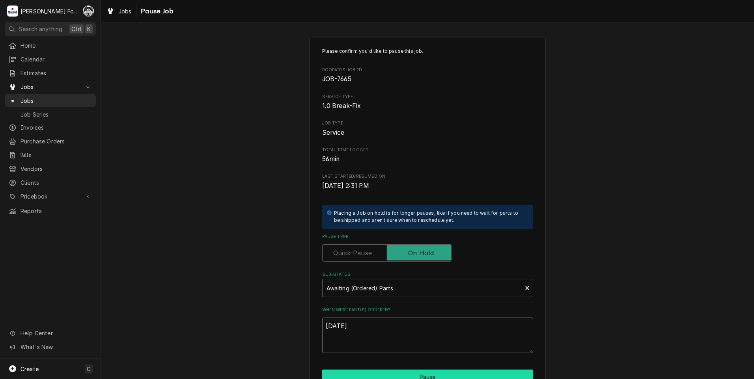
type textarea "[DATE]"
click at [382, 372] on button "Pause" at bounding box center [427, 377] width 211 height 15
type textarea "x"
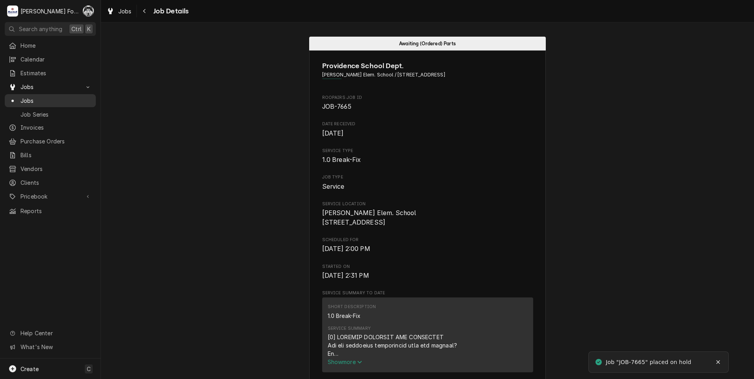
click at [21, 97] on span "Jobs" at bounding box center [55, 101] width 71 height 8
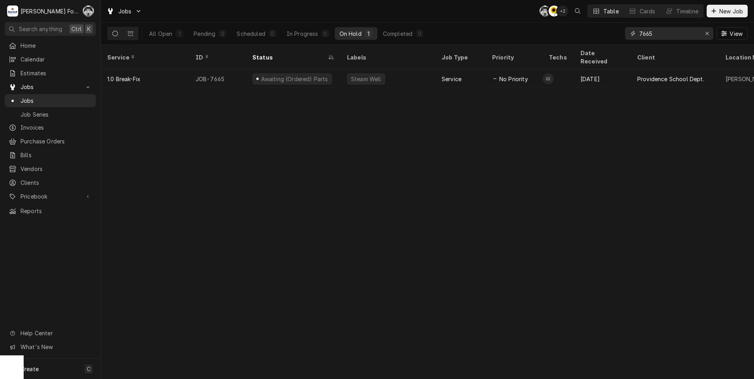
drag, startPoint x: 640, startPoint y: 35, endPoint x: 593, endPoint y: 36, distance: 47.7
click at [608, 36] on div "All Open 1 Pending 0 Scheduled 0 In Progress 0 On Hold 1 Completed 0 7665 View" at bounding box center [427, 33] width 640 height 22
type input "7730"
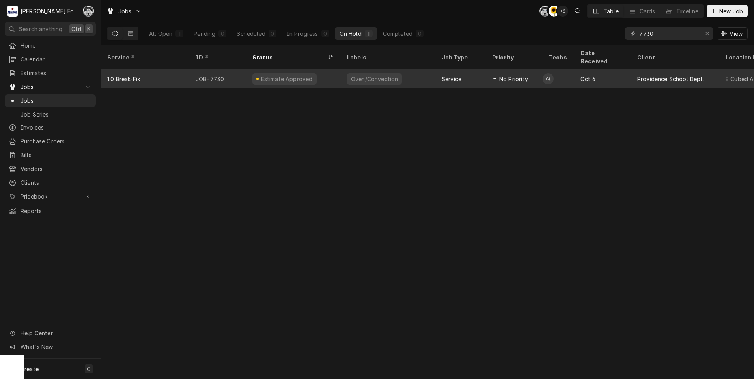
click at [363, 75] on div "Oven/Convection" at bounding box center [374, 79] width 48 height 8
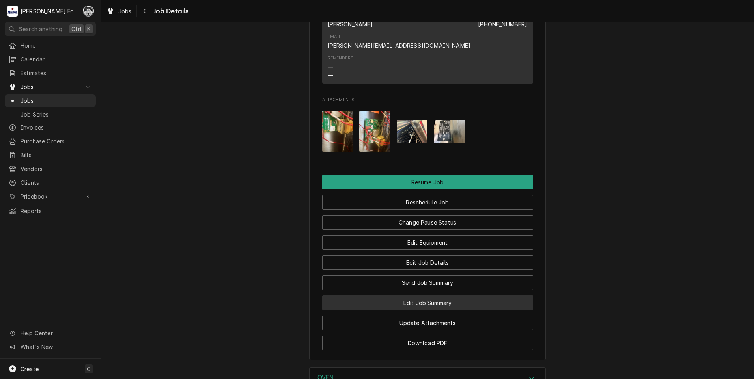
scroll to position [854, 0]
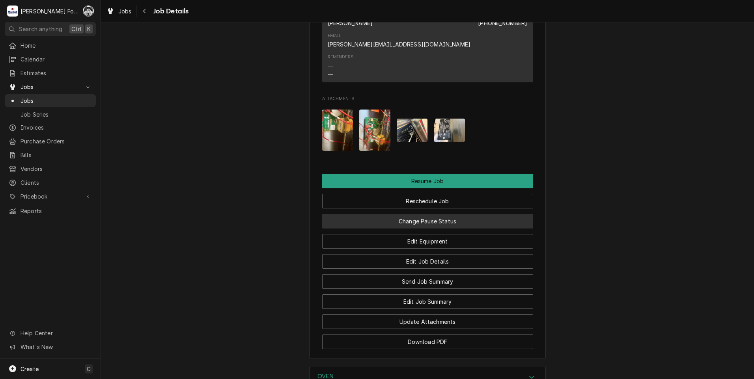
click at [426, 214] on button "Change Pause Status" at bounding box center [427, 221] width 211 height 15
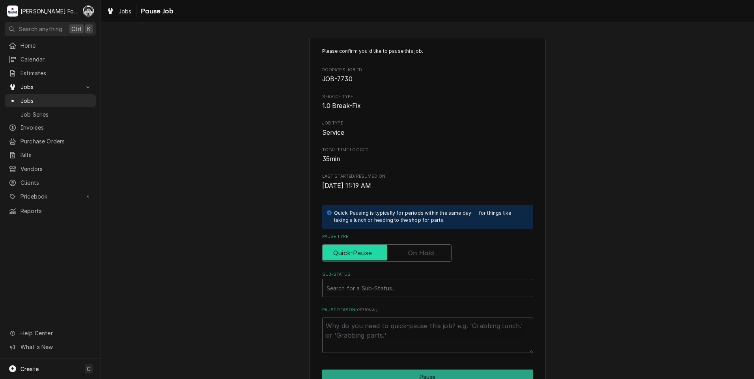
click at [400, 258] on input "Pause Type" at bounding box center [387, 252] width 122 height 17
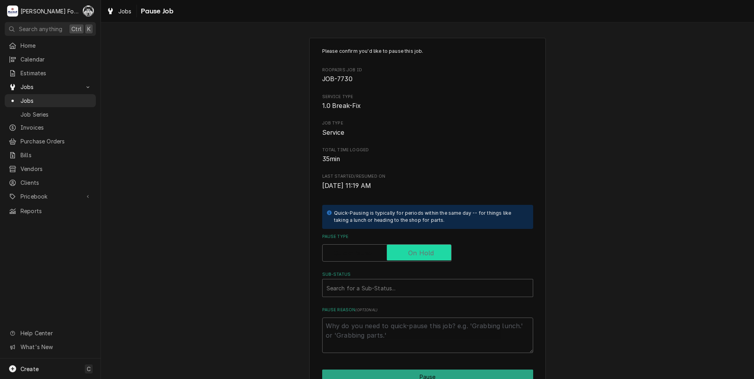
checkbox input "true"
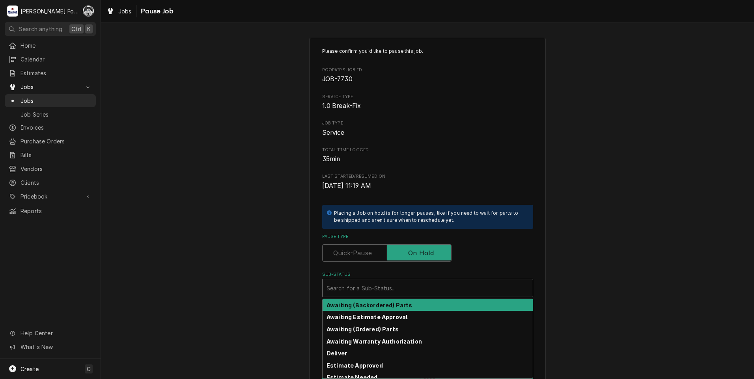
click at [386, 285] on div "Sub-Status" at bounding box center [427, 288] width 202 height 14
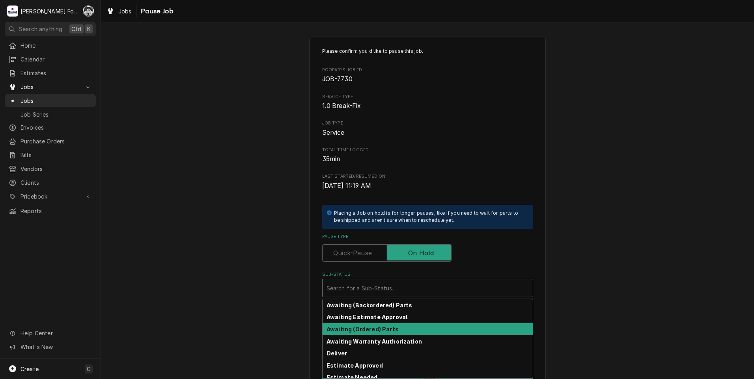
click at [380, 328] on strong "Awaiting (Ordered) Parts" at bounding box center [362, 329] width 72 height 7
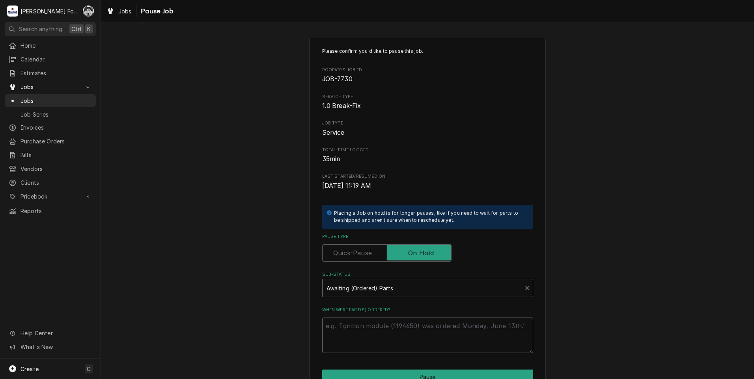
click at [380, 328] on textarea "When were part(s) ordered?" at bounding box center [427, 335] width 211 height 35
paste textarea "10/9/2025"
type textarea "x"
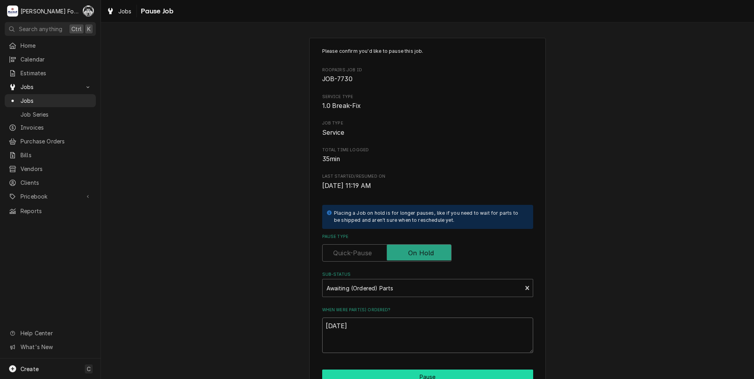
type textarea "10/9/2025"
click at [392, 375] on button "Pause" at bounding box center [427, 377] width 211 height 15
type textarea "x"
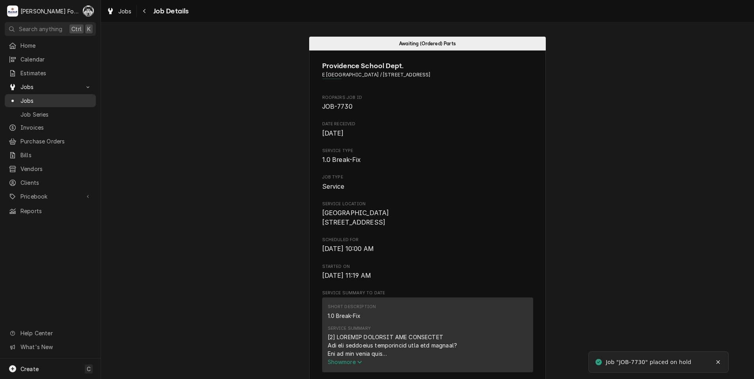
click at [35, 97] on span "Jobs" at bounding box center [55, 101] width 71 height 8
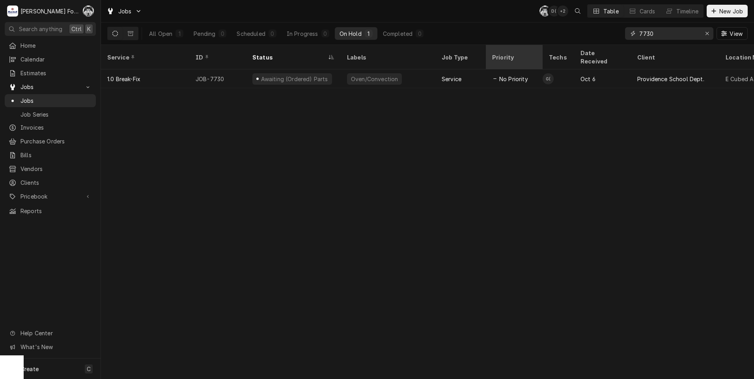
drag, startPoint x: 655, startPoint y: 35, endPoint x: 536, endPoint y: 55, distance: 120.7
click at [536, 55] on div "Jobs C( D( + 2 Table Cards Timeline New Job All Open 1 Pending 0 Scheduled 0 In…" at bounding box center [427, 189] width 653 height 379
type input "7767"
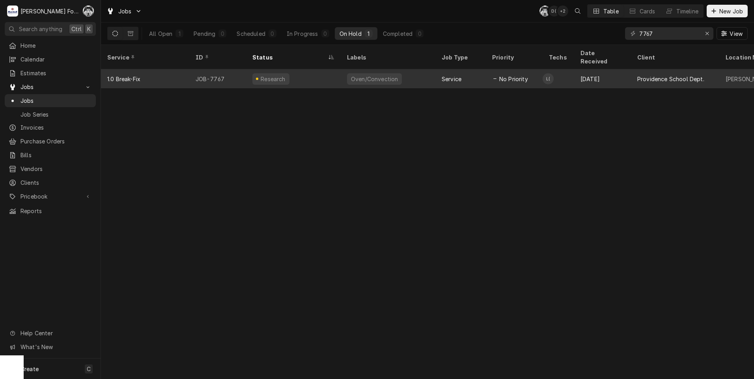
click at [299, 74] on div "Research" at bounding box center [293, 78] width 95 height 19
